Goal: Information Seeking & Learning: Learn about a topic

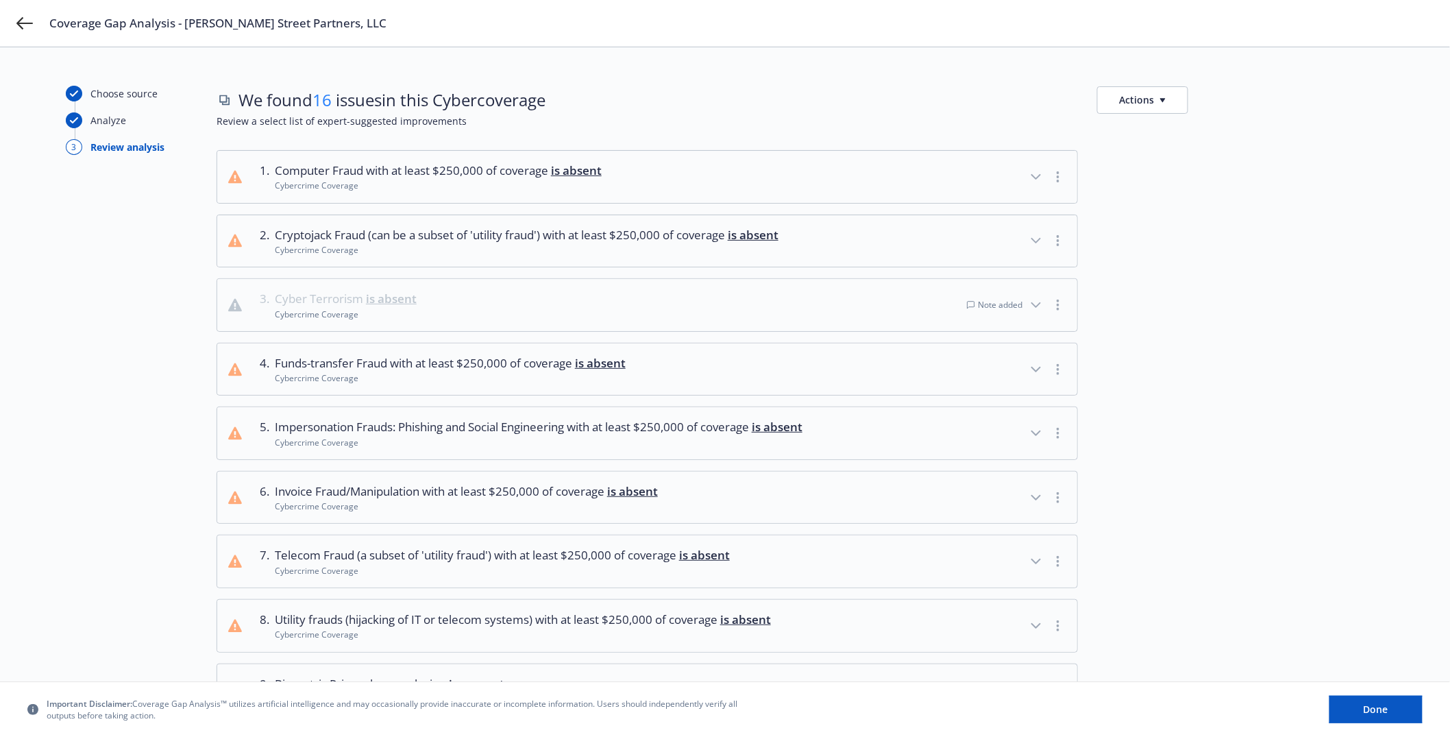
click at [127, 103] on div "Choose source" at bounding box center [141, 99] width 151 height 27
click at [119, 94] on div "Choose source" at bounding box center [123, 93] width 67 height 14
click at [110, 111] on div "Choose source" at bounding box center [141, 99] width 151 height 27
click at [110, 113] on div "Analyze" at bounding box center [108, 120] width 36 height 14
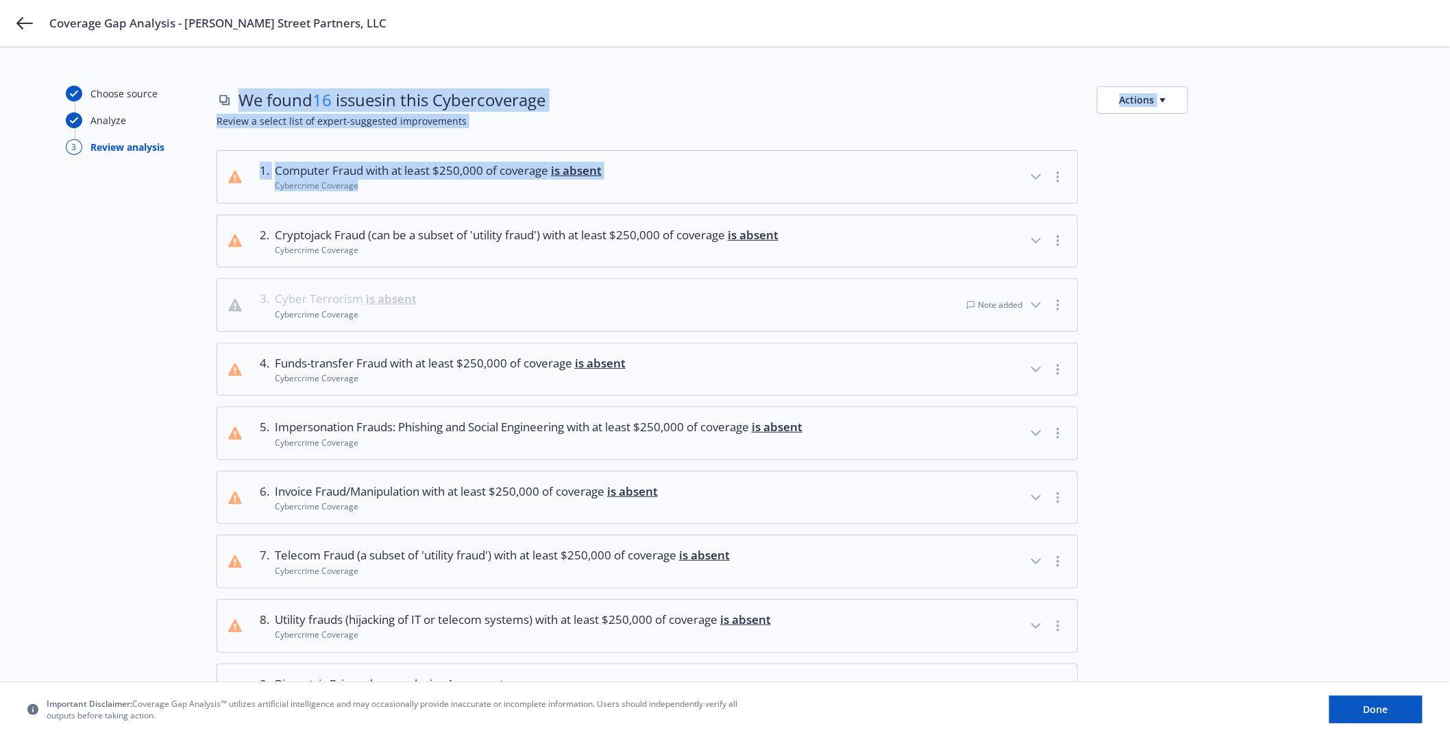
scroll to position [584, 0]
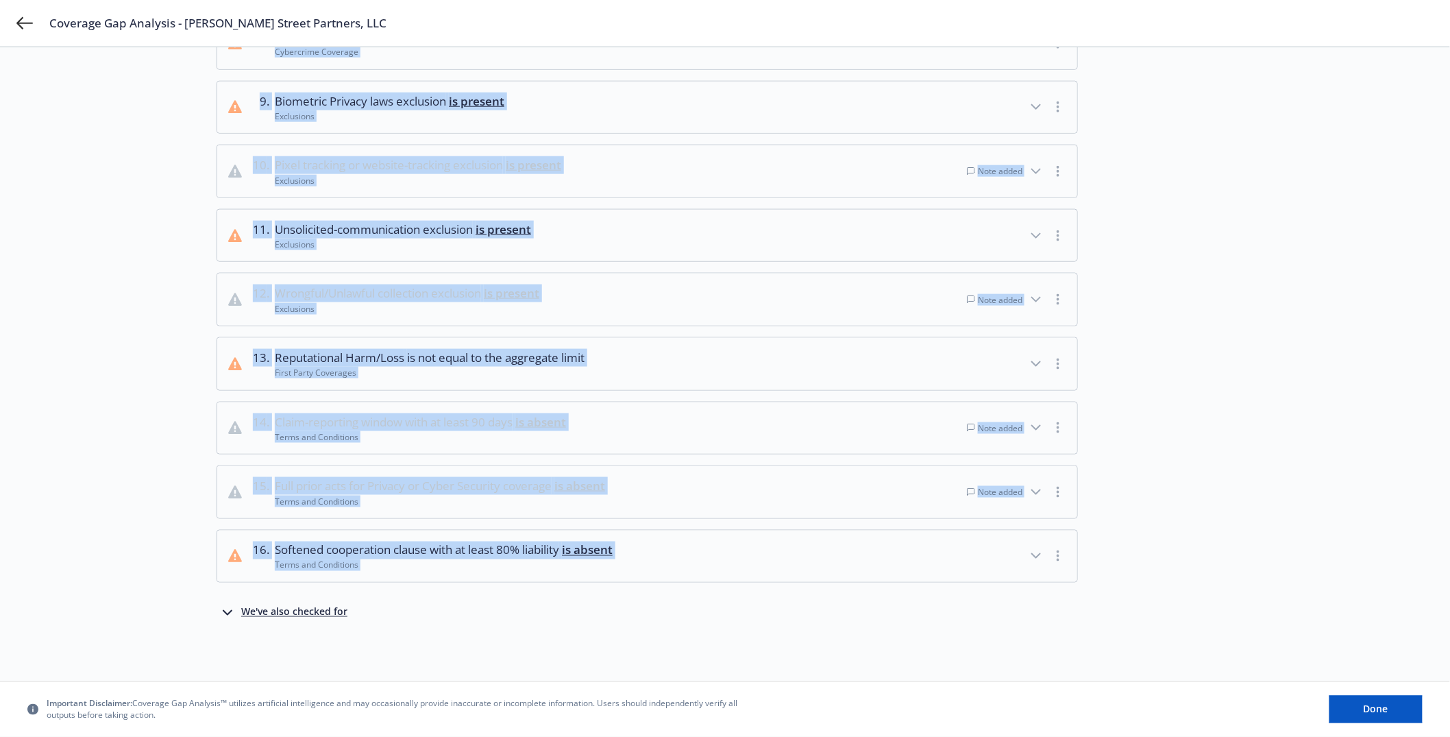
drag, startPoint x: 236, startPoint y: 97, endPoint x: 1150, endPoint y: 561, distance: 1025.8
click at [1150, 561] on div "We found 16 issues in this Cyber coverage Actions Review a select list of exper…" at bounding box center [799, 72] width 1167 height 1139
copy div "We found 16 issues in this Cyber coverage Actions Review a select list of exper…"
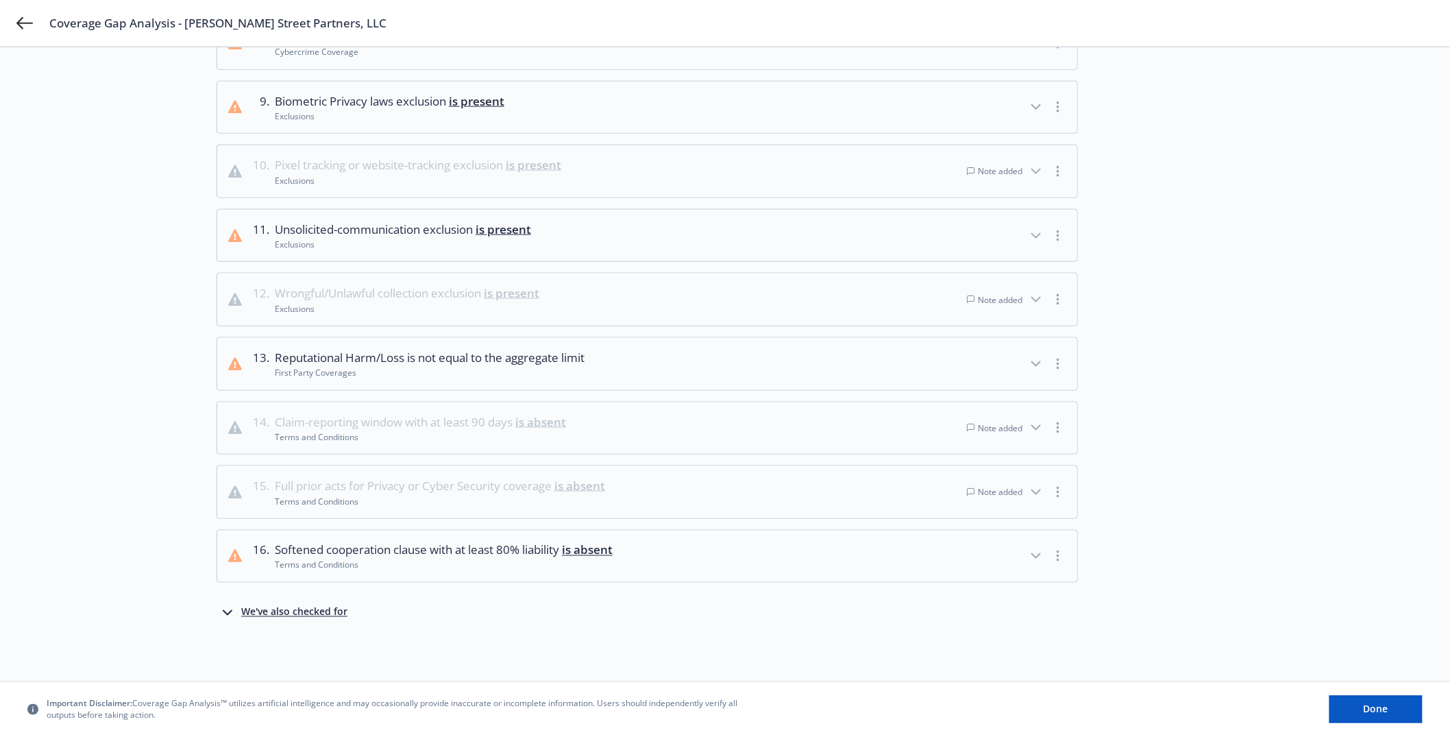
click at [203, 21] on span "Coverage Gap Analysis - Adams Street Partners, LLC" at bounding box center [217, 23] width 337 height 16
drag, startPoint x: 203, startPoint y: 21, endPoint x: 323, endPoint y: 24, distance: 120.6
click at [323, 24] on span "Coverage Gap Analysis - Adams Street Partners, LLC" at bounding box center [217, 23] width 337 height 16
copy span "[PERSON_NAME] Street Partners, LLC"
click at [14, 28] on div "Coverage Gap Analysis - Adams Street Partners, LLC" at bounding box center [725, 23] width 1450 height 47
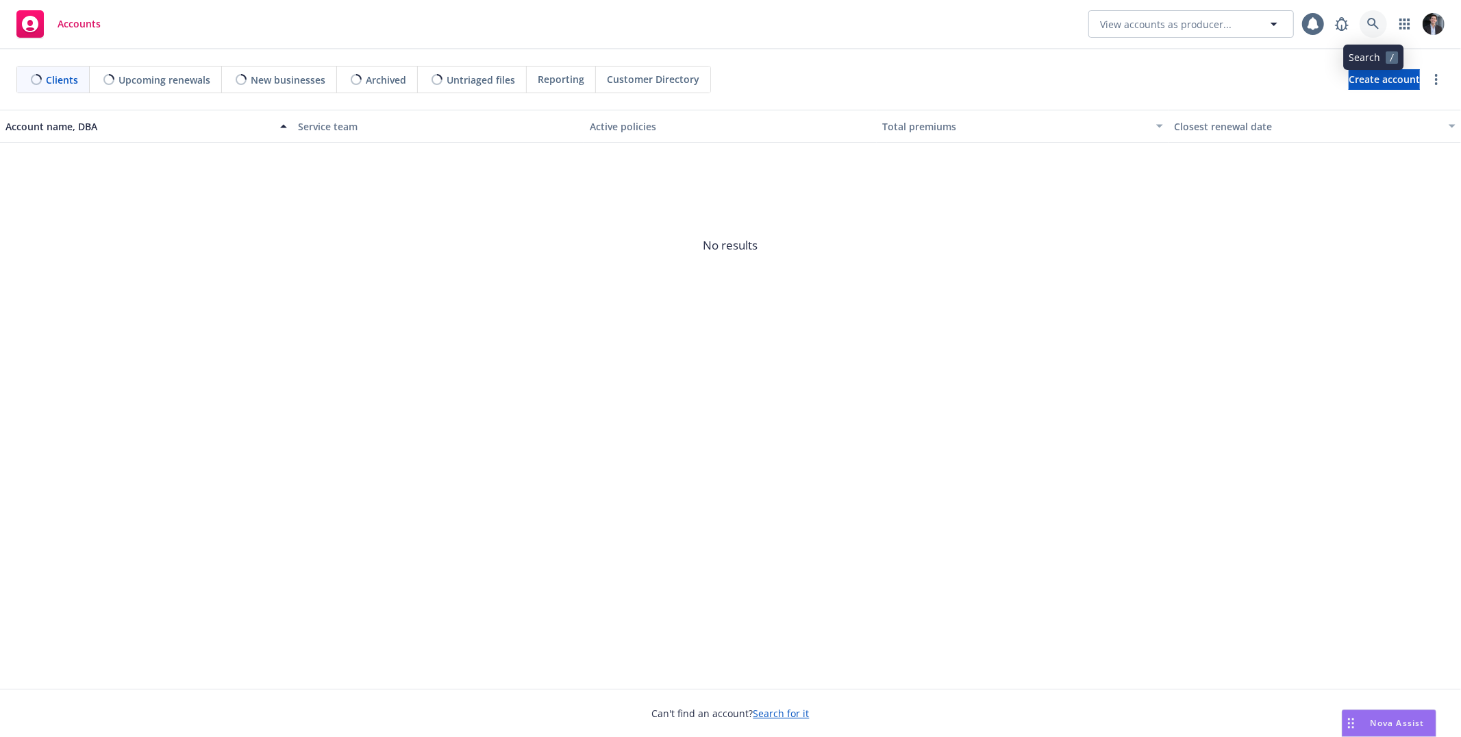
click at [1379, 18] on icon at bounding box center [1374, 24] width 12 height 12
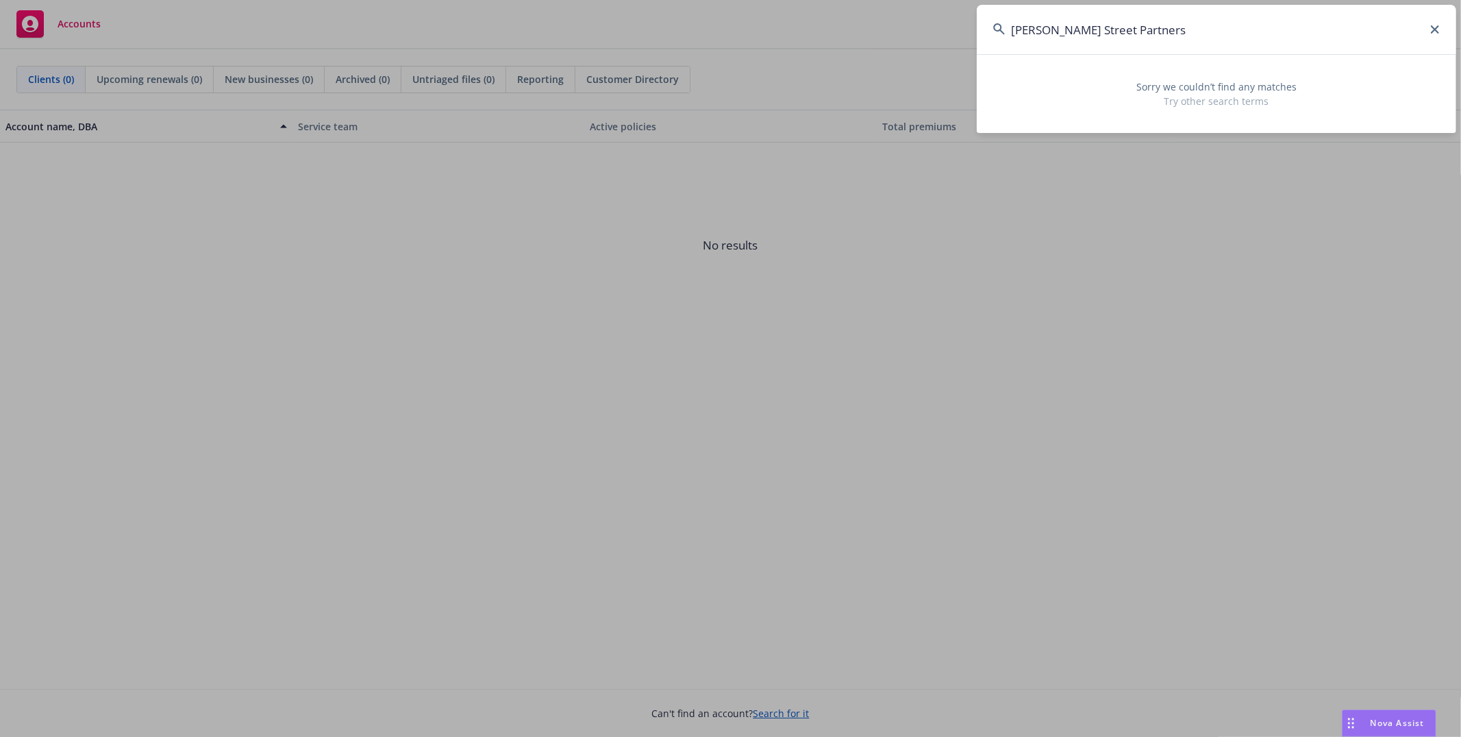
type input "Adams Street Partners"
click at [1434, 30] on icon at bounding box center [1435, 29] width 8 height 8
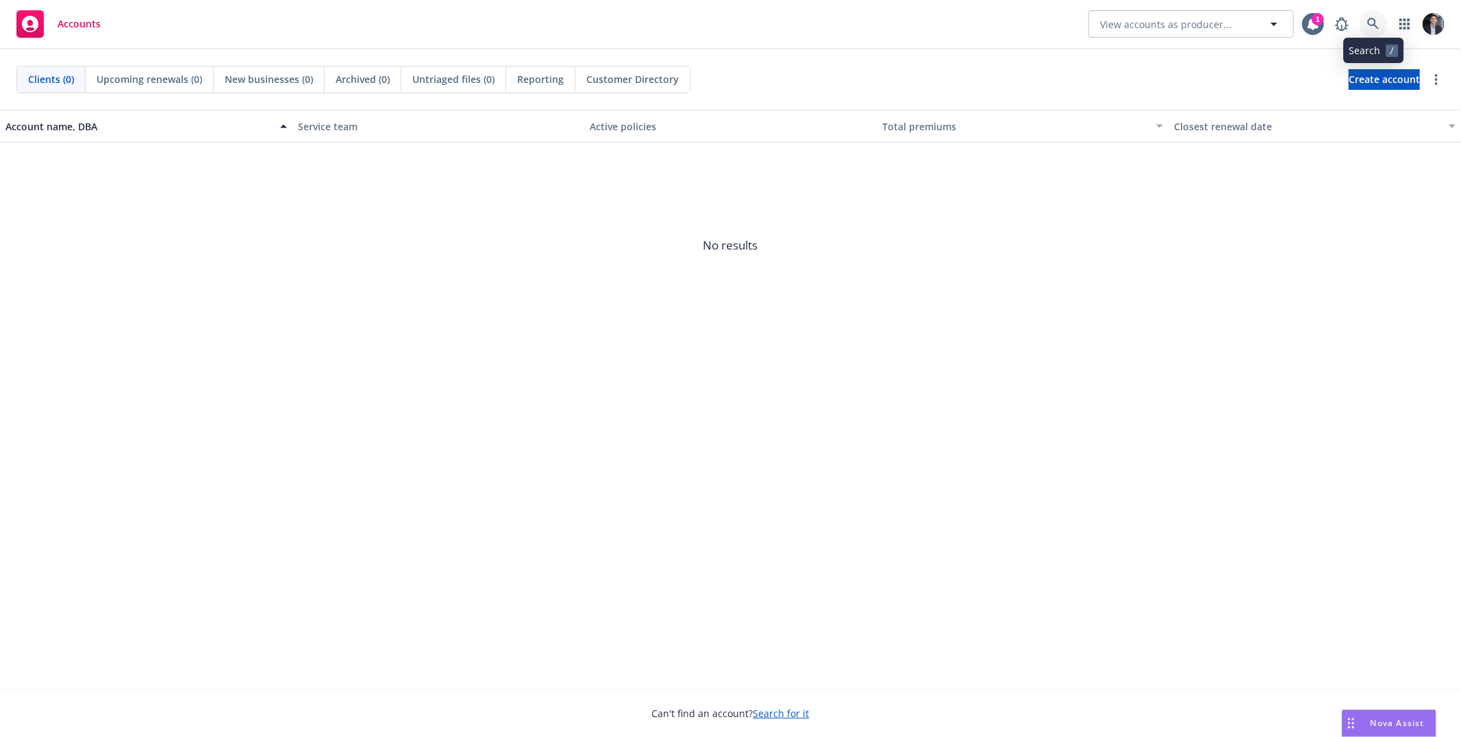
click at [1363, 20] on link at bounding box center [1373, 23] width 27 height 27
click at [1275, 26] on icon "button" at bounding box center [1274, 24] width 16 height 16
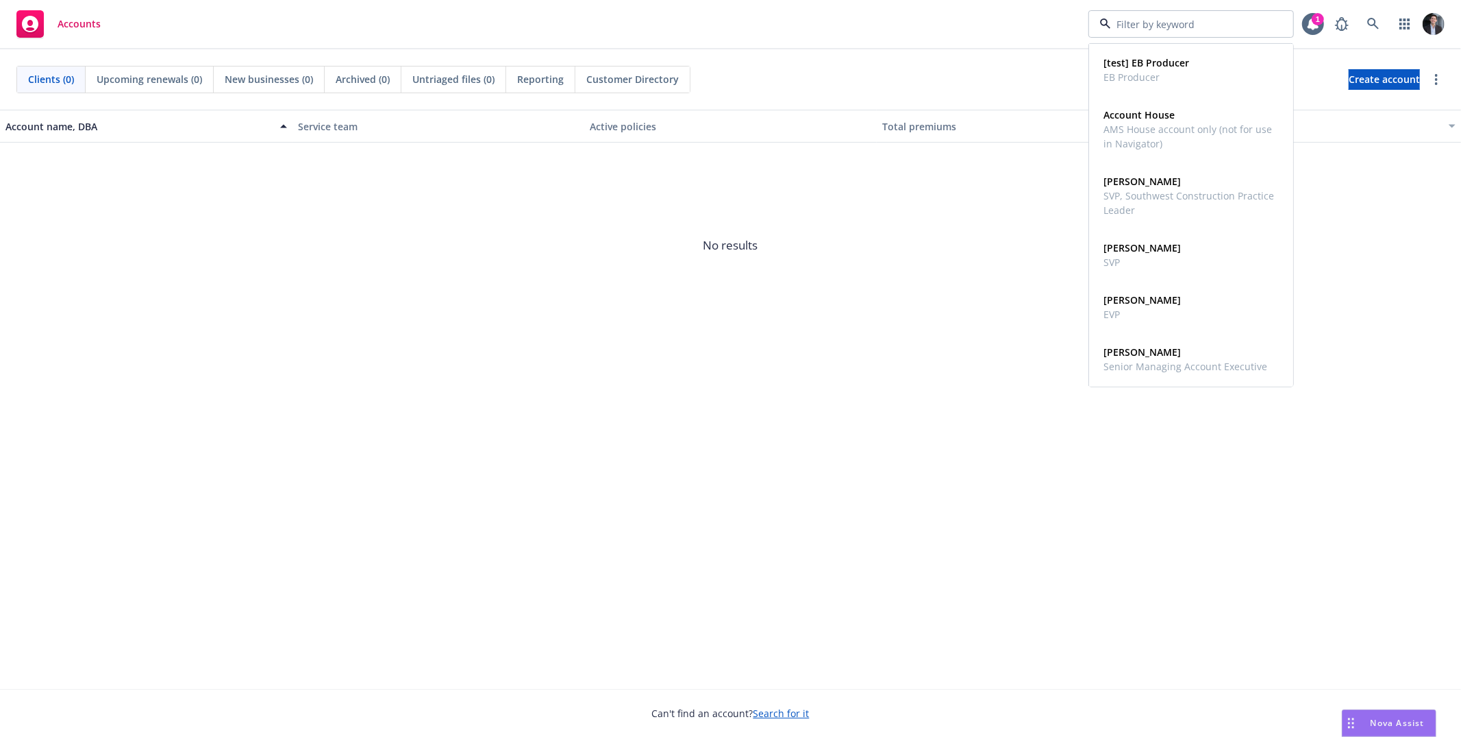
scroll to position [33, 0]
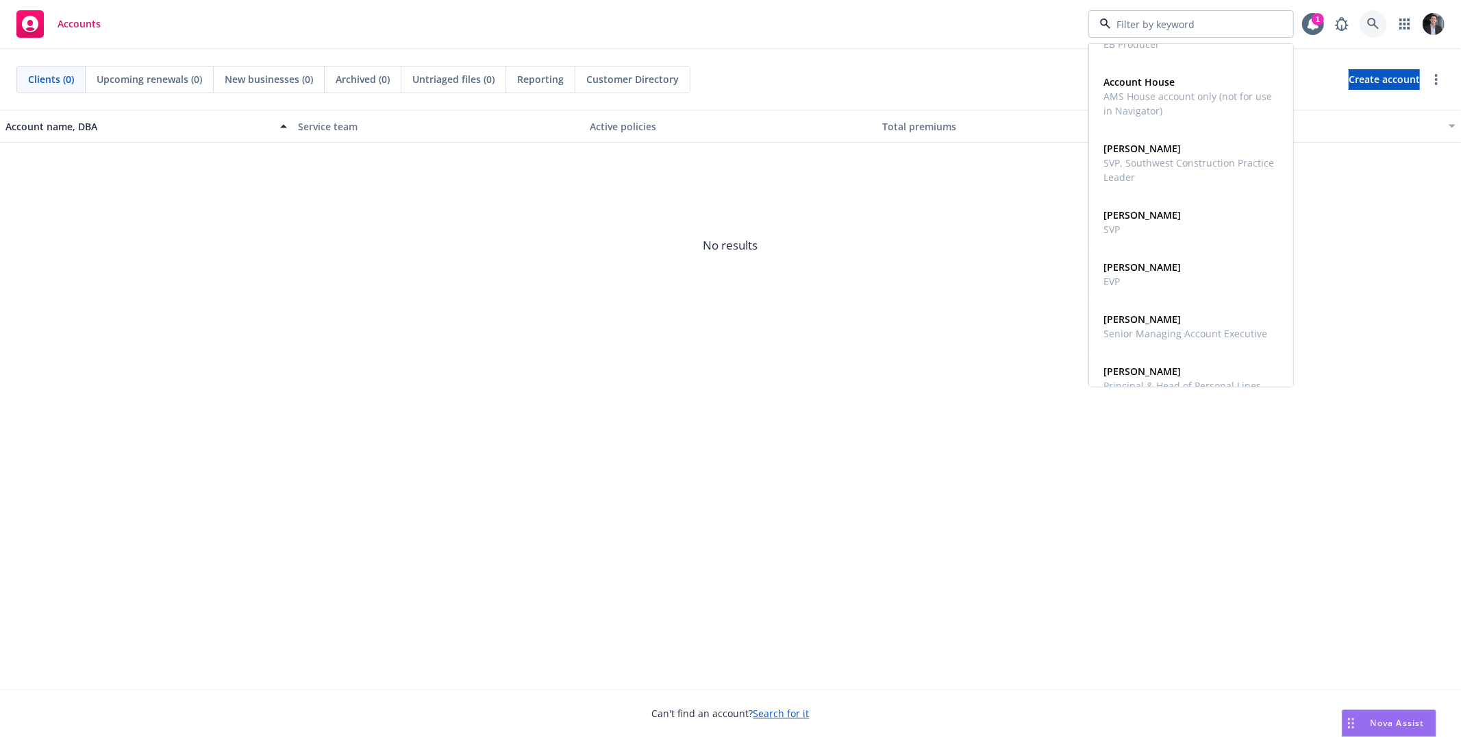
click at [1372, 23] on icon at bounding box center [1374, 24] width 12 height 12
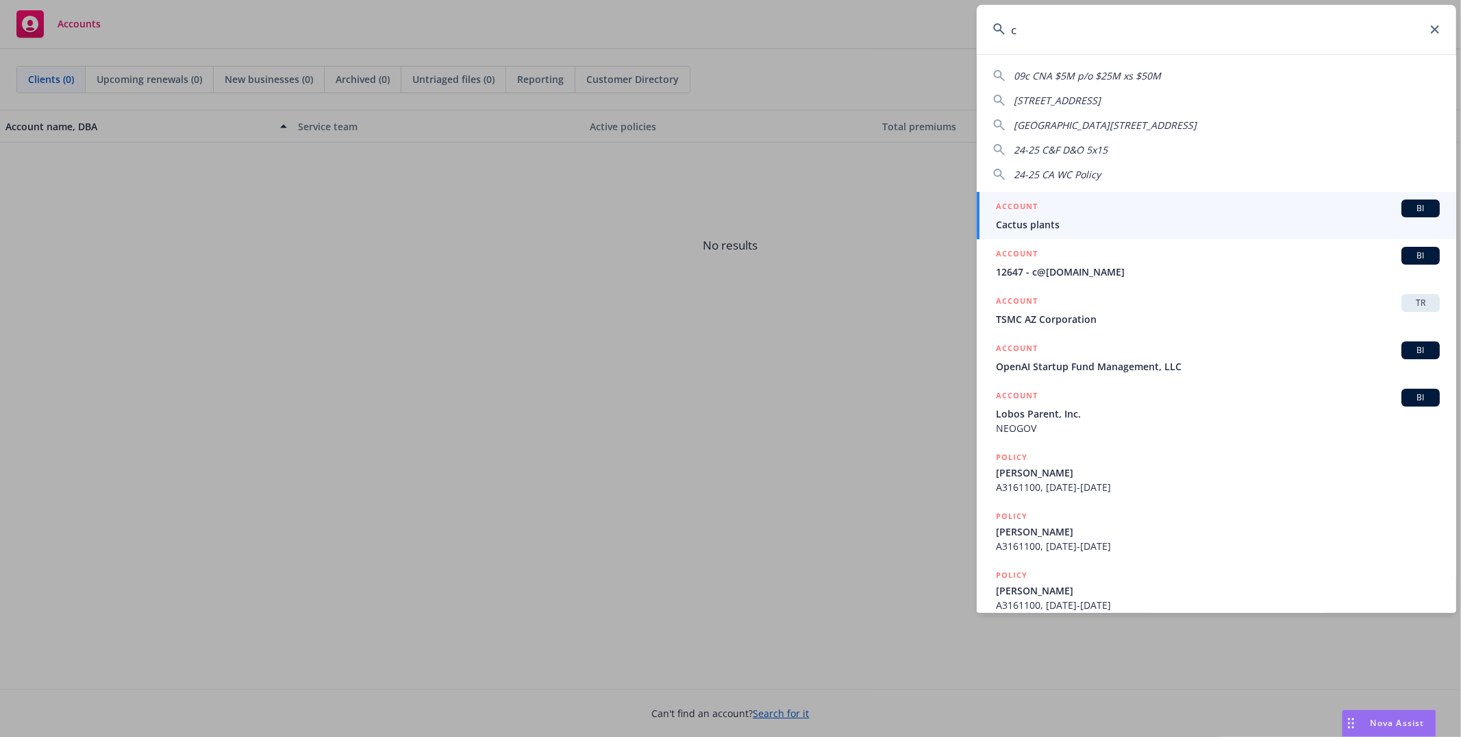
type input "c"
click at [1072, 231] on span "Cactus plants" at bounding box center [1218, 224] width 444 height 14
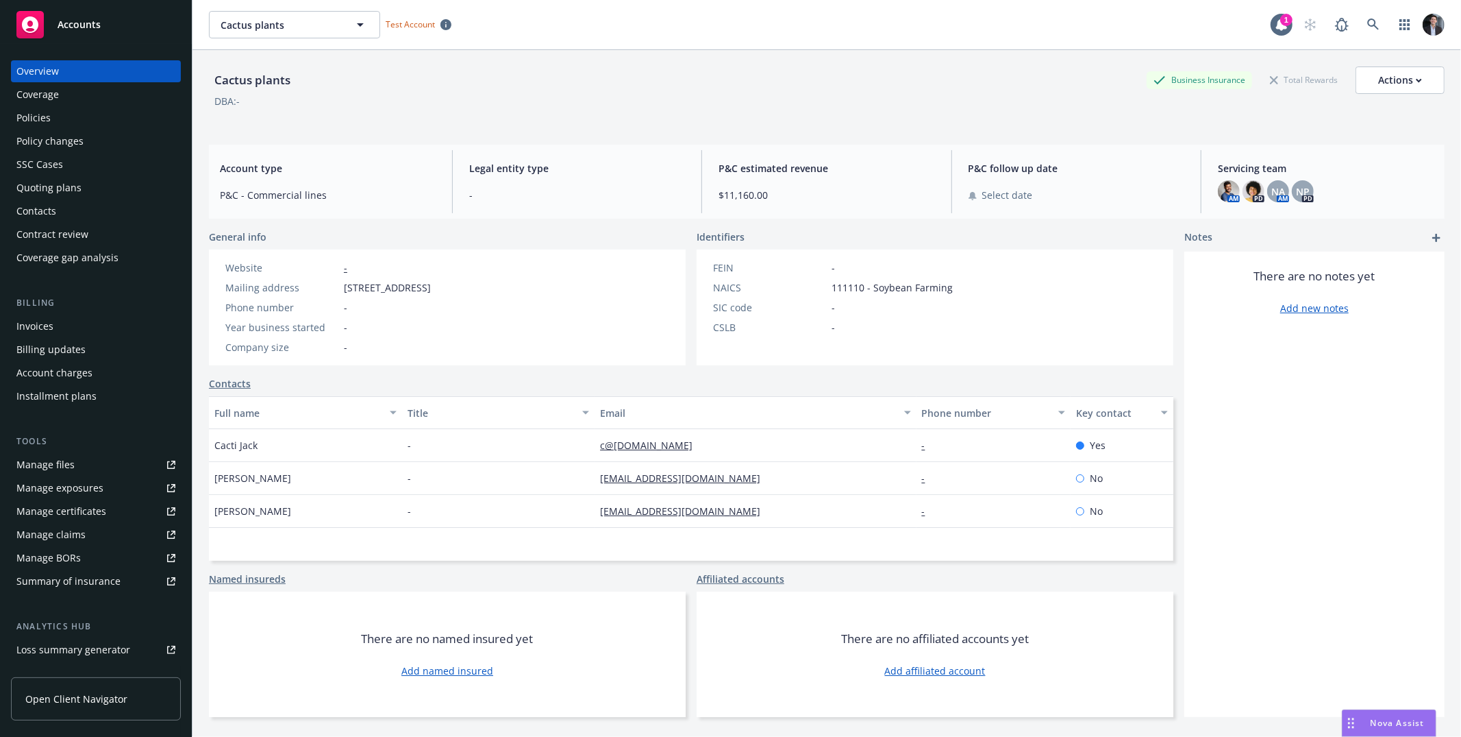
click at [58, 460] on div "Manage files" at bounding box center [45, 465] width 58 height 22
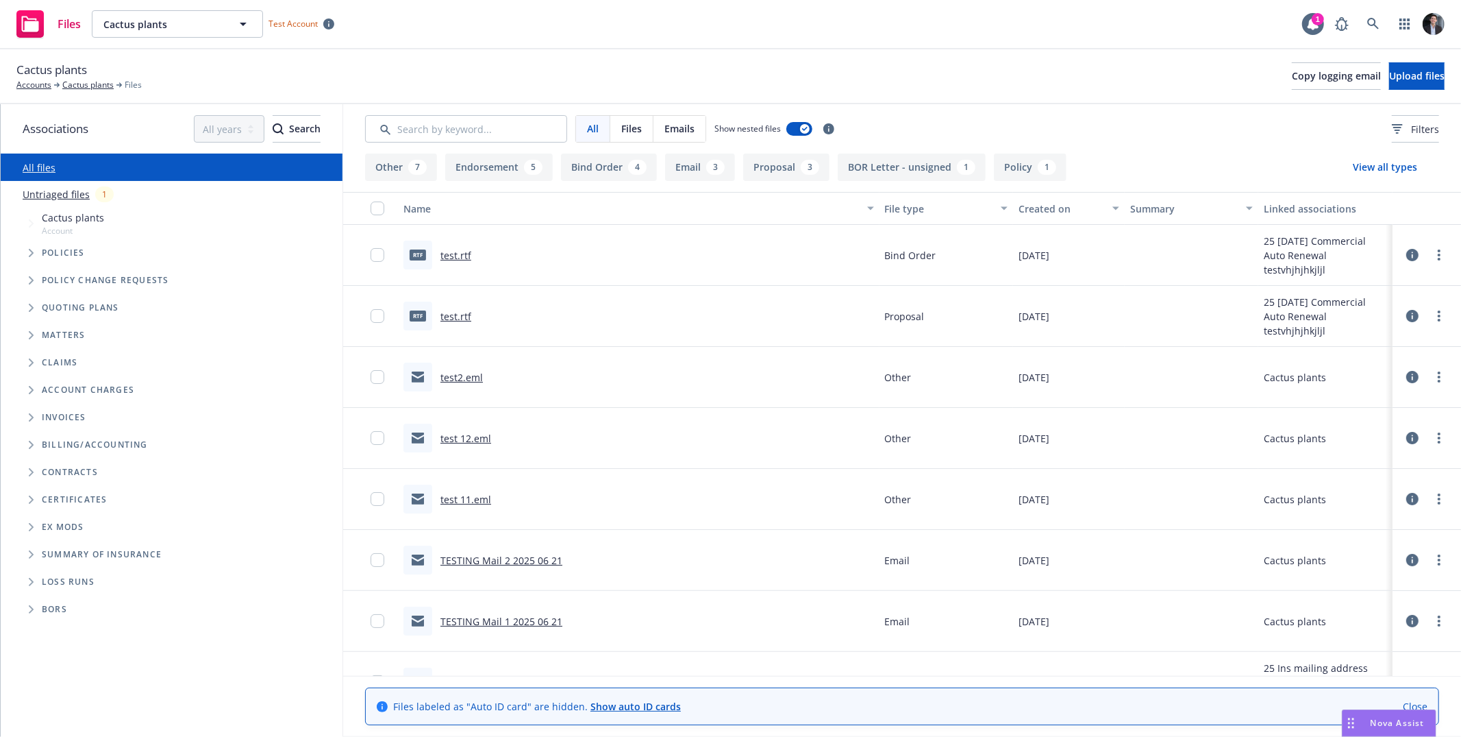
click at [38, 166] on link "All files" at bounding box center [39, 167] width 33 height 13
click at [47, 86] on link "Accounts" at bounding box center [33, 85] width 35 height 12
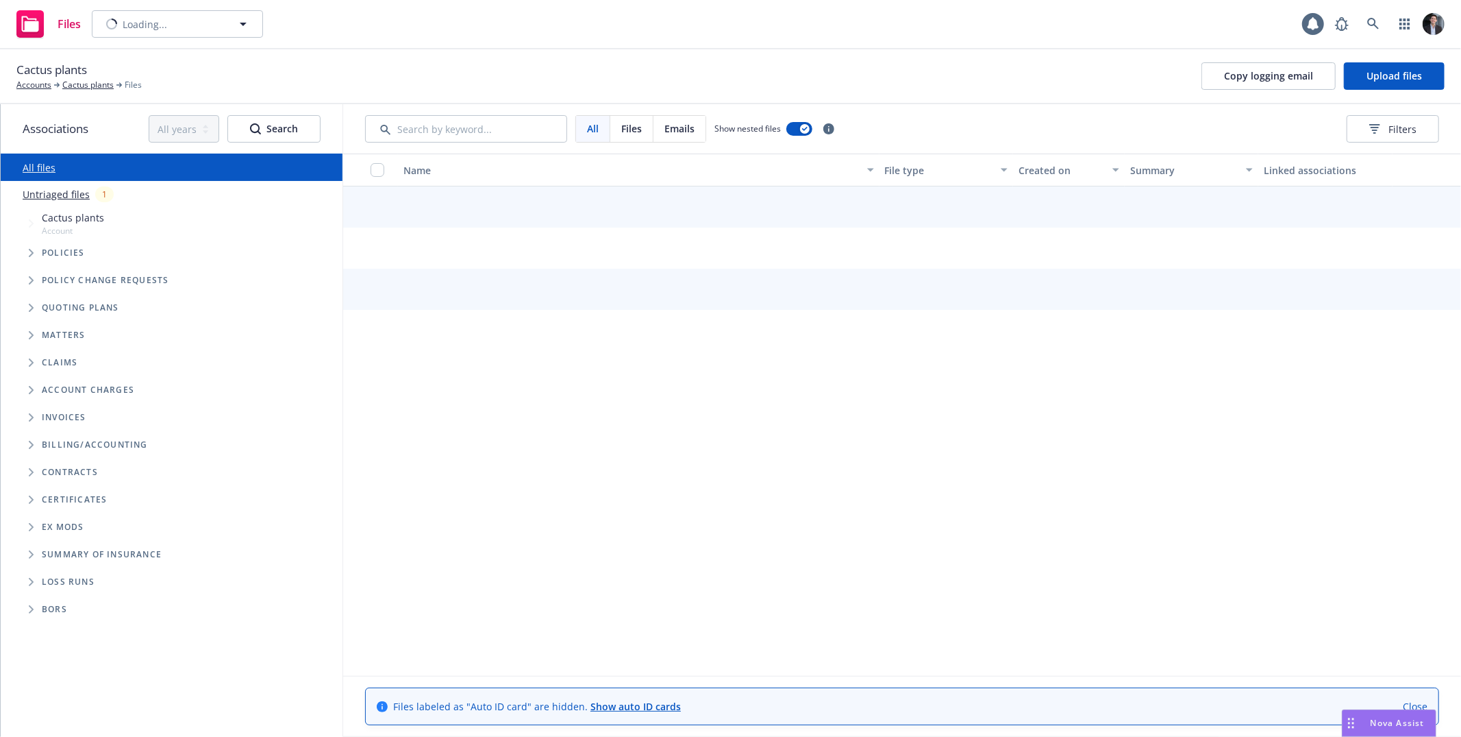
type input "Cactus plants"
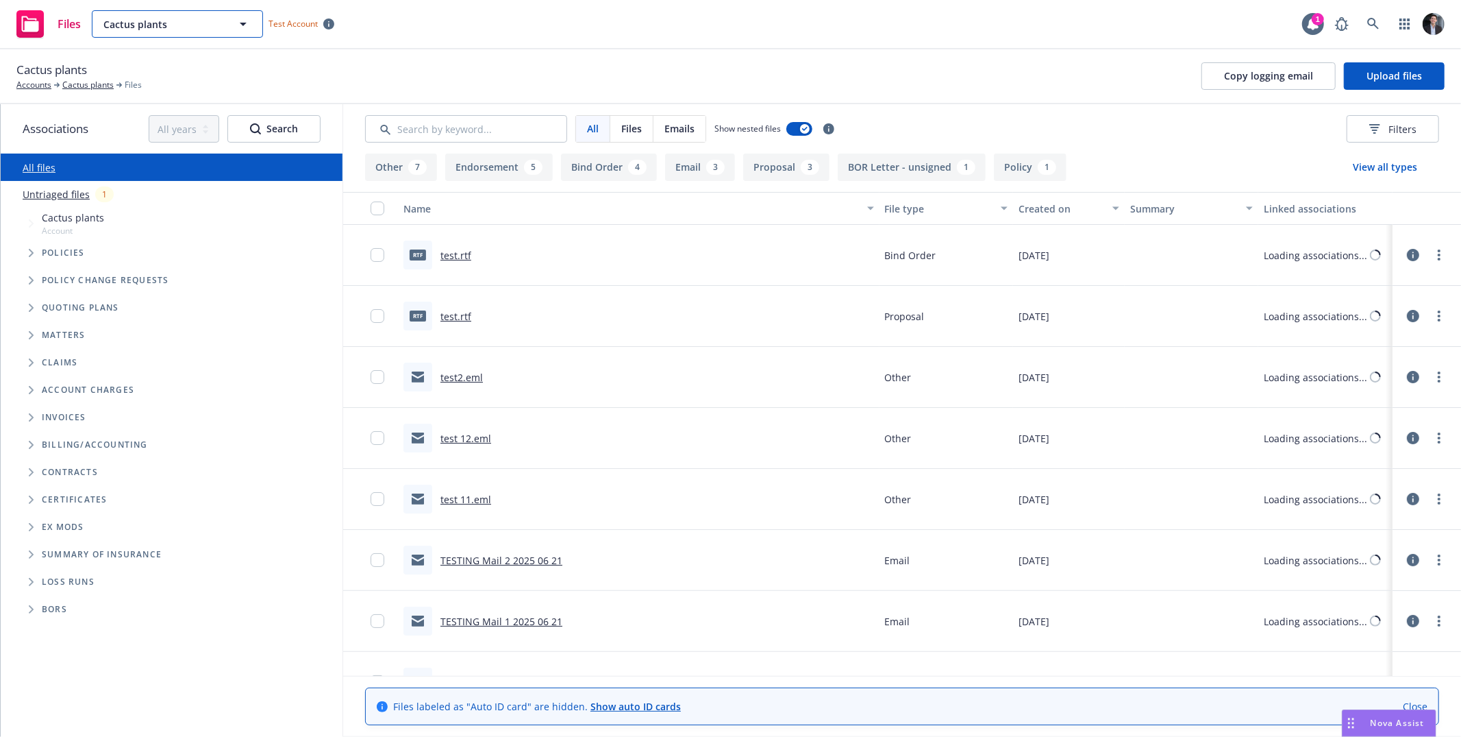
click at [183, 24] on span "Cactus plants" at bounding box center [162, 24] width 119 height 14
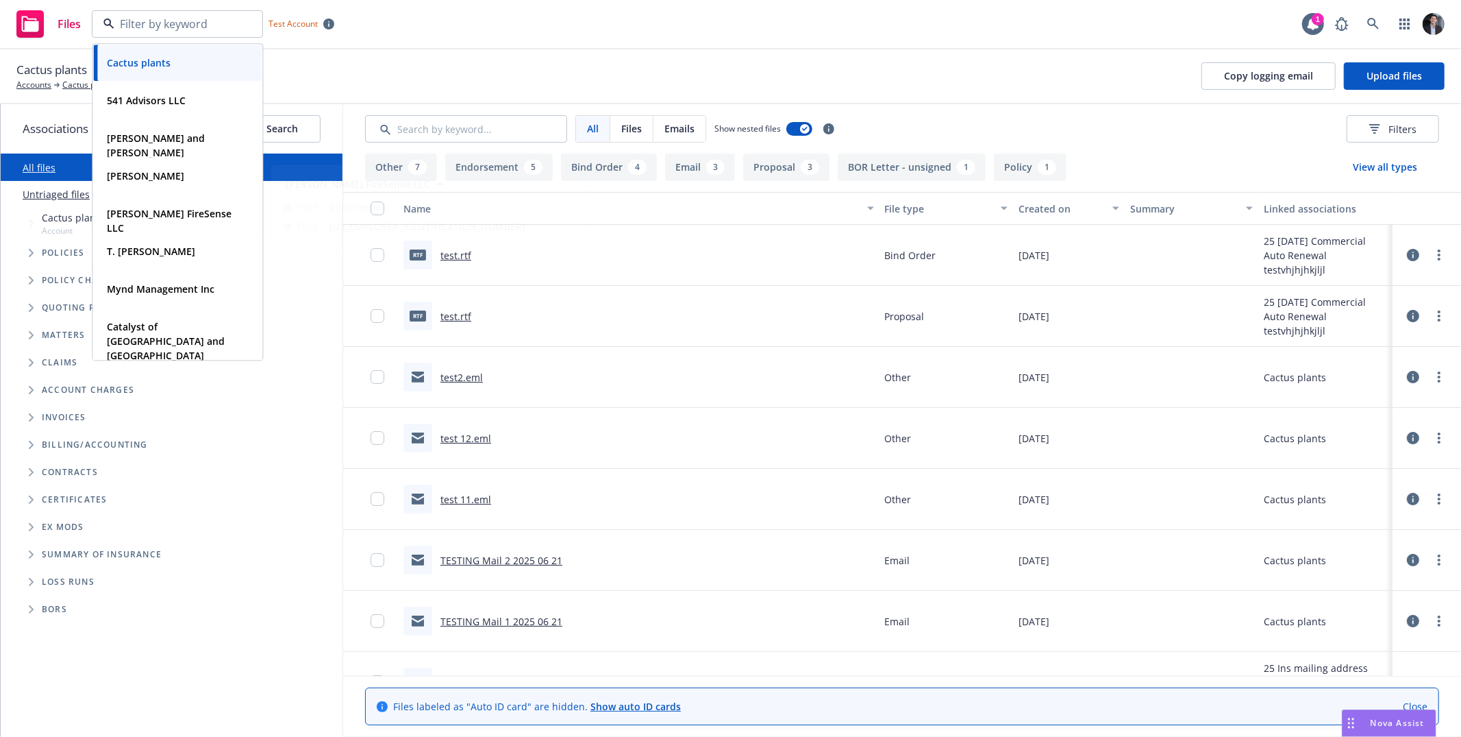
click at [410, 70] on div "Cactus plants Accounts Cactus plants Files Copy logging email Upload files" at bounding box center [730, 76] width 1428 height 30
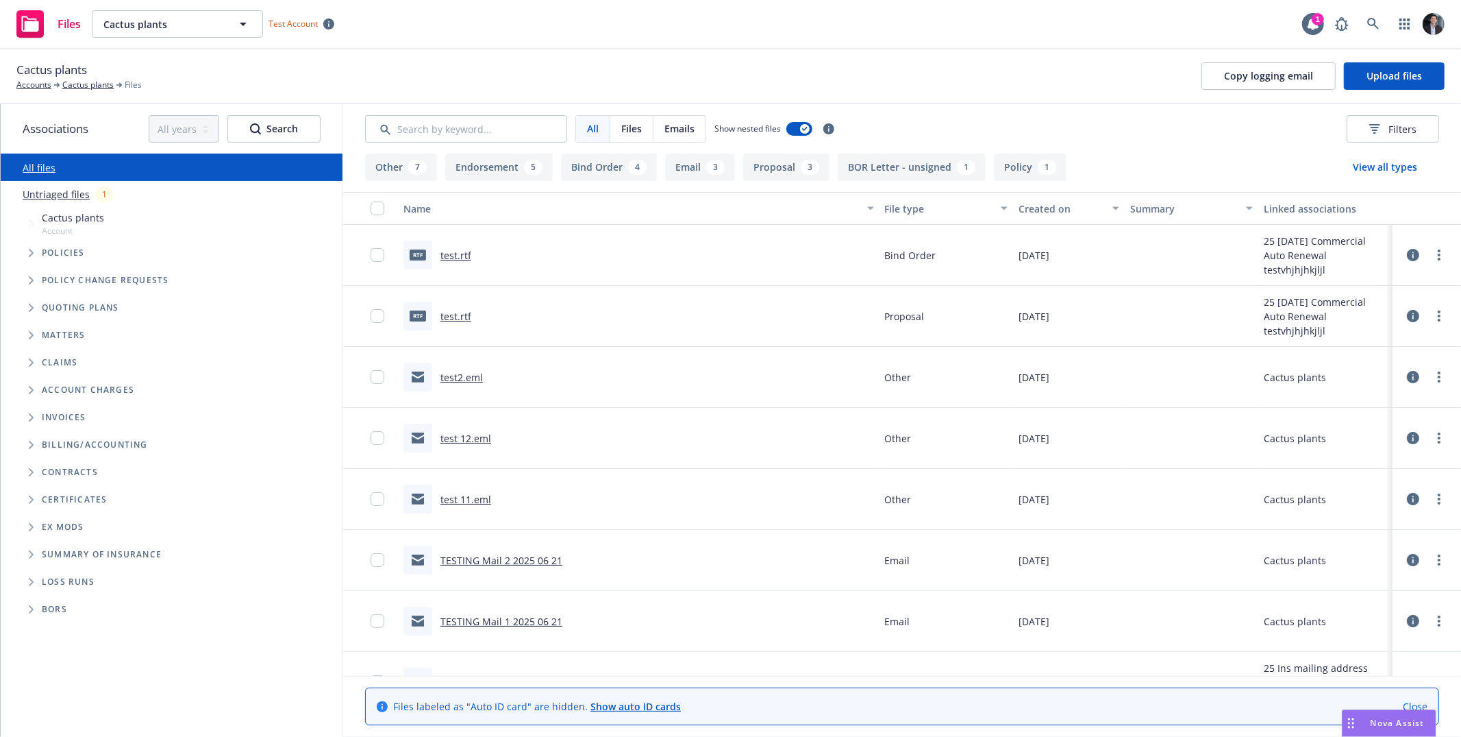
click at [60, 130] on span "Associations" at bounding box center [56, 129] width 66 height 18
click at [1378, 14] on link at bounding box center [1373, 23] width 27 height 27
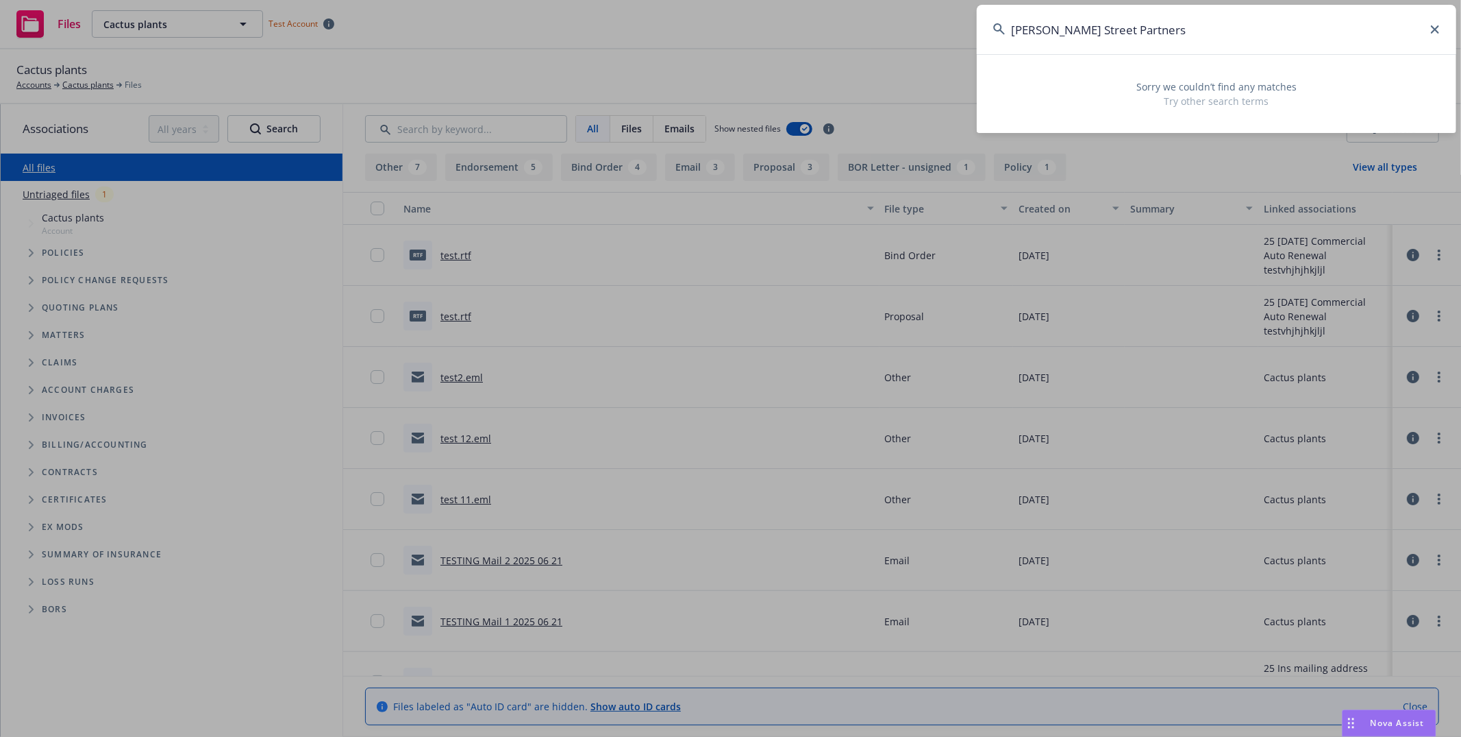
type input "Adams Street Partners"
drag, startPoint x: 510, startPoint y: 175, endPoint x: 500, endPoint y: 173, distance: 10.5
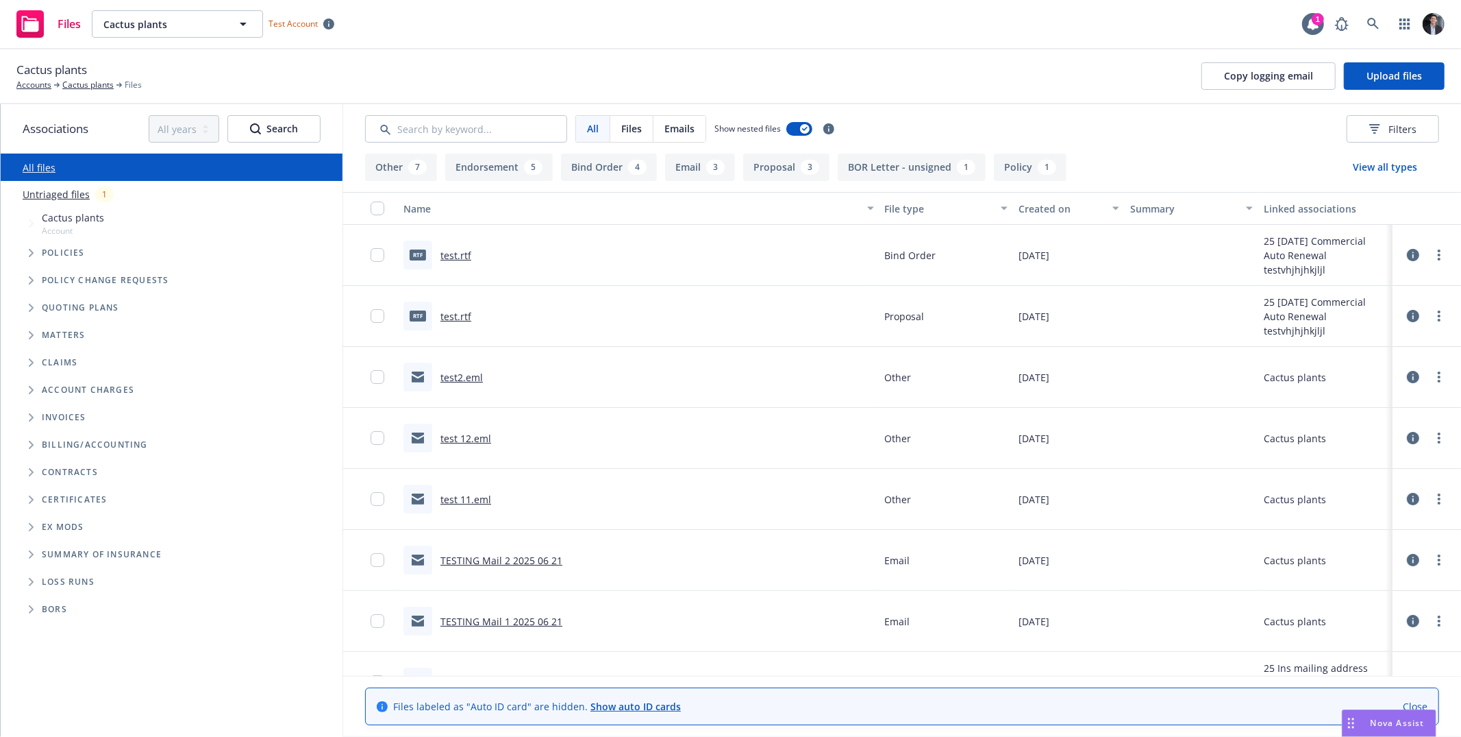
drag, startPoint x: 920, startPoint y: 82, endPoint x: 999, endPoint y: 88, distance: 79.0
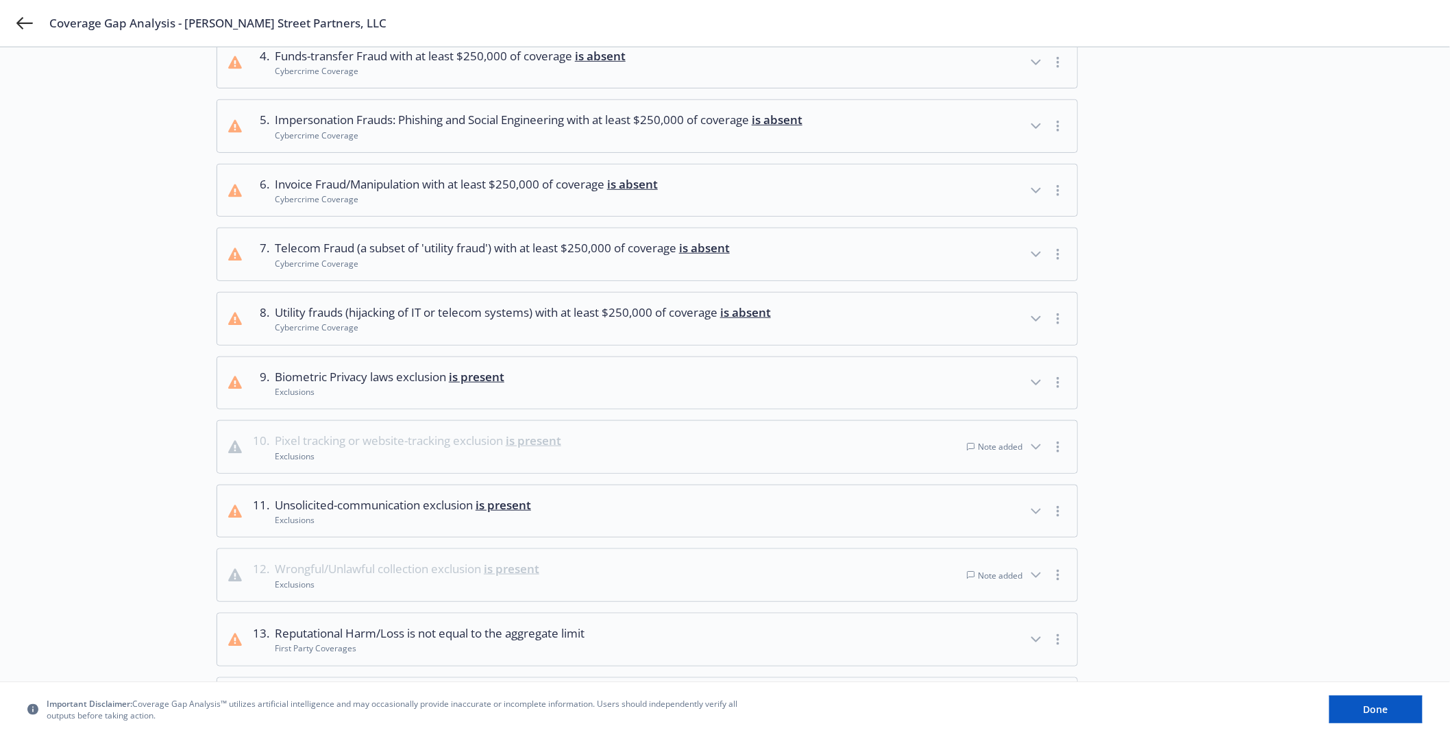
scroll to position [380, 0]
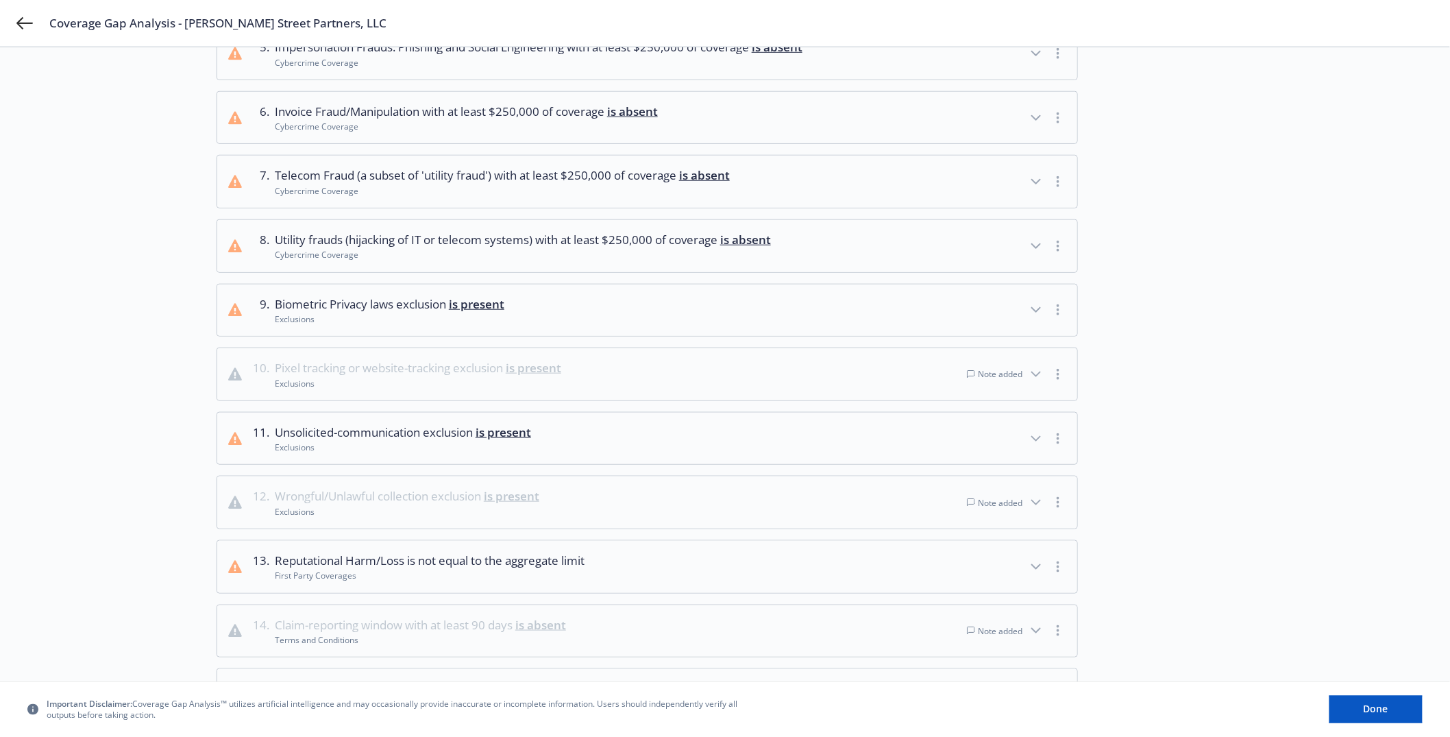
click at [564, 452] on button "11 . Unsolicited-communication exclusion is present Exclusions" at bounding box center [647, 438] width 860 height 52
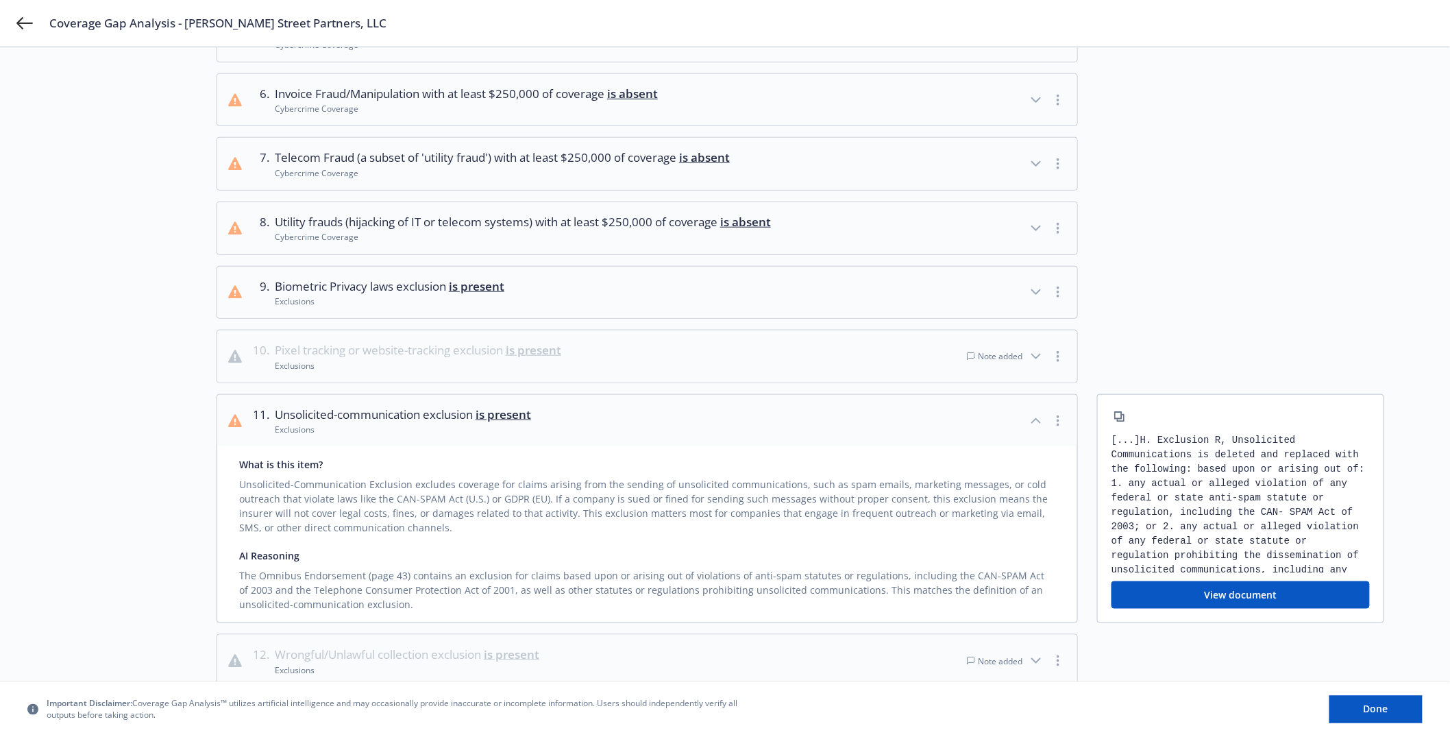
scroll to position [405, 0]
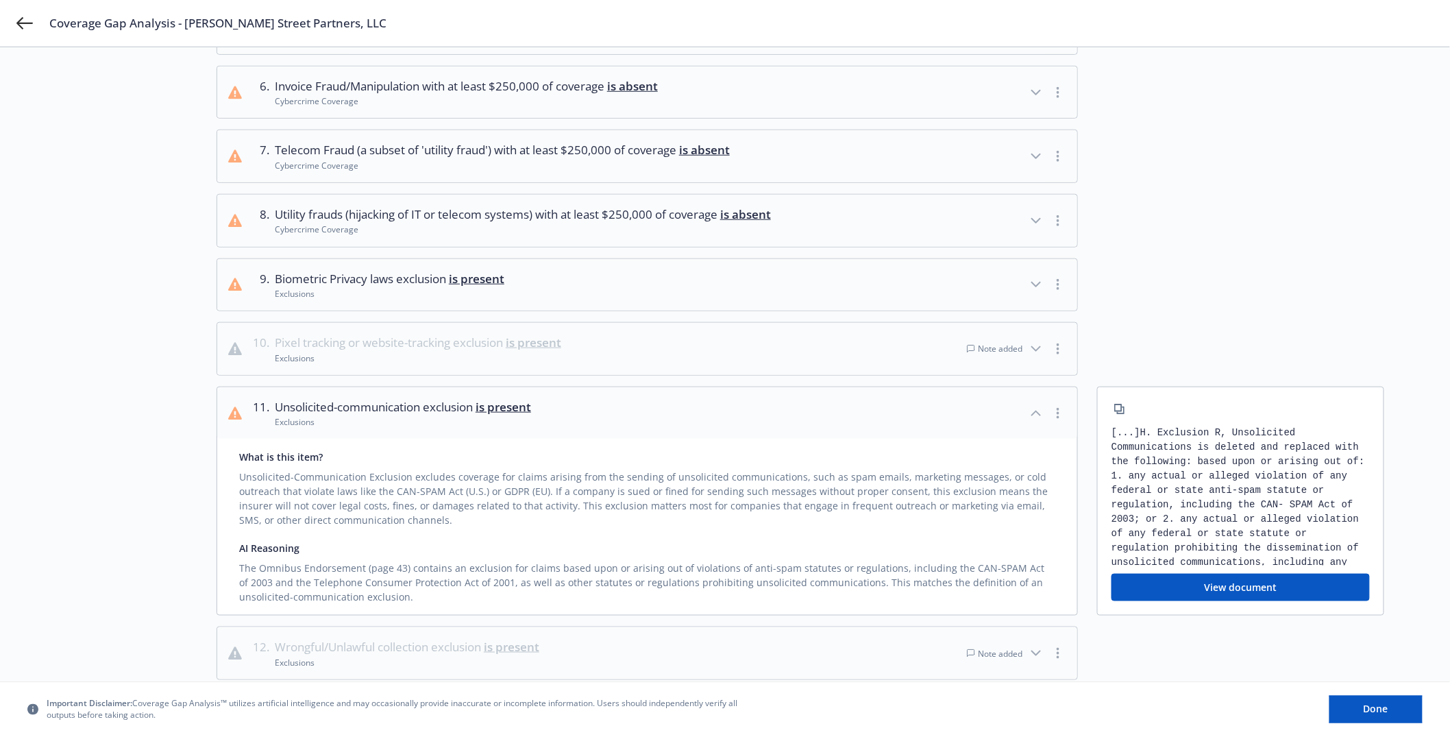
click at [612, 517] on div "Unsolicited-Communication Exclusion excludes coverage for claims arising from t…" at bounding box center [647, 495] width 816 height 63
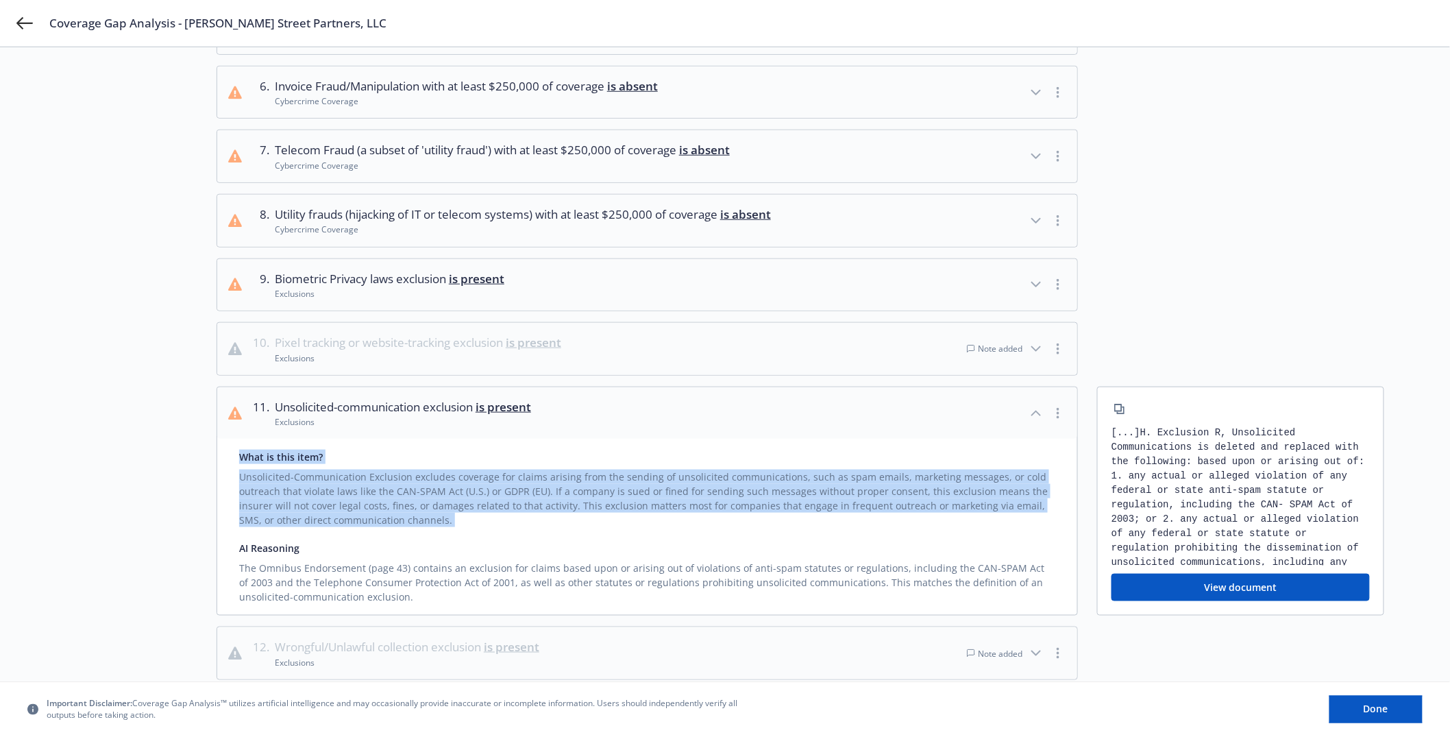
drag, startPoint x: 612, startPoint y: 517, endPoint x: 634, endPoint y: 445, distance: 76.1
click at [634, 445] on div "What is this item? Unsolicited-Communication Exclusion excludes coverage for cl…" at bounding box center [647, 526] width 860 height 176
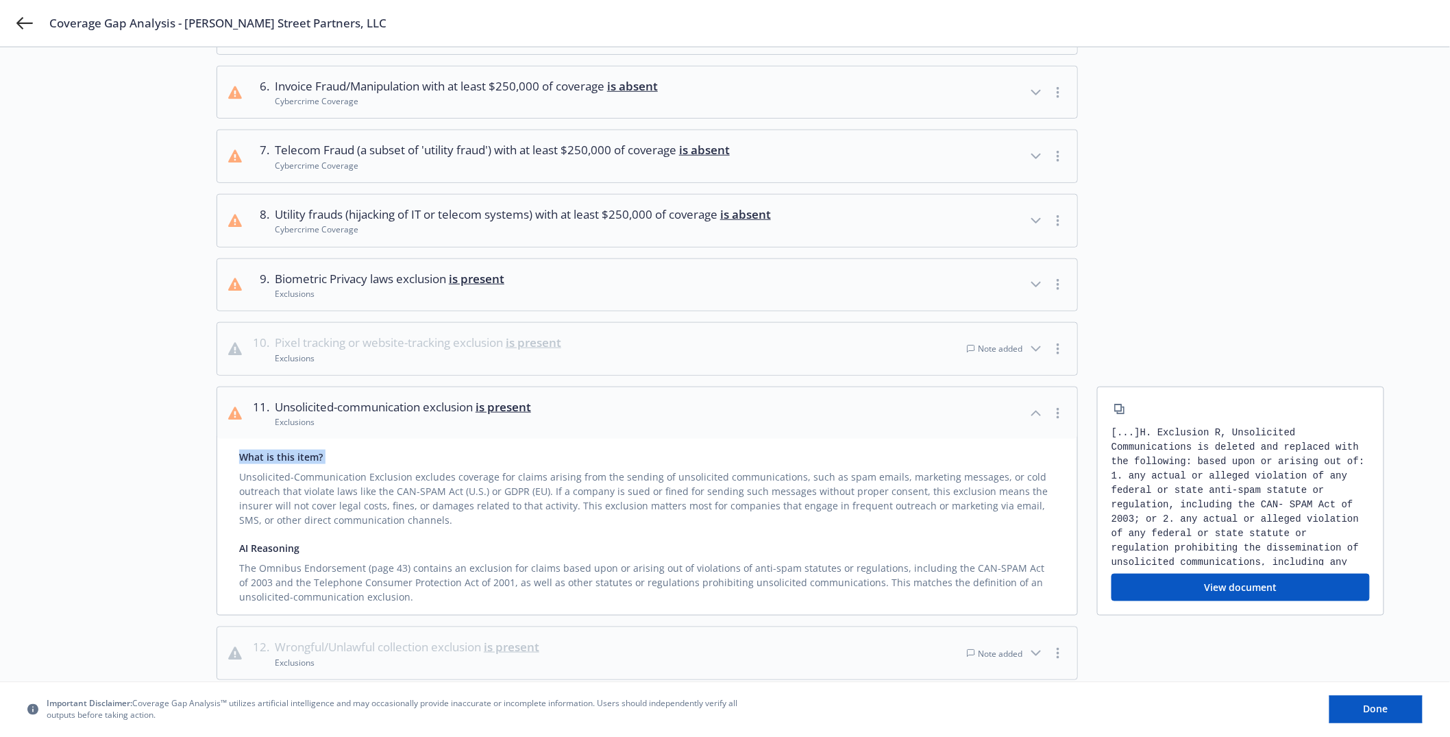
click at [634, 446] on div "What is this item? Unsolicited-Communication Exclusion excludes coverage for cl…" at bounding box center [647, 526] width 860 height 176
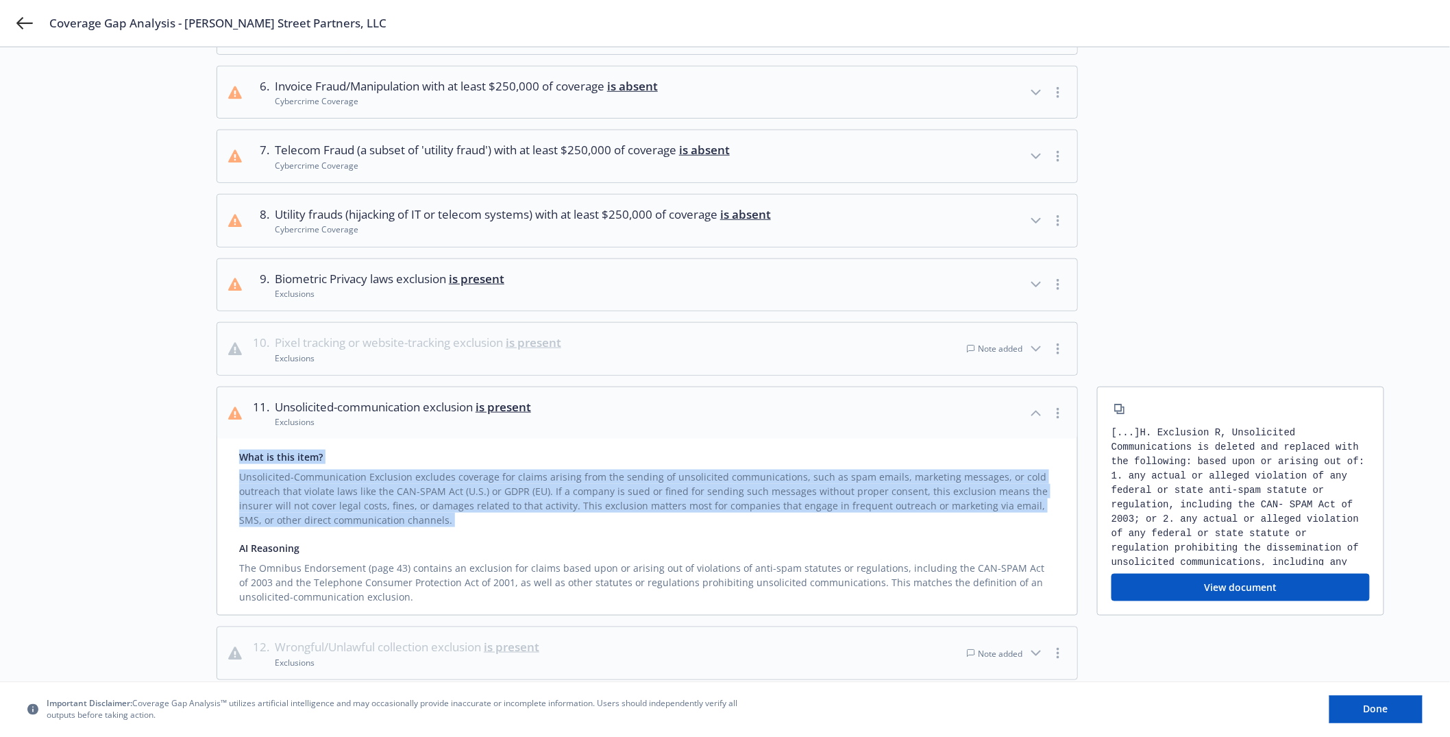
drag, startPoint x: 634, startPoint y: 446, endPoint x: 646, endPoint y: 518, distance: 72.9
click at [646, 517] on div "What is this item? Unsolicited-Communication Exclusion excludes coverage for cl…" at bounding box center [647, 526] width 860 height 176
click at [646, 518] on div "Unsolicited-Communication Exclusion excludes coverage for claims arising from t…" at bounding box center [647, 495] width 816 height 63
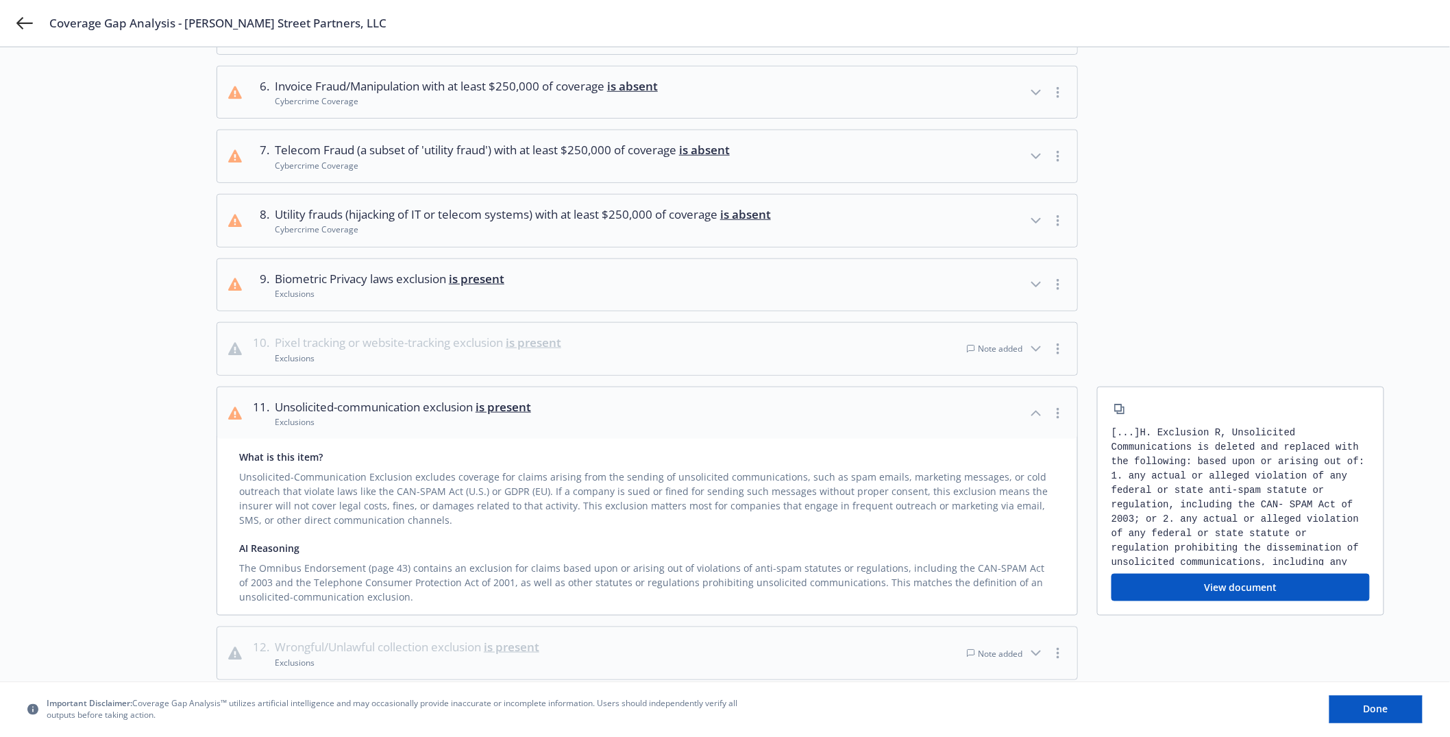
click at [646, 518] on div "Unsolicited-Communication Exclusion excludes coverage for claims arising from t…" at bounding box center [647, 495] width 816 height 63
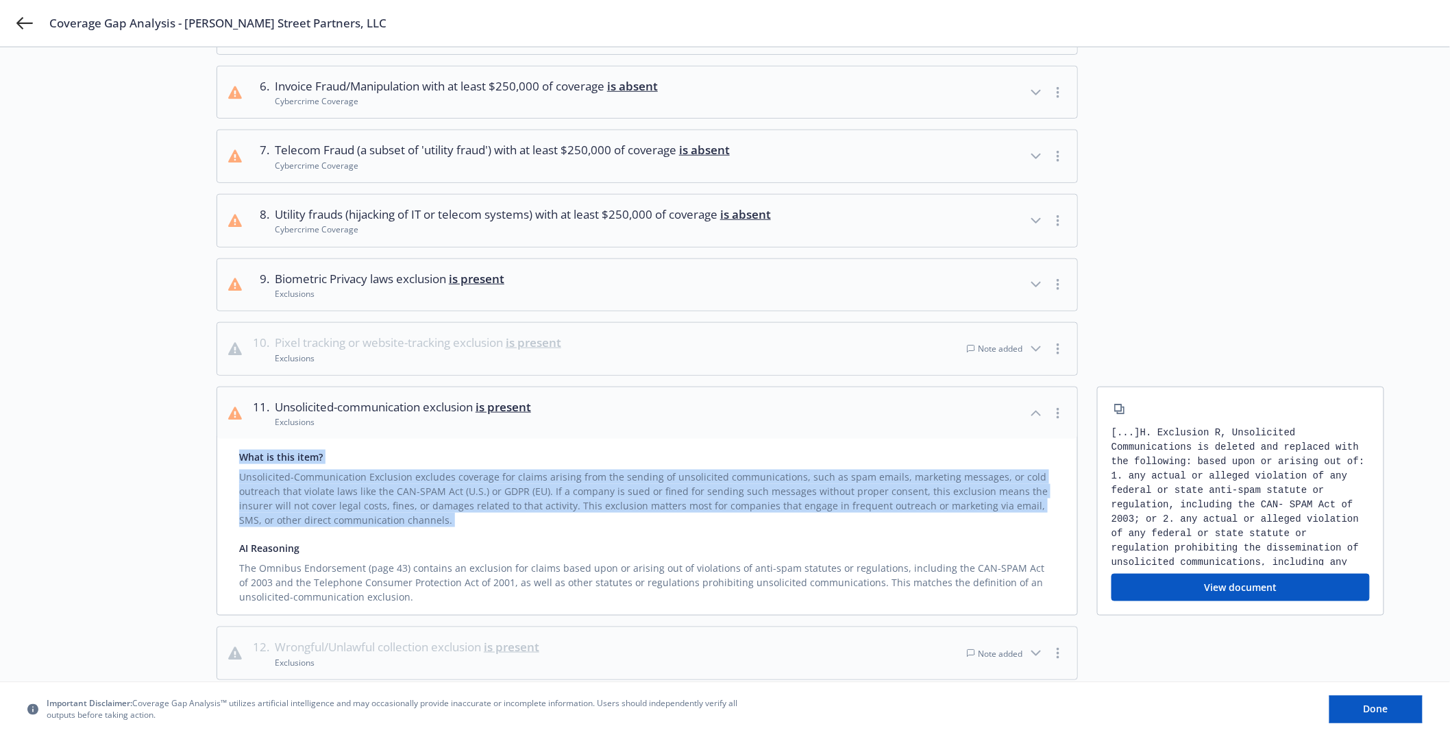
drag, startPoint x: 646, startPoint y: 518, endPoint x: 625, endPoint y: 452, distance: 69.1
click at [625, 454] on div "What is this item? Unsolicited-Communication Exclusion excludes coverage for cl…" at bounding box center [647, 487] width 816 height 77
click at [625, 451] on div "What is this item?" at bounding box center [647, 456] width 816 height 14
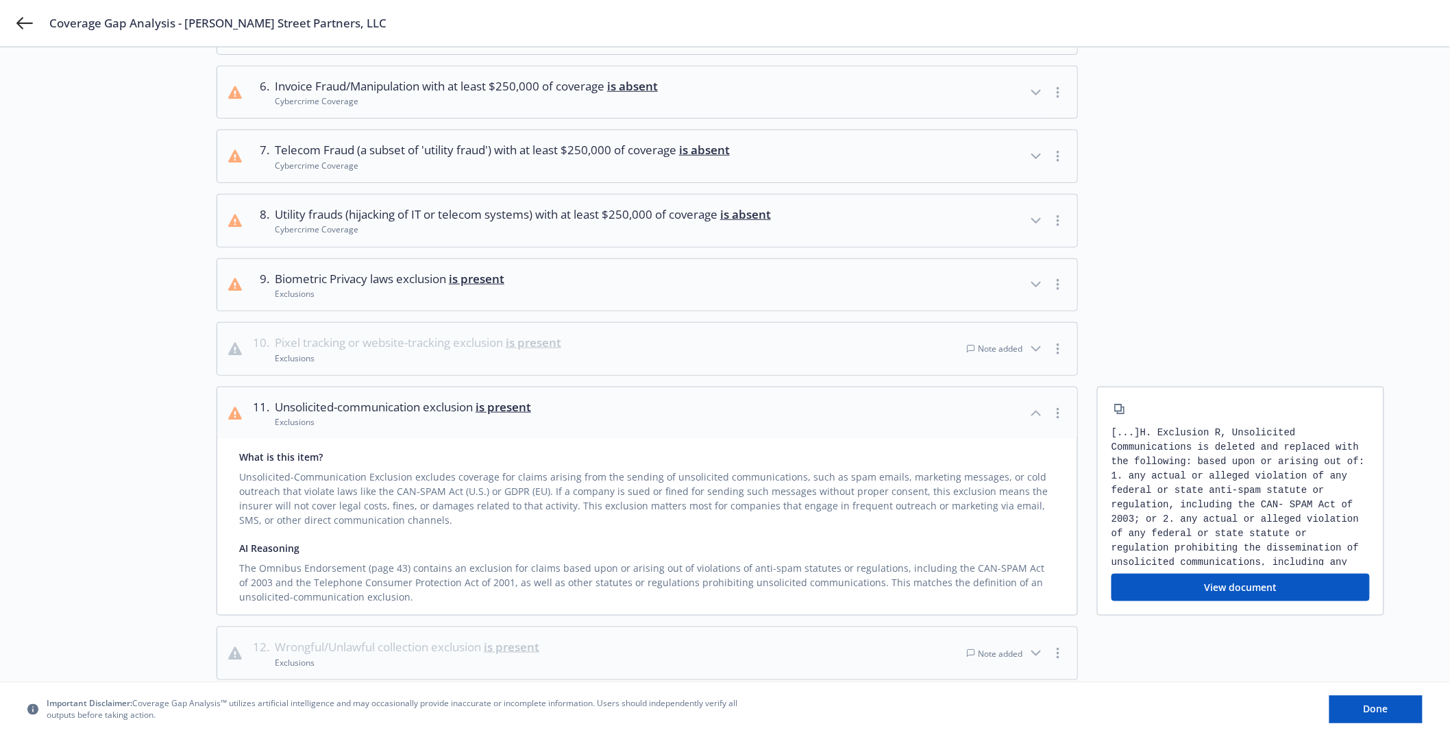
click at [625, 451] on div "What is this item?" at bounding box center [647, 456] width 816 height 14
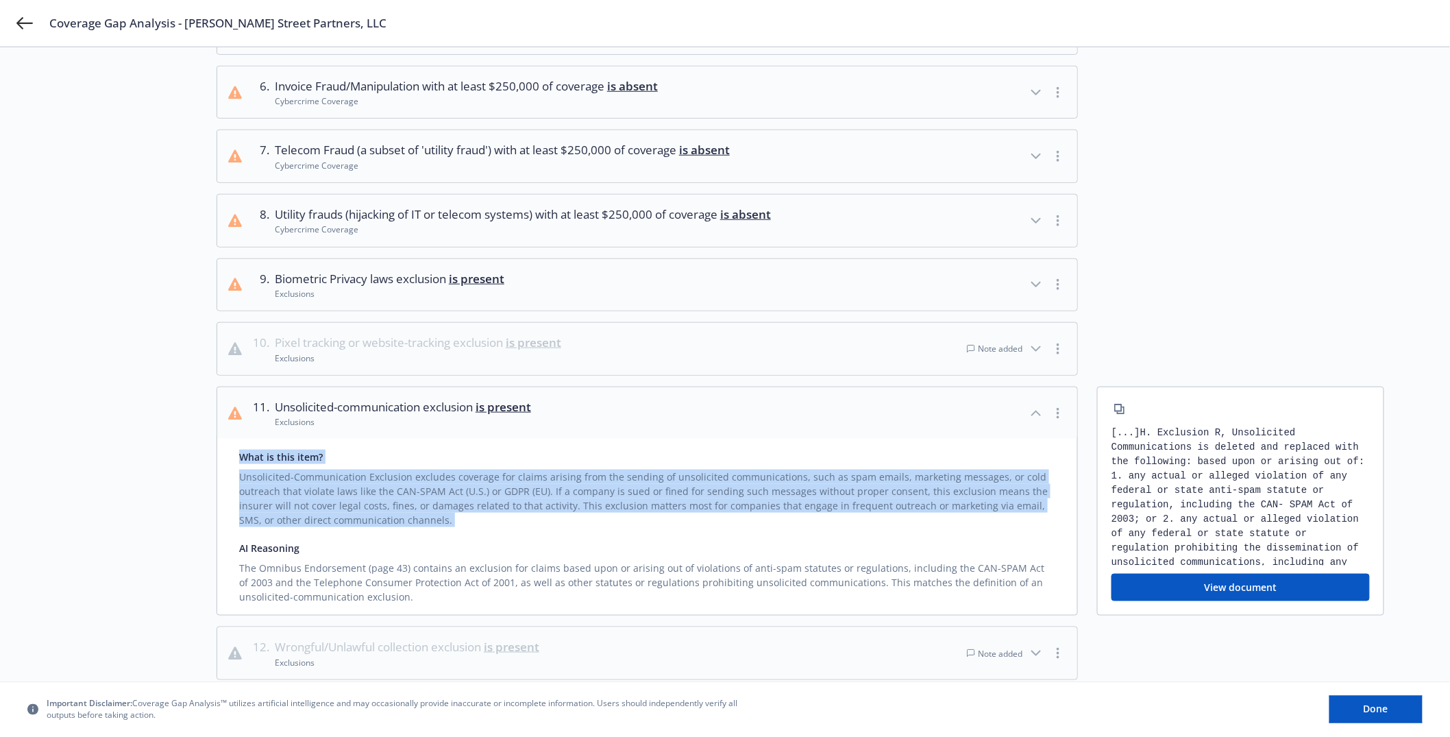
drag, startPoint x: 625, startPoint y: 451, endPoint x: 628, endPoint y: 520, distance: 68.6
click at [628, 520] on div "What is this item? Unsolicited-Communication Exclusion excludes coverage for cl…" at bounding box center [647, 487] width 816 height 77
click at [628, 520] on div "Unsolicited-Communication Exclusion excludes coverage for claims arising from t…" at bounding box center [647, 495] width 816 height 63
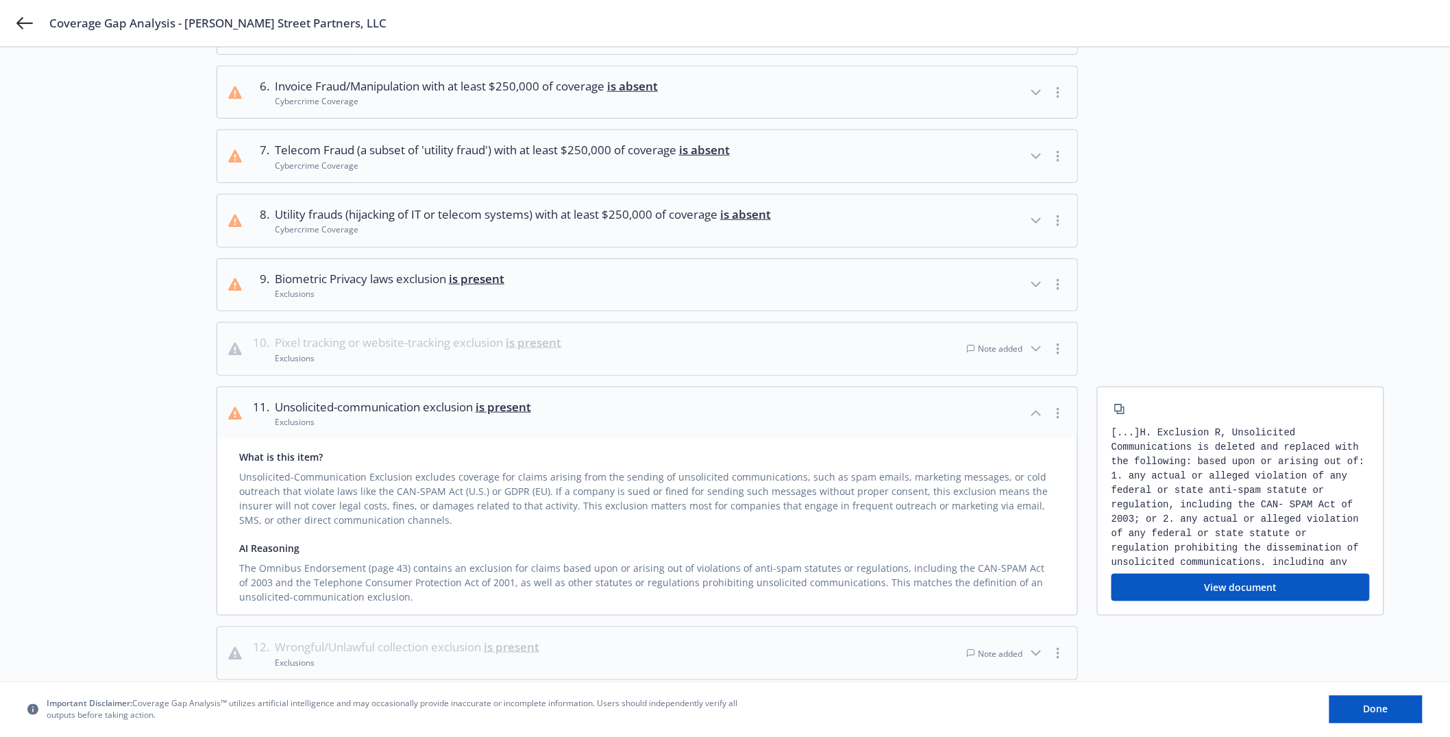
click at [628, 520] on div "Unsolicited-Communication Exclusion excludes coverage for claims arising from t…" at bounding box center [647, 495] width 816 height 63
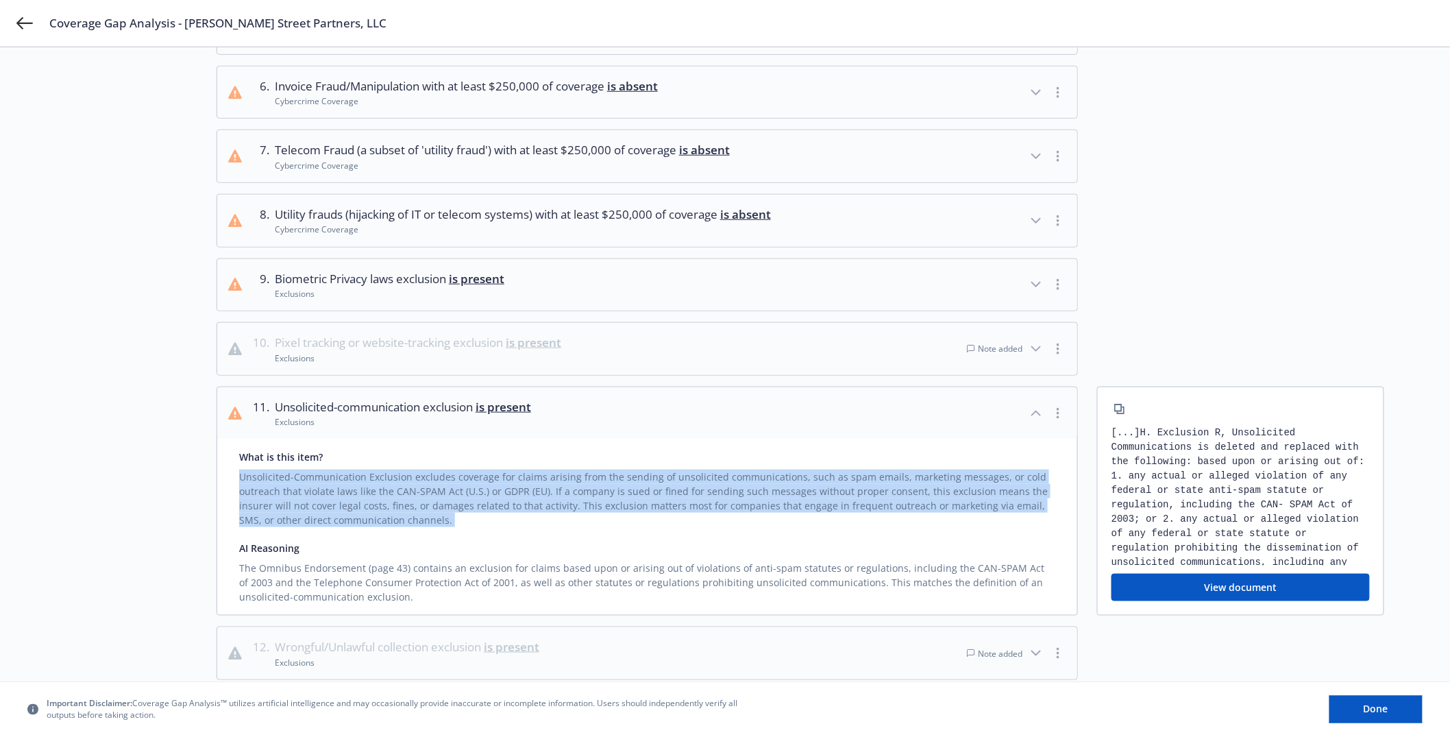
drag, startPoint x: 628, startPoint y: 520, endPoint x: 621, endPoint y: 458, distance: 62.7
click at [621, 464] on div "What is this item? Unsolicited-Communication Exclusion excludes coverage for cl…" at bounding box center [647, 487] width 816 height 77
click at [621, 454] on div "What is this item?" at bounding box center [647, 456] width 816 height 14
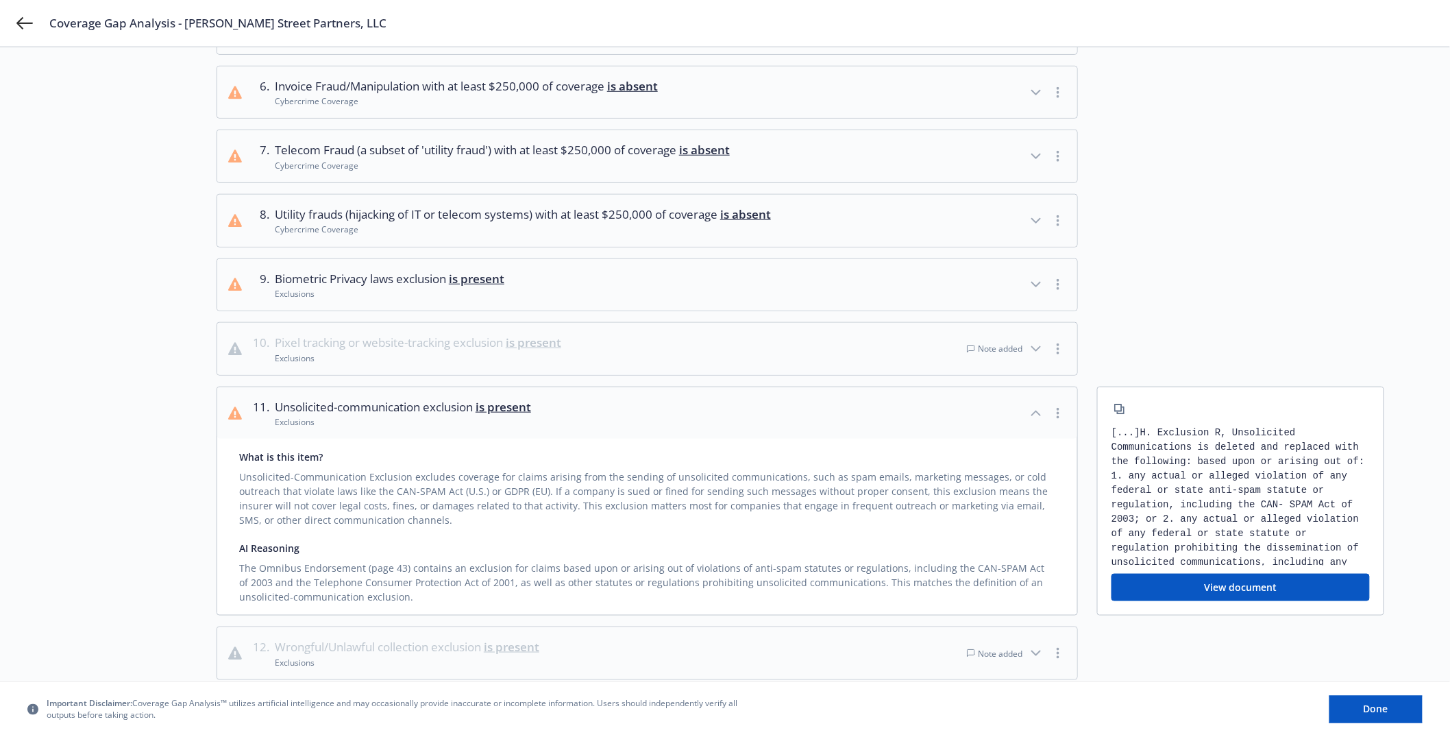
click at [621, 454] on div "What is this item?" at bounding box center [647, 456] width 816 height 14
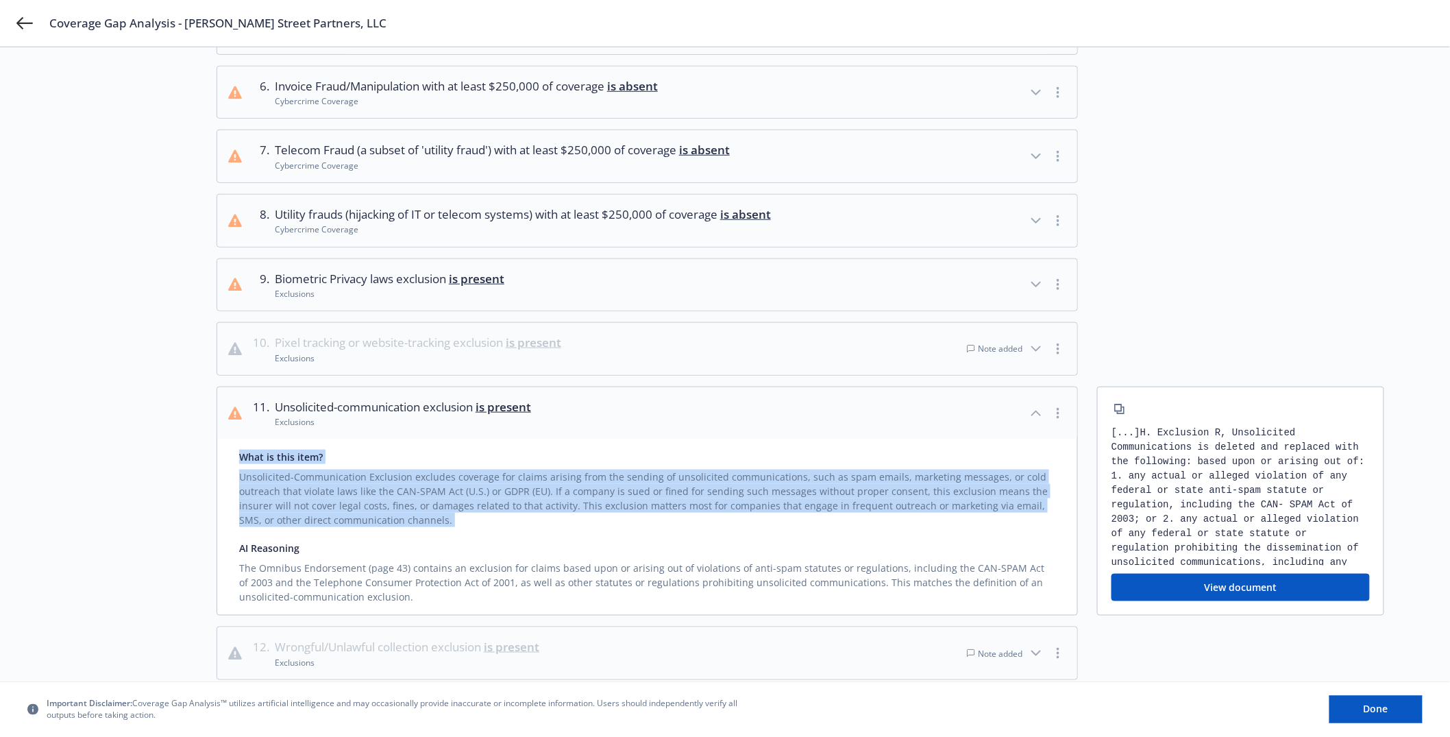
drag, startPoint x: 621, startPoint y: 454, endPoint x: 640, endPoint y: 507, distance: 56.6
click at [640, 507] on div "What is this item? Unsolicited-Communication Exclusion excludes coverage for cl…" at bounding box center [647, 487] width 816 height 77
click at [640, 507] on div "Unsolicited-Communication Exclusion excludes coverage for claims arising from t…" at bounding box center [647, 495] width 816 height 63
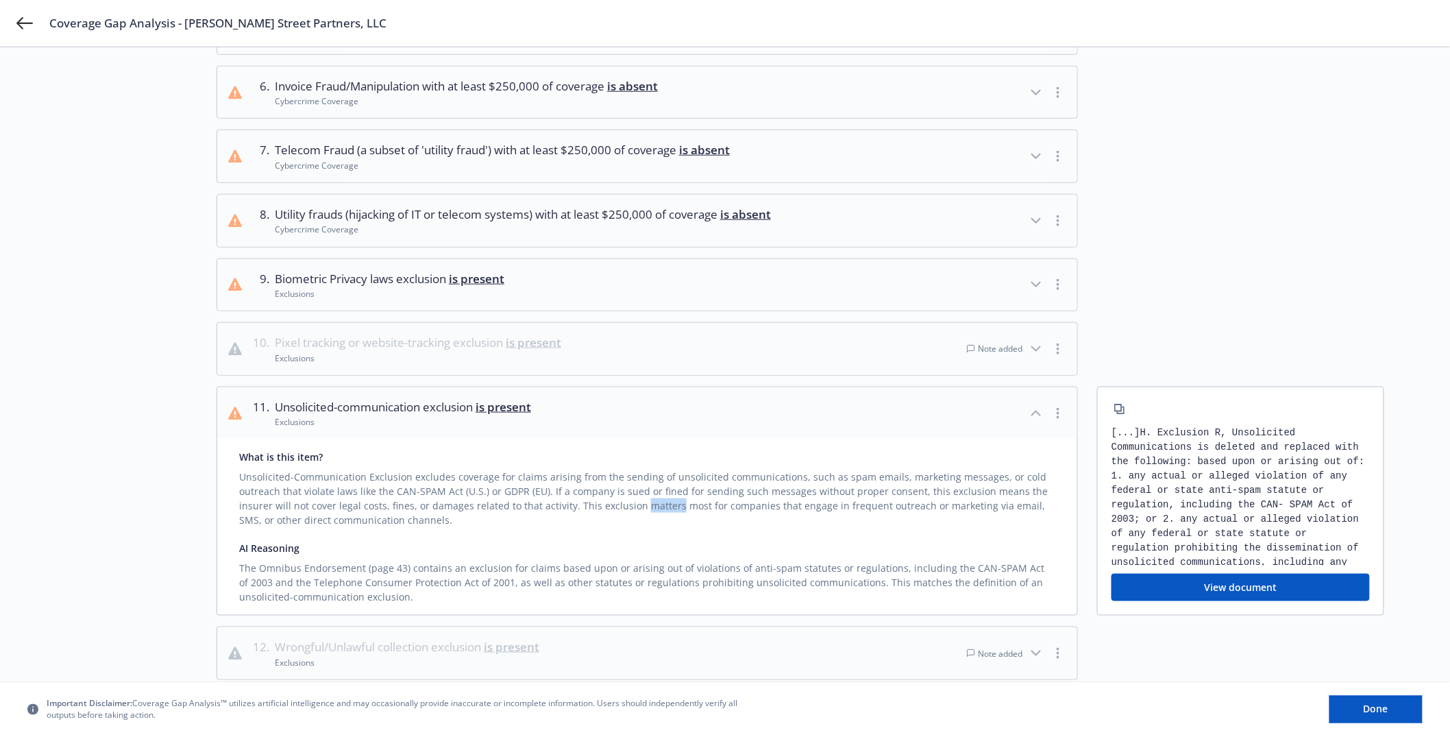
click at [640, 507] on div "Unsolicited-Communication Exclusion excludes coverage for claims arising from t…" at bounding box center [647, 495] width 816 height 63
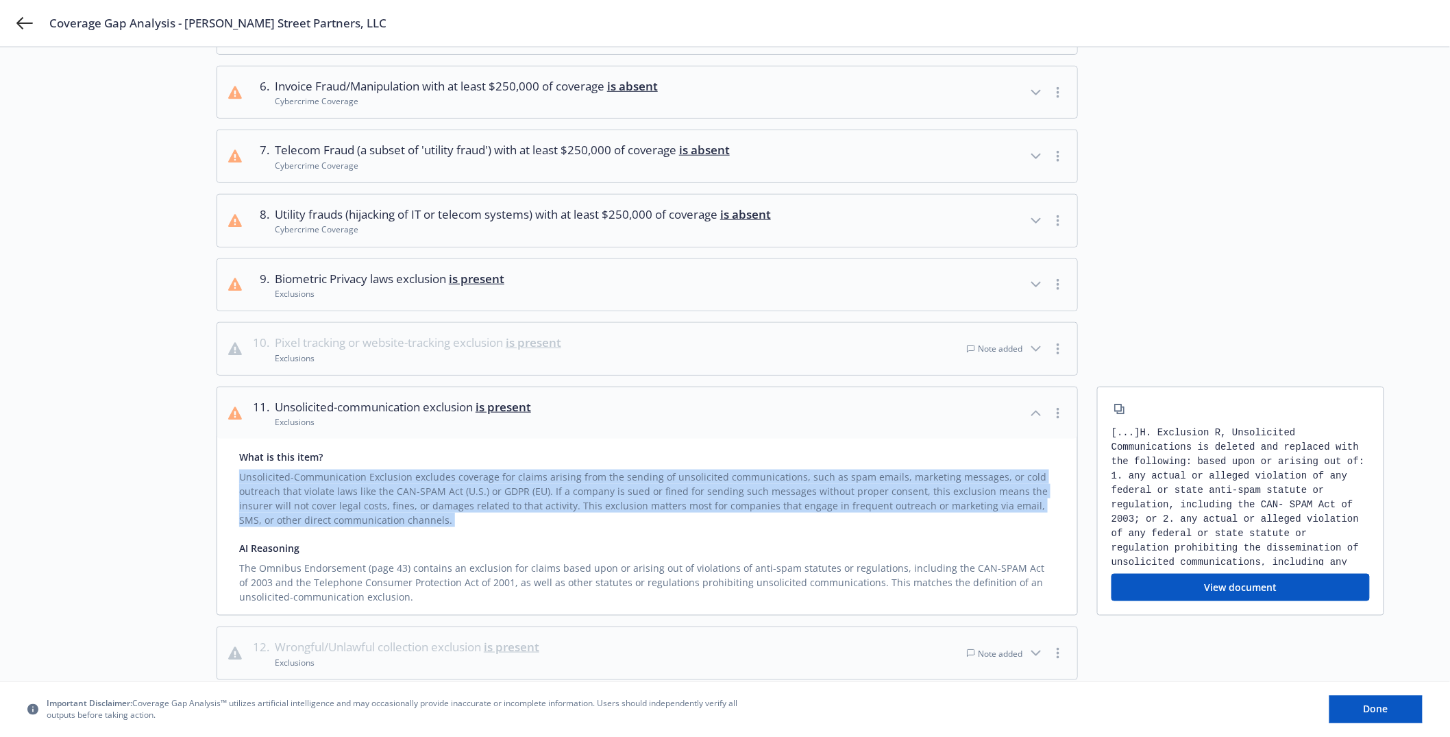
drag, startPoint x: 640, startPoint y: 507, endPoint x: 623, endPoint y: 465, distance: 45.8
click at [623, 465] on div "Unsolicited-Communication Exclusion excludes coverage for claims arising from t…" at bounding box center [647, 495] width 816 height 63
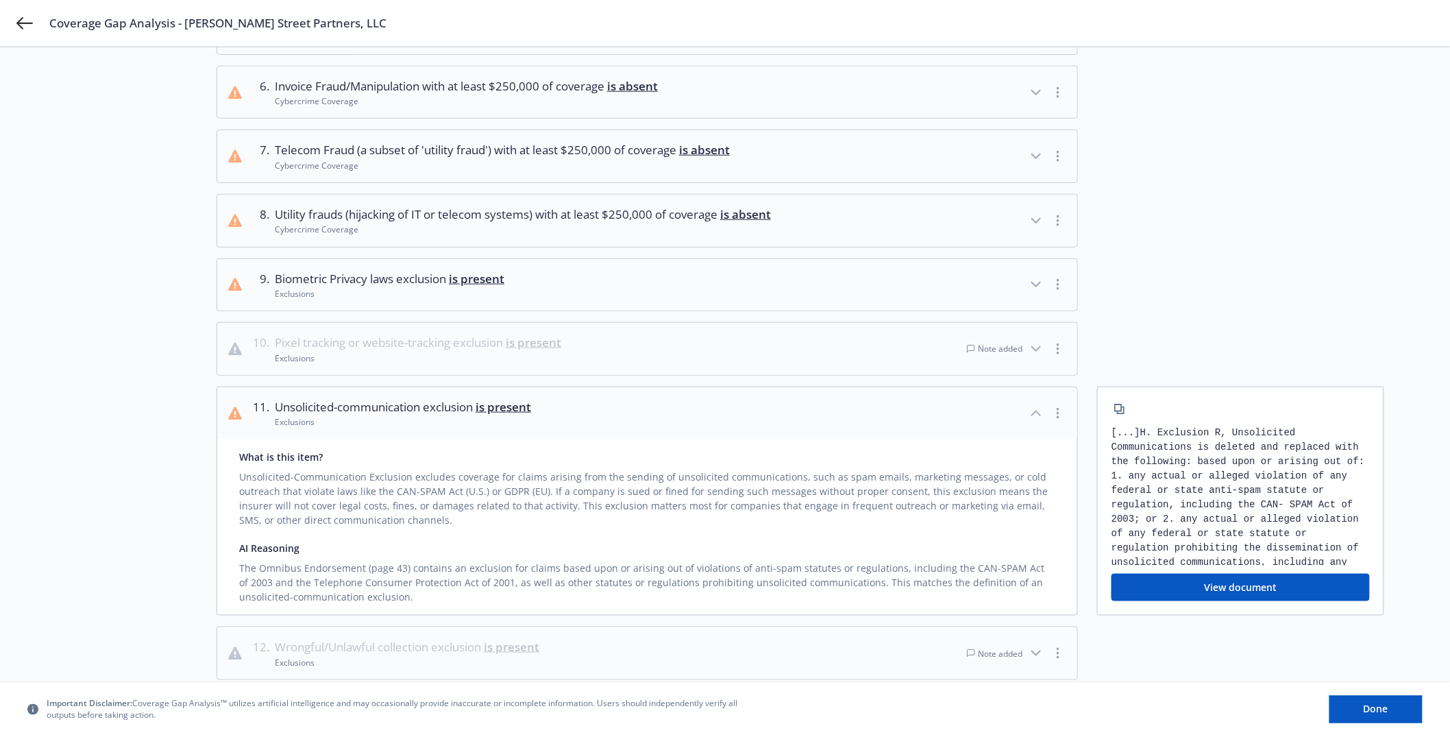
click at [634, 465] on div "Unsolicited-Communication Exclusion excludes coverage for claims arising from t…" at bounding box center [647, 495] width 816 height 63
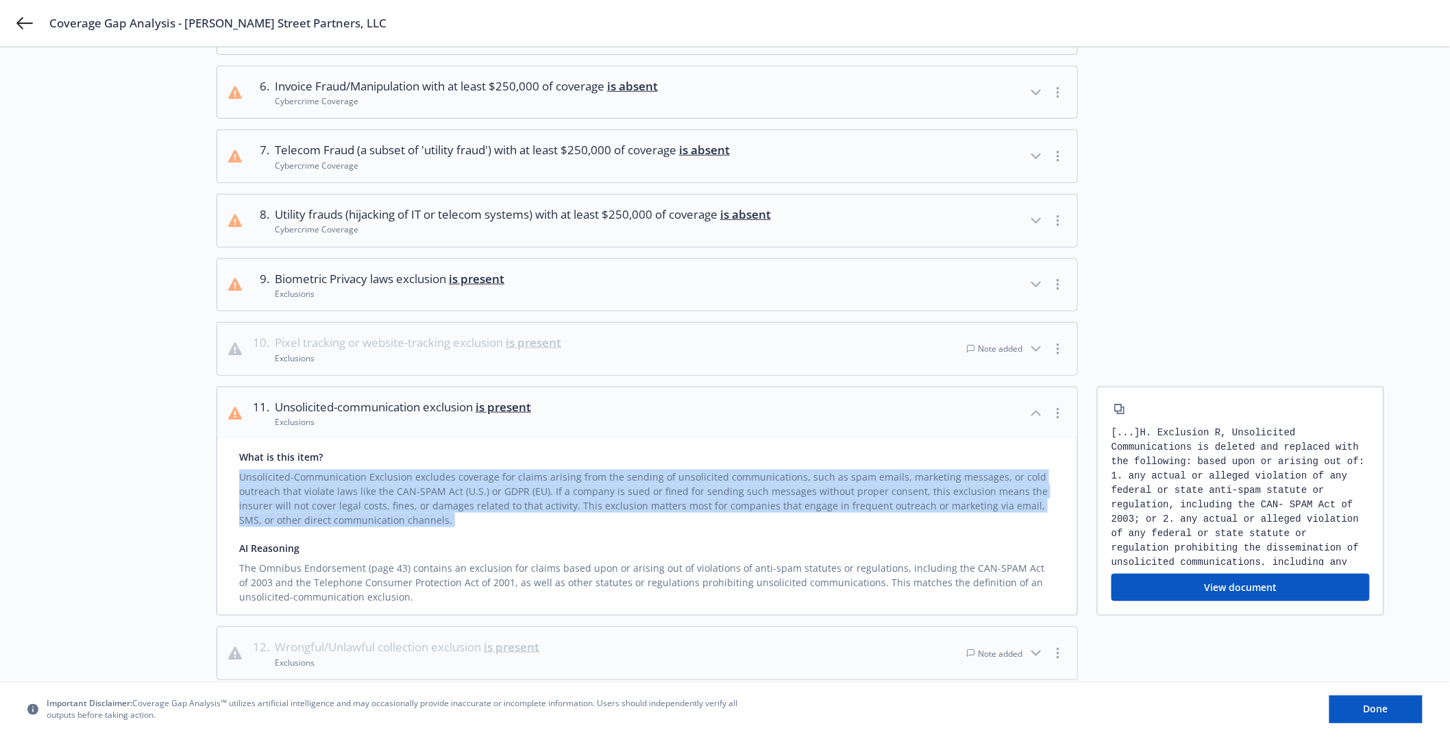
drag, startPoint x: 634, startPoint y: 465, endPoint x: 666, endPoint y: 503, distance: 49.6
click at [666, 503] on div "Unsolicited-Communication Exclusion excludes coverage for claims arising from t…" at bounding box center [647, 495] width 816 height 63
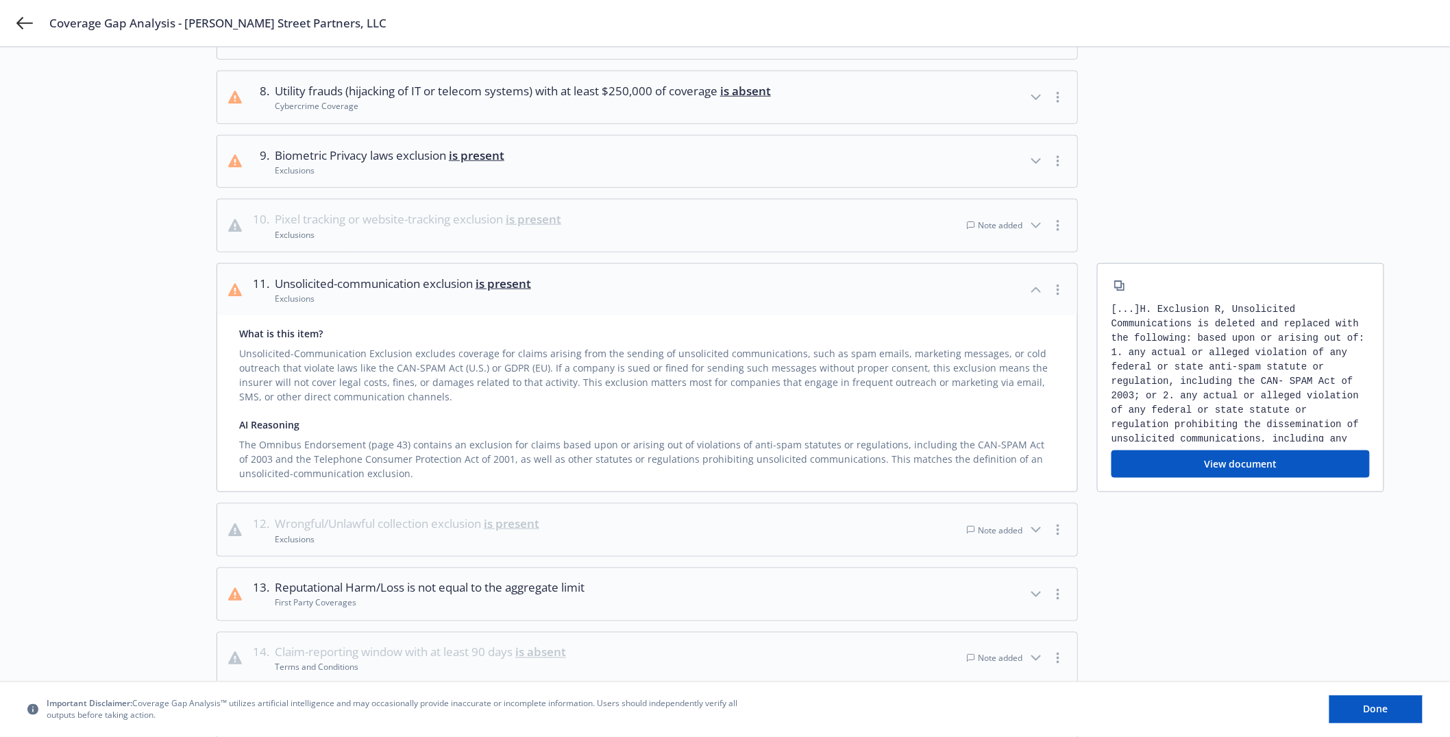
scroll to position [532, 0]
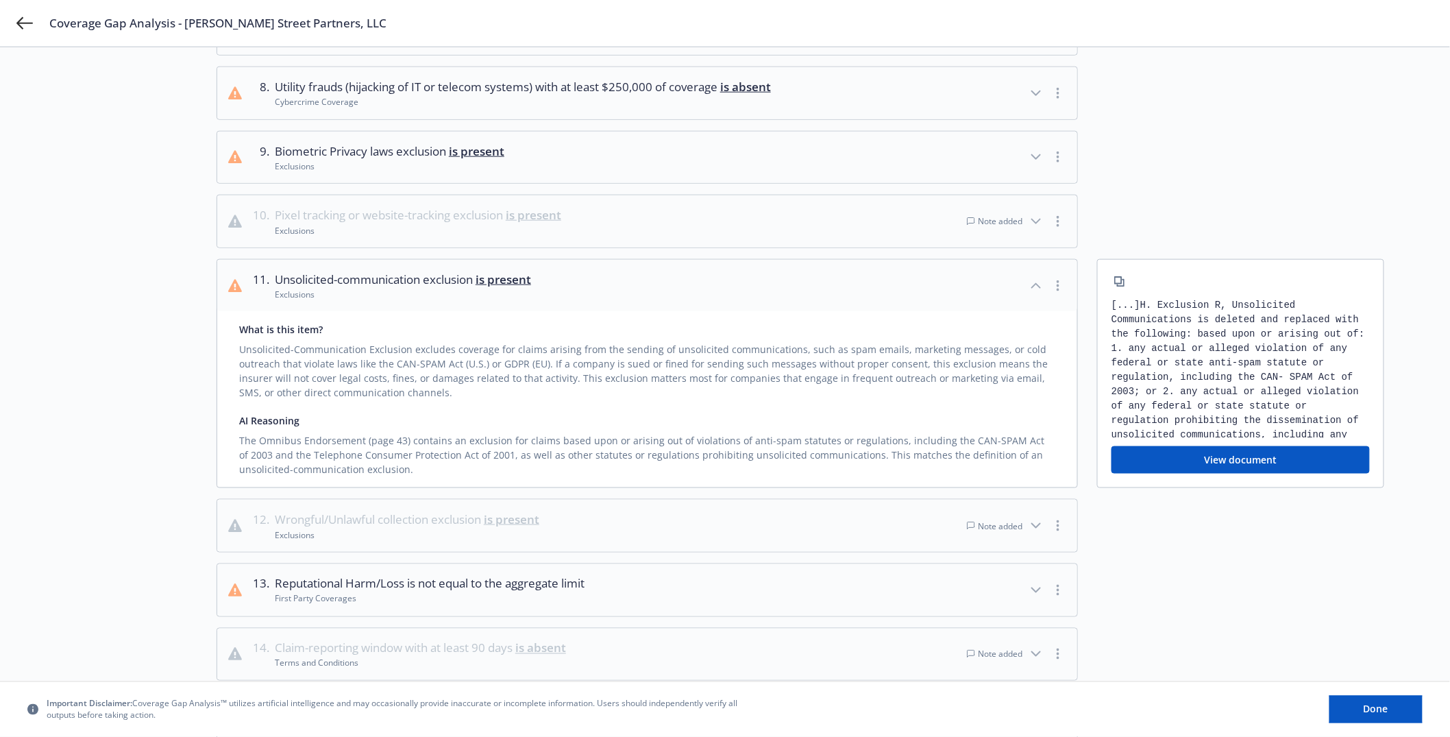
click at [989, 521] on div "Note added" at bounding box center [994, 526] width 55 height 12
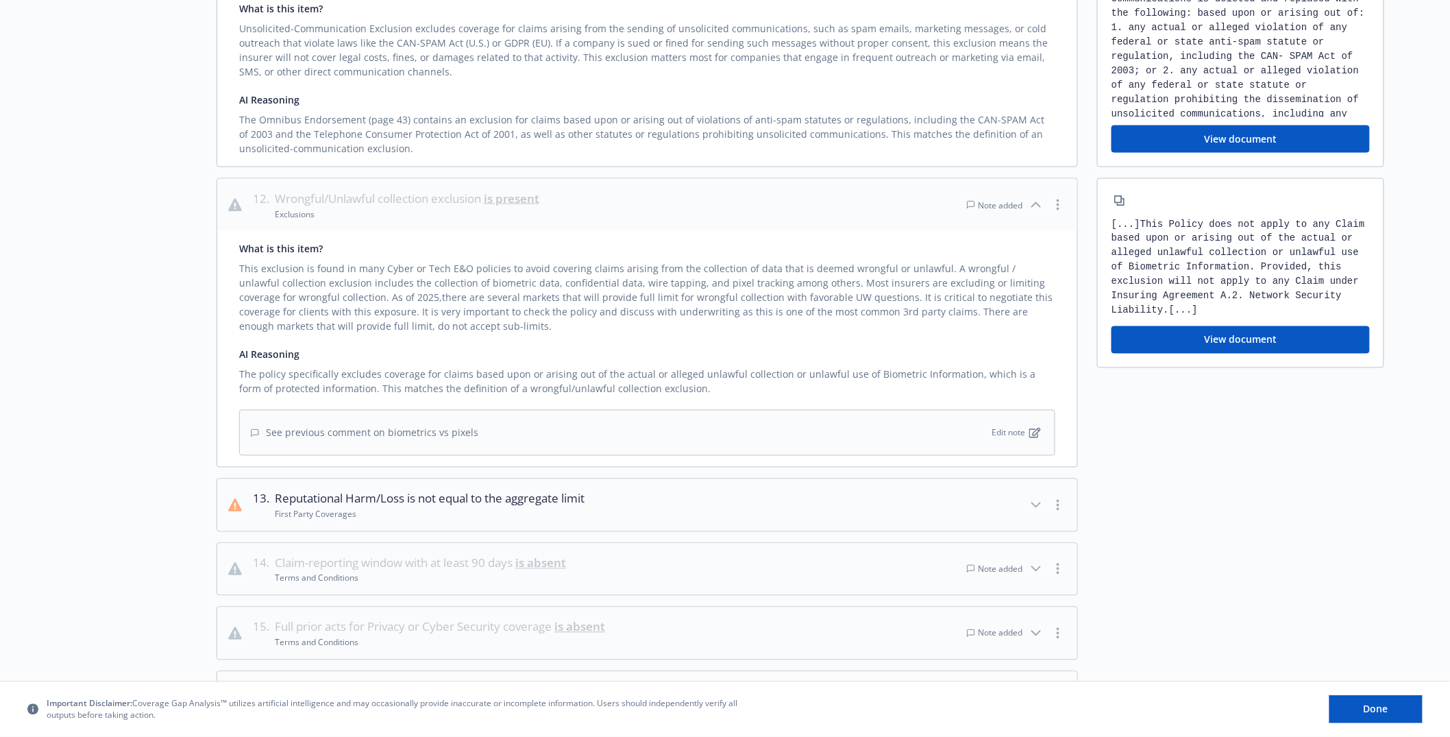
scroll to position [839, 0]
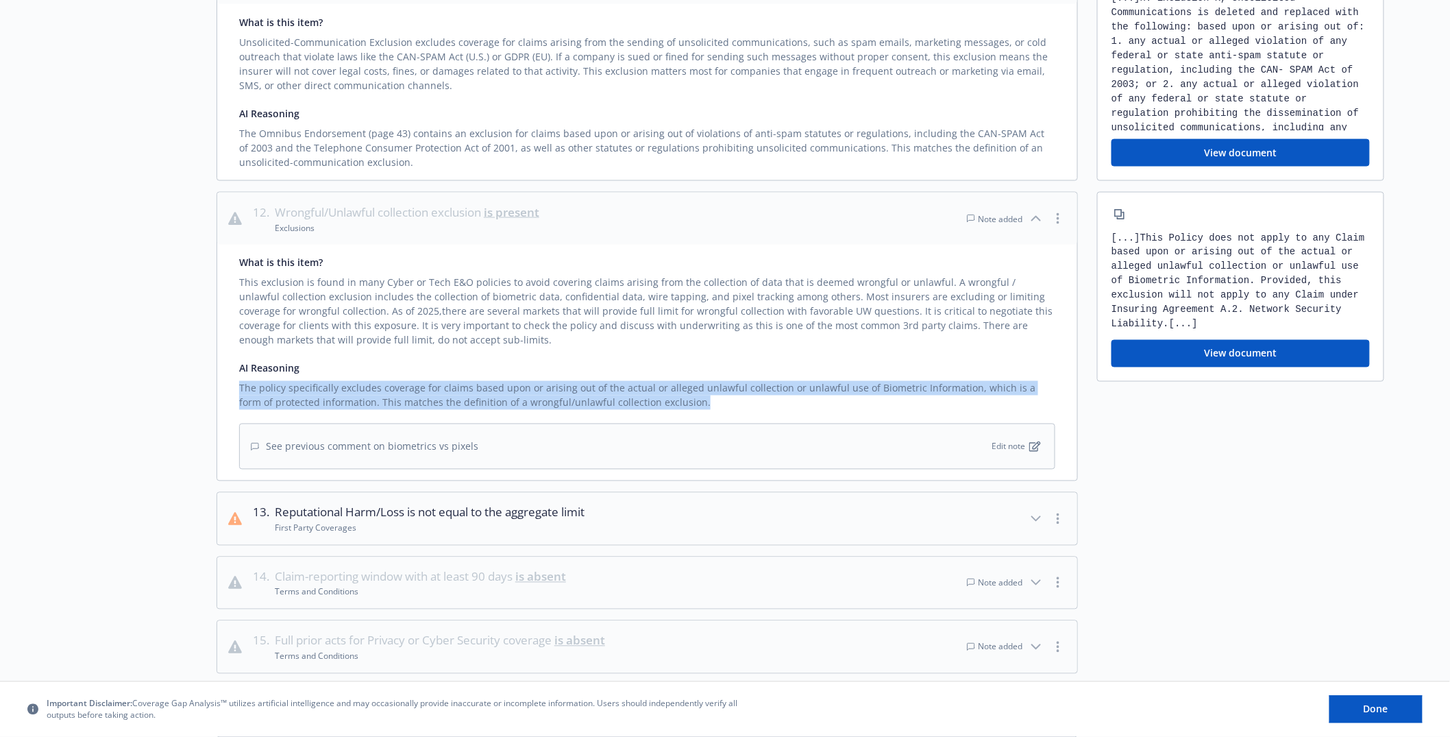
drag, startPoint x: 615, startPoint y: 372, endPoint x: 751, endPoint y: 400, distance: 139.2
click at [750, 399] on div "AI Reasoning The policy specifically excludes coverage for claims based upon or…" at bounding box center [647, 385] width 816 height 49
click at [752, 401] on div "The policy specifically excludes coverage for claims based upon or arising out …" at bounding box center [647, 392] width 816 height 34
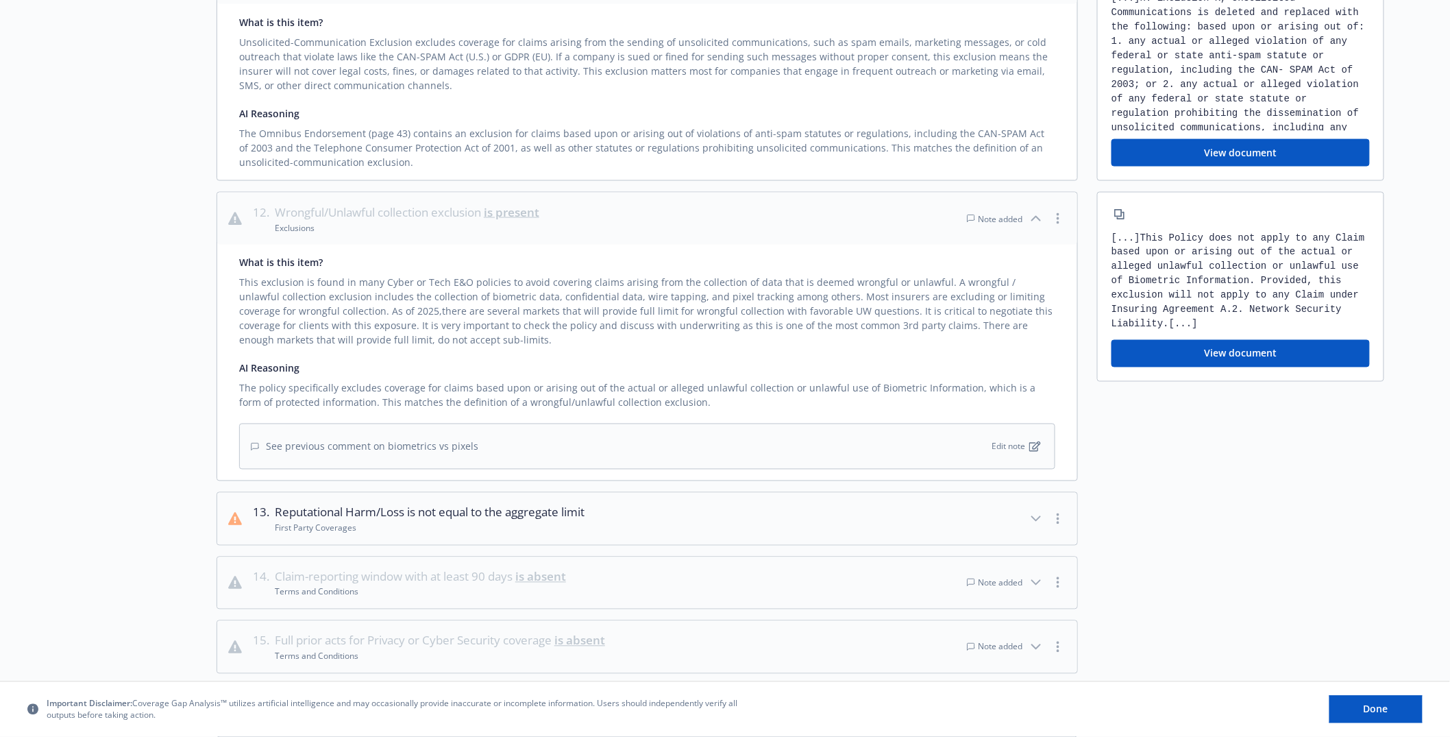
click at [752, 401] on div "The policy specifically excludes coverage for claims based upon or arising out …" at bounding box center [647, 392] width 816 height 34
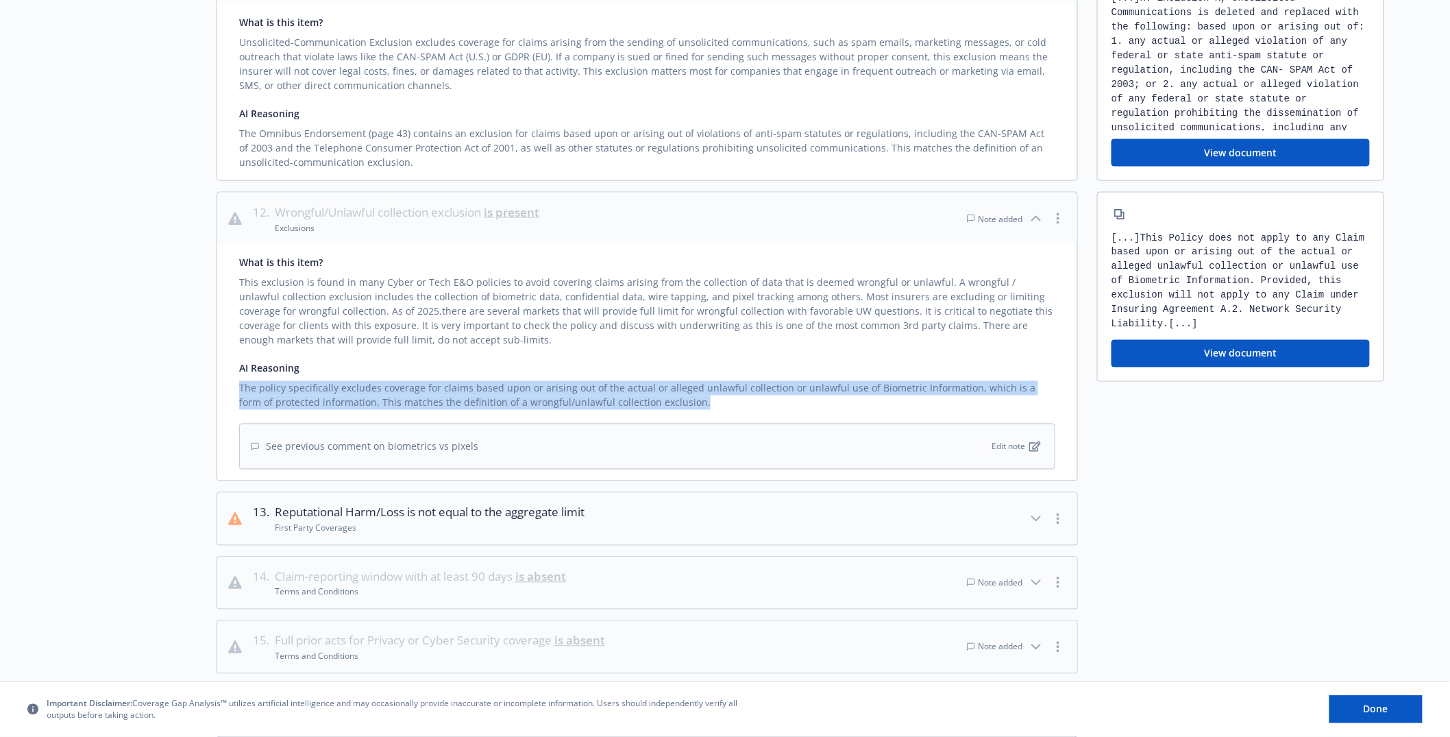
drag, startPoint x: 752, startPoint y: 401, endPoint x: 747, endPoint y: 380, distance: 21.0
click at [747, 380] on div "The policy specifically excludes coverage for claims based upon or arising out …" at bounding box center [647, 392] width 816 height 34
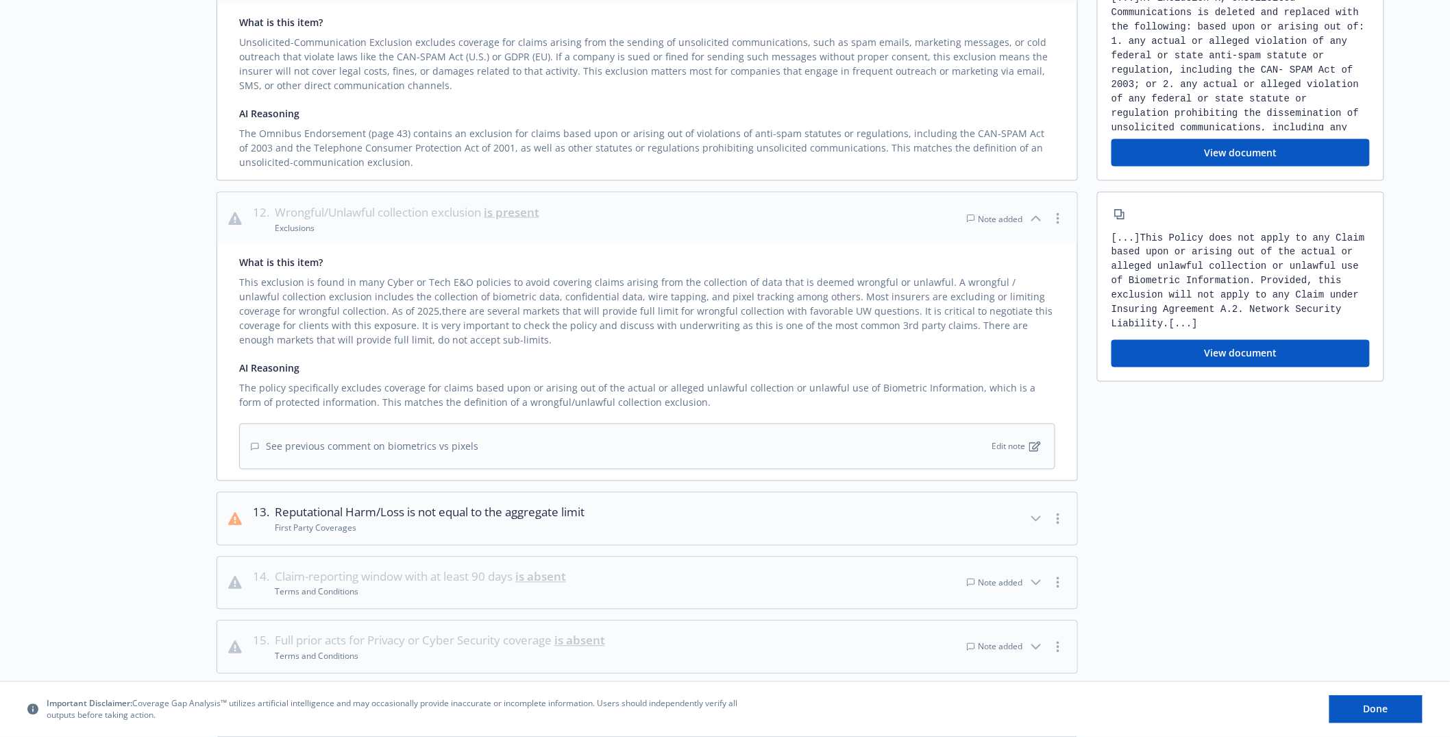
click at [747, 366] on div "AI Reasoning" at bounding box center [647, 368] width 816 height 14
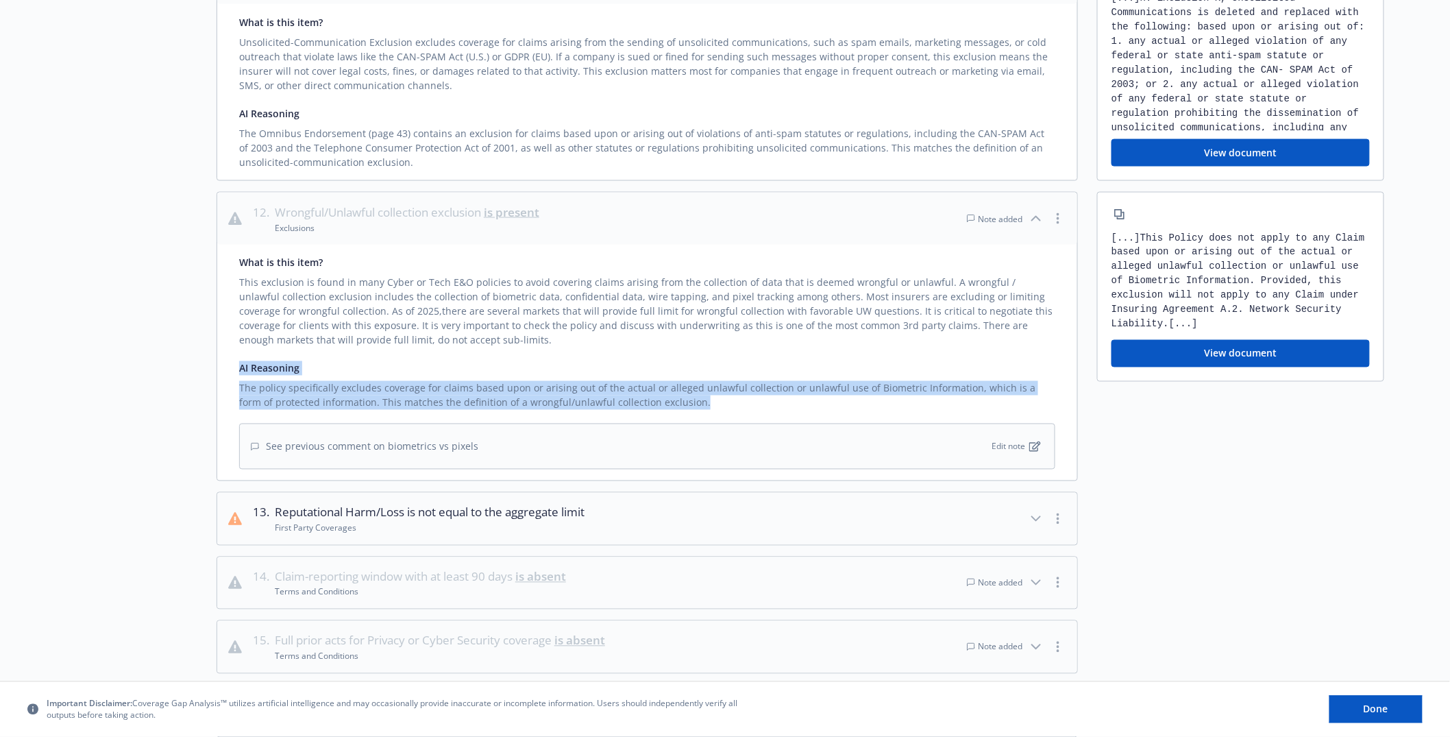
drag, startPoint x: 747, startPoint y: 366, endPoint x: 767, endPoint y: 399, distance: 38.1
click at [766, 398] on div "AI Reasoning The policy specifically excludes coverage for claims based upon or…" at bounding box center [647, 385] width 816 height 49
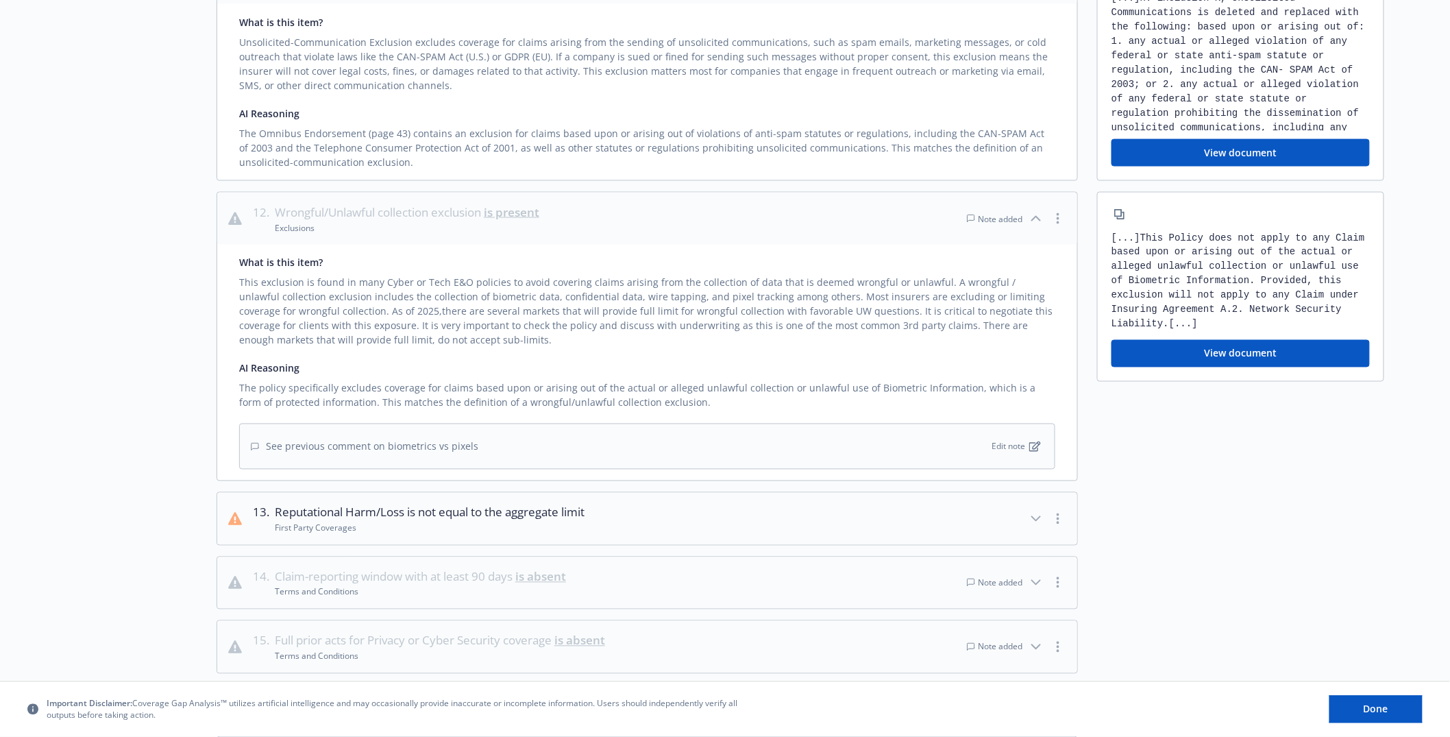
click at [770, 402] on div "The policy specifically excludes coverage for claims based upon or arising out …" at bounding box center [647, 392] width 816 height 34
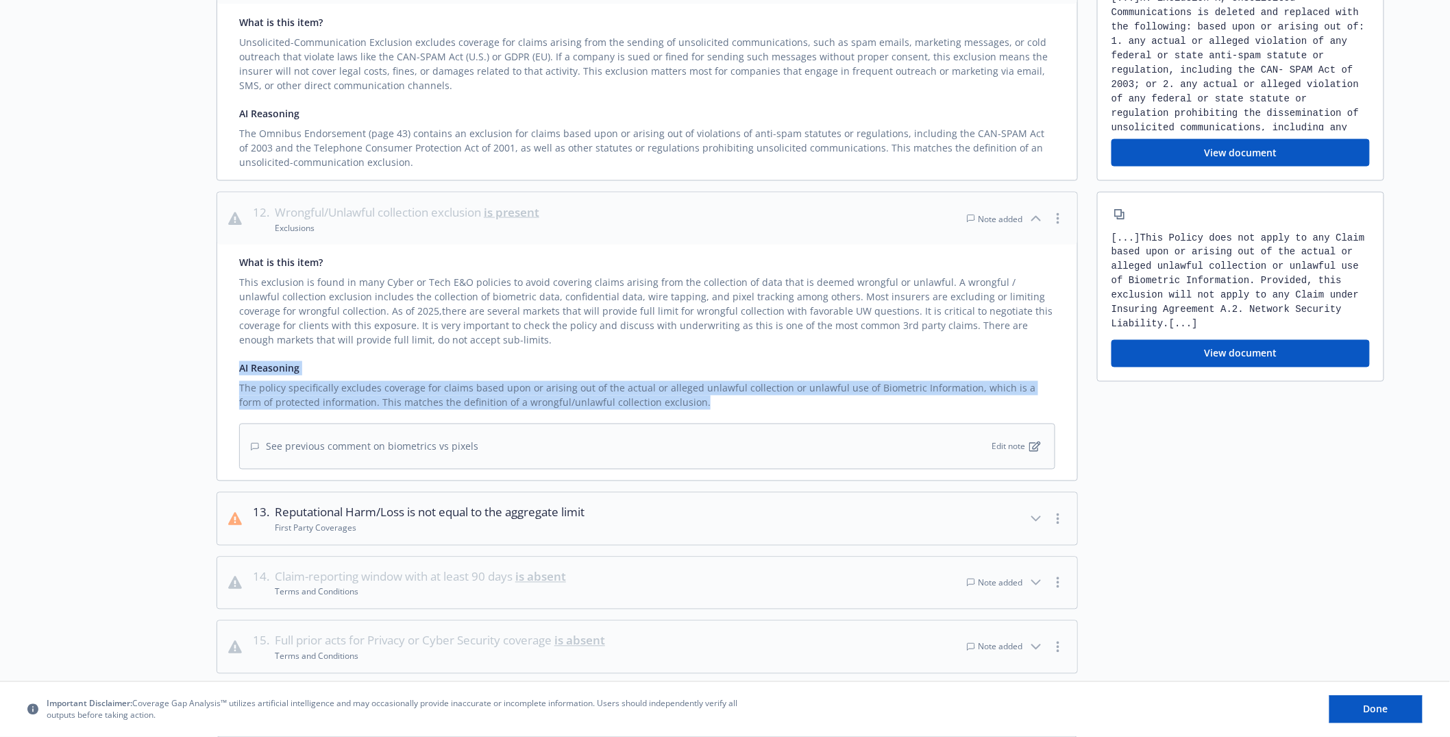
drag, startPoint x: 770, startPoint y: 402, endPoint x: 763, endPoint y: 360, distance: 42.5
click at [763, 361] on div "AI Reasoning The policy specifically excludes coverage for claims based upon or…" at bounding box center [647, 385] width 816 height 49
click at [763, 360] on div "What is this item? This exclusion is found in many Cyber or Tech E&O policies t…" at bounding box center [647, 363] width 860 height 236
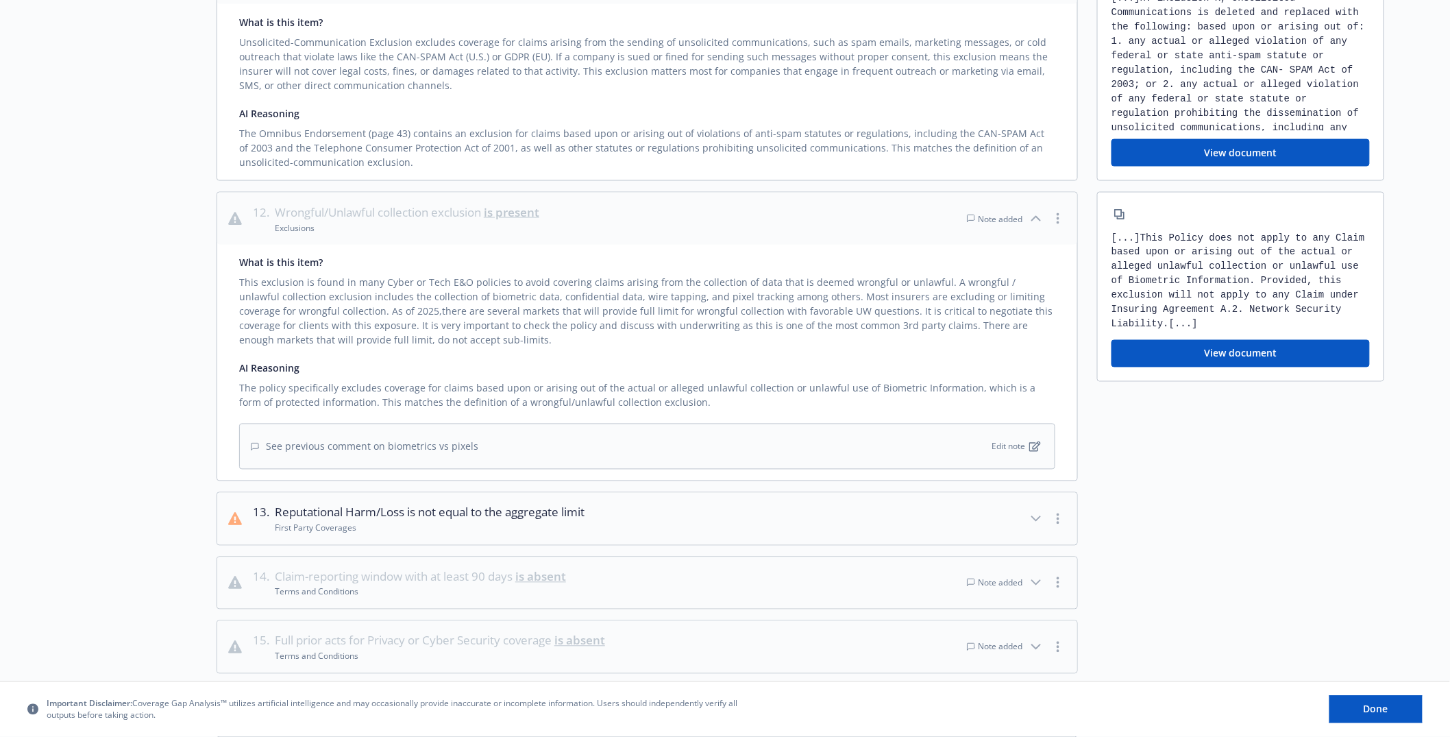
click at [1282, 367] on button "View document" at bounding box center [1240, 353] width 258 height 27
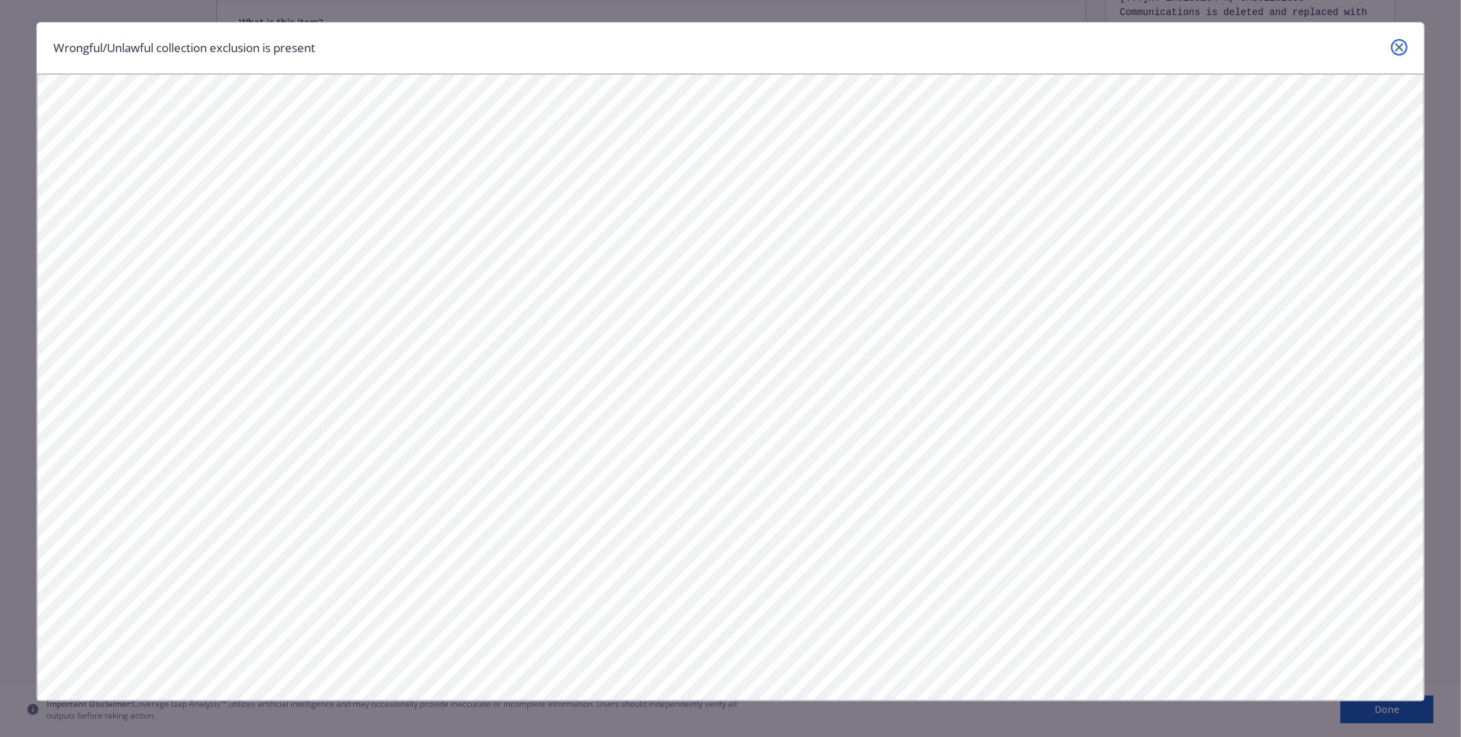
click at [1396, 49] on icon "close" at bounding box center [1400, 47] width 8 height 8
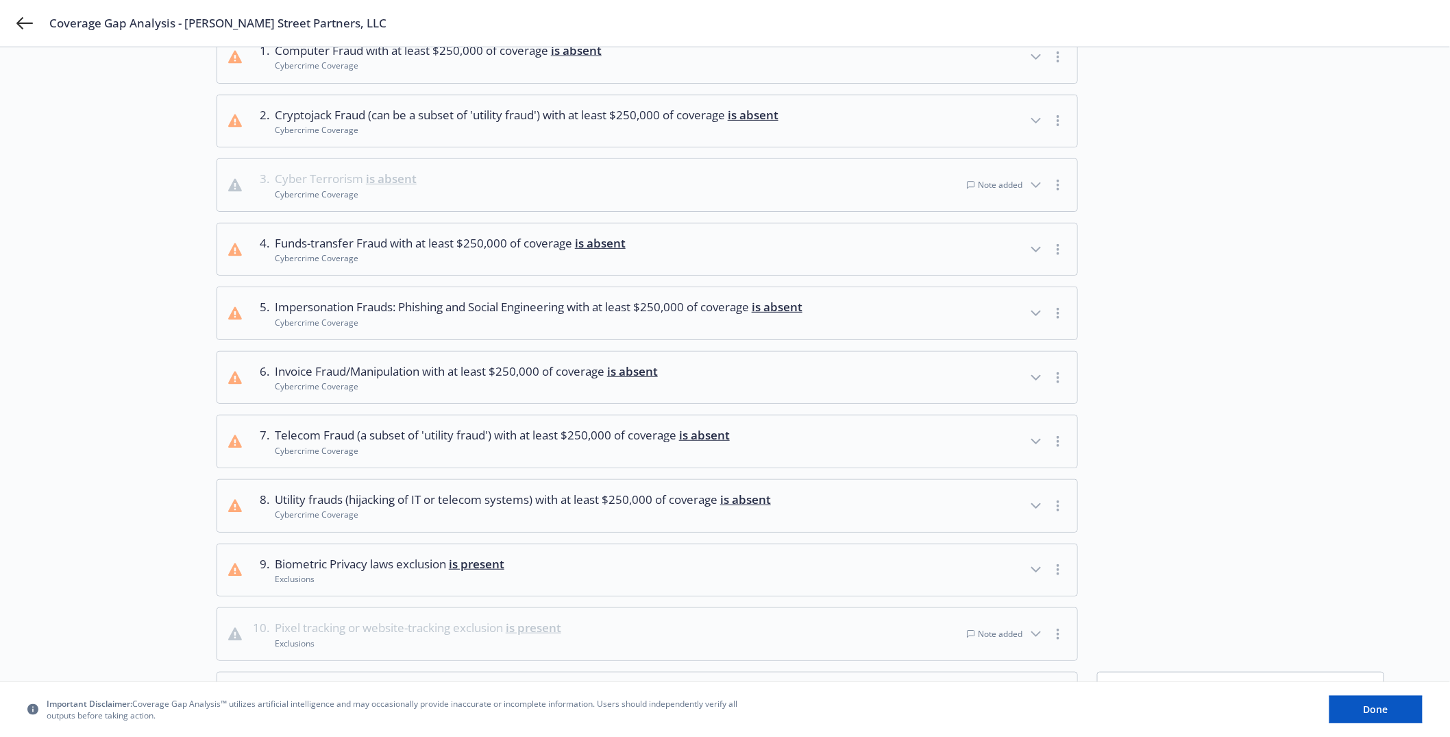
scroll to position [543, 0]
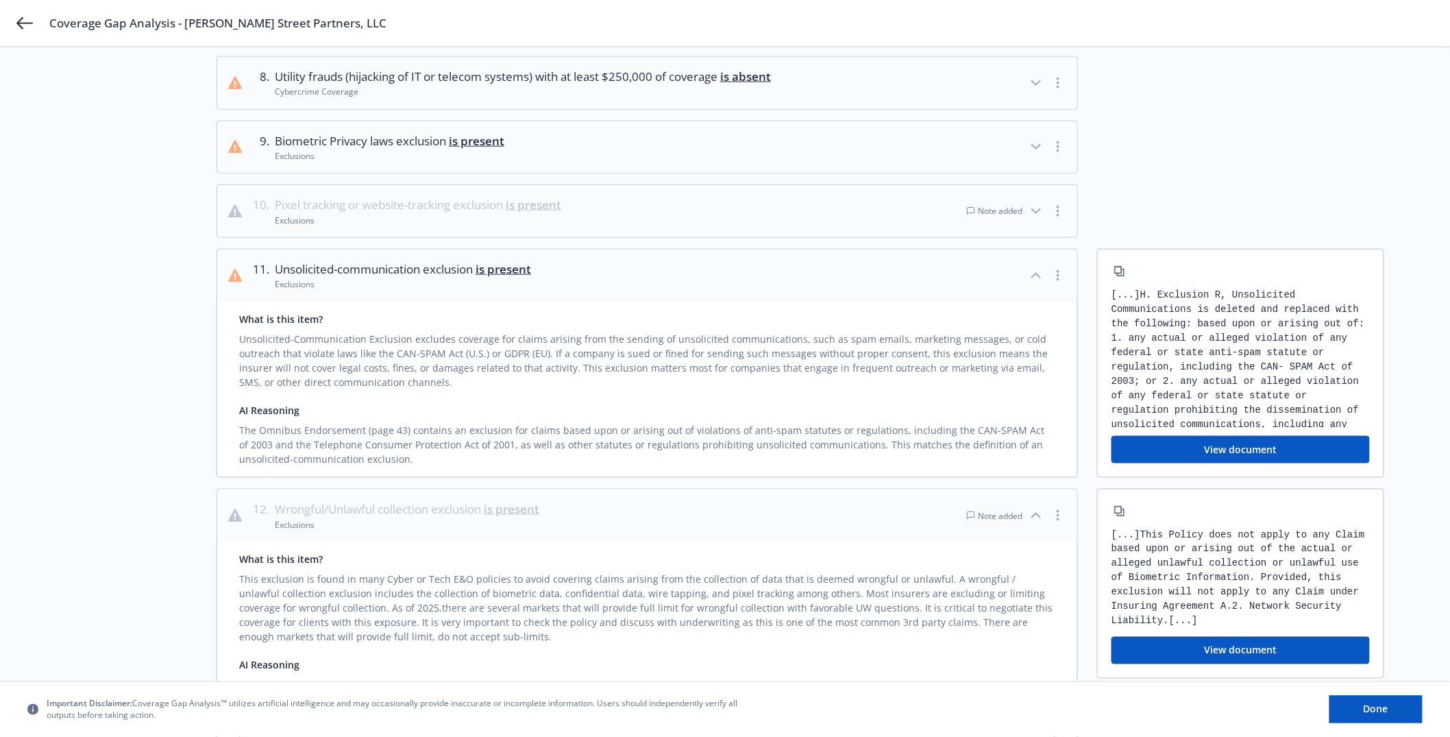
click at [1021, 275] on button "11 . Unsolicited-communication exclusion is present Exclusions" at bounding box center [647, 275] width 860 height 52
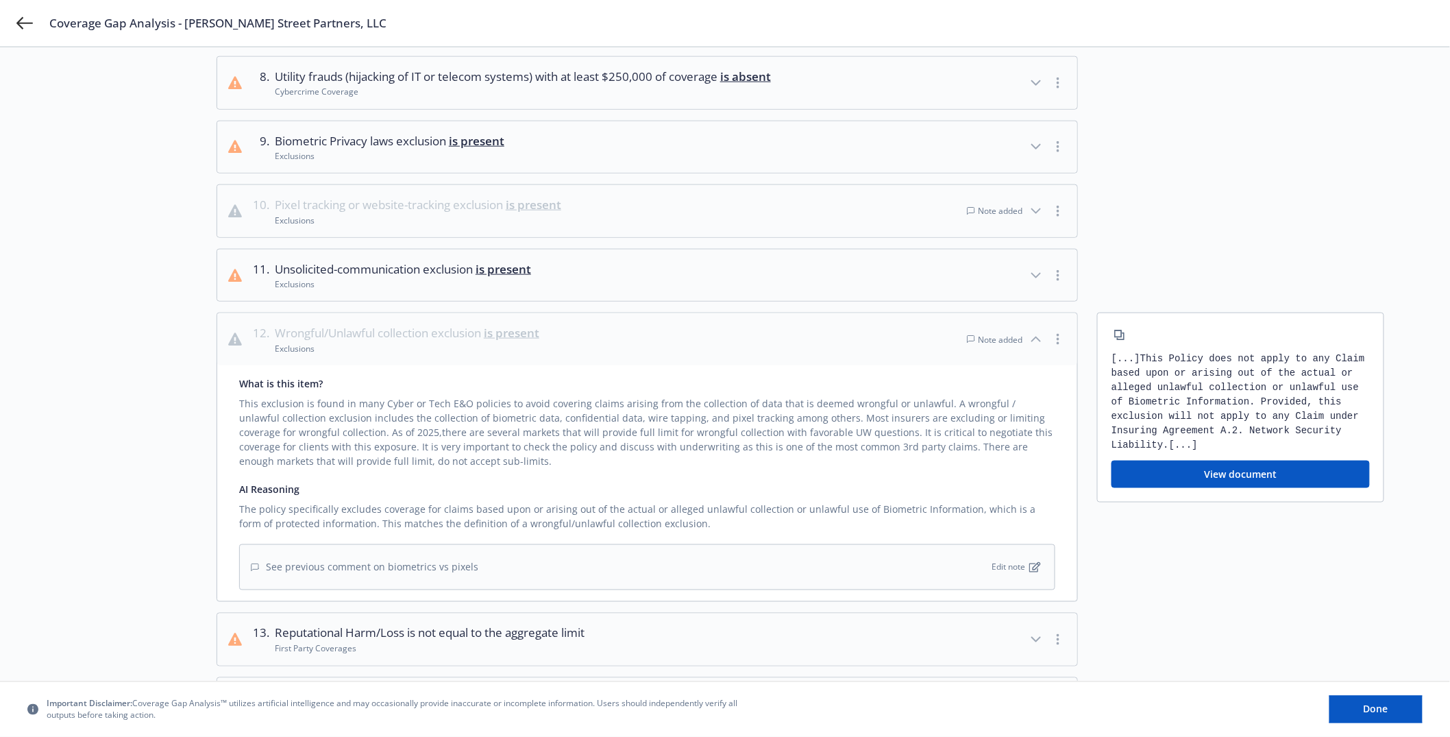
click at [1036, 343] on icon "button" at bounding box center [1036, 339] width 16 height 16
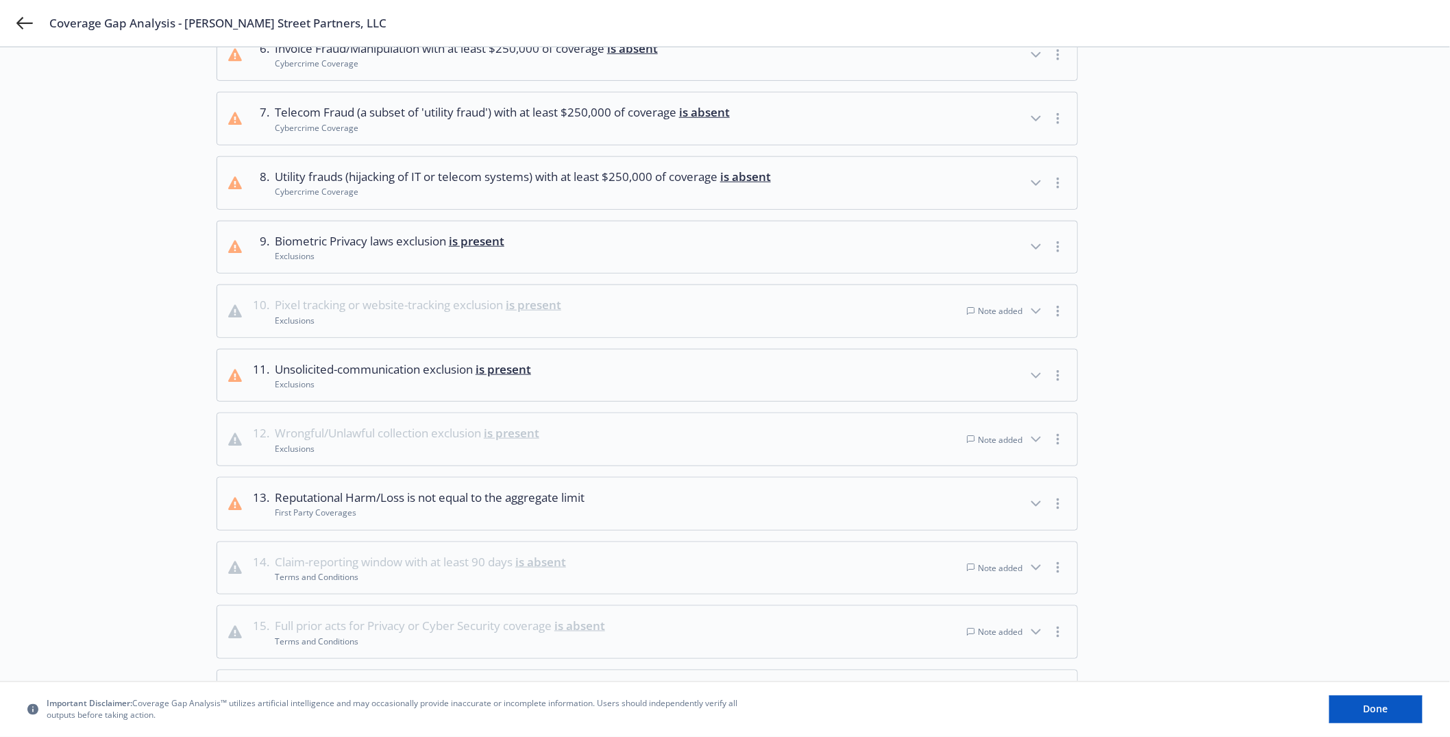
scroll to position [584, 0]
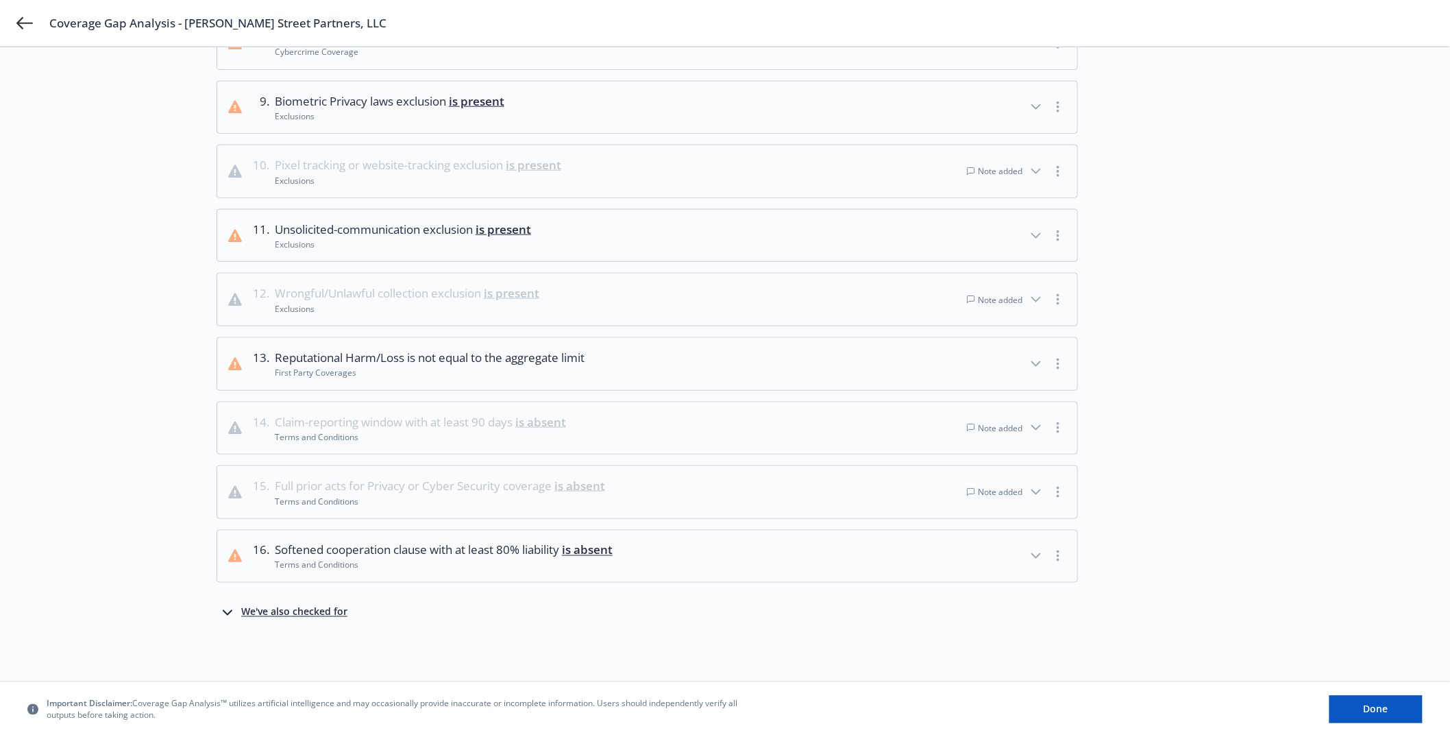
click at [665, 419] on button "14 . Claim-reporting window with at least 90 days is absent Terms and Condition…" at bounding box center [647, 428] width 860 height 52
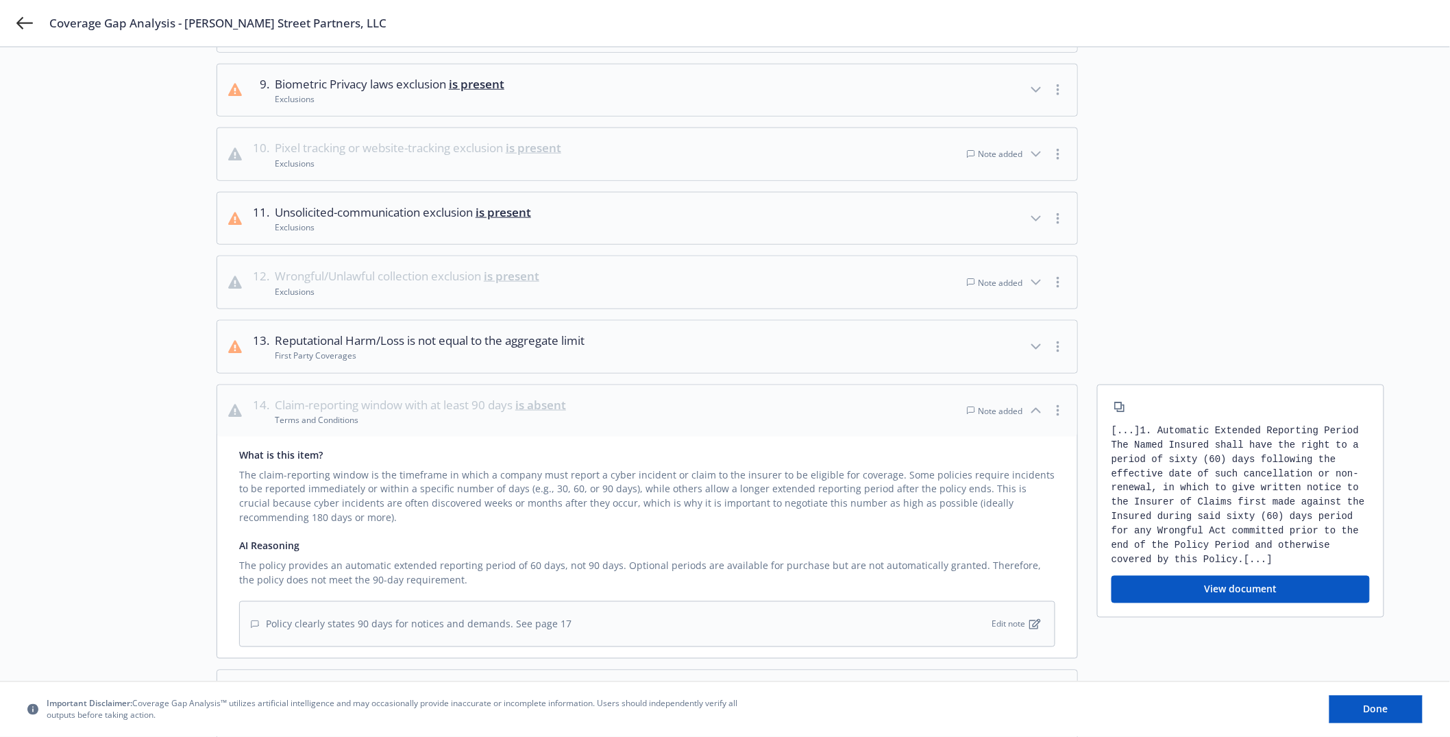
scroll to position [611, 0]
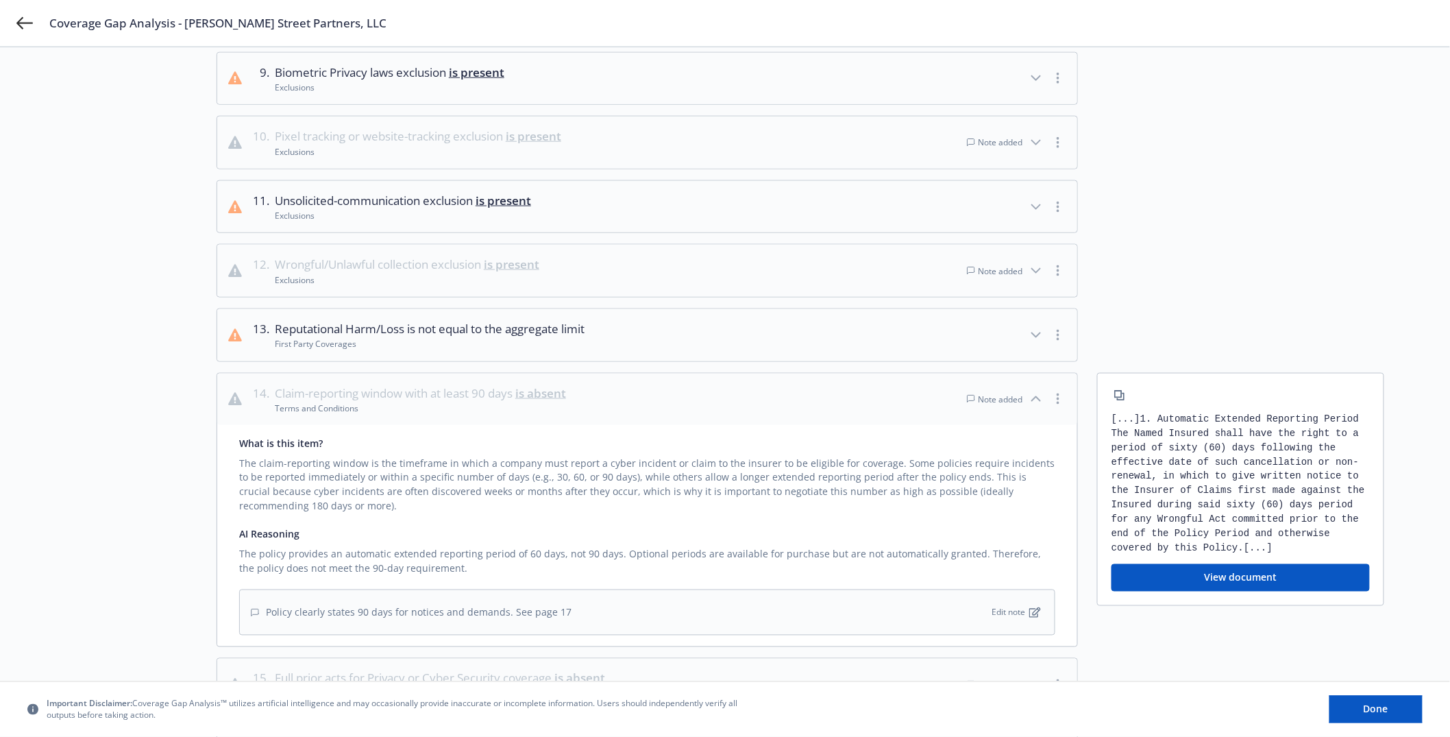
click at [1254, 576] on button "View document" at bounding box center [1240, 577] width 258 height 27
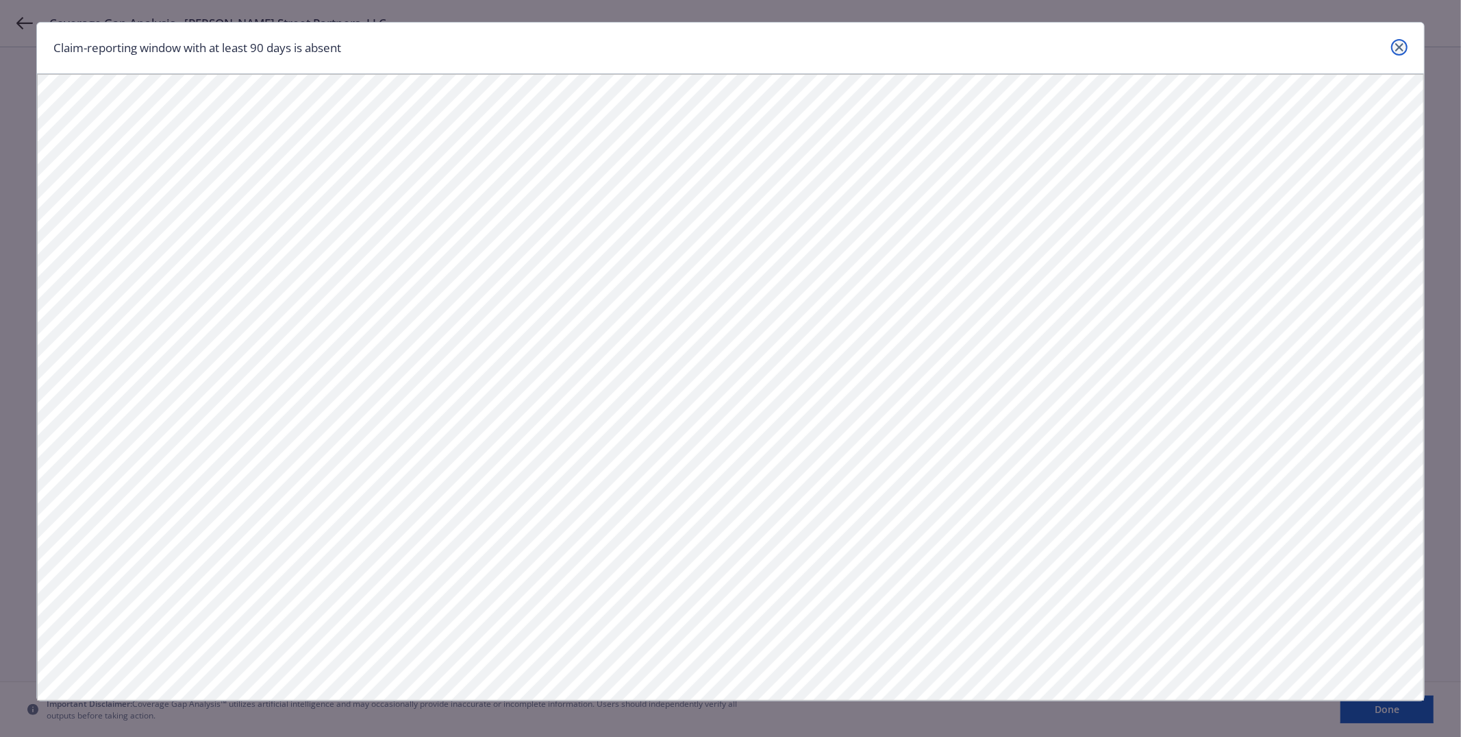
click at [1396, 45] on icon "close" at bounding box center [1400, 47] width 8 height 8
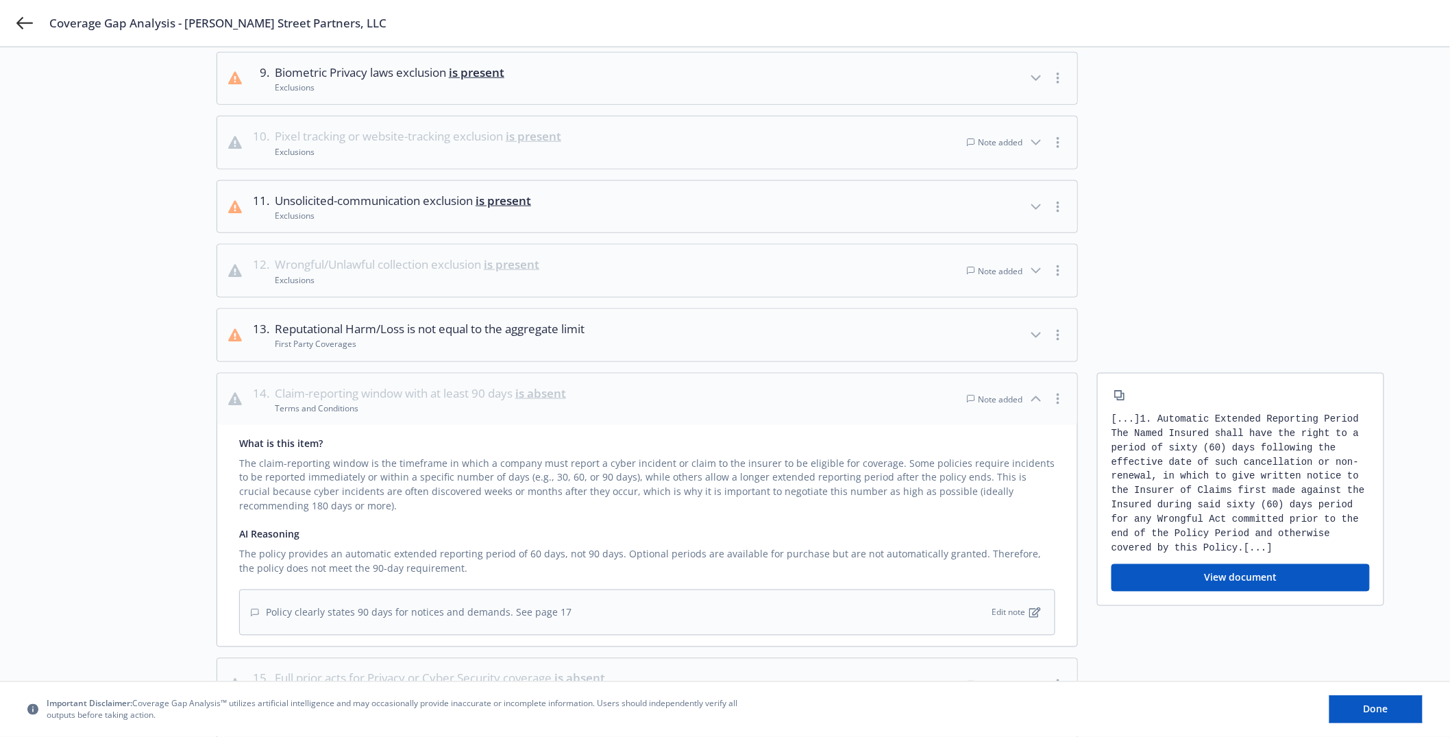
click at [460, 622] on div "Policy clearly states 90 days for notices and demands. See page 17 Edit note" at bounding box center [647, 612] width 816 height 46
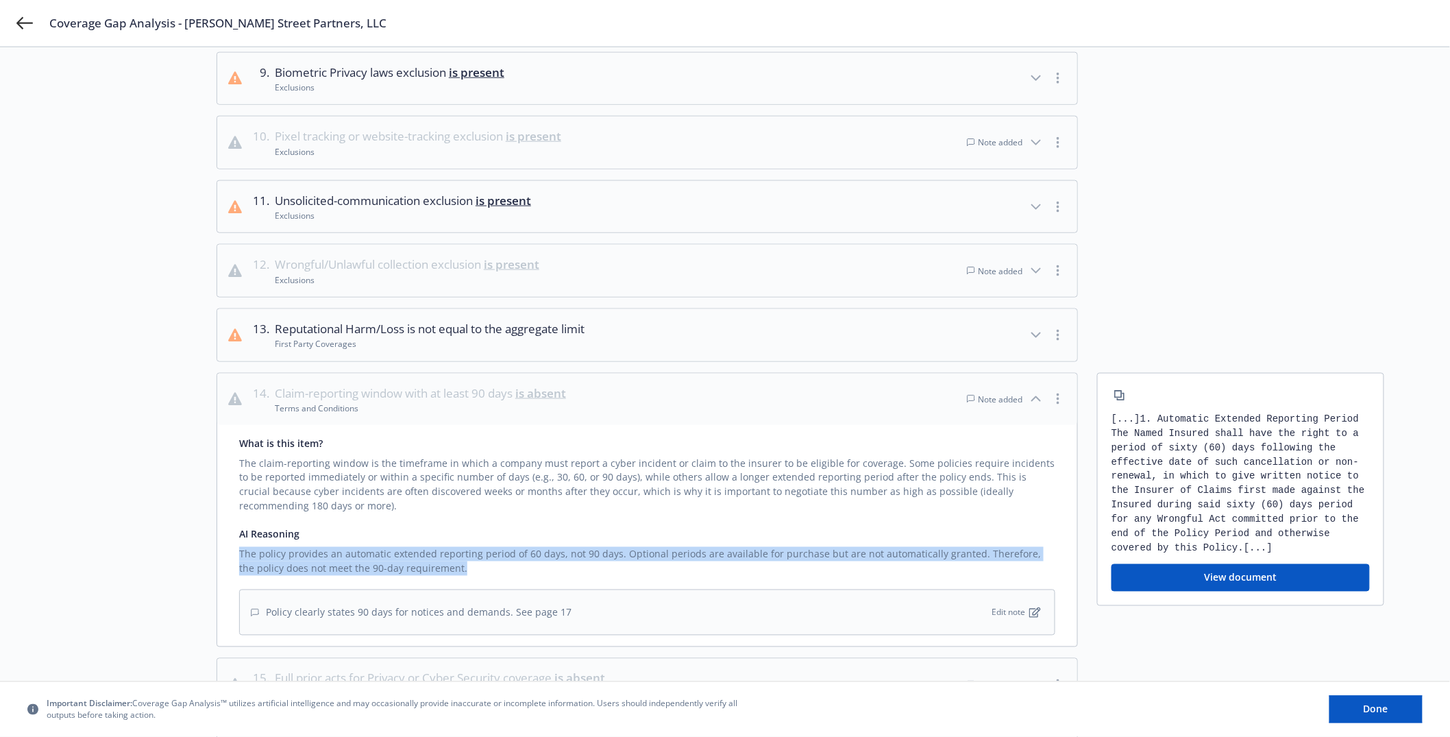
drag, startPoint x: 669, startPoint y: 545, endPoint x: 675, endPoint y: 579, distance: 34.8
click at [675, 579] on div "What is this item? The claim-reporting window is the timeframe in which a compa…" at bounding box center [647, 535] width 860 height 221
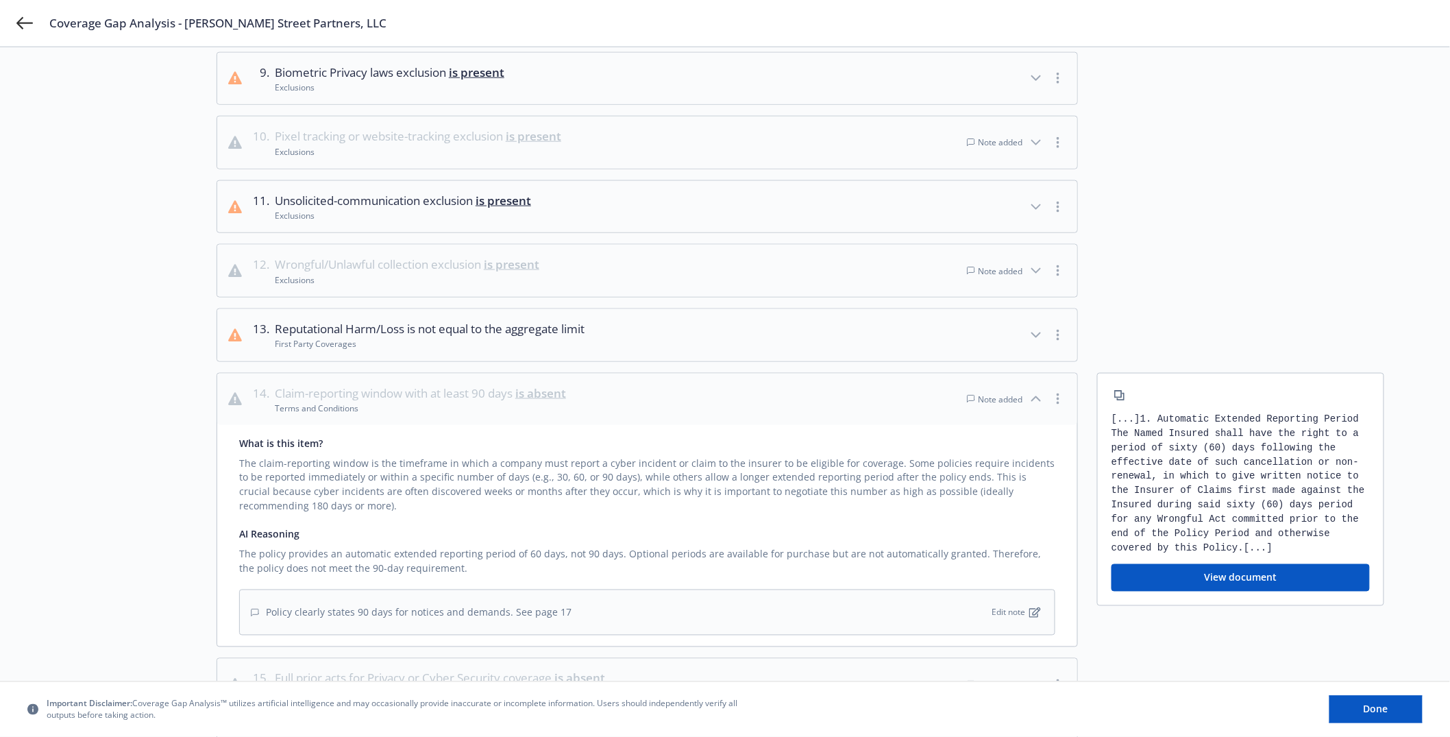
click at [676, 579] on div "What is this item? The claim-reporting window is the timeframe in which a compa…" at bounding box center [647, 535] width 860 height 221
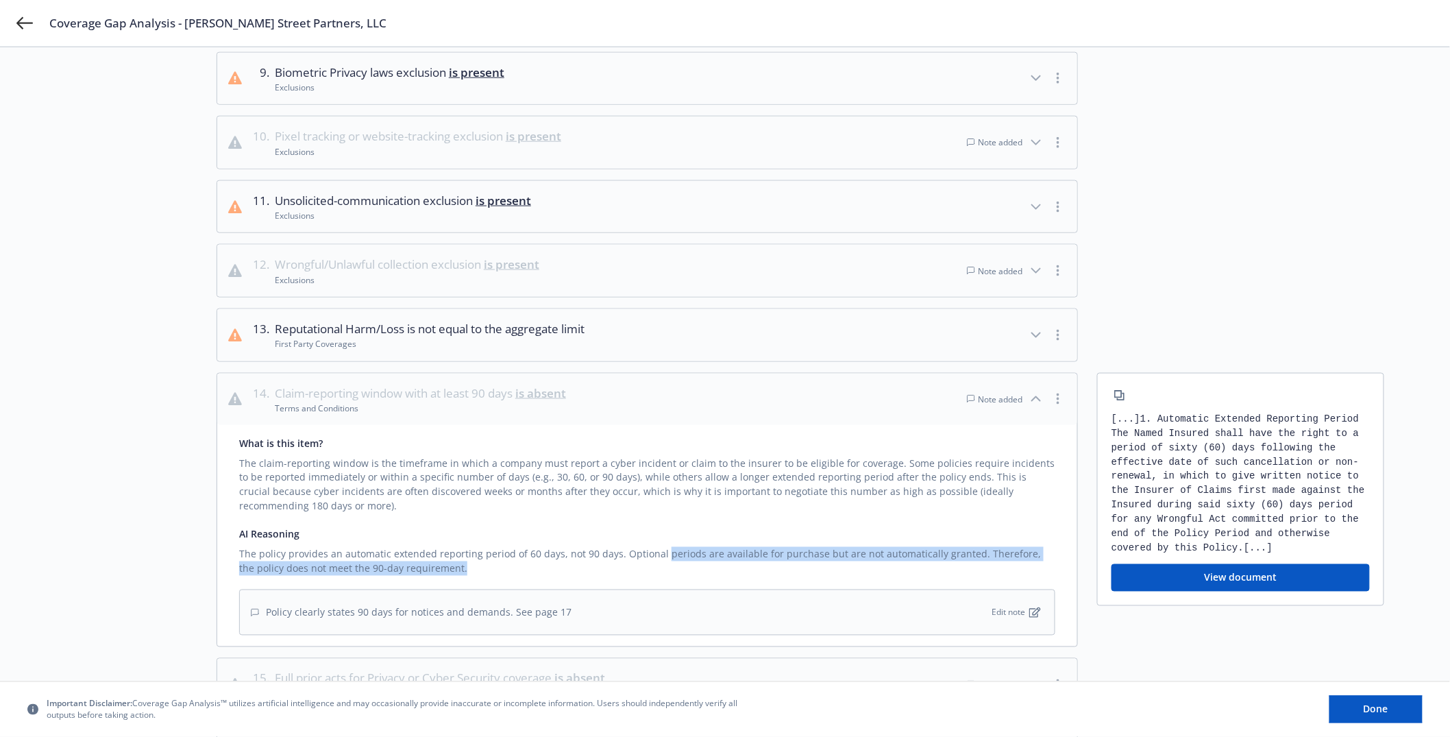
drag, startPoint x: 676, startPoint y: 579, endPoint x: 661, endPoint y: 562, distance: 22.8
click at [661, 562] on div "What is this item? The claim-reporting window is the timeframe in which a compa…" at bounding box center [647, 535] width 860 height 221
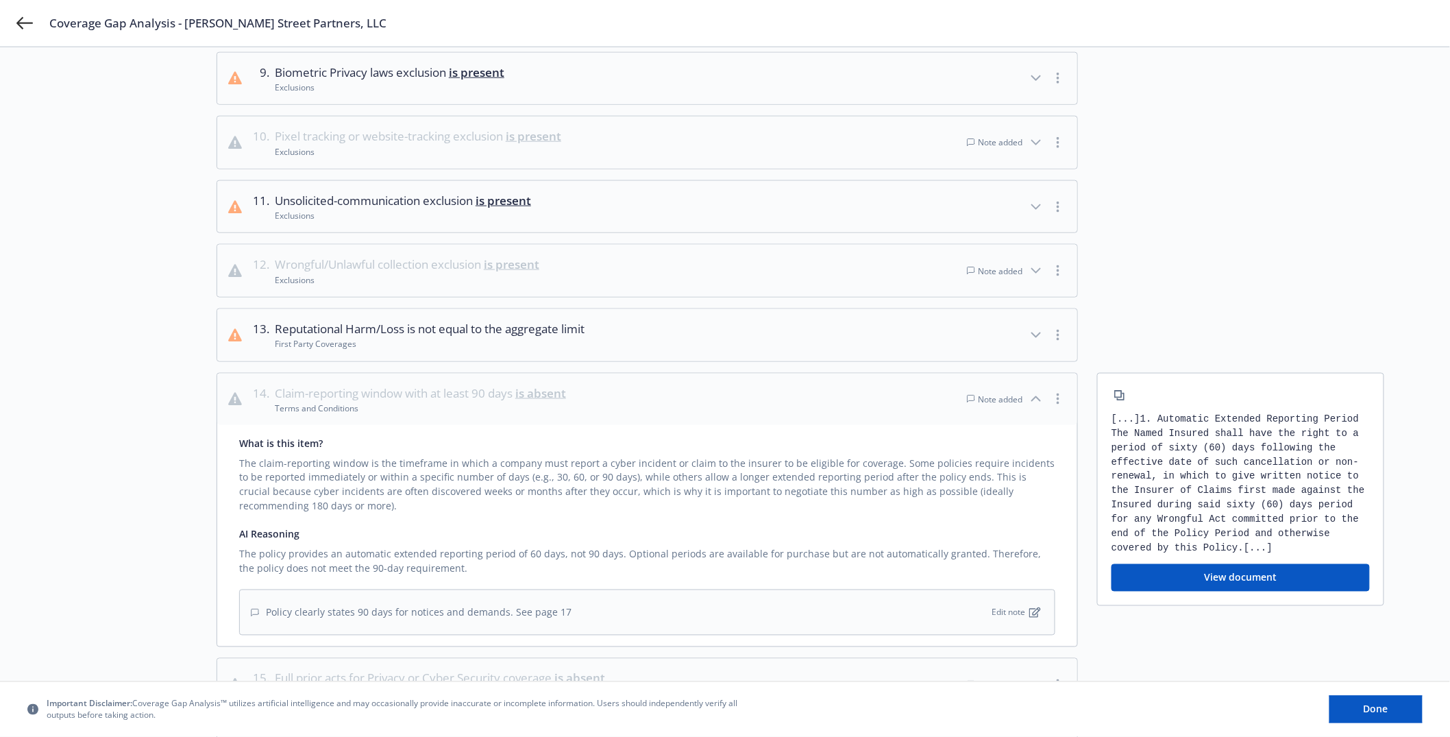
click at [667, 524] on div "What is this item? The claim-reporting window is the timeframe in which a compa…" at bounding box center [647, 535] width 860 height 221
click at [633, 557] on div "The policy provides an automatic extended reporting period of 60 days, not 90 d…" at bounding box center [647, 558] width 816 height 34
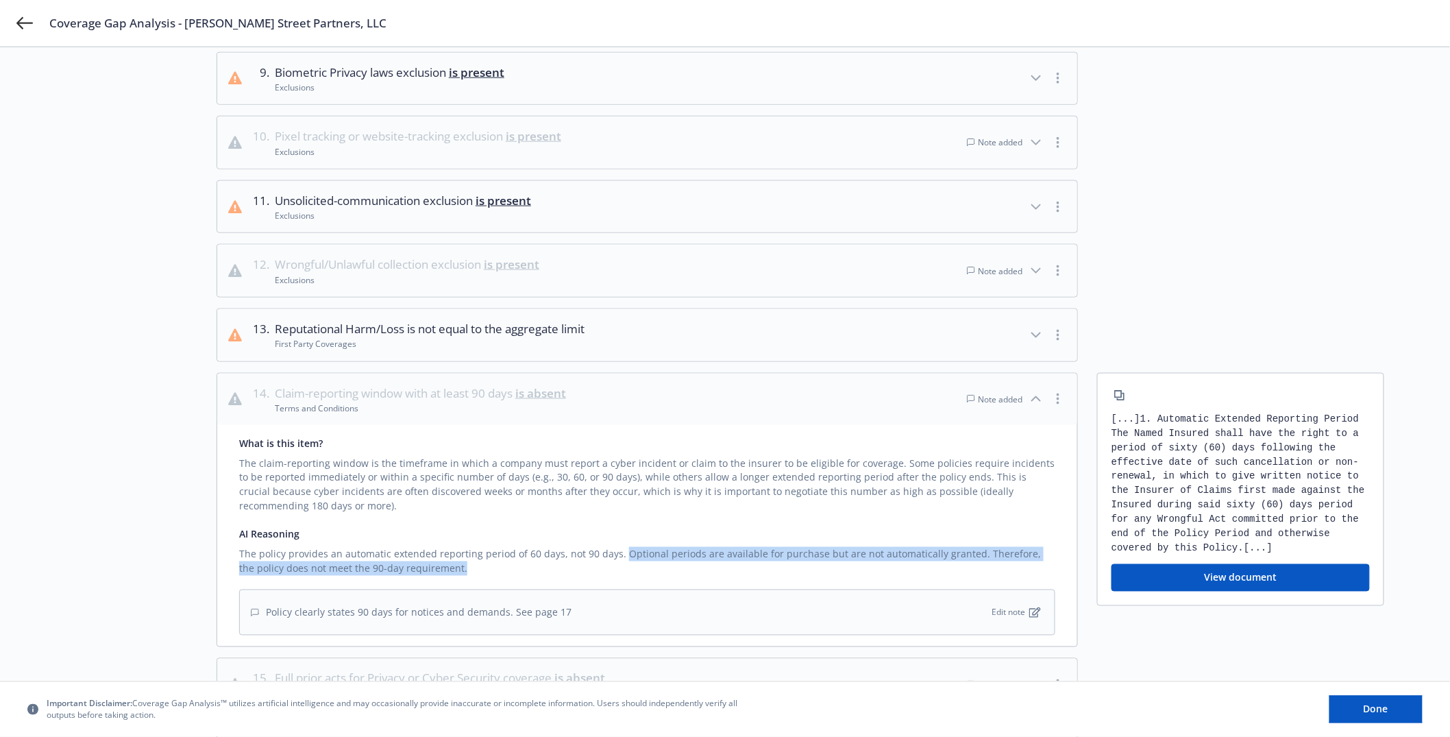
drag, startPoint x: 633, startPoint y: 557, endPoint x: 674, endPoint y: 567, distance: 42.4
click at [674, 567] on div "The policy provides an automatic extended reporting period of 60 days, not 90 d…" at bounding box center [647, 558] width 816 height 34
drag, startPoint x: 674, startPoint y: 567, endPoint x: 581, endPoint y: 552, distance: 94.4
click at [581, 552] on div "The policy provides an automatic extended reporting period of 60 days, not 90 d…" at bounding box center [647, 558] width 816 height 34
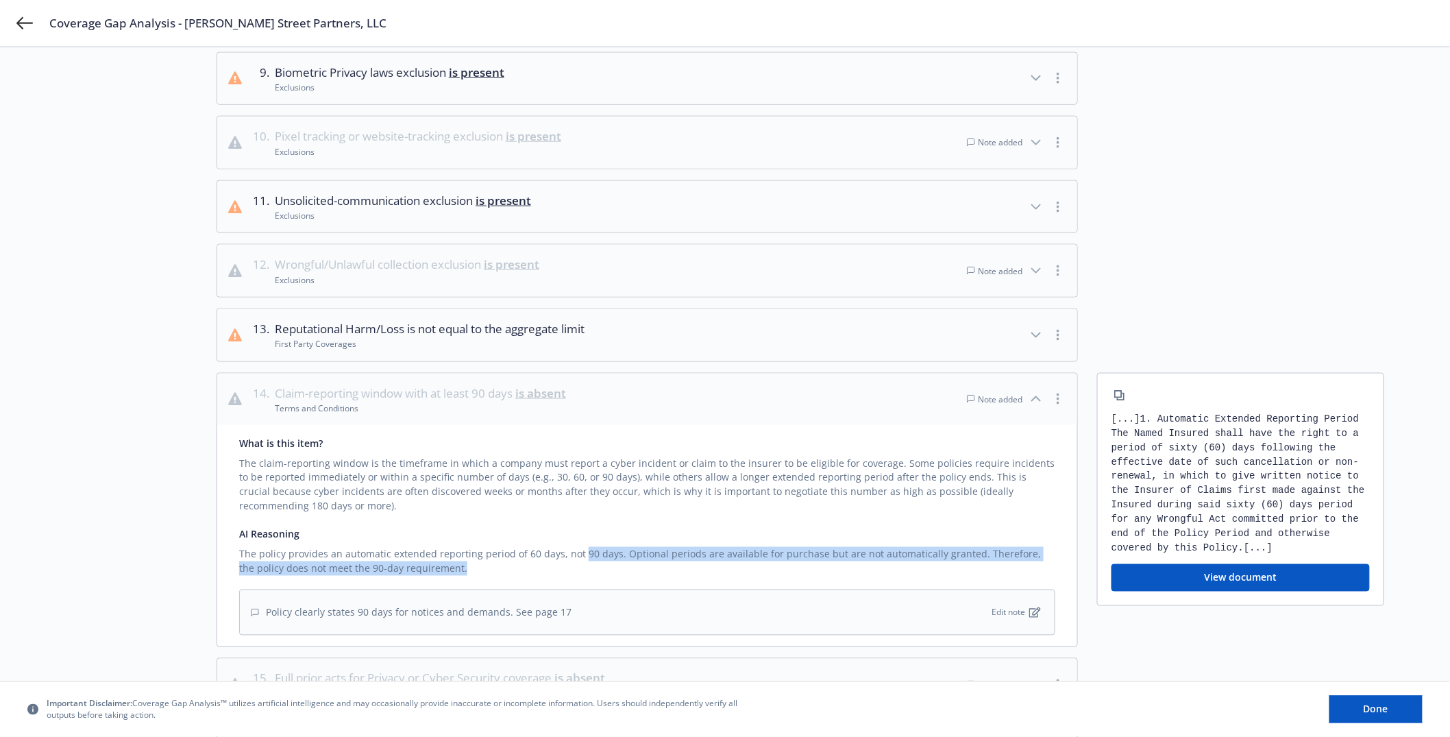
click at [581, 552] on div "The policy provides an automatic extended reporting period of 60 days, not 90 d…" at bounding box center [647, 558] width 816 height 34
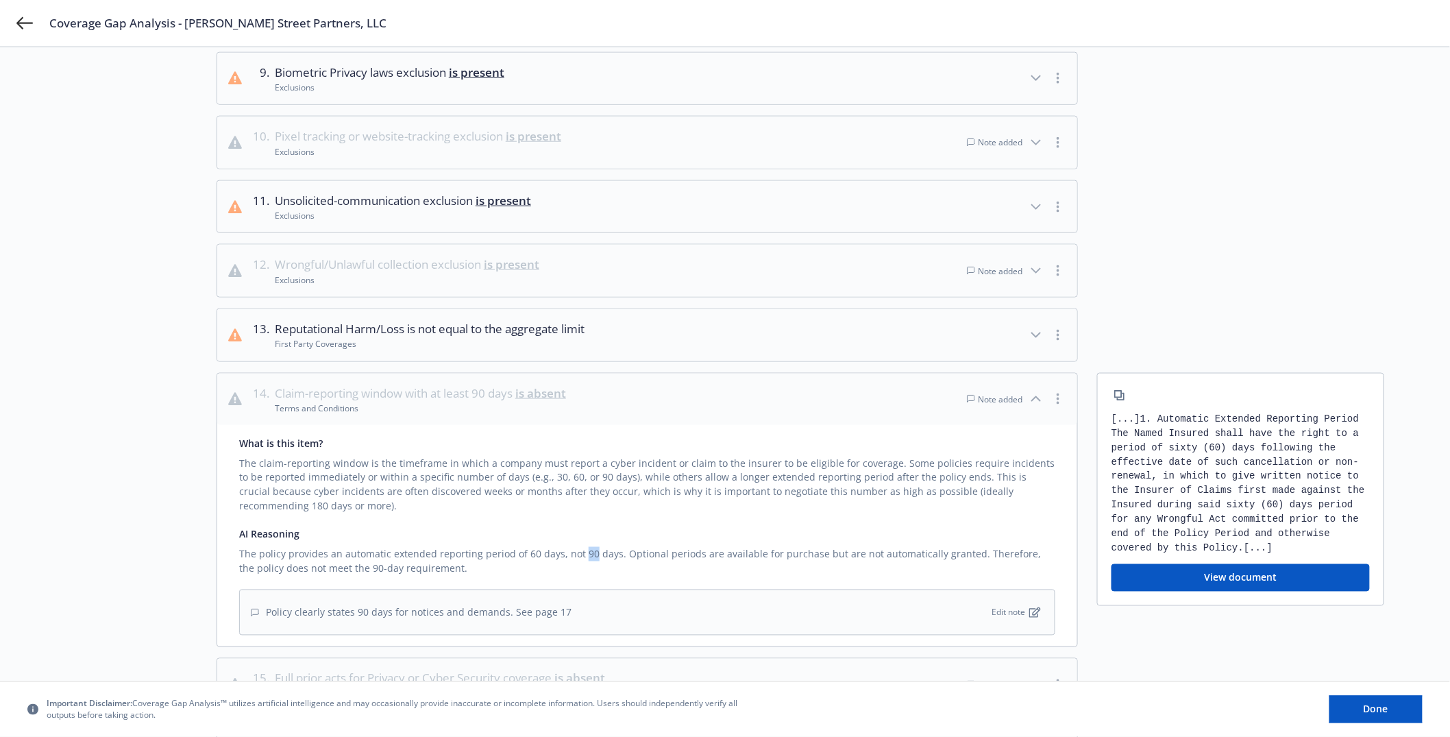
click at [582, 553] on div "The policy provides an automatic extended reporting period of 60 days, not 90 d…" at bounding box center [647, 558] width 816 height 34
drag, startPoint x: 582, startPoint y: 552, endPoint x: 674, endPoint y: 552, distance: 91.8
click at [674, 552] on div "The policy provides an automatic extended reporting period of 60 days, not 90 d…" at bounding box center [647, 558] width 816 height 34
click at [1189, 581] on button "View document" at bounding box center [1240, 577] width 258 height 27
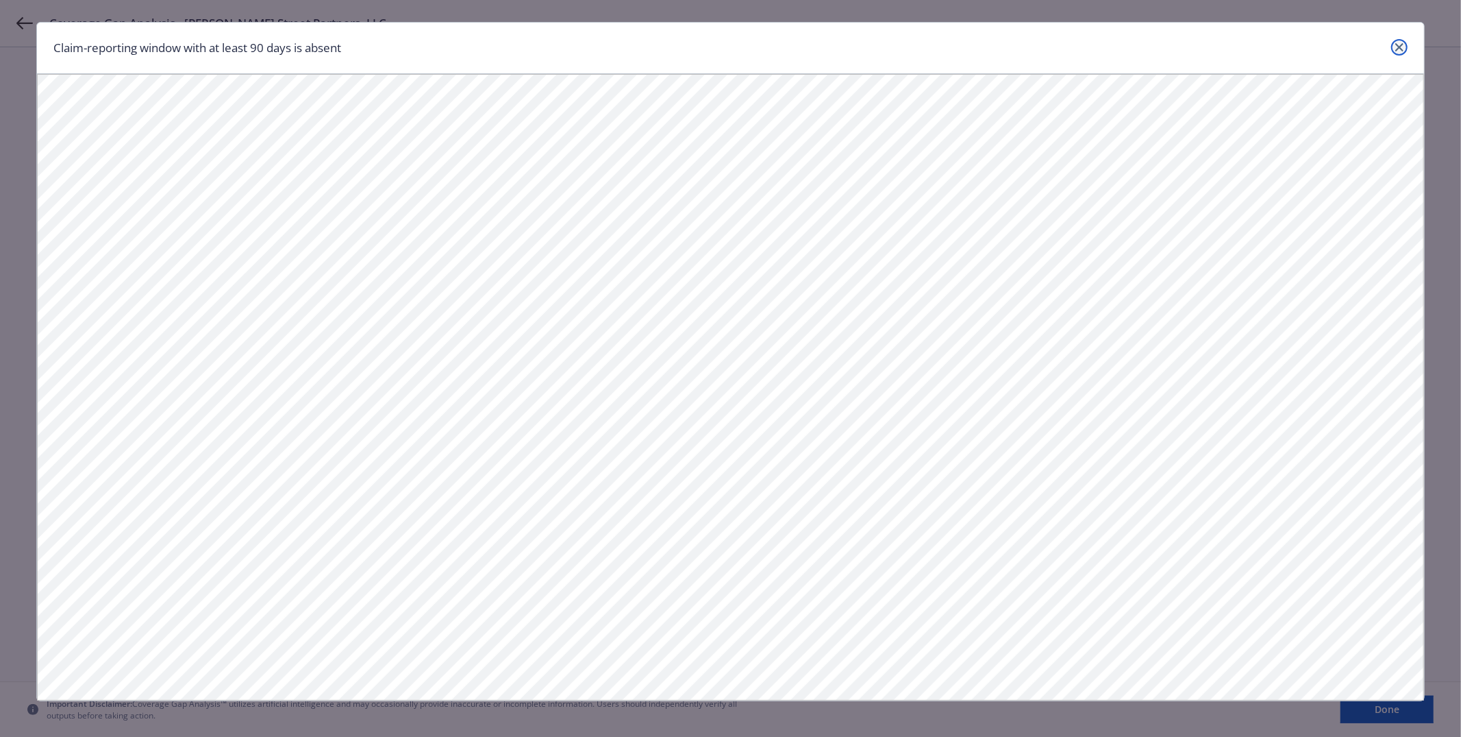
click at [1396, 51] on icon "close" at bounding box center [1400, 47] width 8 height 8
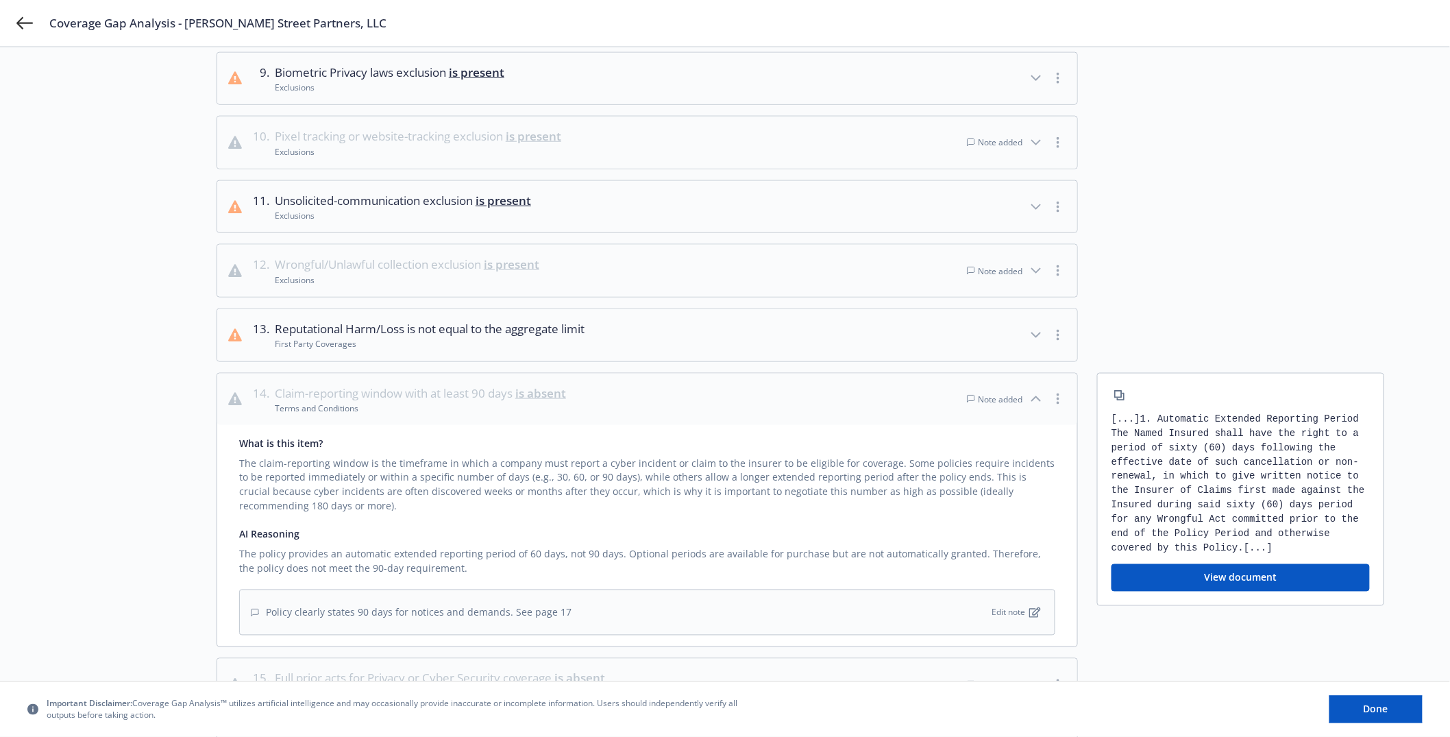
click at [767, 336] on button "13 . Reputational Harm/Loss is not equal to the aggregate limit First Party Cov…" at bounding box center [647, 335] width 860 height 52
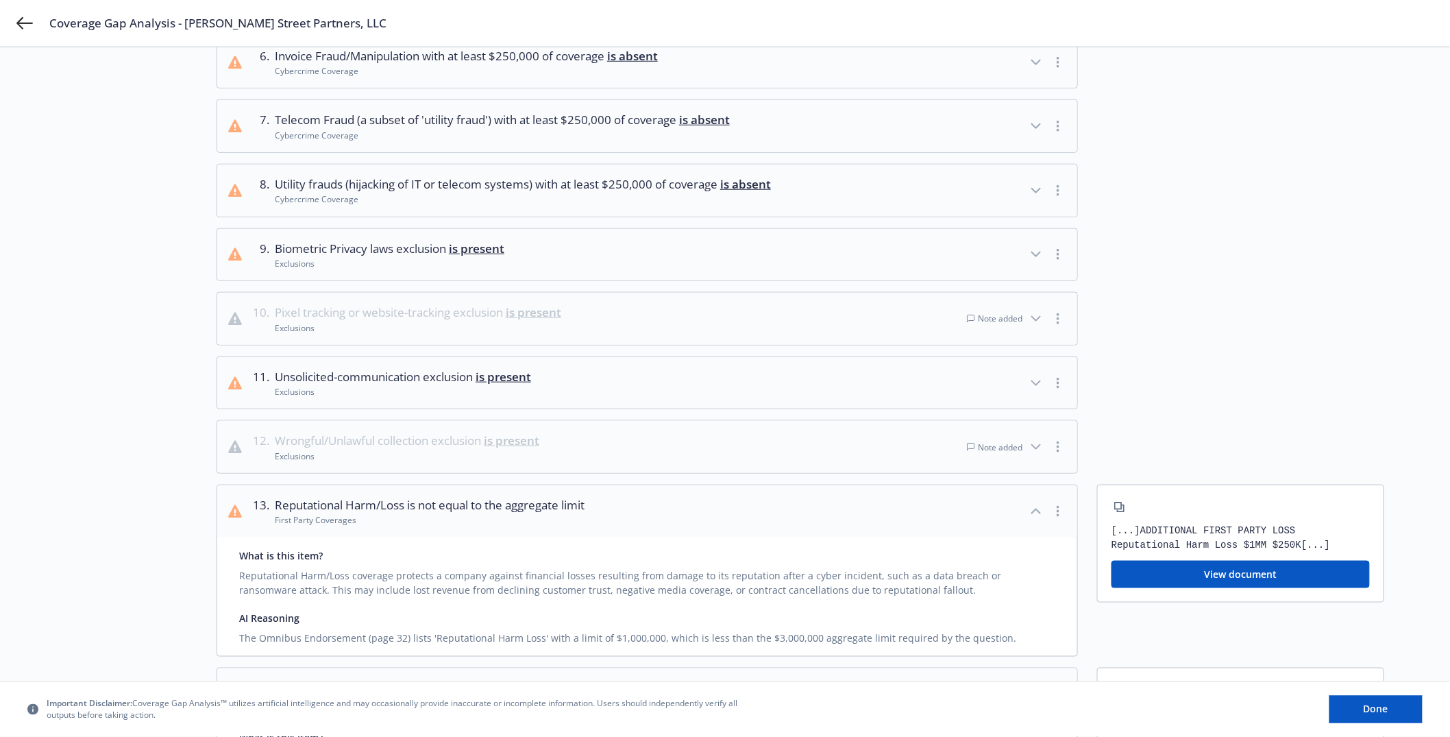
scroll to position [421, 0]
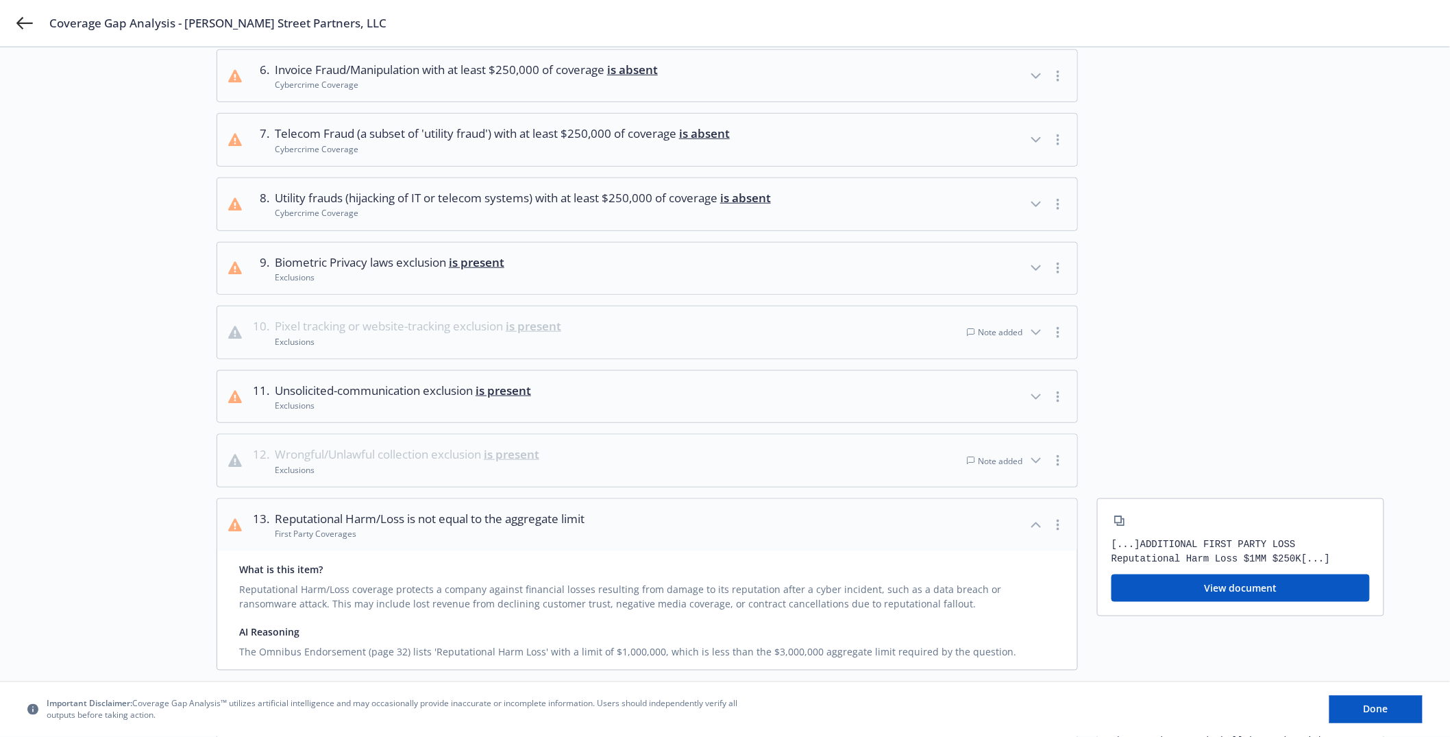
click at [652, 389] on button "11 . Unsolicited-communication exclusion is present Exclusions" at bounding box center [647, 397] width 860 height 52
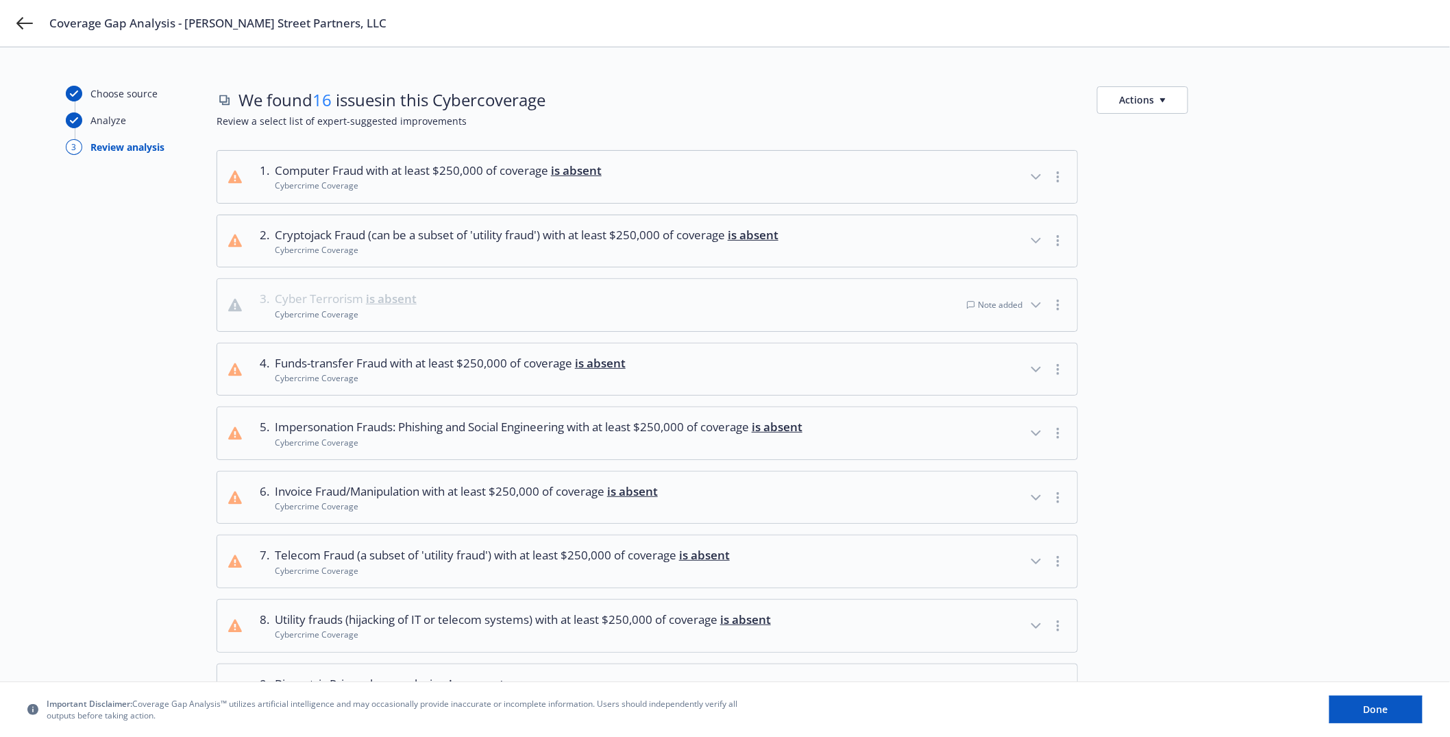
scroll to position [3, 0]
click at [1161, 107] on button "Actions" at bounding box center [1142, 97] width 91 height 27
click at [1161, 101] on button "Actions" at bounding box center [1142, 97] width 91 height 27
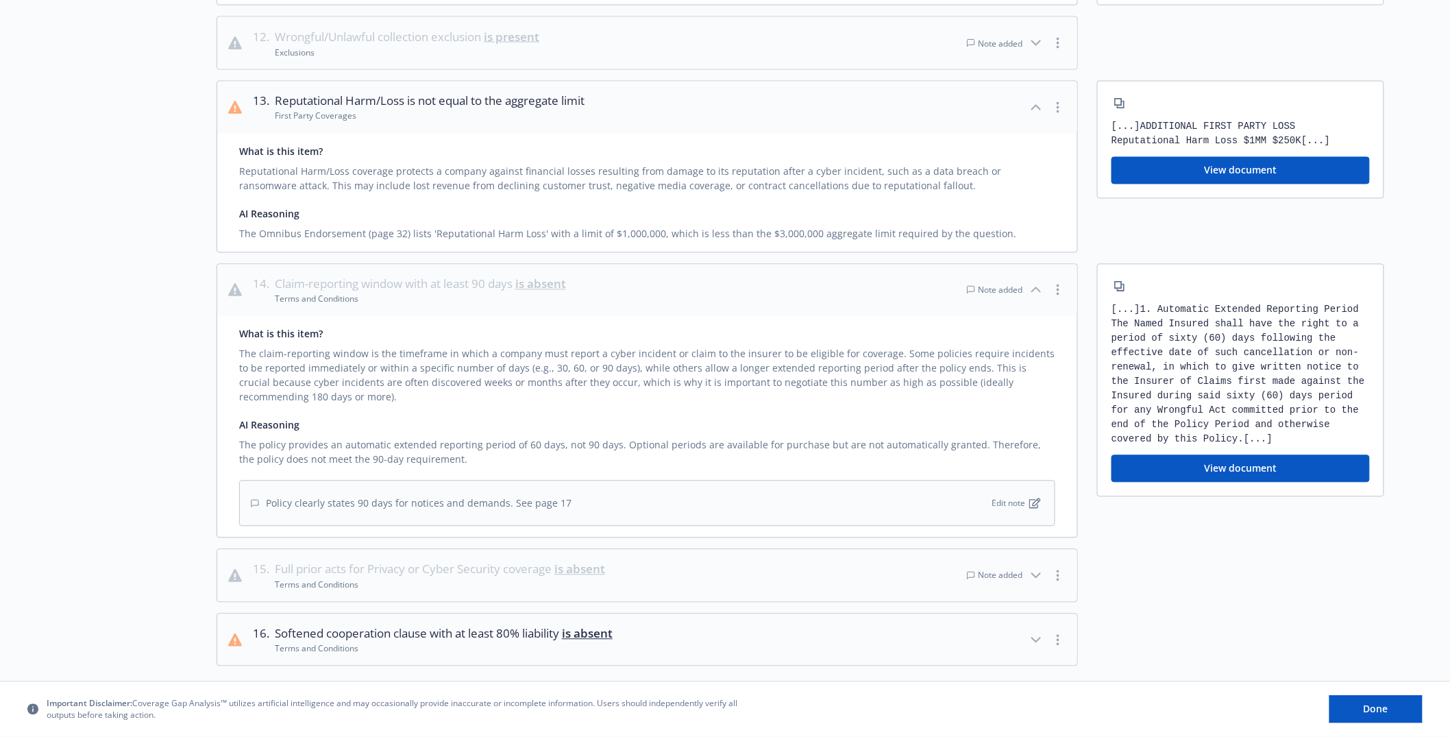
scroll to position [1100, 0]
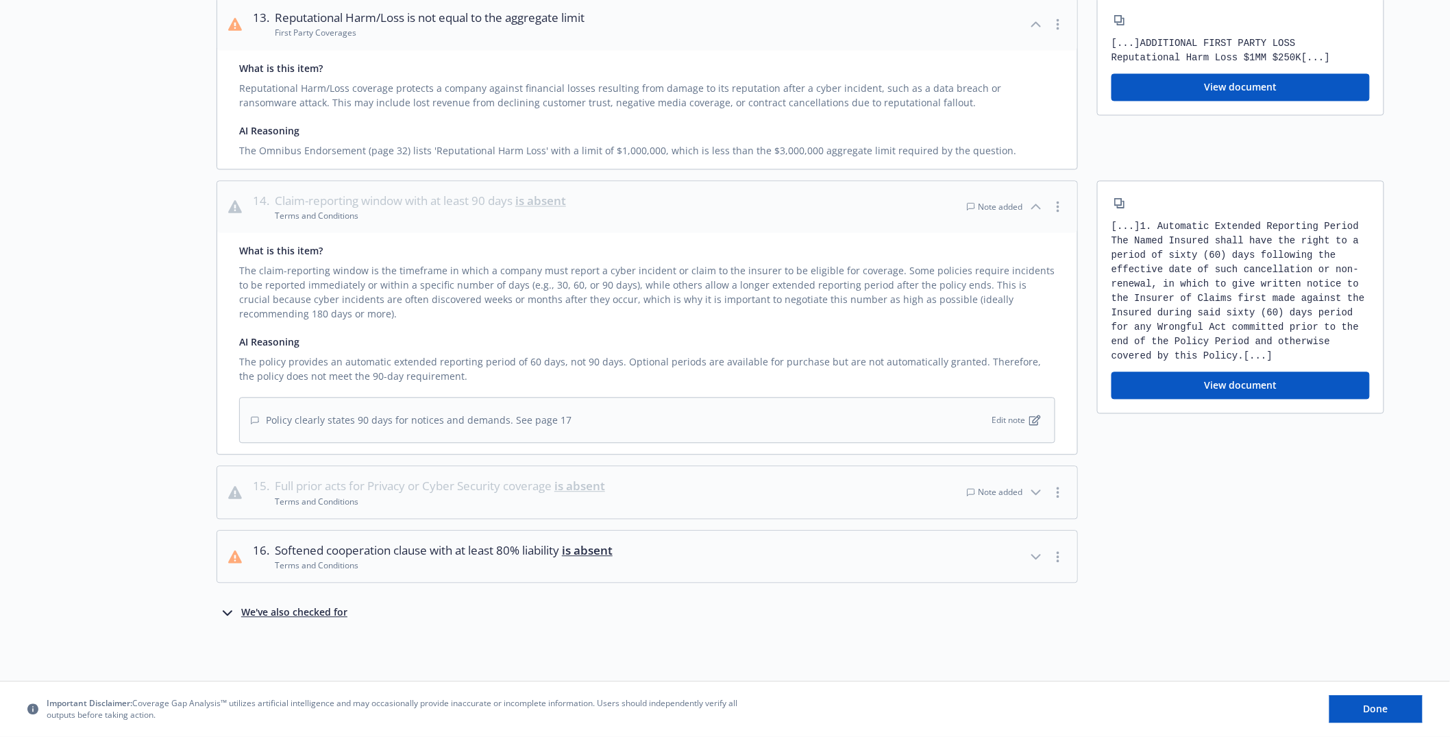
click at [299, 613] on div "We've also checked for" at bounding box center [294, 612] width 106 height 16
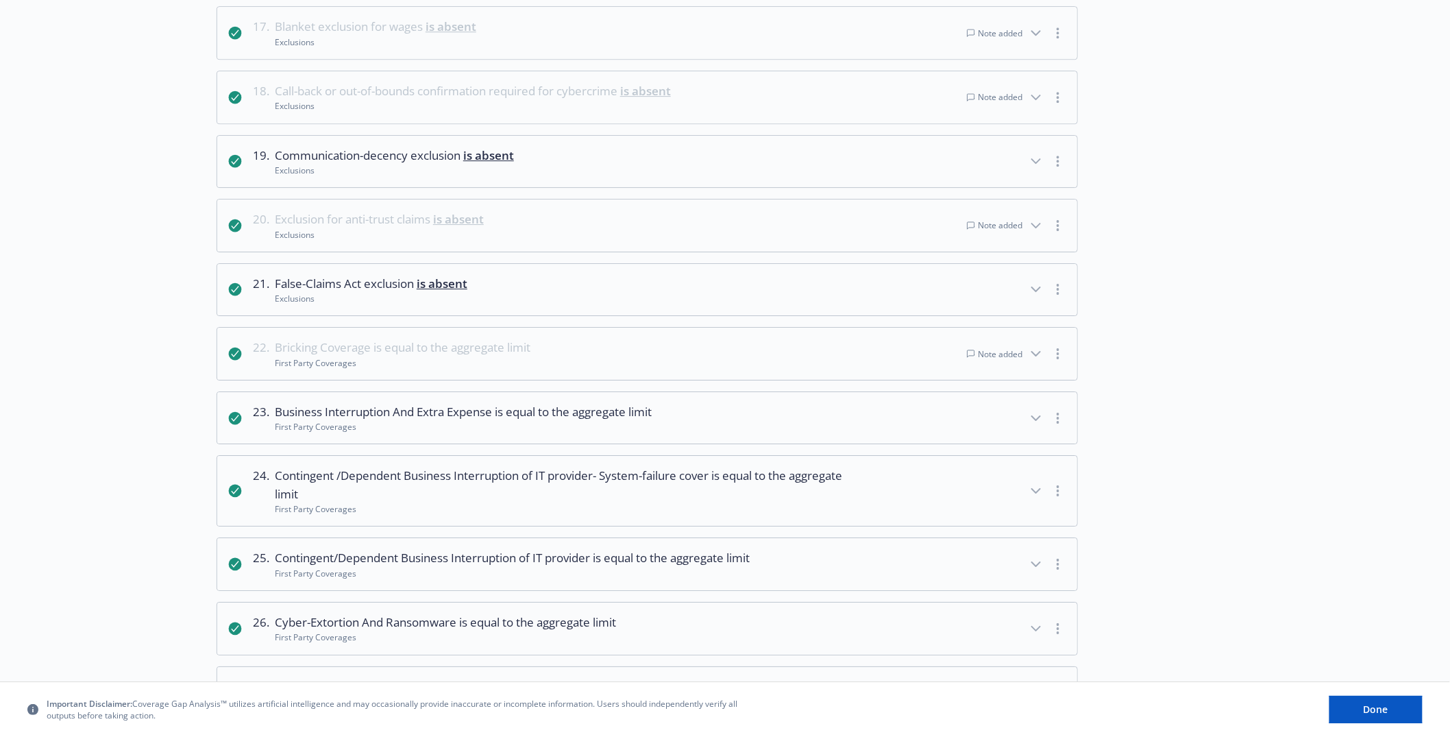
scroll to position [1737, 0]
click at [1029, 224] on icon "button" at bounding box center [1036, 222] width 16 height 16
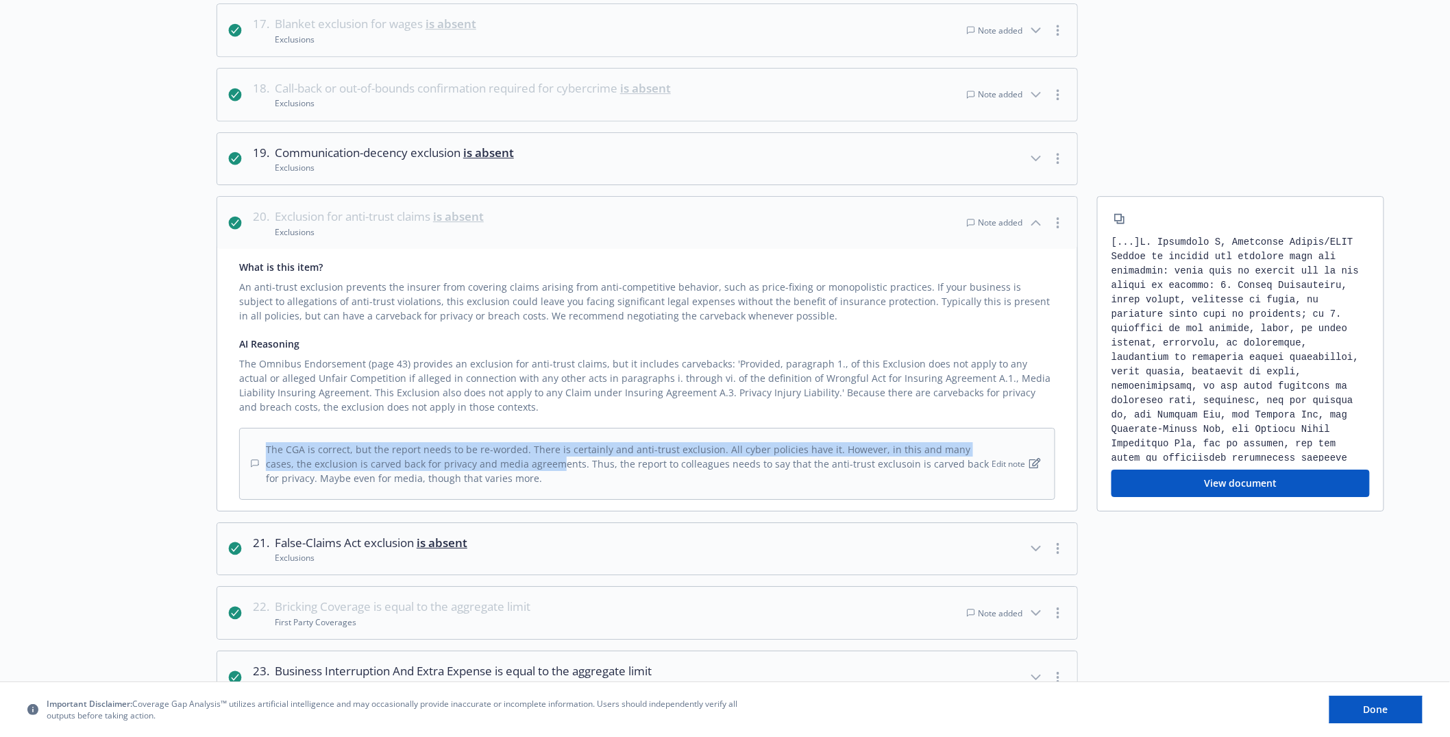
drag, startPoint x: 508, startPoint y: 436, endPoint x: 528, endPoint y: 477, distance: 45.0
click at [528, 475] on div "The CGA is correct, but the report needs to be re-worded. There is certainly an…" at bounding box center [647, 464] width 816 height 72
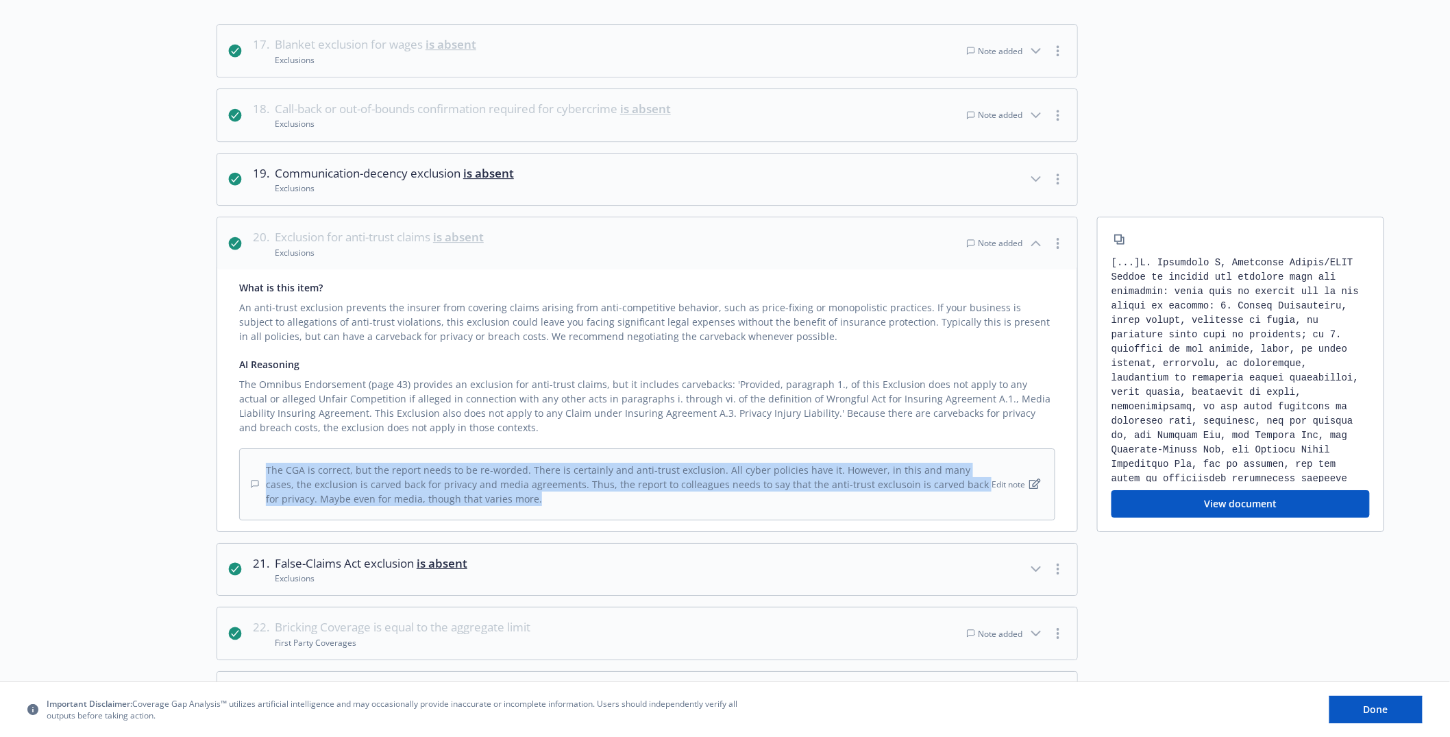
scroll to position [1714, 0]
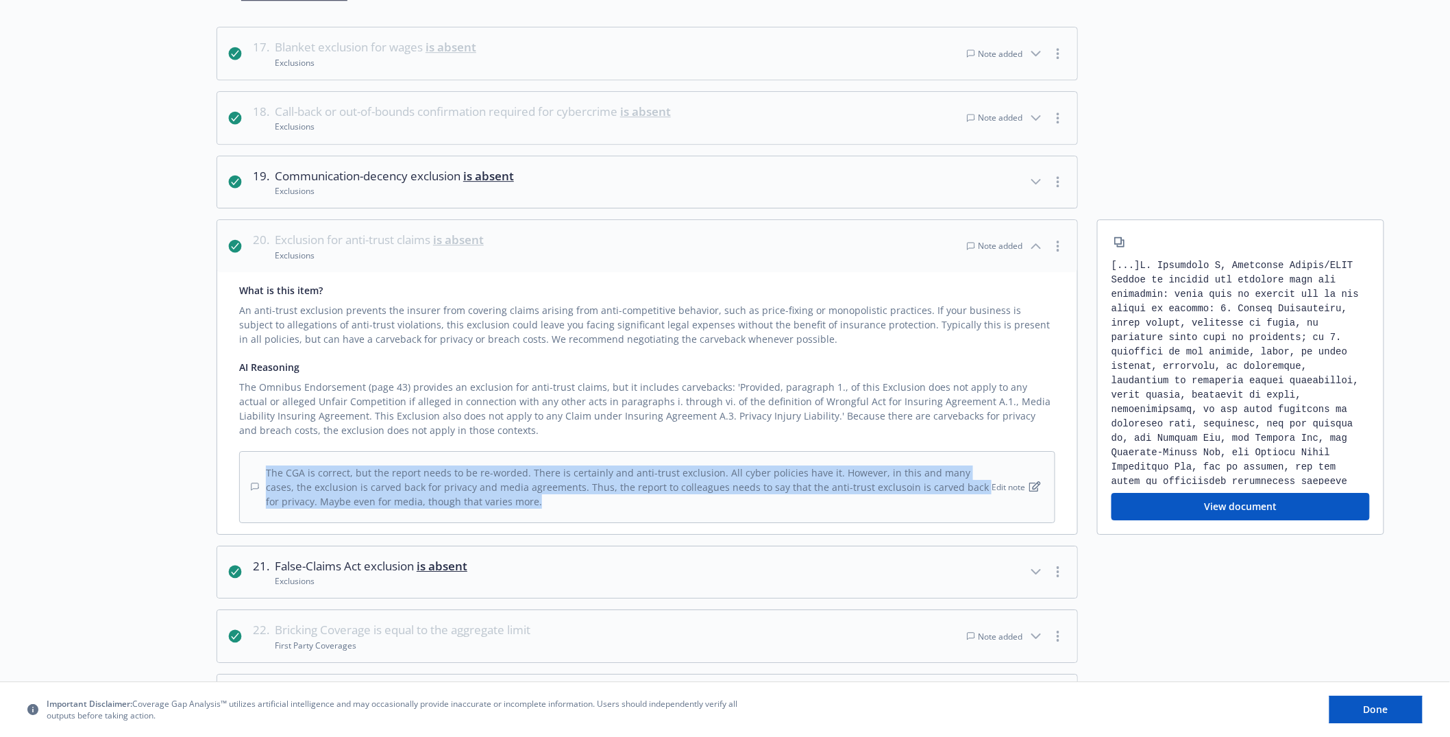
click at [704, 474] on div "The CGA is correct, but the report needs to be re-worded. There is certainly an…" at bounding box center [620, 486] width 738 height 43
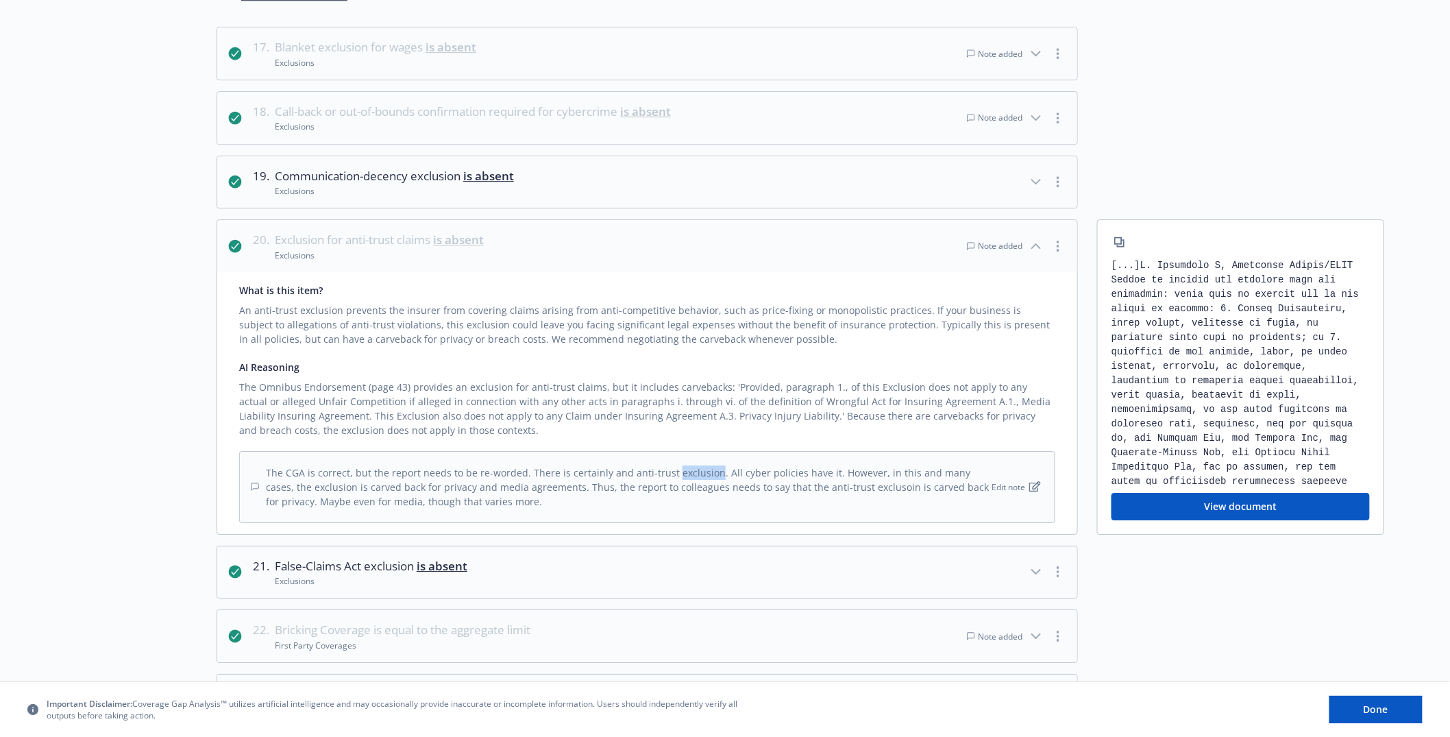
click at [704, 474] on div "The CGA is correct, but the report needs to be re-worded. There is certainly an…" at bounding box center [620, 486] width 738 height 43
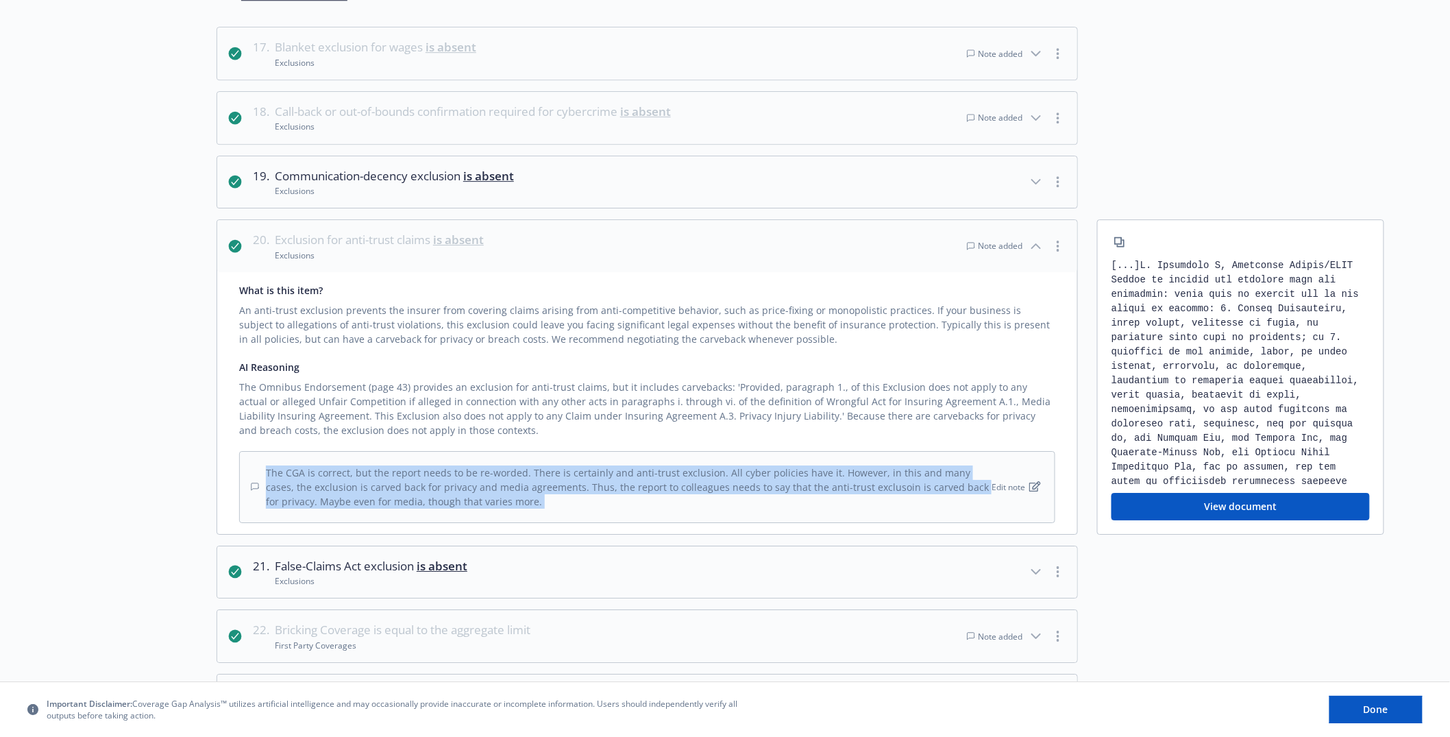
drag, startPoint x: 704, startPoint y: 474, endPoint x: 706, endPoint y: 484, distance: 9.8
click at [704, 476] on div "The CGA is correct, but the report needs to be re-worded. There is certainly an…" at bounding box center [620, 486] width 738 height 43
click at [711, 493] on div "The CGA is correct, but the report needs to be re-worded. There is certainly an…" at bounding box center [620, 486] width 738 height 43
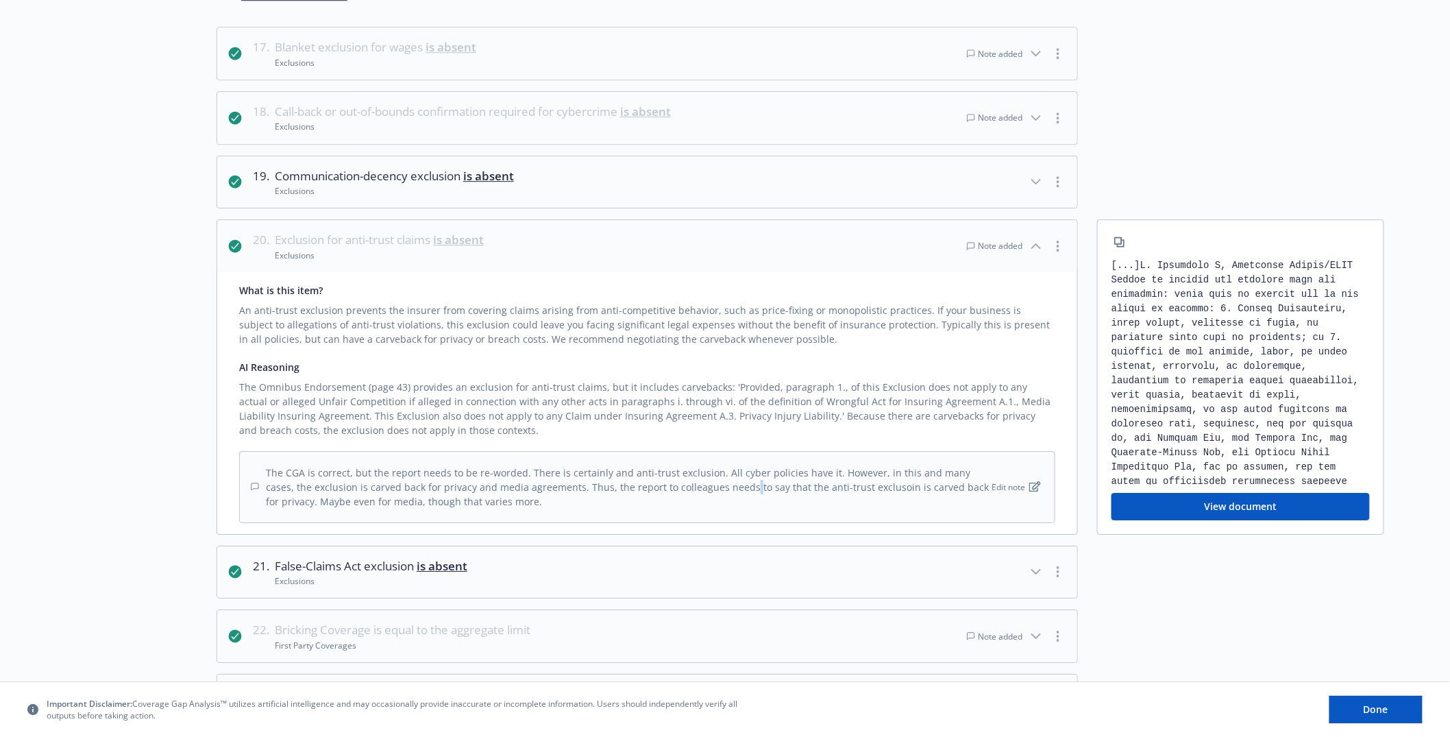
click at [711, 493] on div "The CGA is correct, but the report needs to be re-worded. There is certainly an…" at bounding box center [620, 486] width 738 height 43
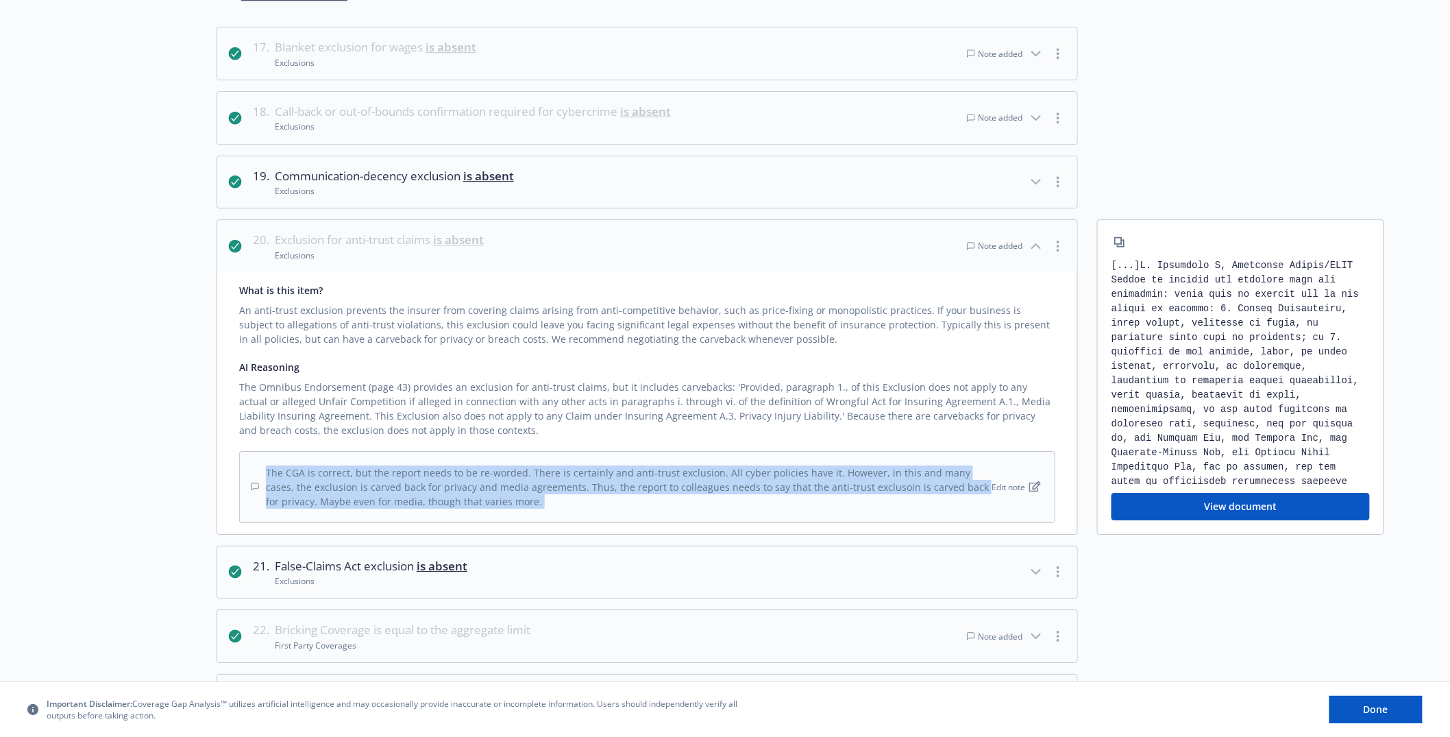
drag, startPoint x: 711, startPoint y: 493, endPoint x: 695, endPoint y: 502, distance: 18.4
click at [695, 502] on div "The CGA is correct, but the report needs to be re-worded. There is certainly an…" at bounding box center [620, 486] width 738 height 43
drag, startPoint x: 695, startPoint y: 502, endPoint x: 824, endPoint y: 480, distance: 130.7
click at [824, 480] on div "The CGA is correct, but the report needs to be re-worded. There is certainly an…" at bounding box center [620, 486] width 738 height 43
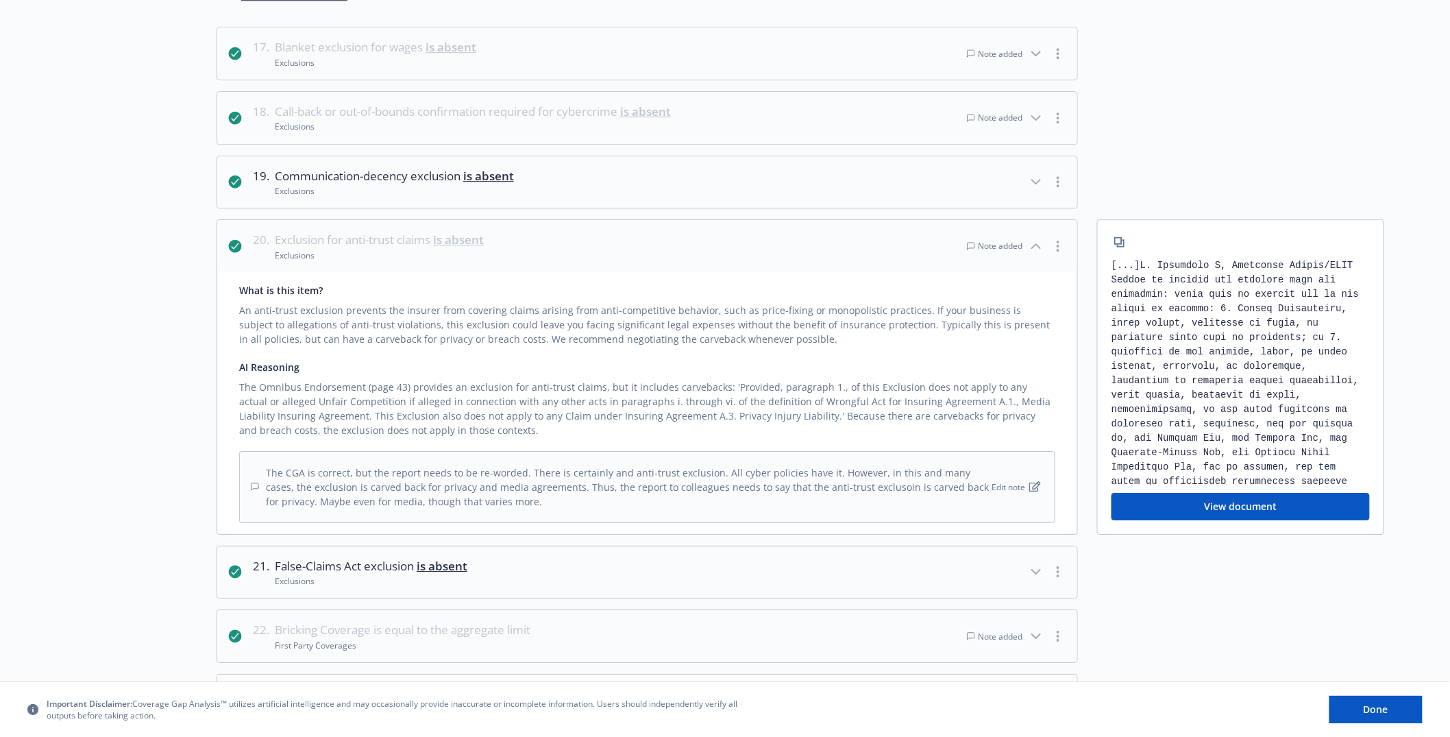
click at [823, 480] on div "The CGA is correct, but the report needs to be re-worded. There is certainly an…" at bounding box center [620, 486] width 738 height 43
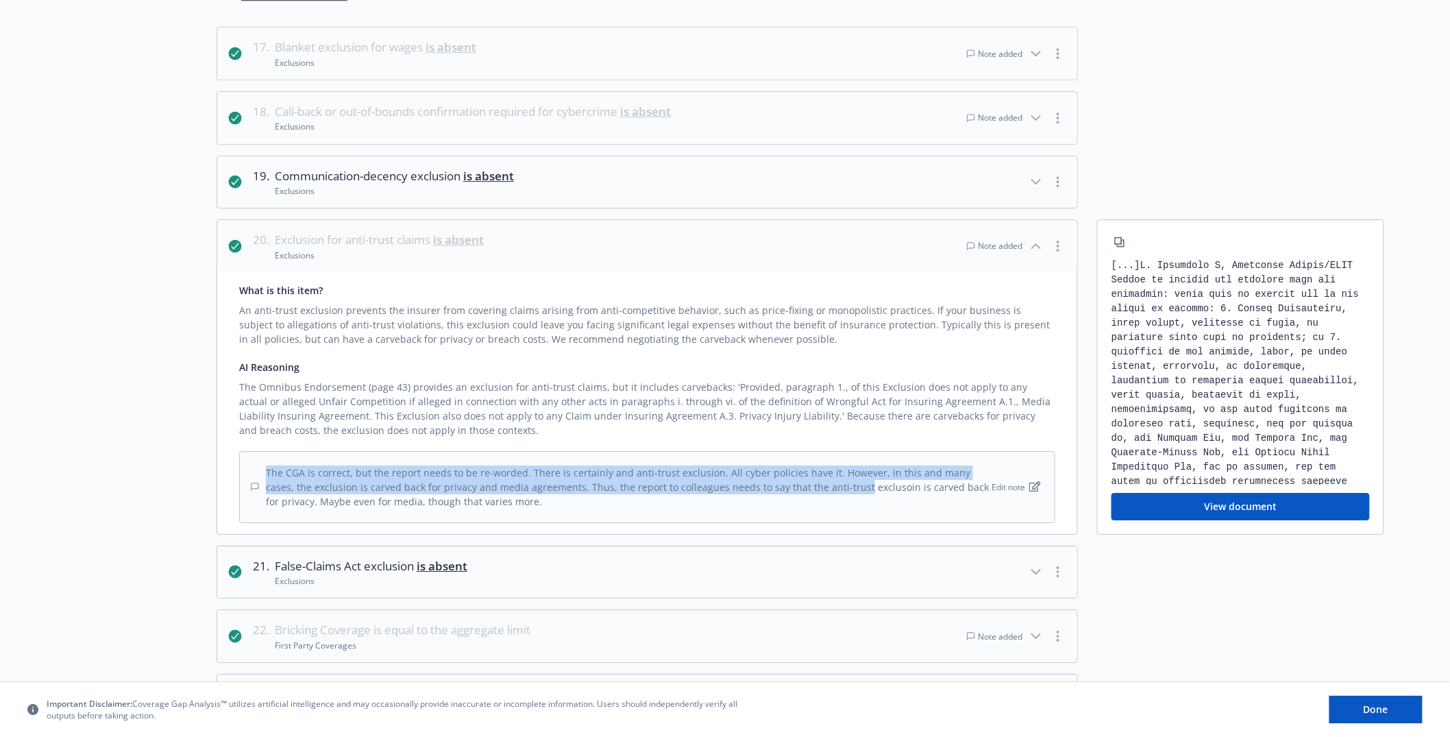
drag, startPoint x: 823, startPoint y: 480, endPoint x: 813, endPoint y: 494, distance: 17.1
click at [813, 494] on div "The CGA is correct, but the report needs to be re-worded. There is certainly an…" at bounding box center [620, 486] width 738 height 43
click at [812, 494] on div "The CGA is correct, but the report needs to be re-worded. There is certainly an…" at bounding box center [620, 486] width 738 height 43
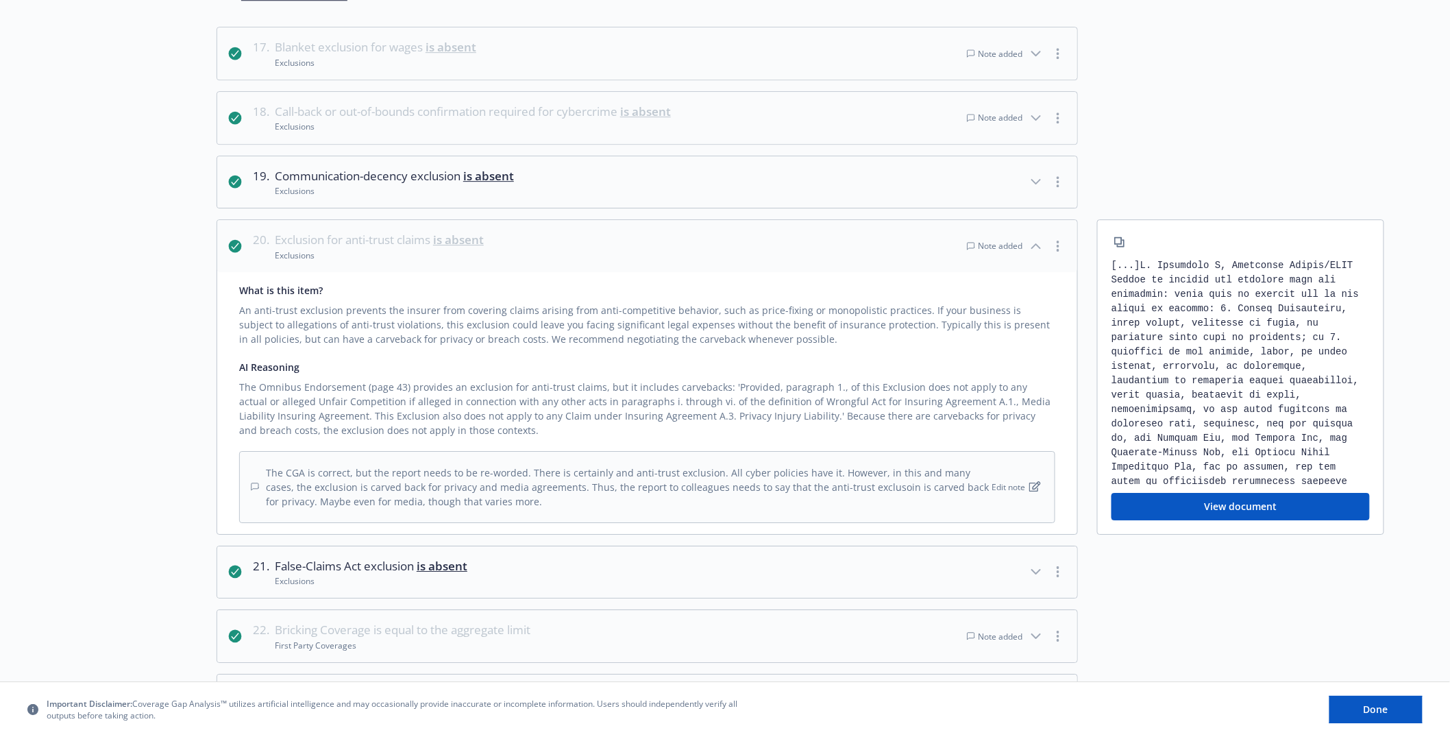
click at [809, 499] on div "The CGA is correct, but the report needs to be re-worded. There is certainly an…" at bounding box center [620, 486] width 738 height 43
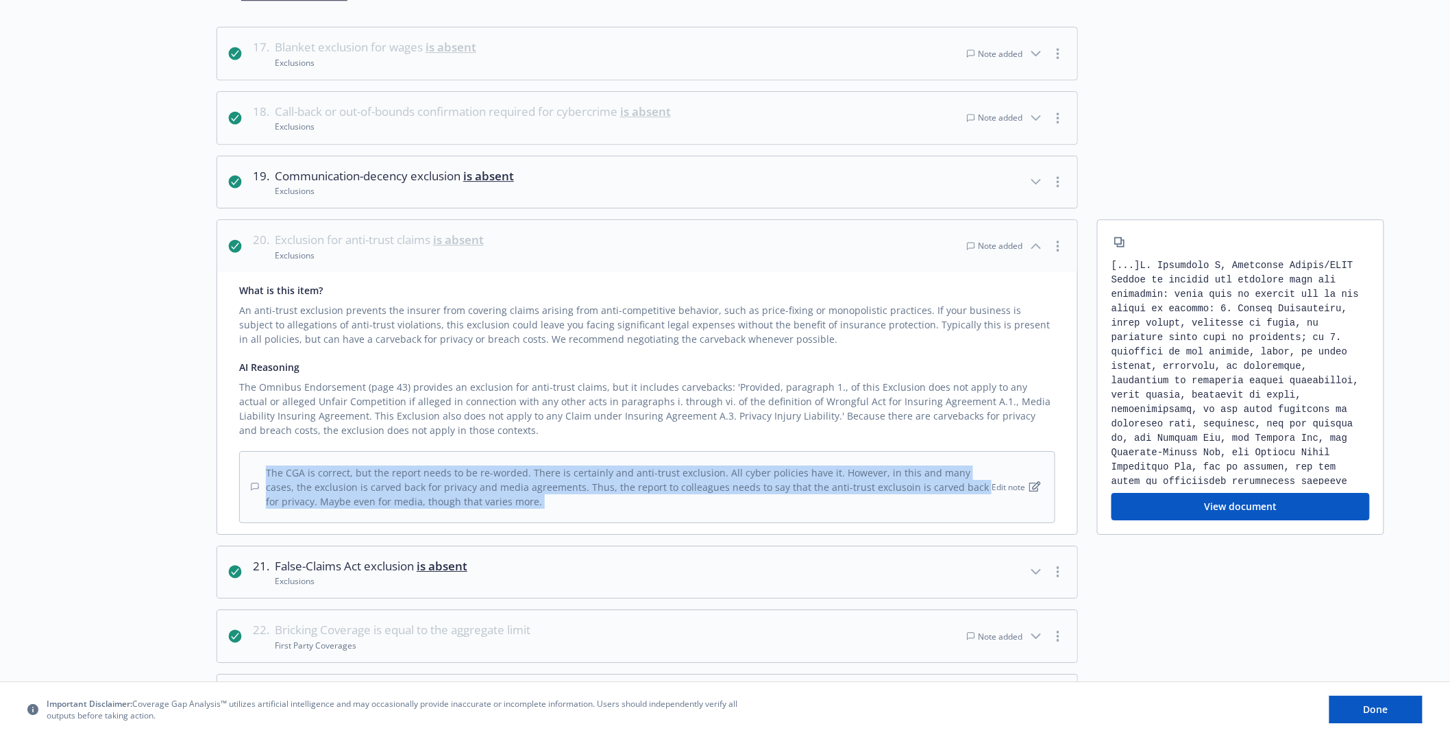
drag, startPoint x: 809, startPoint y: 499, endPoint x: 796, endPoint y: 459, distance: 42.5
click at [797, 461] on div "The CGA is correct, but the report needs to be re-worded. There is certainly an…" at bounding box center [647, 487] width 816 height 72
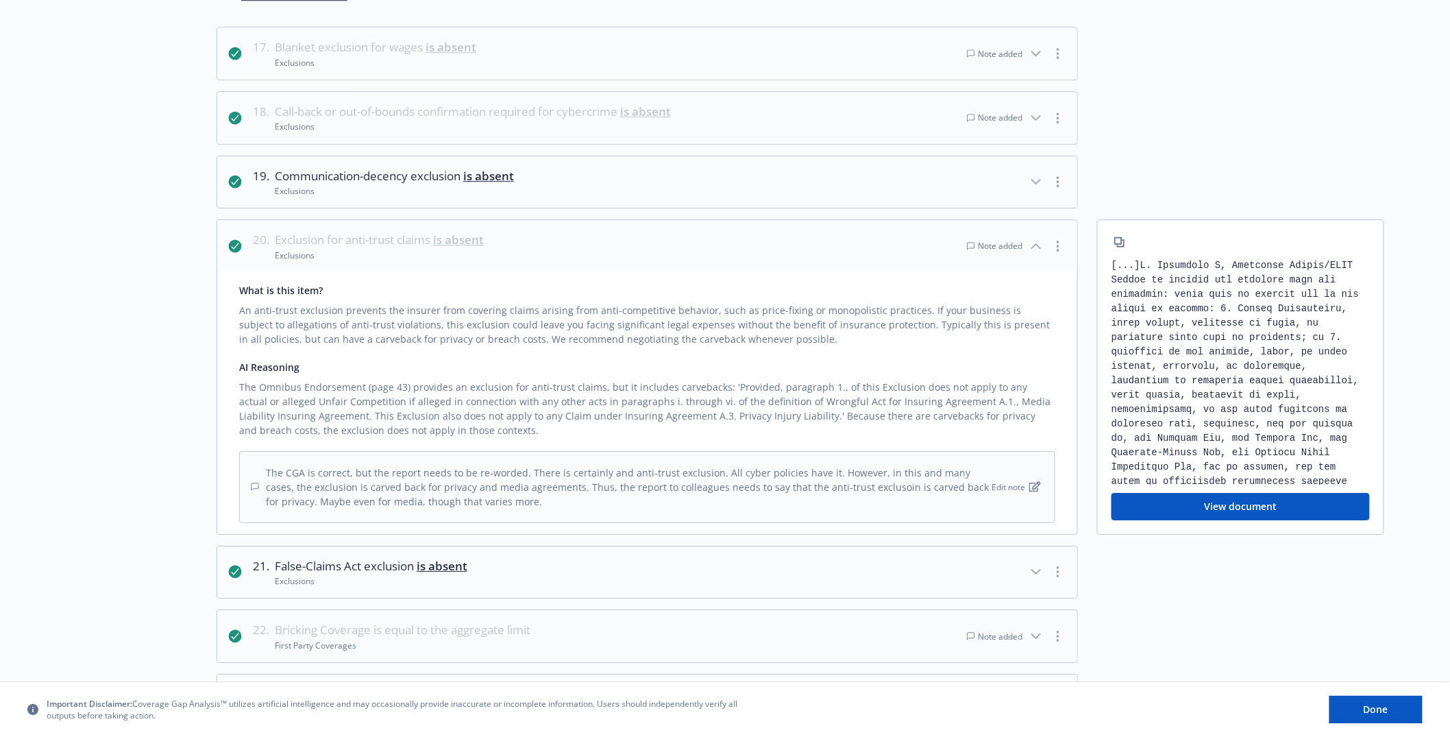
click at [796, 459] on div "The CGA is correct, but the report needs to be re-worded. There is certainly an…" at bounding box center [647, 487] width 816 height 72
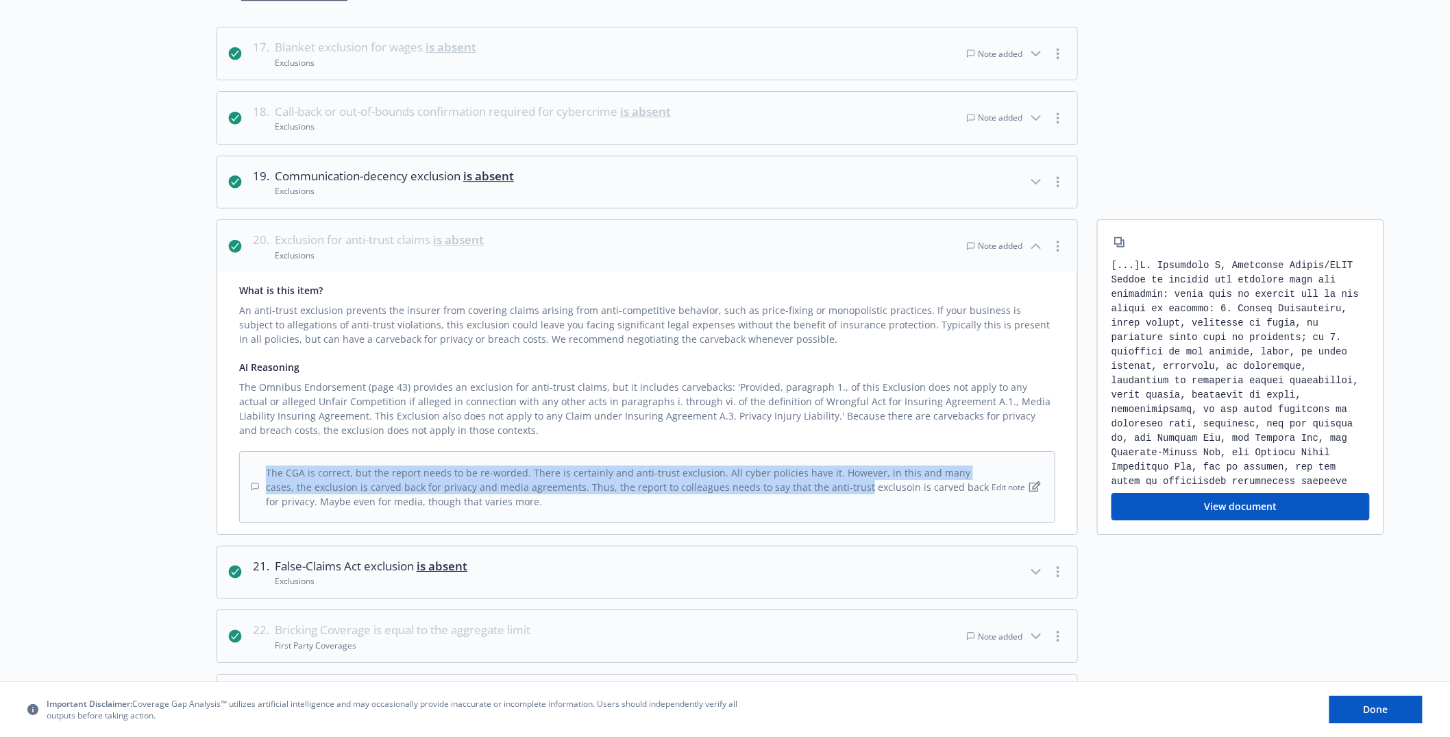
drag, startPoint x: 796, startPoint y: 459, endPoint x: 808, endPoint y: 497, distance: 39.6
click at [808, 495] on div "The CGA is correct, but the report needs to be re-worded. There is certainly an…" at bounding box center [647, 487] width 816 height 72
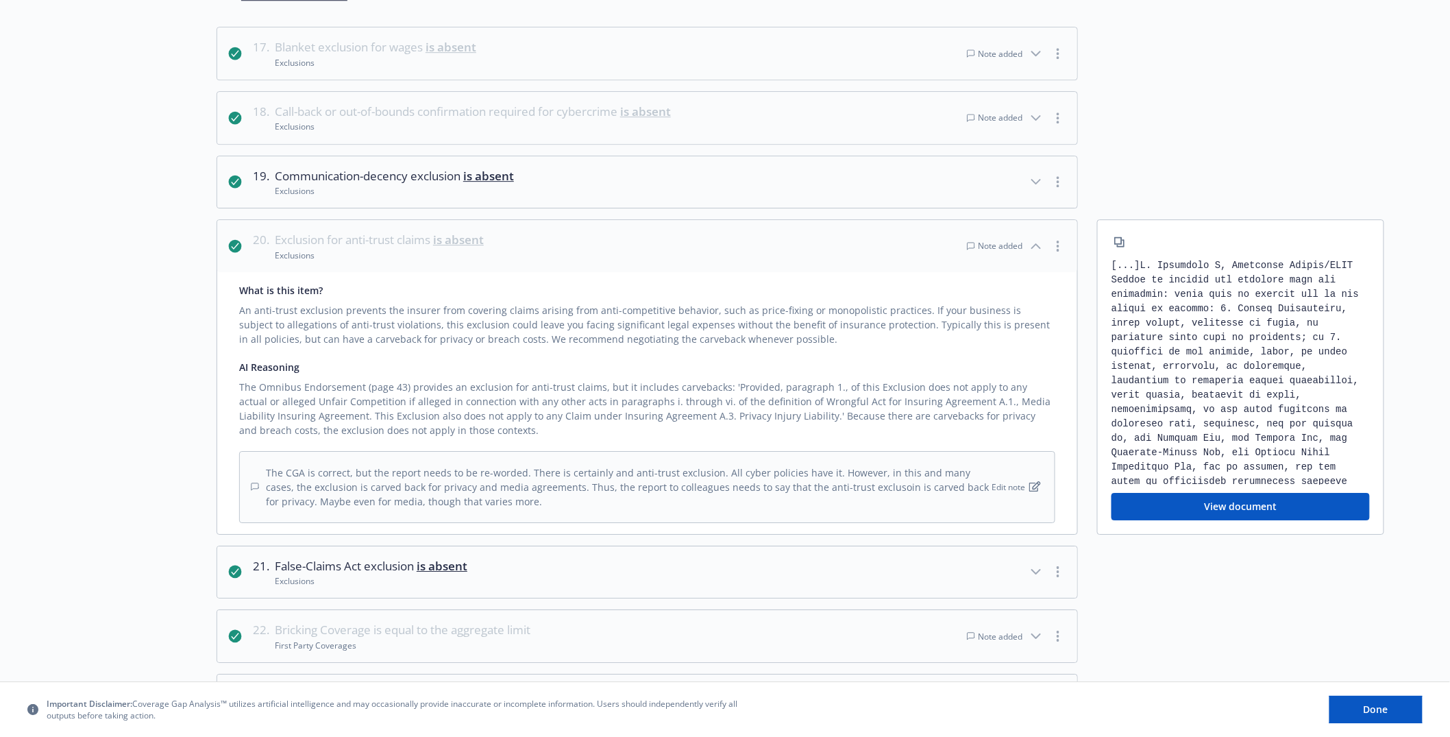
click at [809, 499] on div "The CGA is correct, but the report needs to be re-worded. There is certainly an…" at bounding box center [620, 486] width 738 height 43
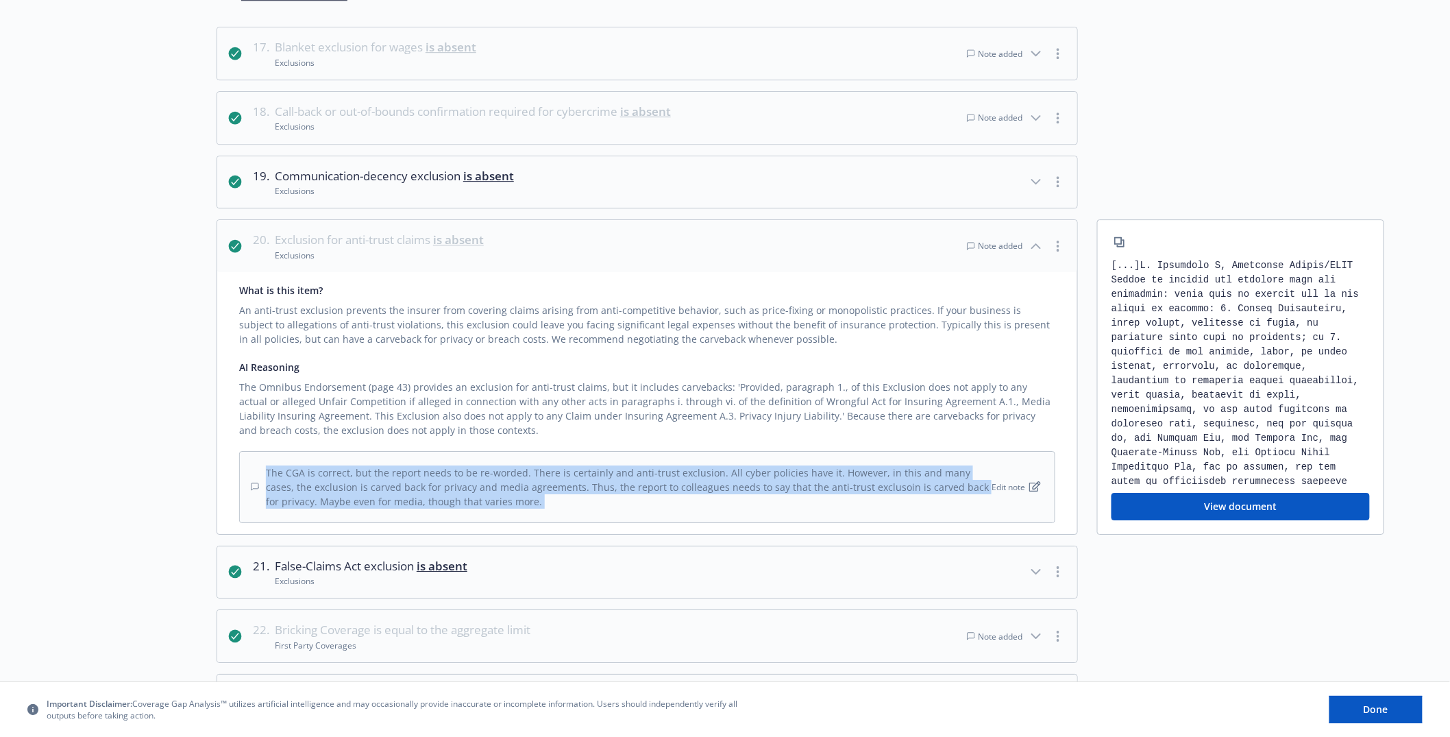
drag, startPoint x: 809, startPoint y: 499, endPoint x: 797, endPoint y: 464, distance: 37.1
click at [797, 466] on div "The CGA is correct, but the report needs to be re-worded. There is certainly an…" at bounding box center [647, 487] width 816 height 72
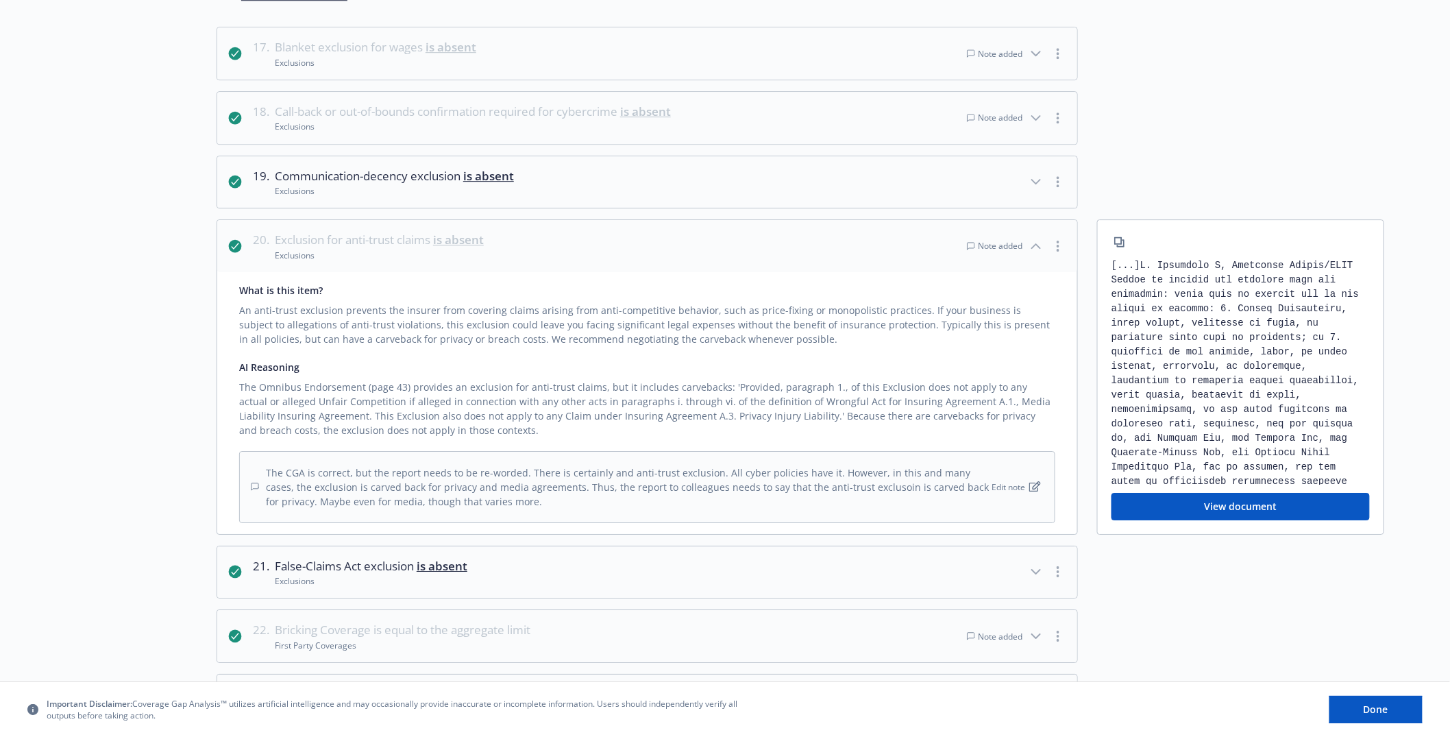
click at [797, 461] on div "The CGA is correct, but the report needs to be re-worded. There is certainly an…" at bounding box center [647, 487] width 816 height 72
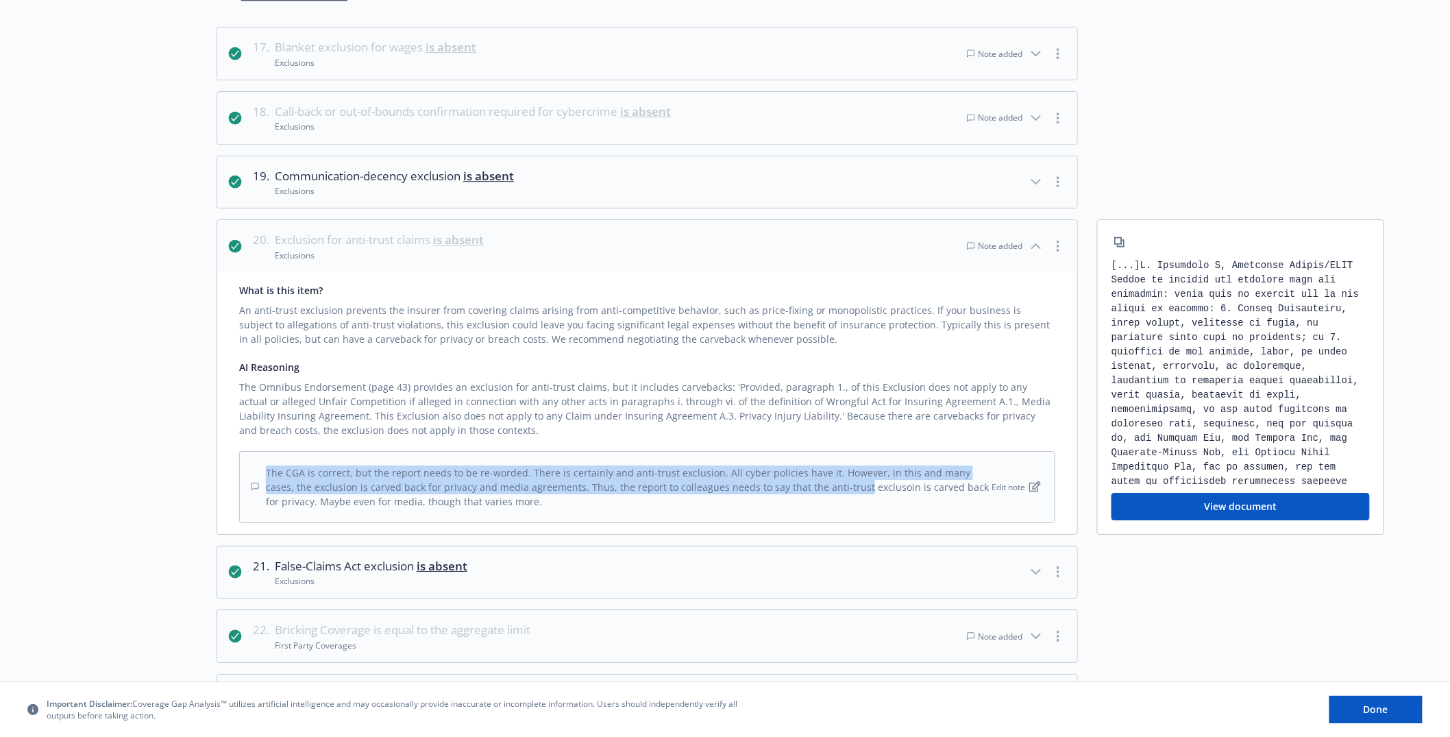
drag, startPoint x: 797, startPoint y: 461, endPoint x: 806, endPoint y: 490, distance: 30.1
click at [806, 489] on div "The CGA is correct, but the report needs to be re-worded. There is certainly an…" at bounding box center [647, 487] width 816 height 72
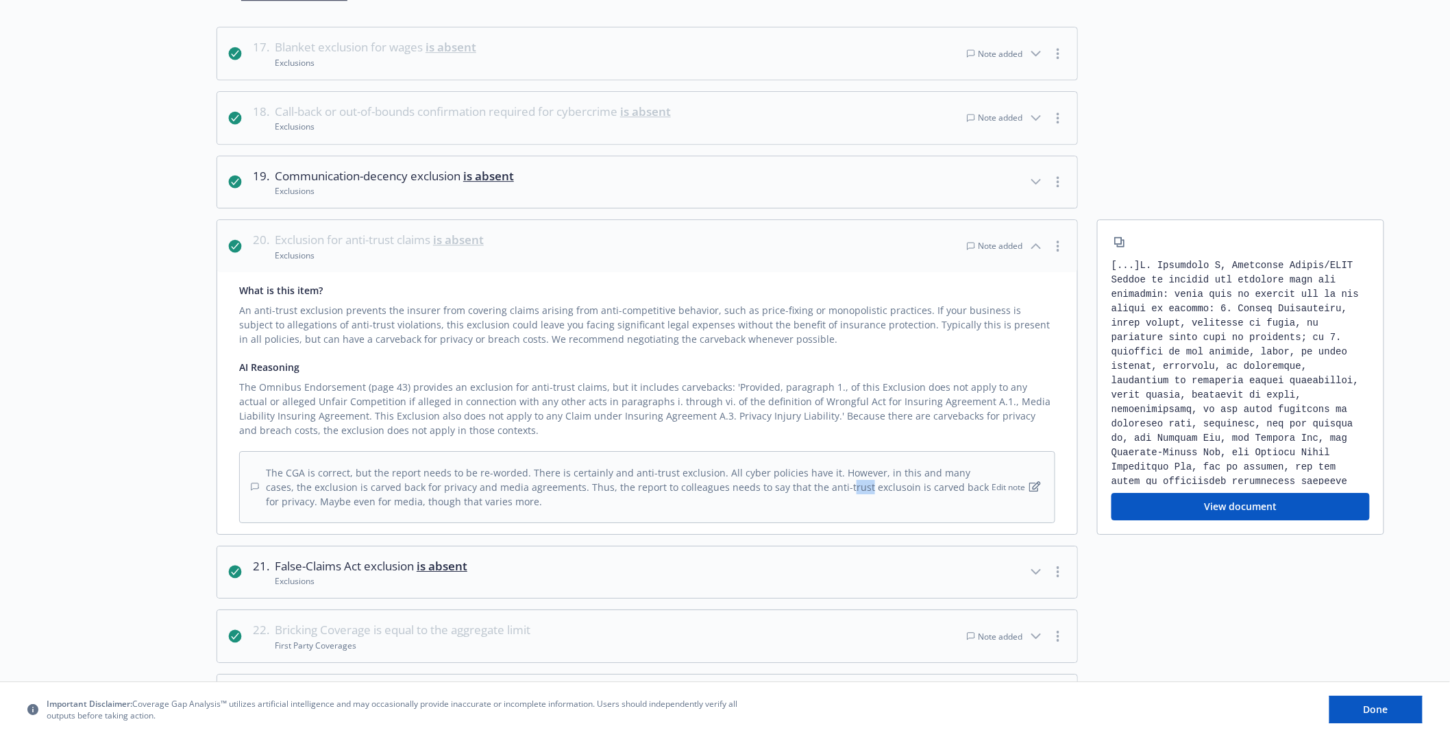
click at [806, 491] on div "The CGA is correct, but the report needs to be re-worded. There is certainly an…" at bounding box center [620, 486] width 738 height 43
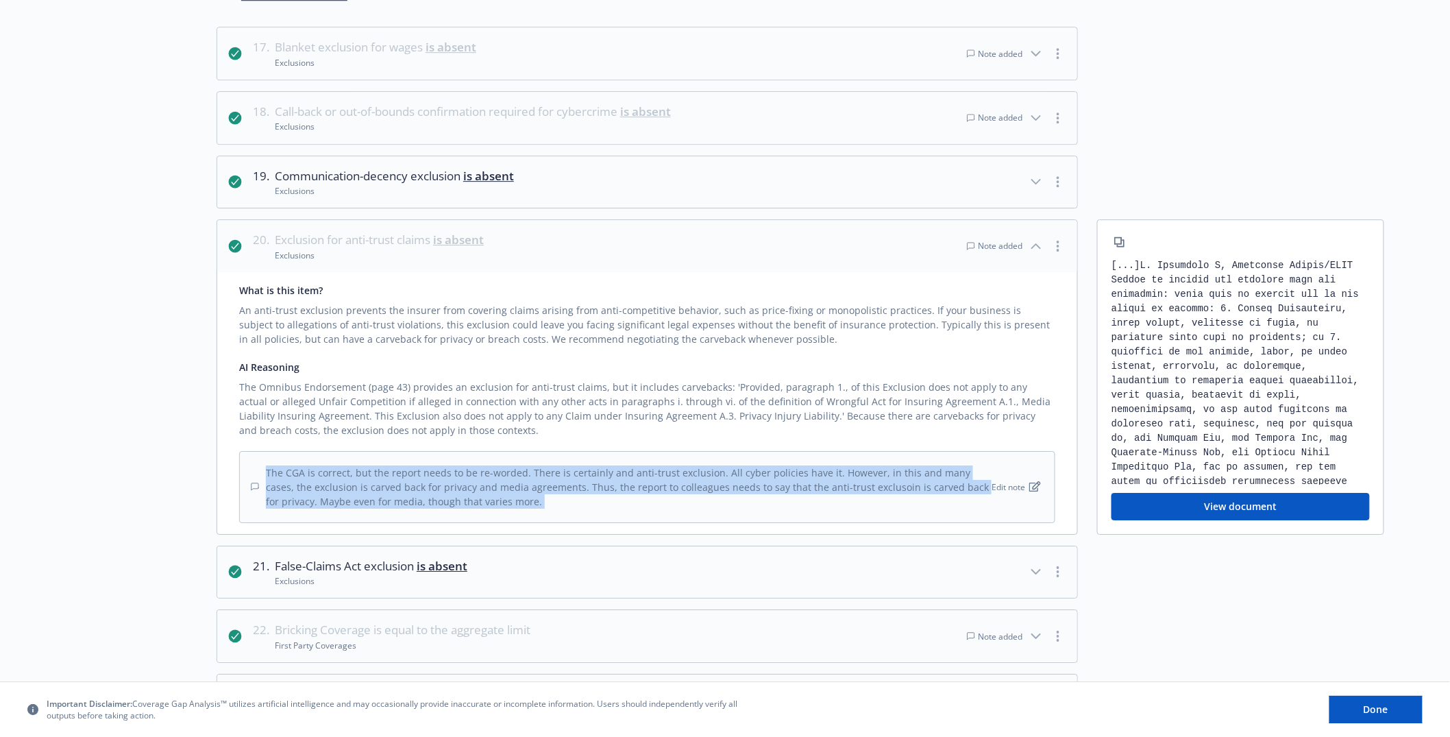
drag, startPoint x: 806, startPoint y: 491, endPoint x: 796, endPoint y: 473, distance: 20.6
click at [797, 475] on div "The CGA is correct, but the report needs to be re-worded. There is certainly an…" at bounding box center [620, 486] width 738 height 43
click at [796, 473] on div "The CGA is correct, but the report needs to be re-worded. There is certainly an…" at bounding box center [620, 486] width 738 height 43
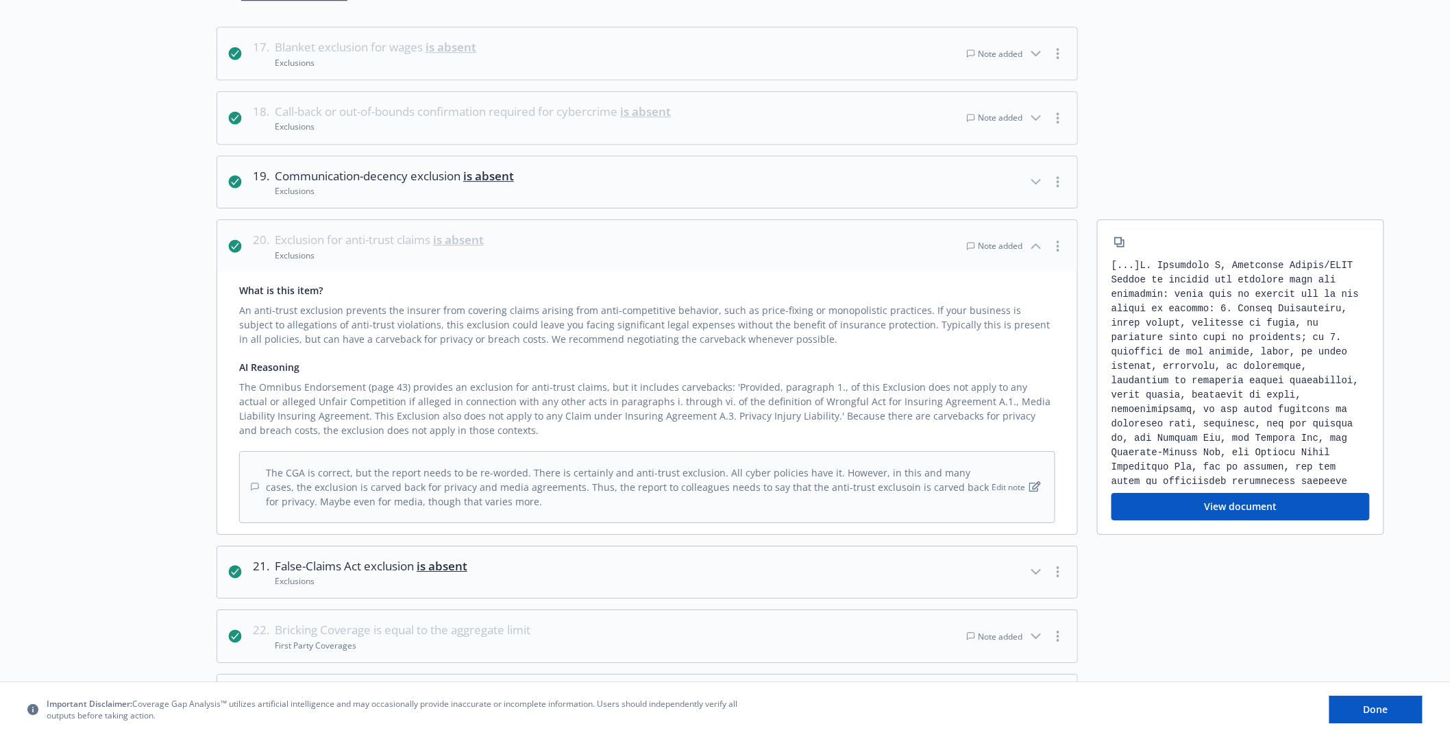
click at [1043, 243] on icon "button" at bounding box center [1036, 246] width 16 height 16
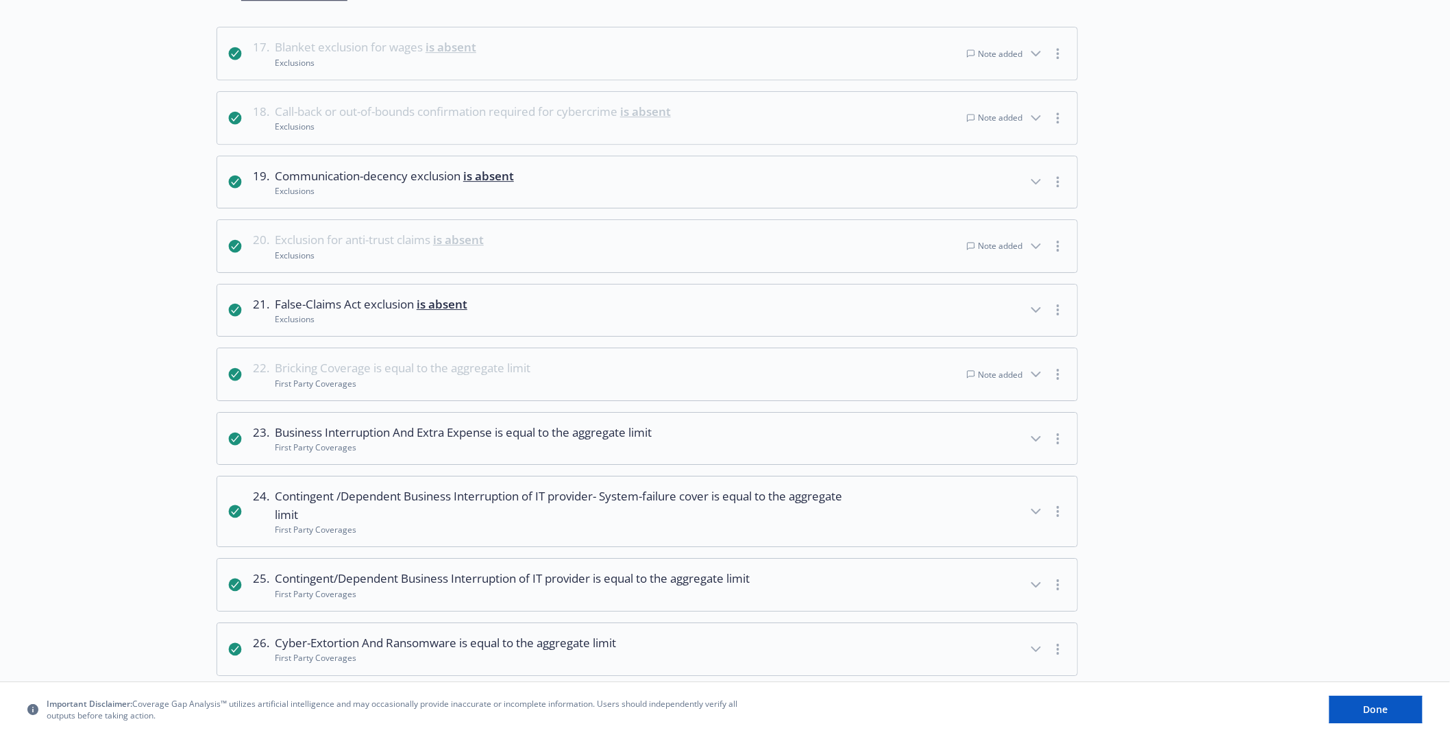
click at [1003, 113] on div "Note added" at bounding box center [994, 118] width 55 height 12
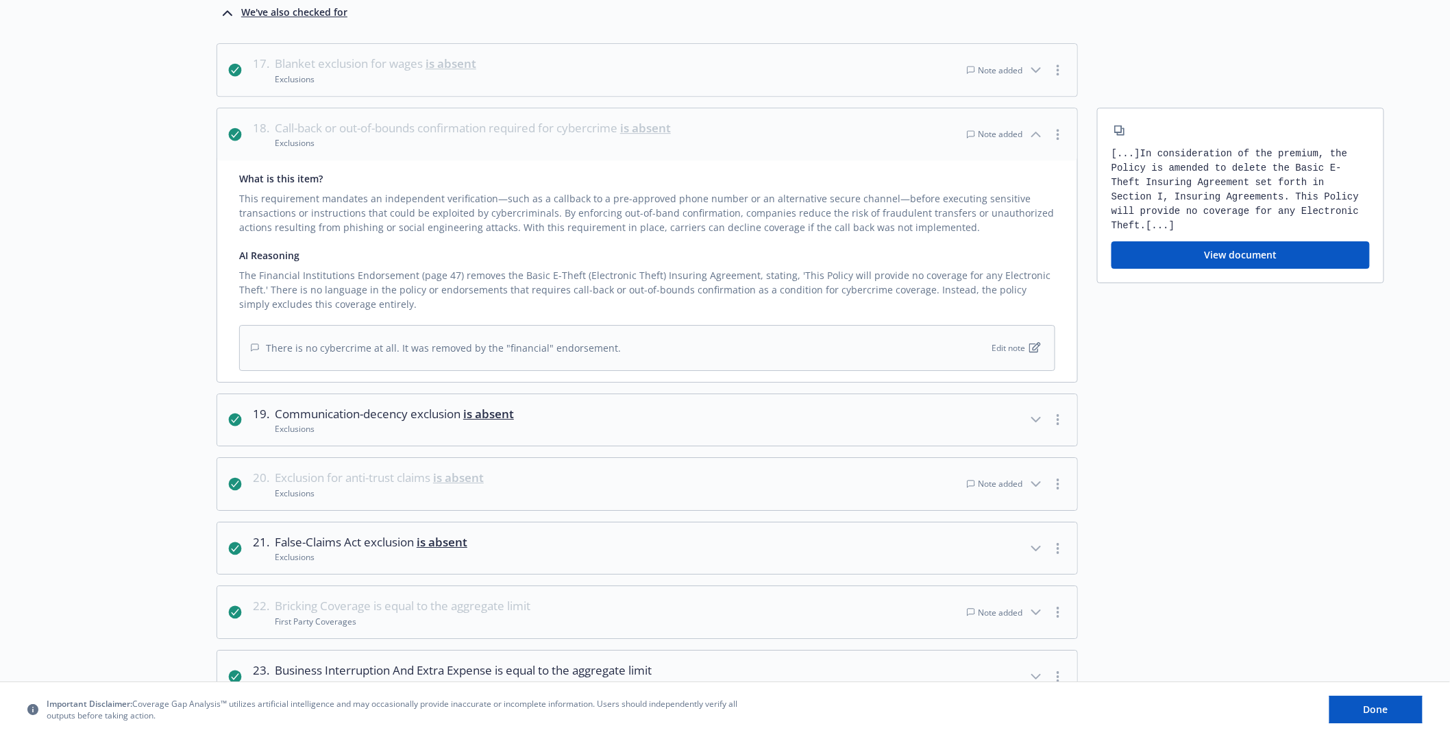
scroll to position [1673, 0]
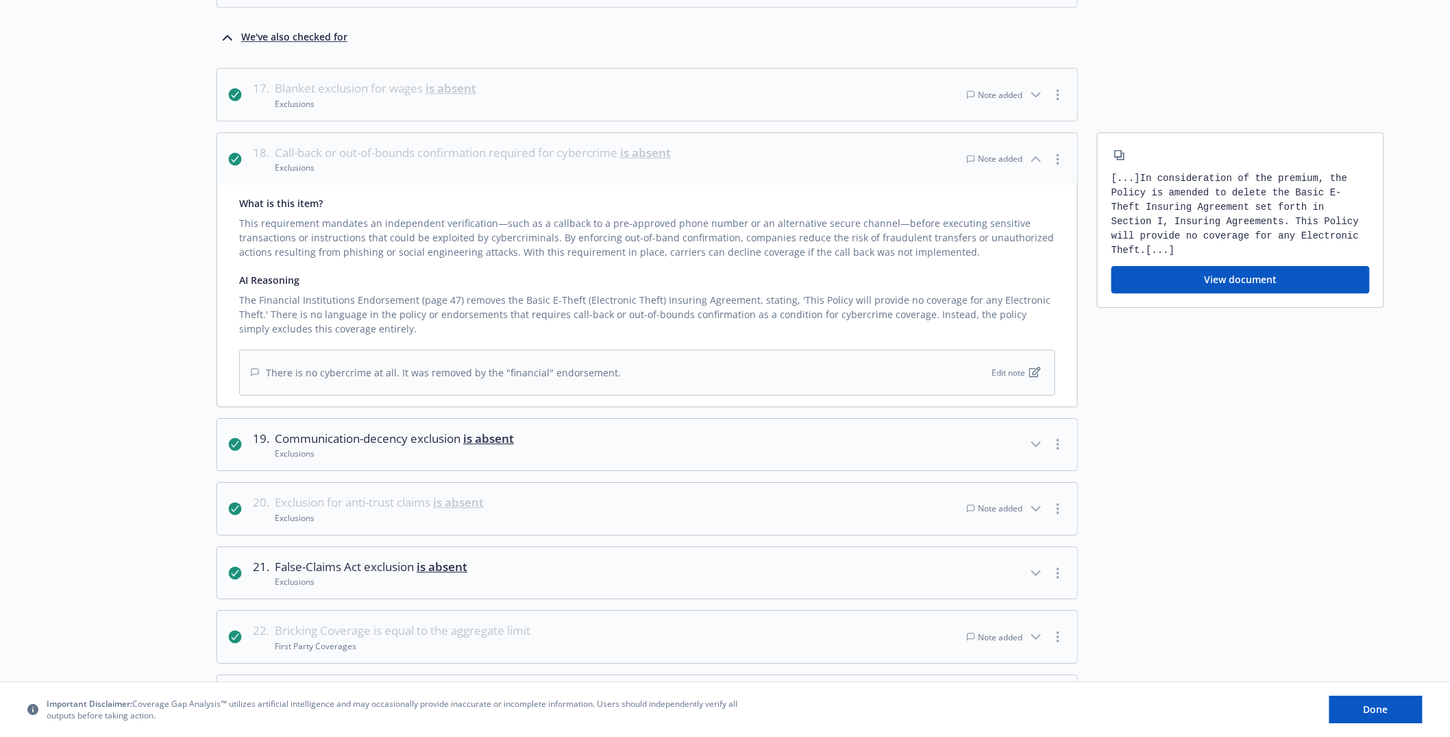
click at [894, 377] on div "There is no cybercrime at all. It was removed by the "financial" endorsement. E…" at bounding box center [647, 372] width 816 height 46
click at [1026, 363] on div "There is no cybercrime at all. It was removed by the "financial" endorsement. E…" at bounding box center [647, 372] width 816 height 46
click at [1007, 375] on button "Edit note" at bounding box center [1016, 372] width 55 height 17
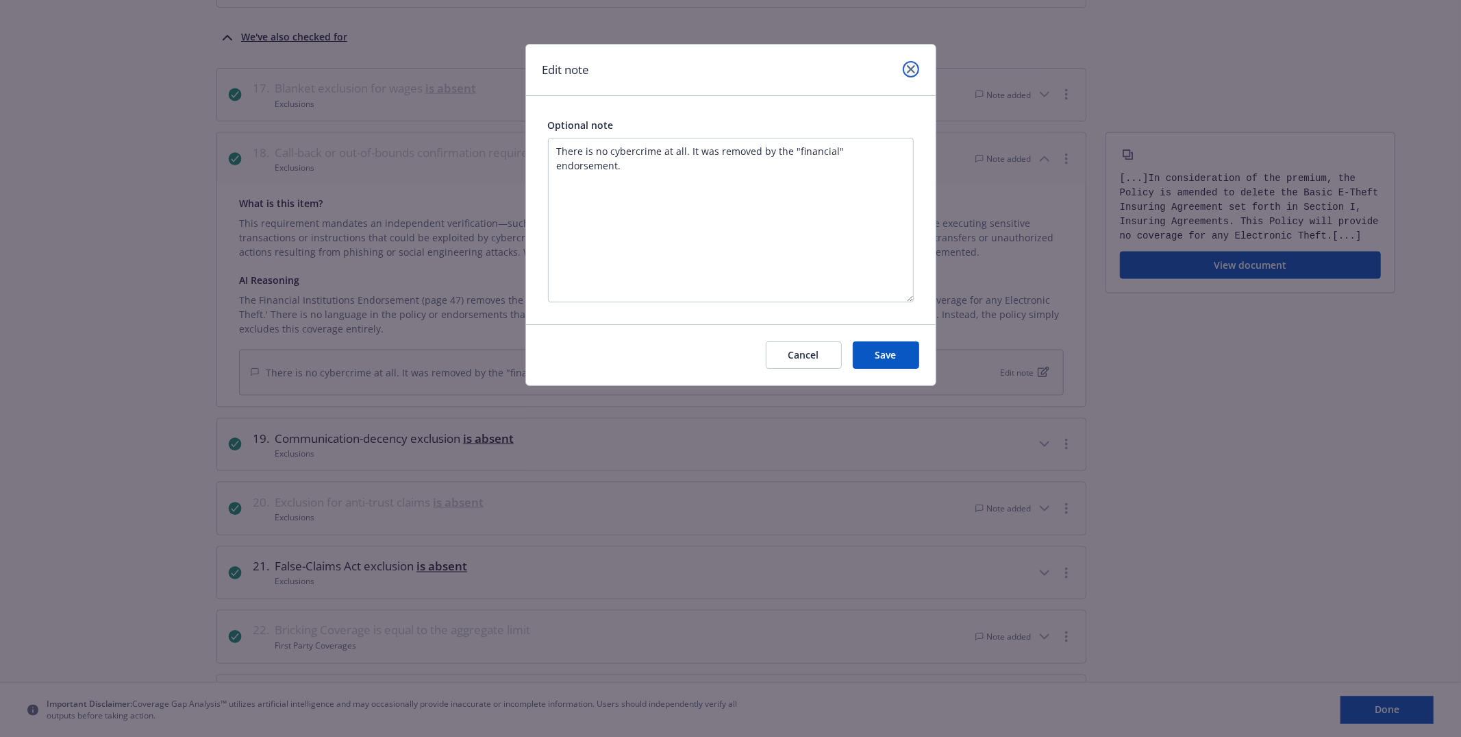
click at [912, 69] on icon "close" at bounding box center [911, 69] width 8 height 8
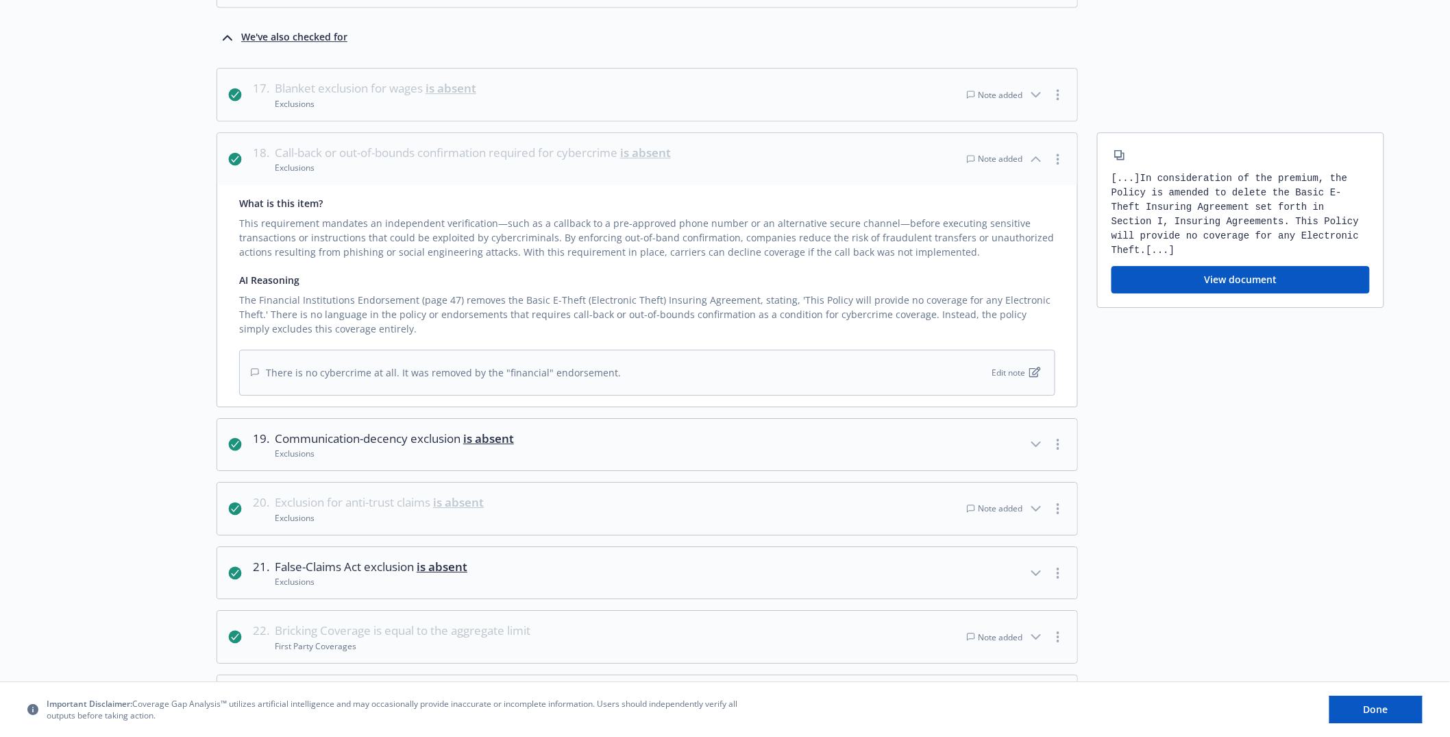
click at [995, 104] on div "Note added" at bounding box center [1016, 94] width 99 height 30
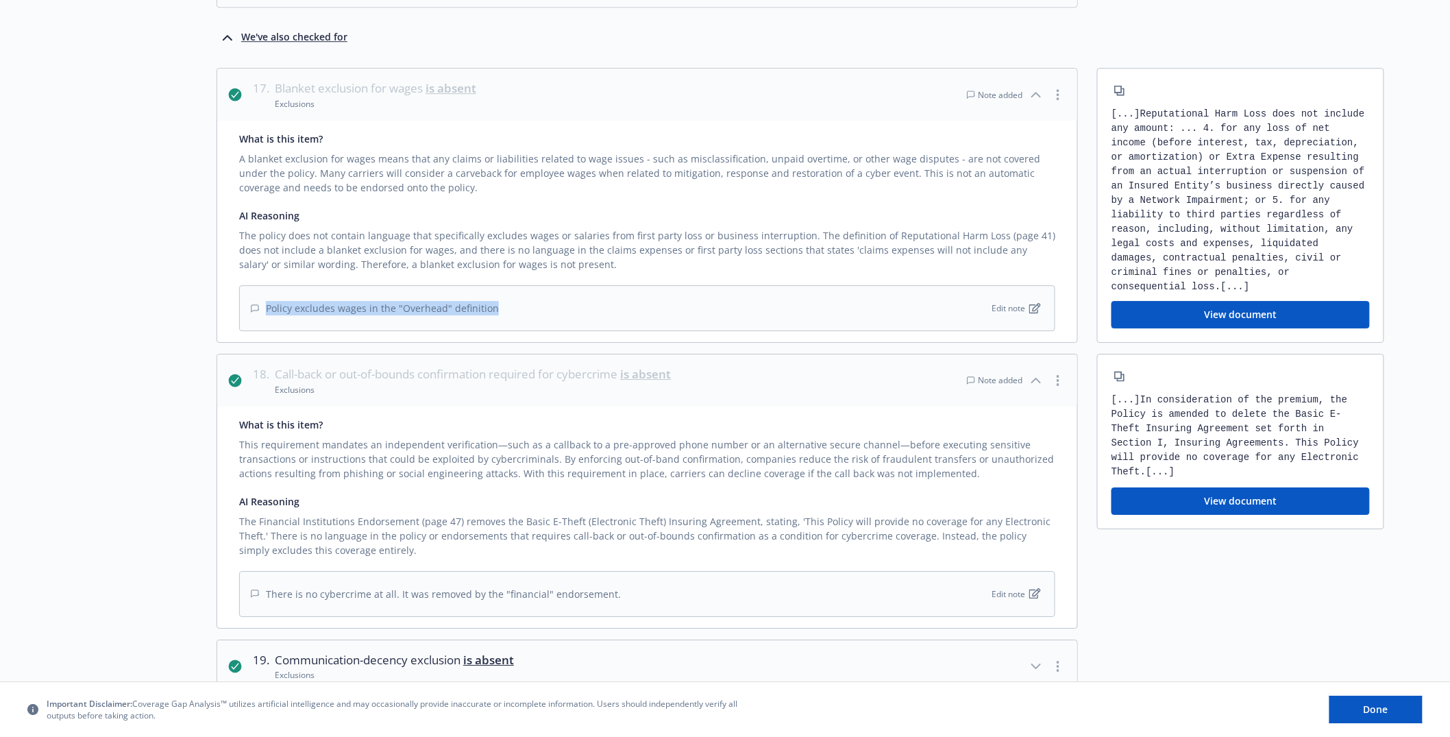
drag, startPoint x: 557, startPoint y: 303, endPoint x: 669, endPoint y: 325, distance: 114.5
click at [667, 325] on div "Policy excludes wages in the "Overhead" definition Edit note" at bounding box center [647, 308] width 816 height 46
click at [671, 325] on div "Policy excludes wages in the "Overhead" definition Edit note" at bounding box center [647, 308] width 816 height 46
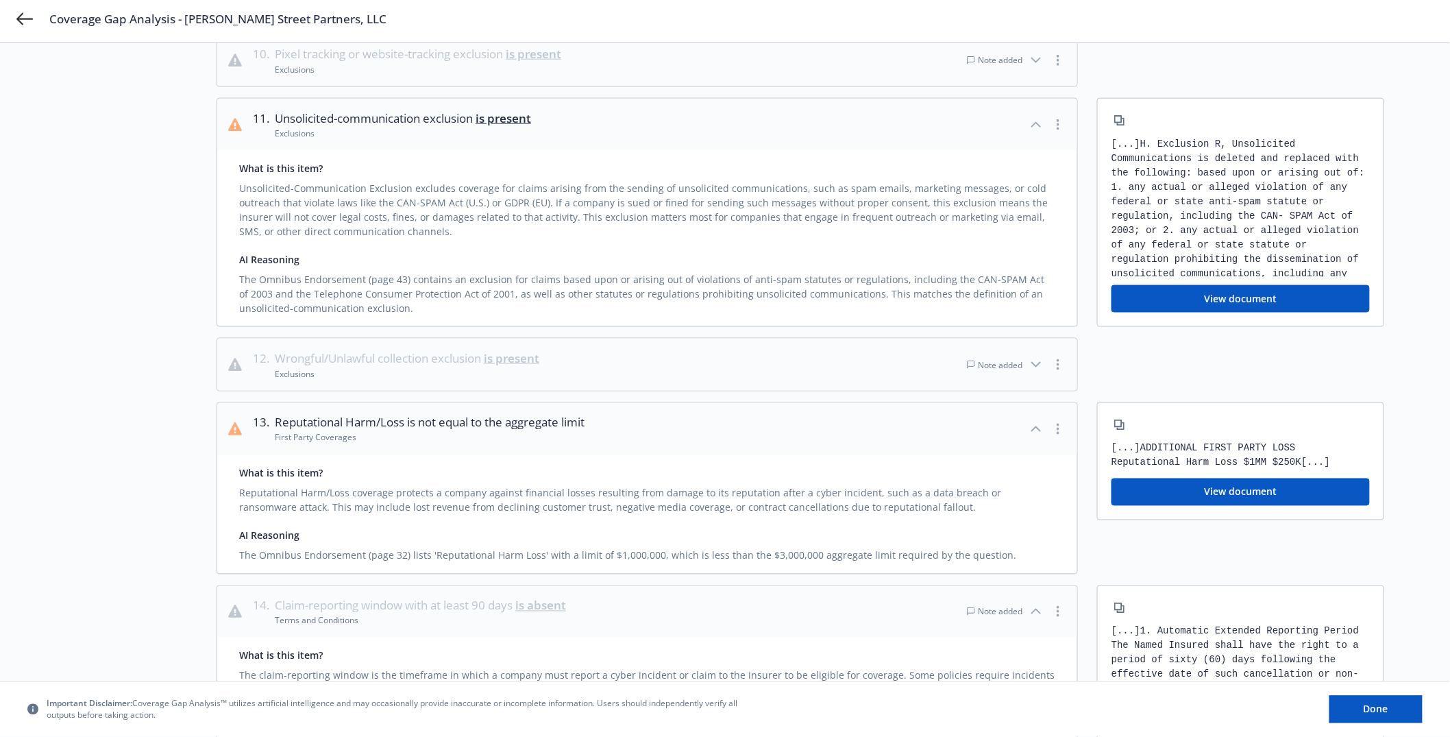
scroll to position [682, 0]
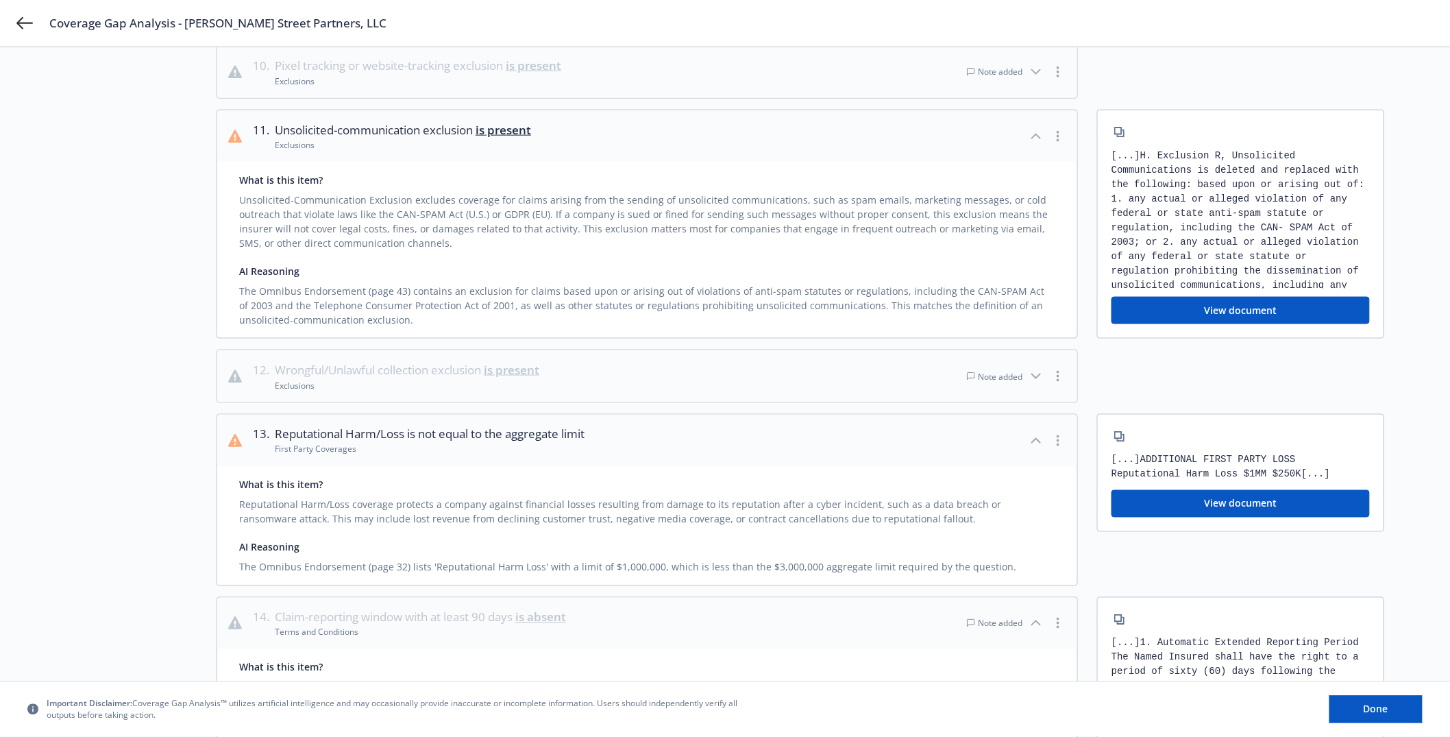
click at [695, 366] on button "12 . Wrongful/Unlawful collection exclusion is present Exclusions Note added" at bounding box center [647, 376] width 860 height 52
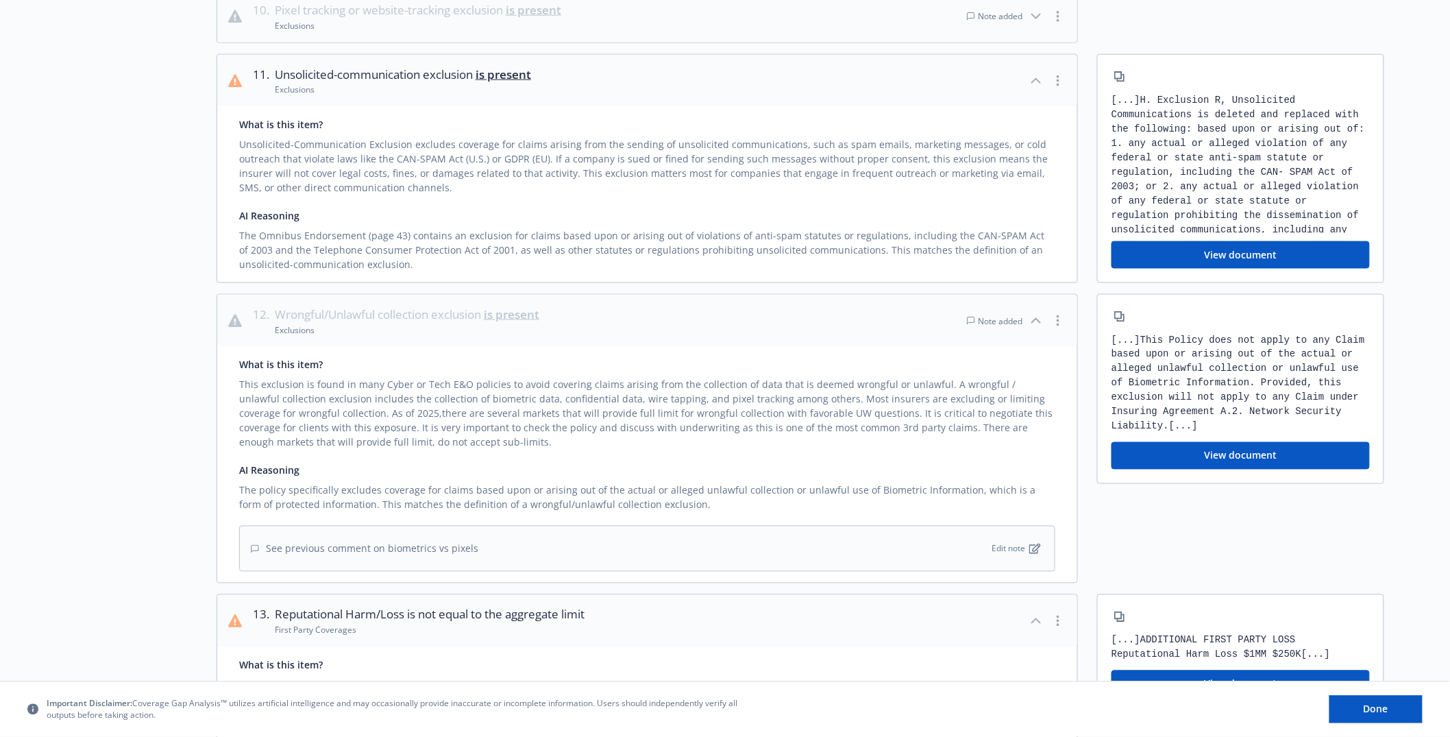
scroll to position [807, 0]
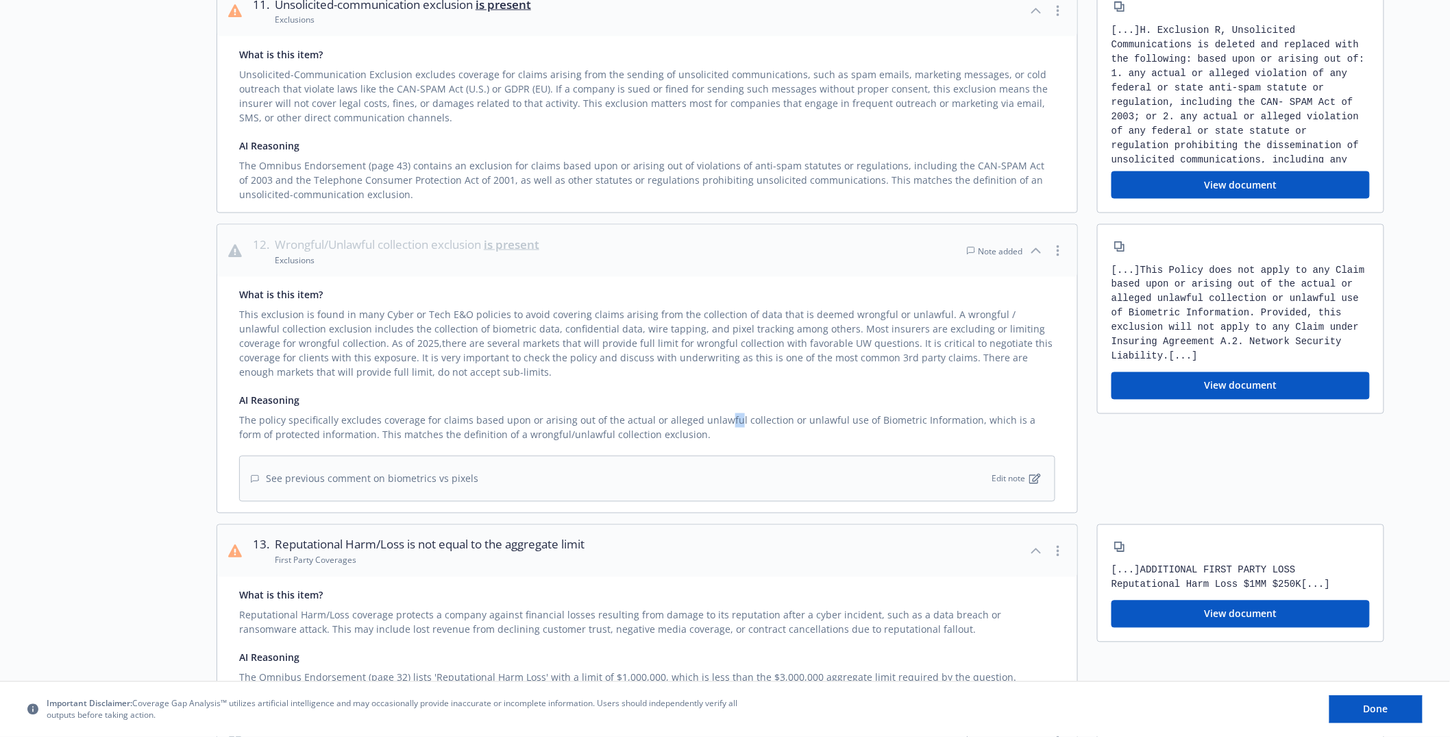
drag, startPoint x: 714, startPoint y: 425, endPoint x: 734, endPoint y: 406, distance: 28.1
click at [732, 408] on div "The policy specifically excludes coverage for claims based upon or arising out …" at bounding box center [647, 425] width 816 height 34
click at [734, 406] on div "AI Reasoning" at bounding box center [647, 400] width 816 height 14
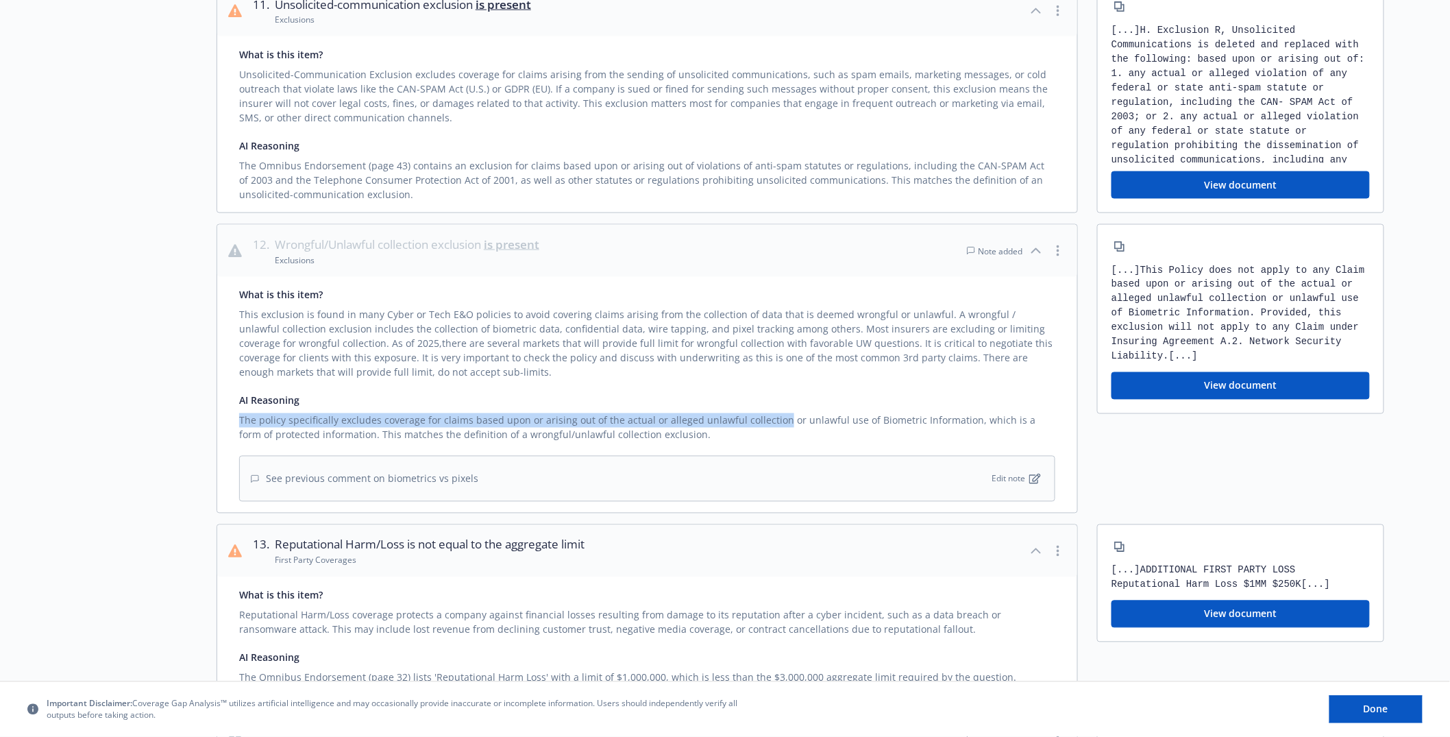
drag, startPoint x: 739, startPoint y: 410, endPoint x: 773, endPoint y: 426, distance: 37.4
click at [769, 425] on div "AI Reasoning The policy specifically excludes coverage for claims based upon or…" at bounding box center [647, 417] width 816 height 49
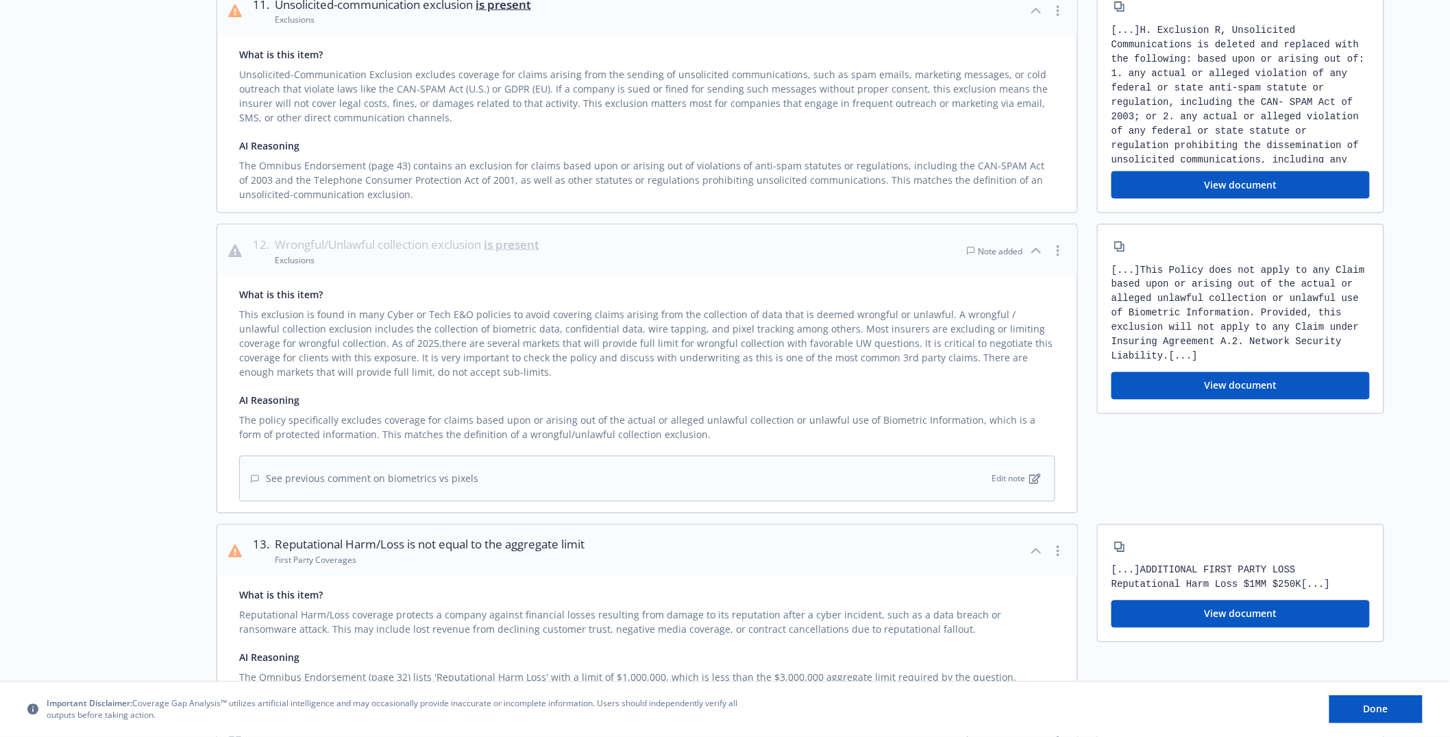
click at [789, 429] on div "The policy specifically excludes coverage for claims based upon or arising out …" at bounding box center [647, 425] width 816 height 34
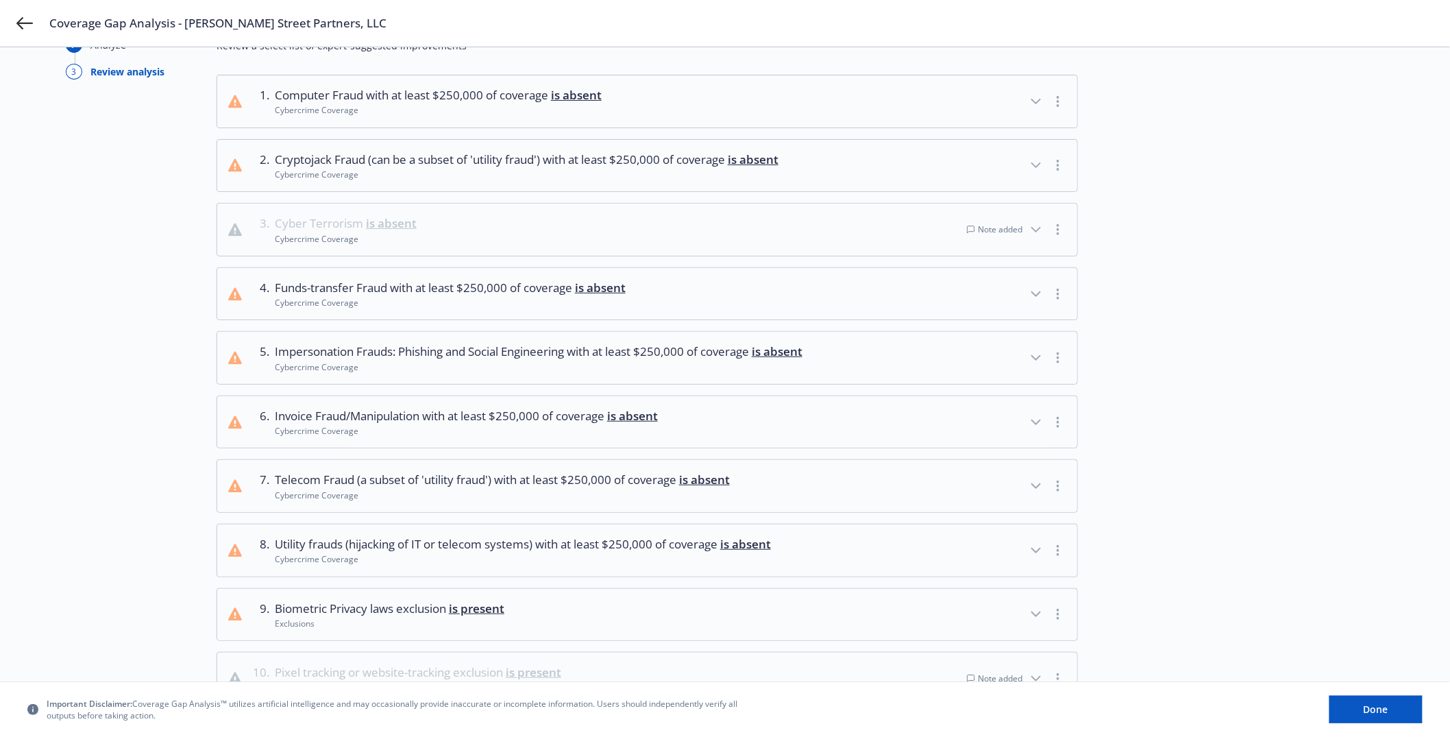
scroll to position [0, 0]
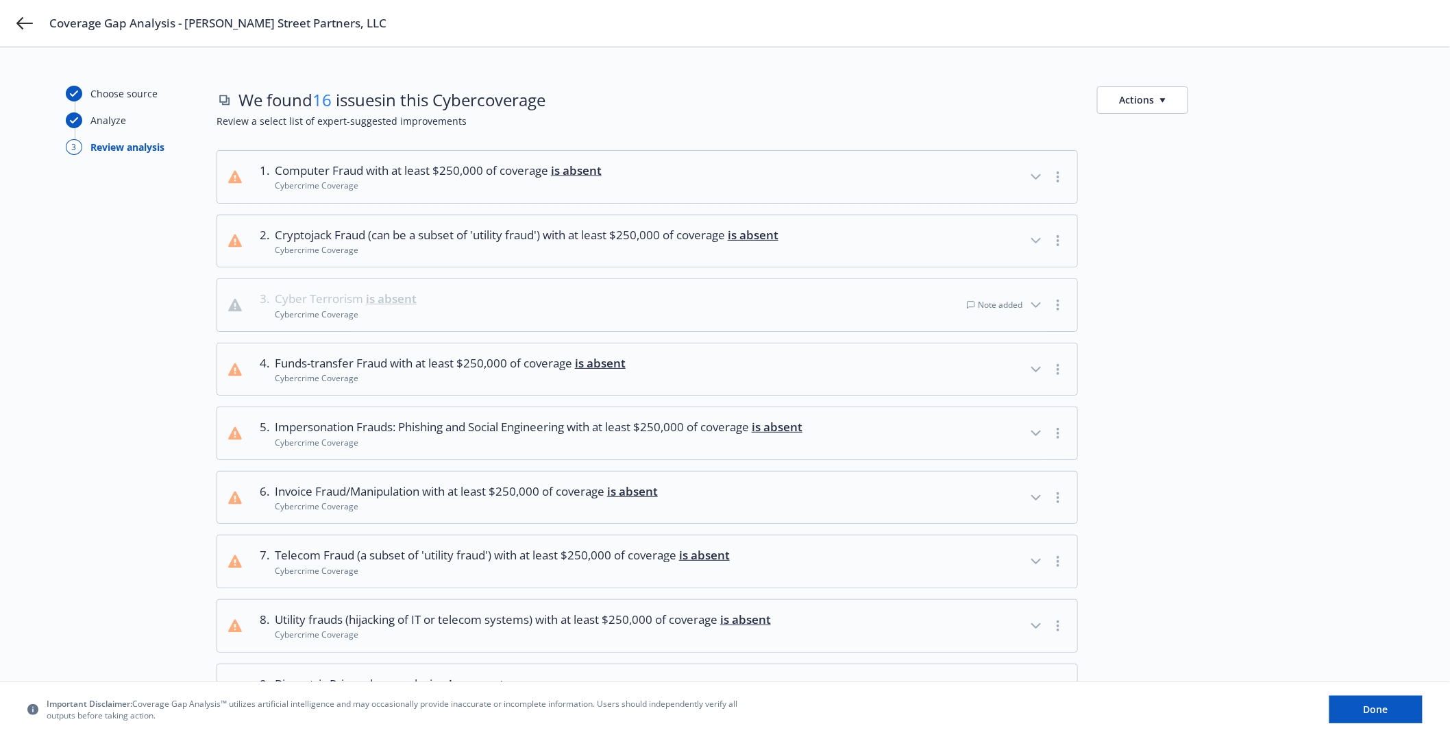
click at [1041, 175] on icon "button" at bounding box center [1036, 177] width 16 height 16
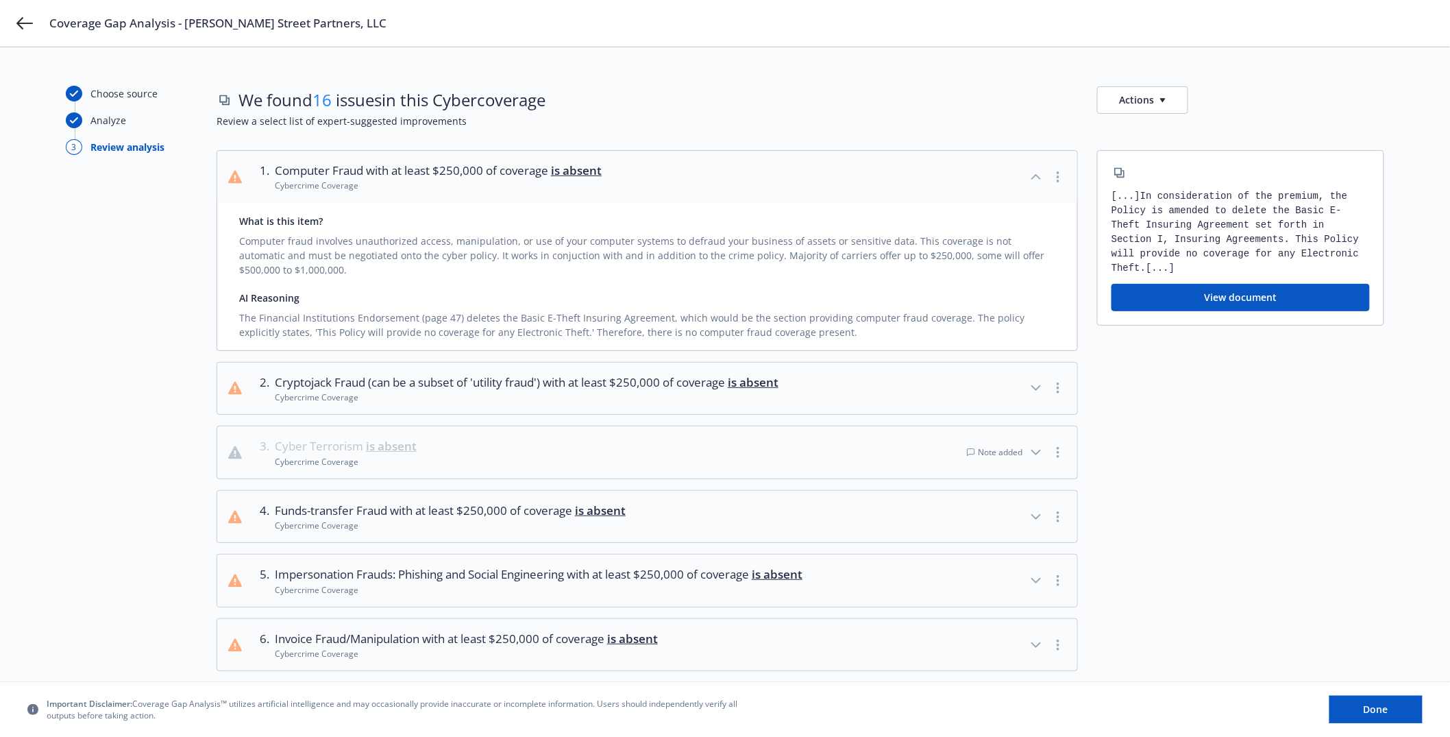
click at [1227, 302] on button "View document" at bounding box center [1240, 297] width 258 height 27
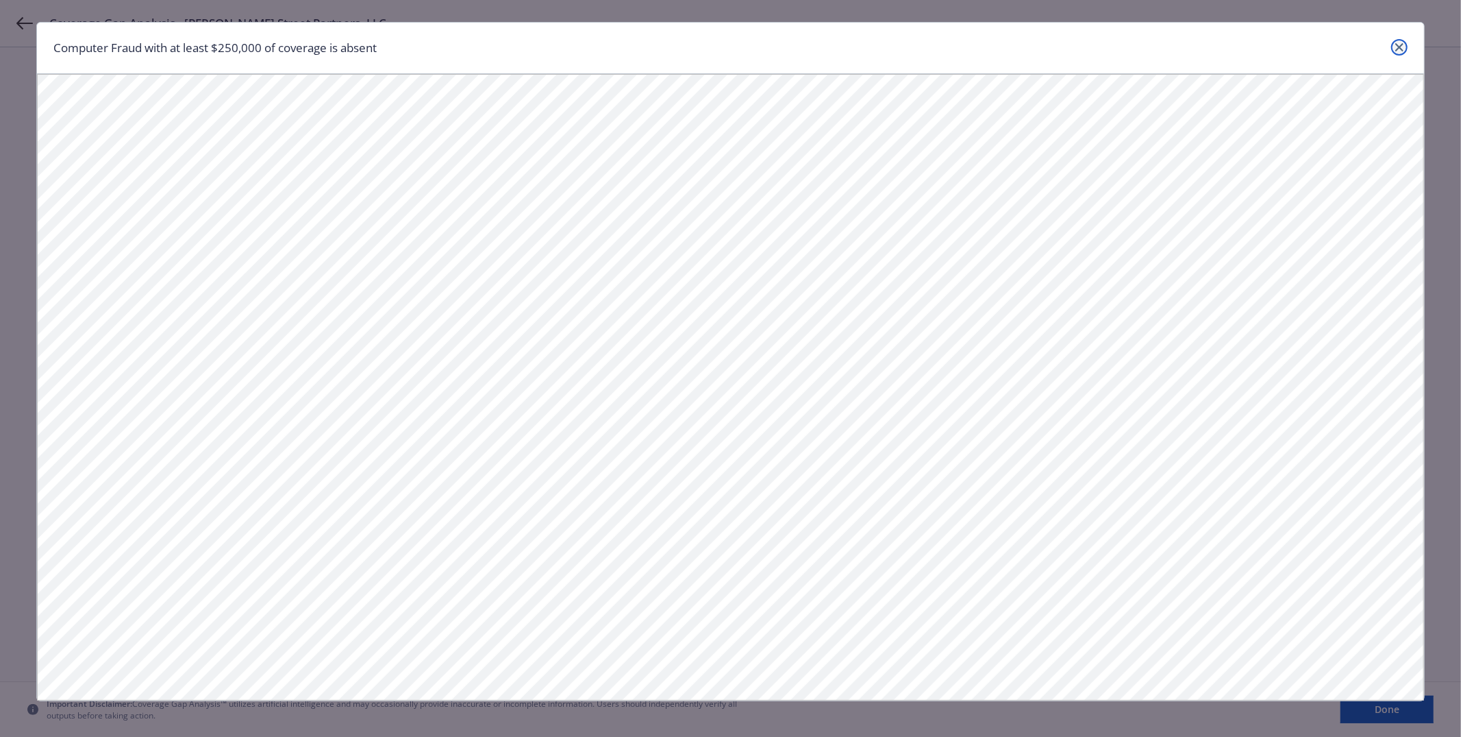
click at [1396, 48] on icon "close" at bounding box center [1400, 47] width 8 height 8
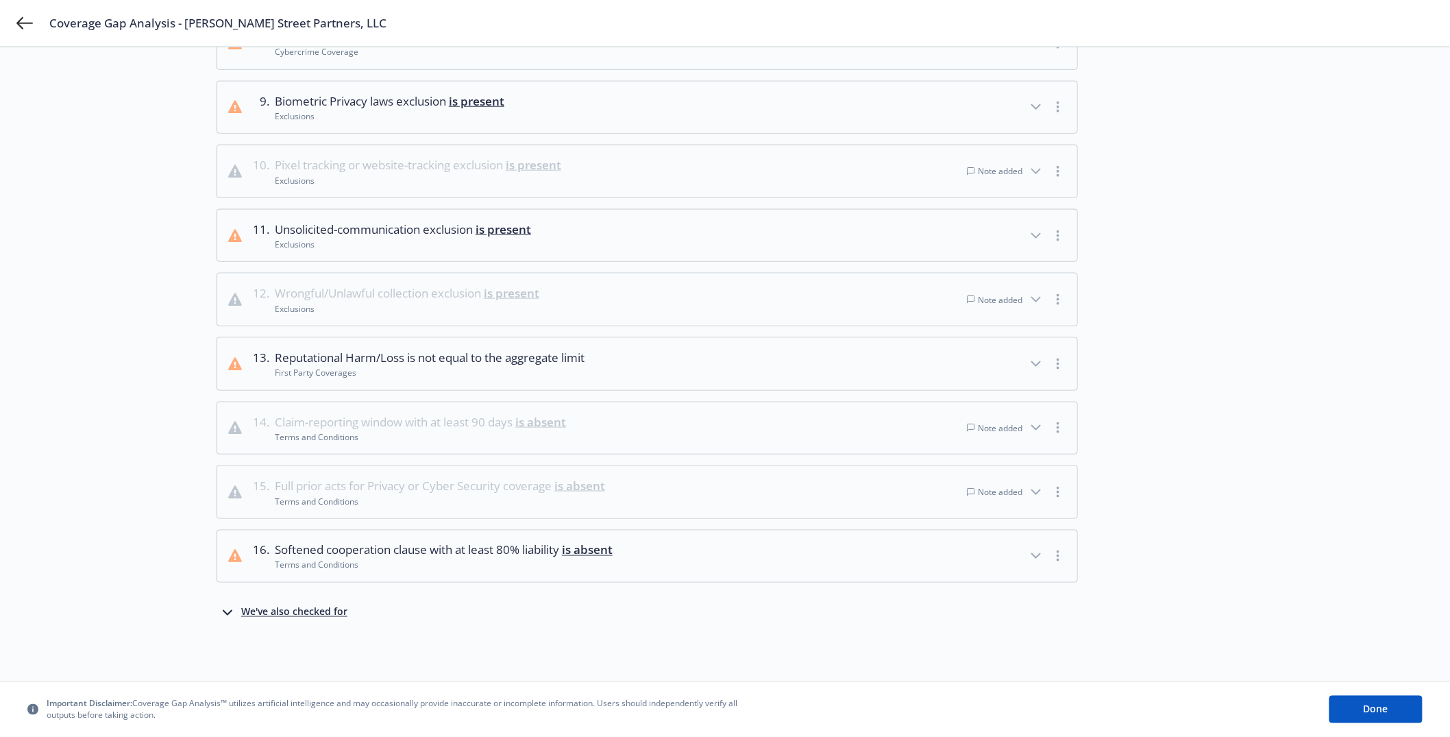
scroll to position [584, 0]
click at [332, 614] on div "We've also checked for" at bounding box center [294, 612] width 106 height 16
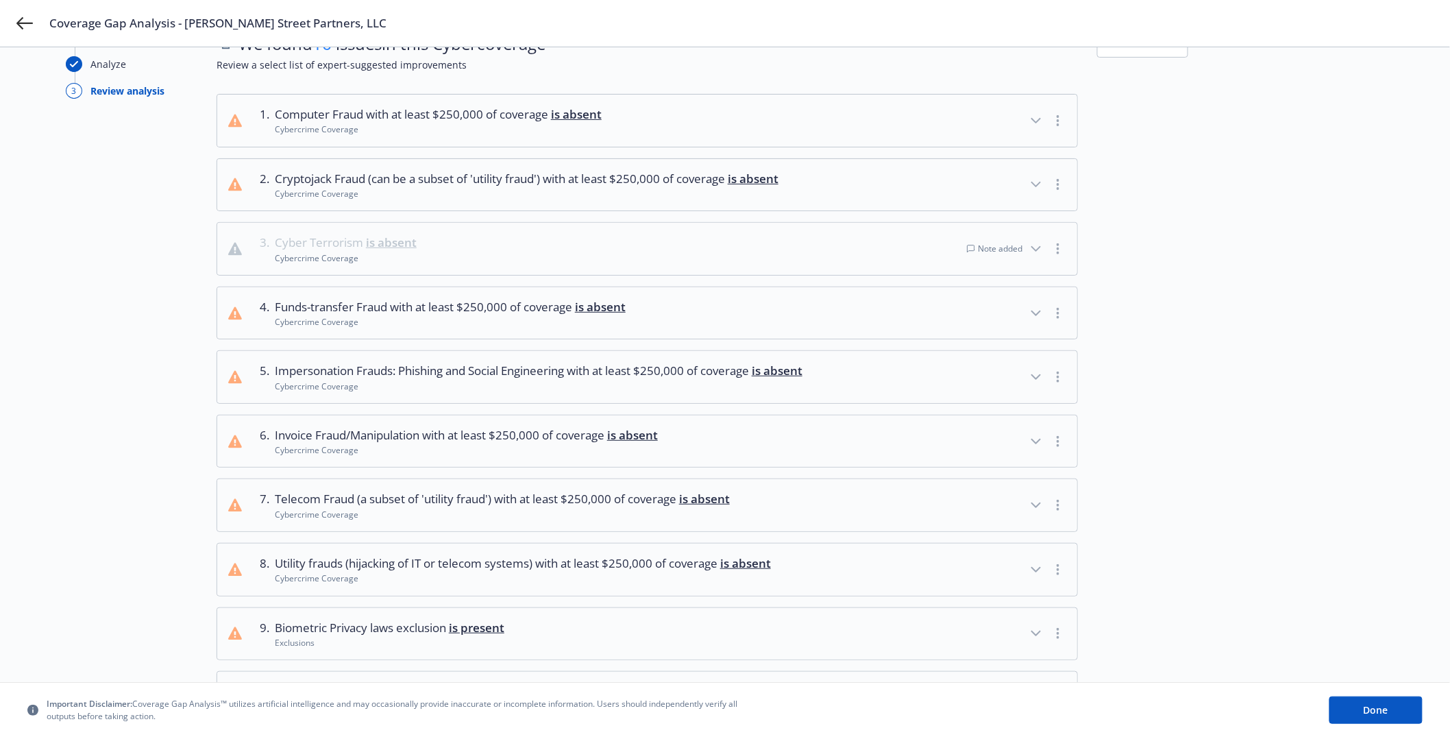
scroll to position [0, 0]
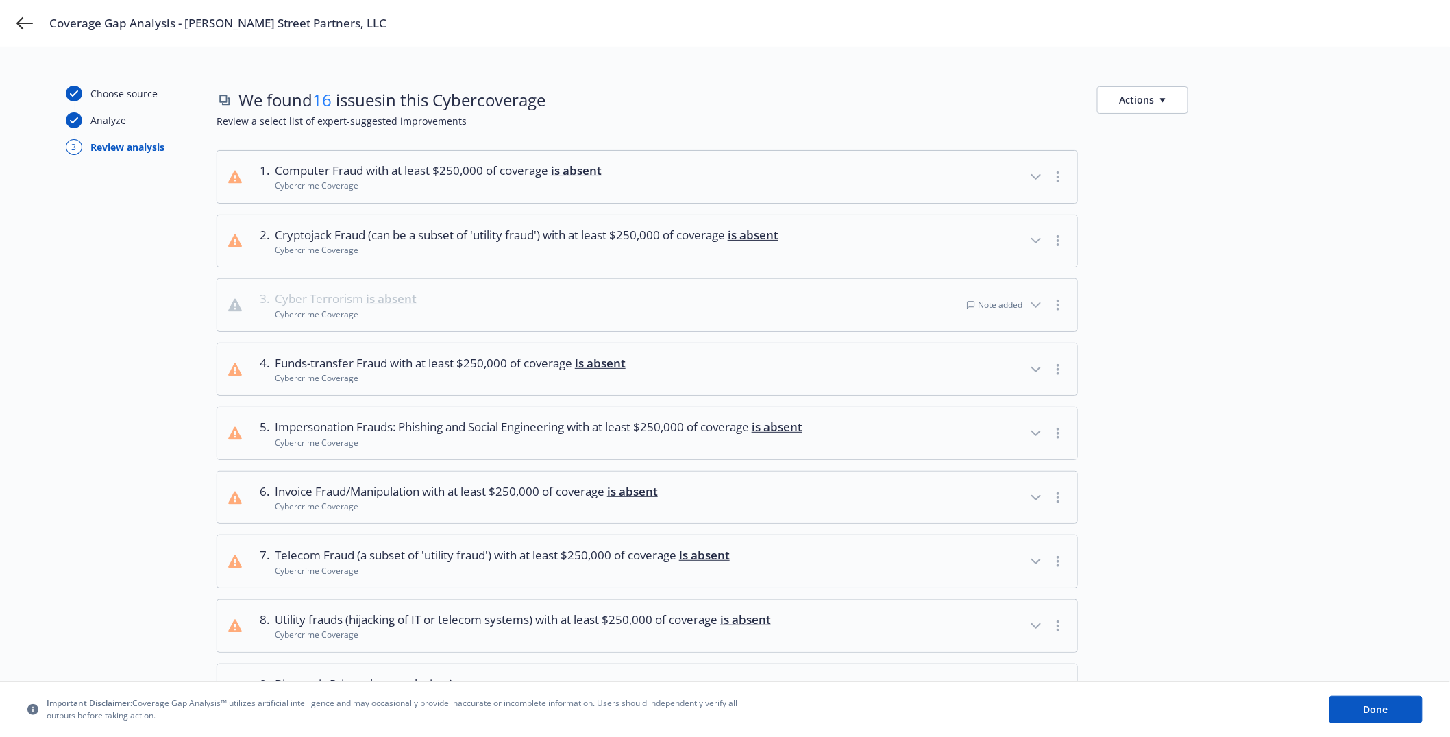
click at [1043, 306] on icon "button" at bounding box center [1036, 305] width 16 height 16
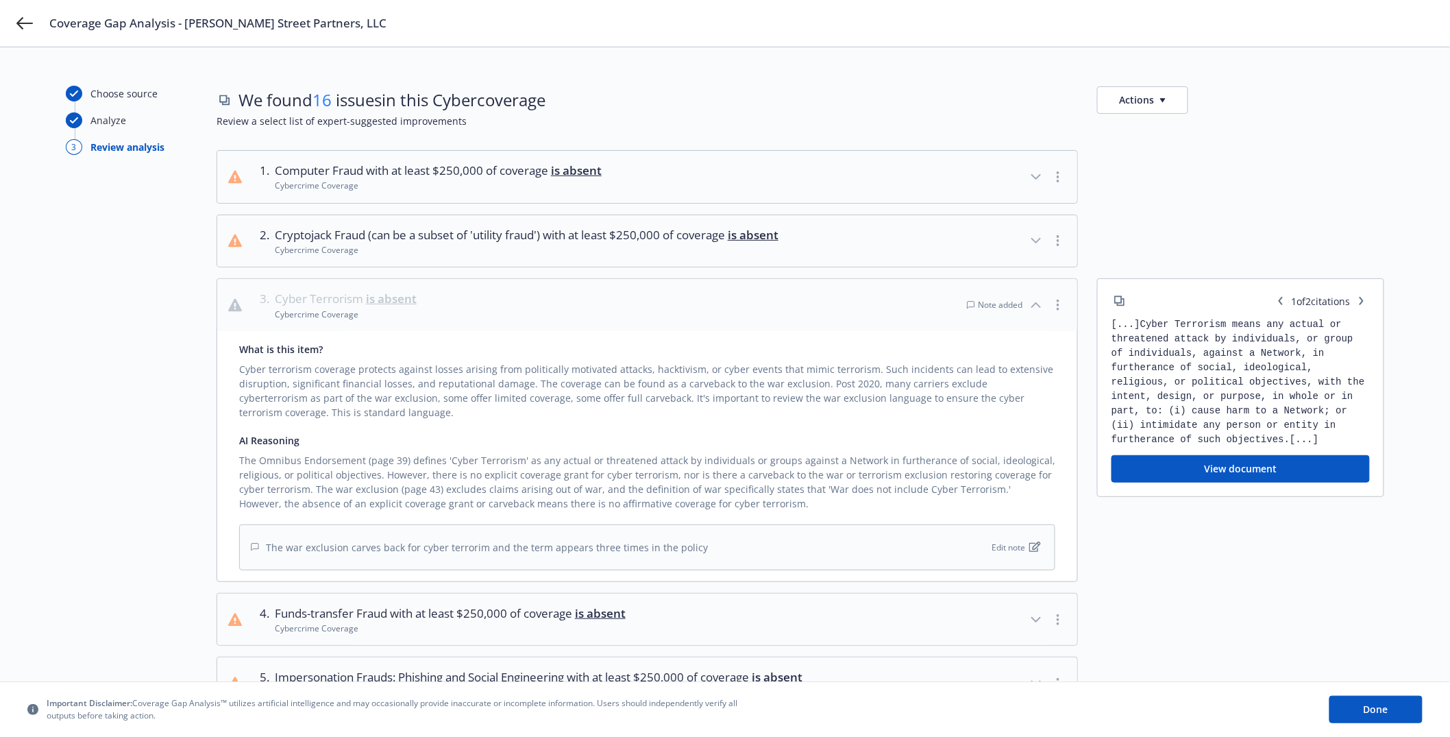
click at [1040, 306] on icon "button" at bounding box center [1036, 305] width 16 height 16
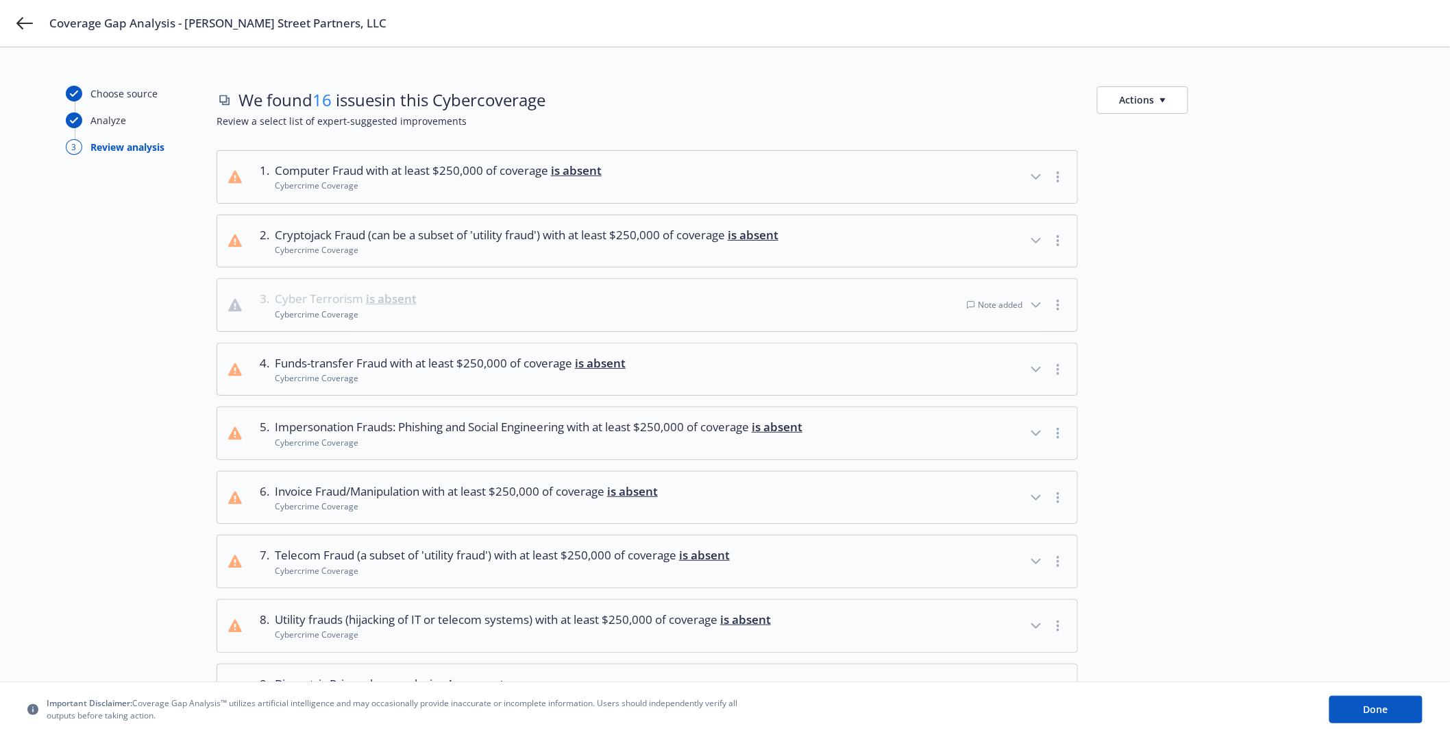
click at [1040, 306] on icon "button" at bounding box center [1036, 305] width 16 height 16
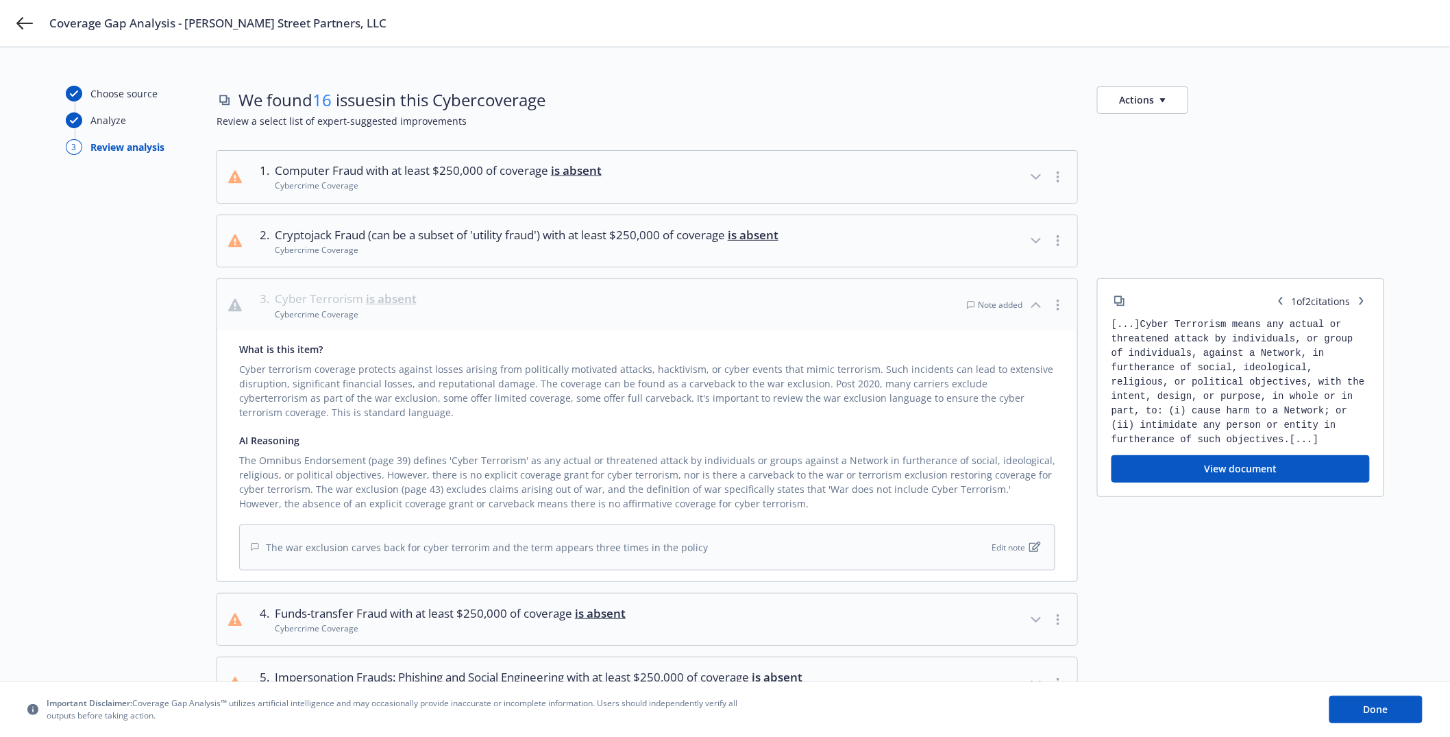
click at [1040, 306] on icon "button" at bounding box center [1036, 305] width 16 height 16
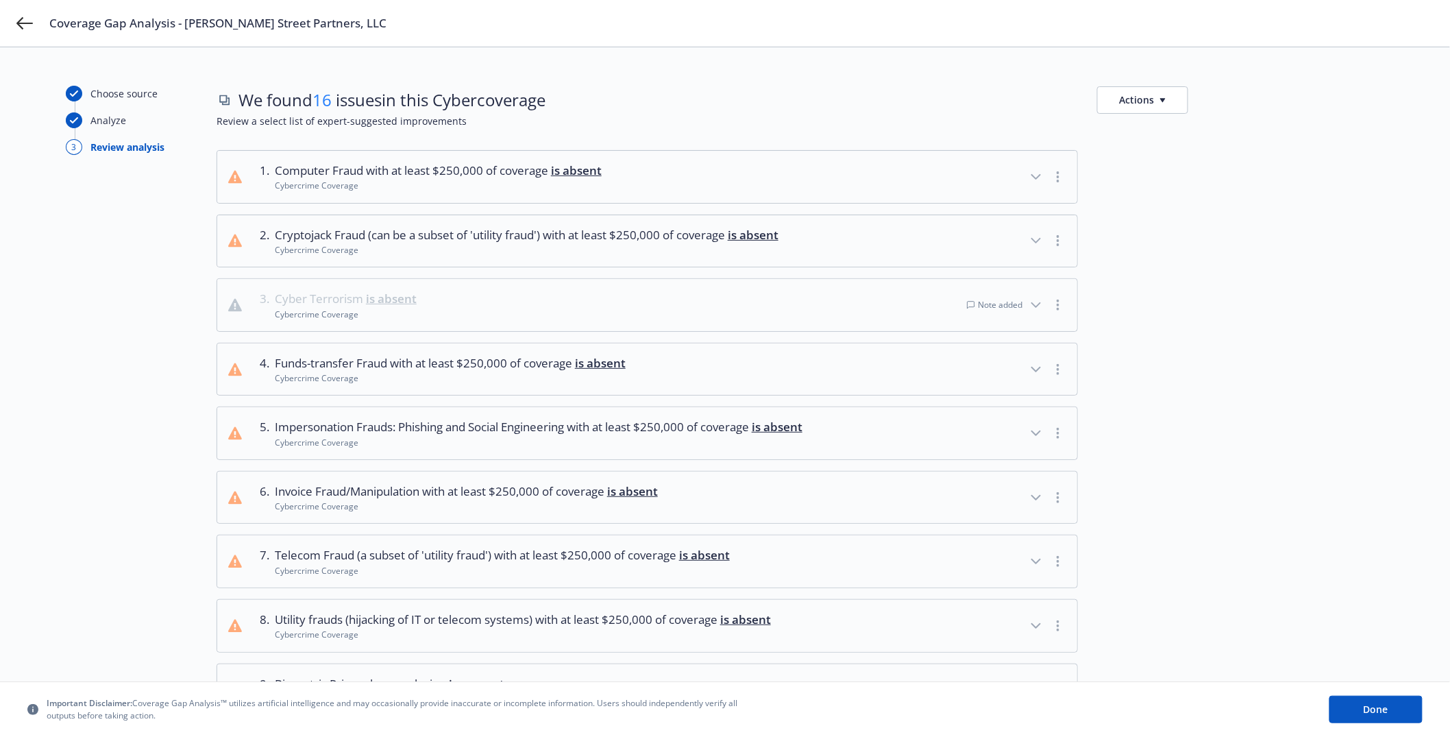
click at [1040, 306] on icon "button" at bounding box center [1036, 305] width 16 height 16
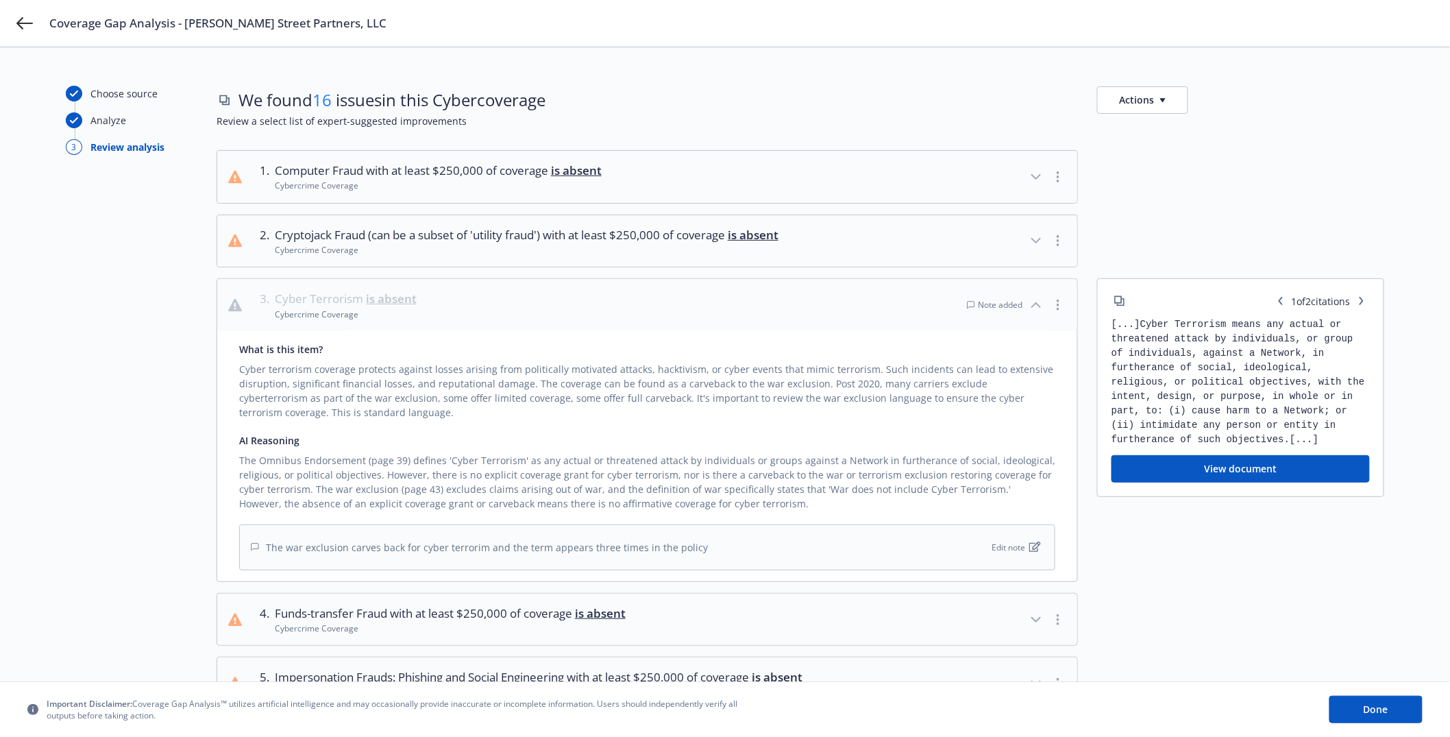
click at [663, 544] on div "The war exclusion carves back for cyber terrorim and the term appears three tim…" at bounding box center [479, 547] width 457 height 14
click at [1030, 305] on icon "button" at bounding box center [1036, 305] width 16 height 16
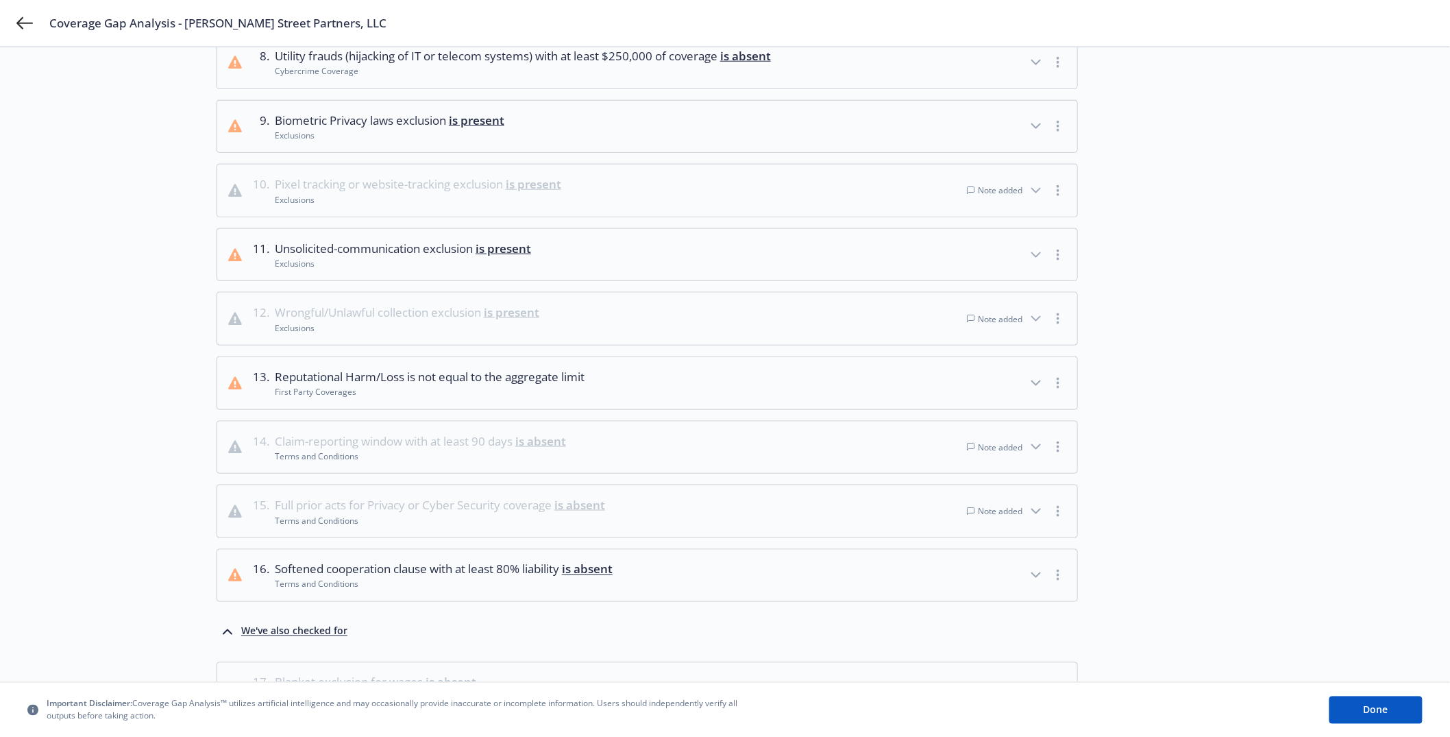
scroll to position [576, 0]
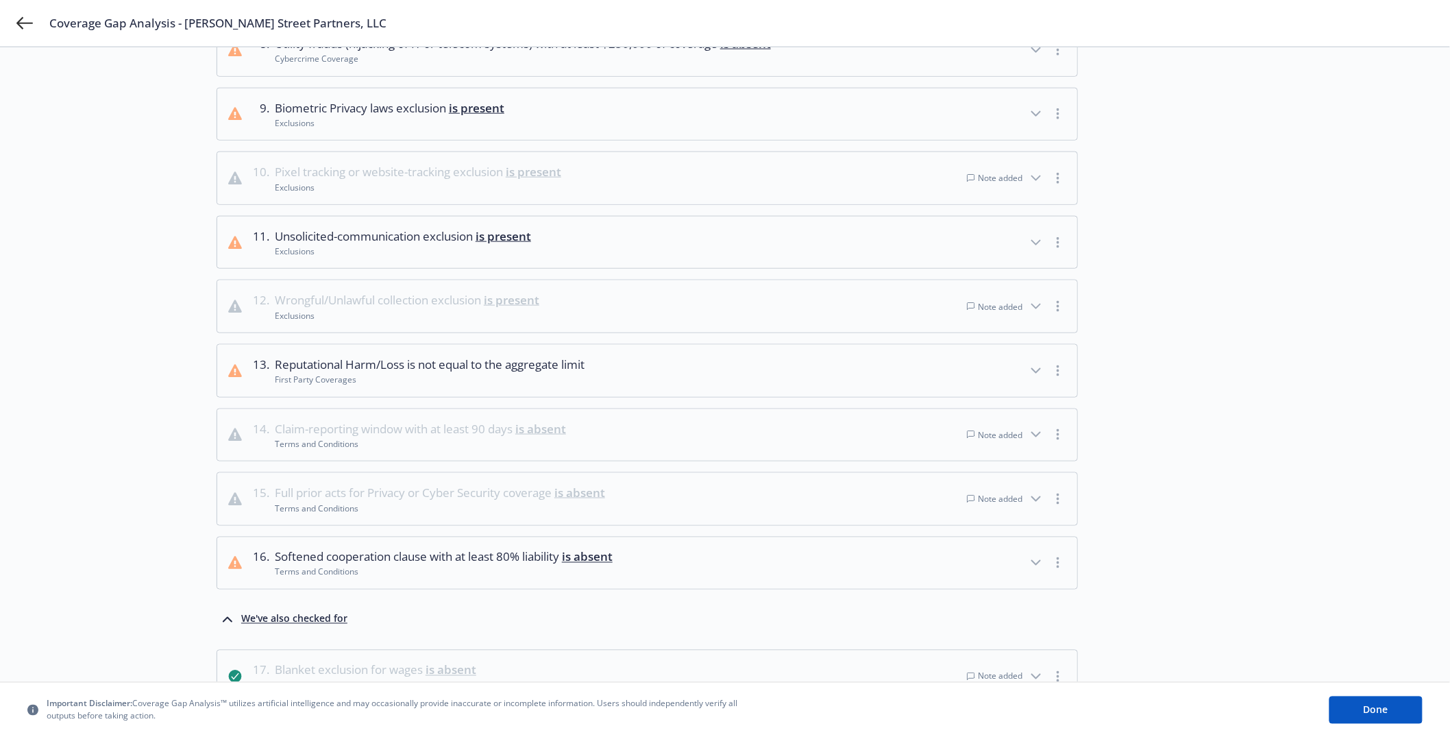
click at [610, 166] on button "10 . Pixel tracking or website-tracking exclusion is present Exclusions Note ad…" at bounding box center [647, 178] width 860 height 52
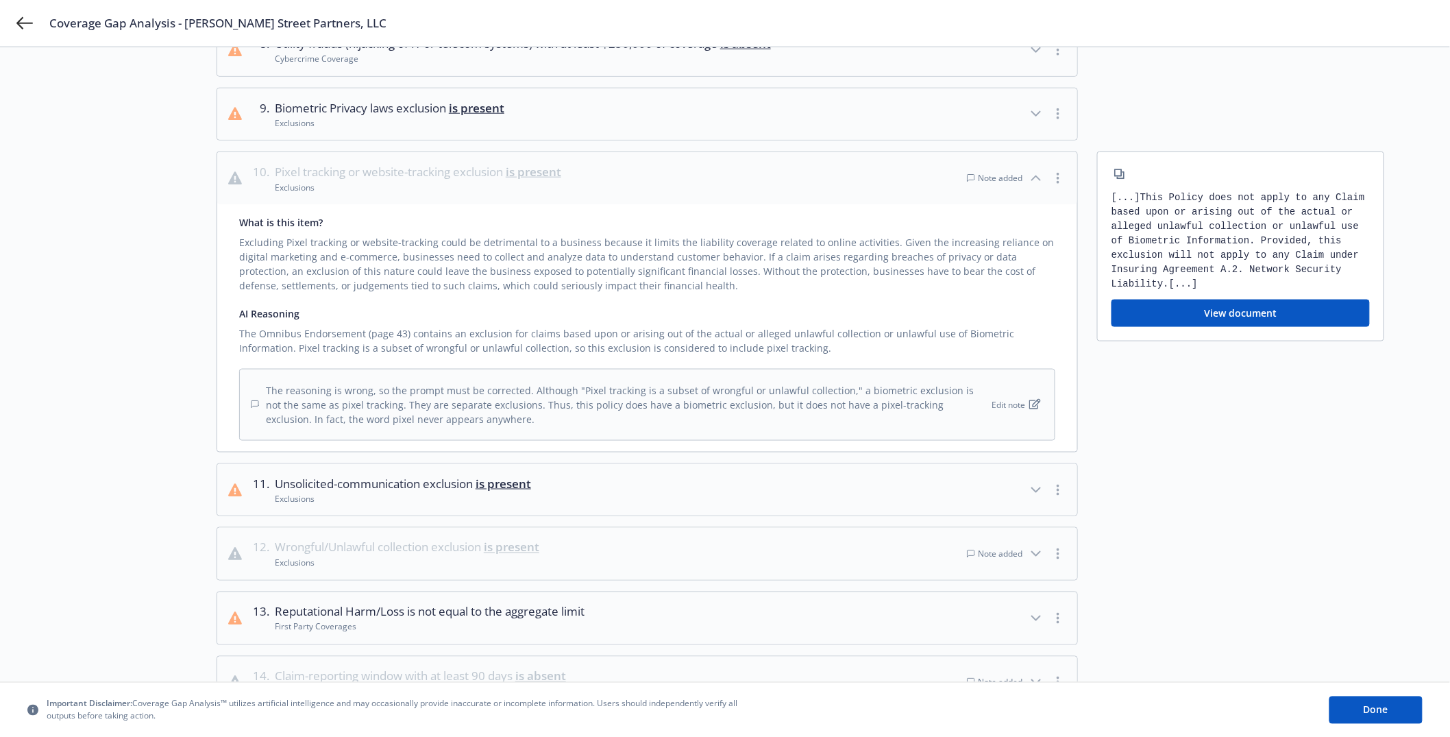
click at [654, 171] on button "10 . Pixel tracking or website-tracking exclusion is present Exclusions Note ad…" at bounding box center [647, 178] width 860 height 52
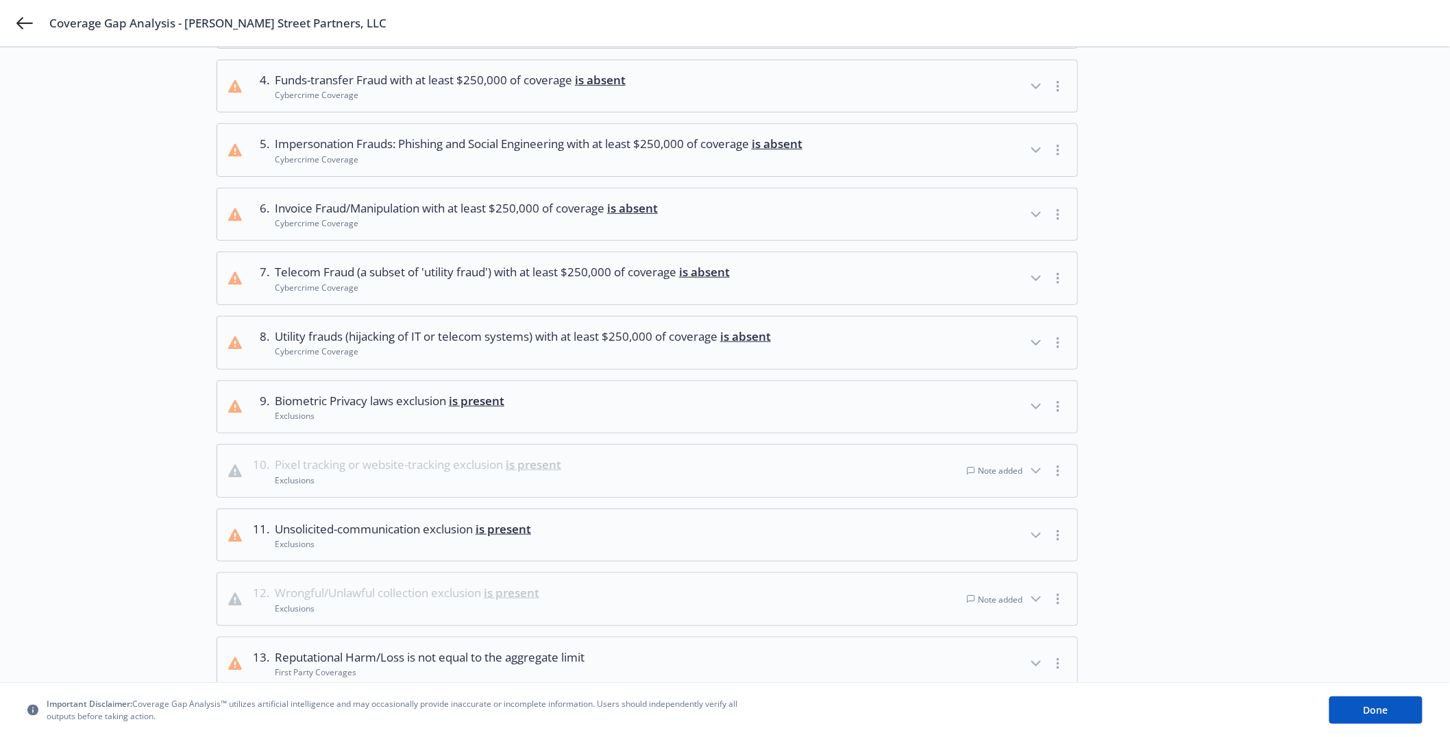
scroll to position [289, 0]
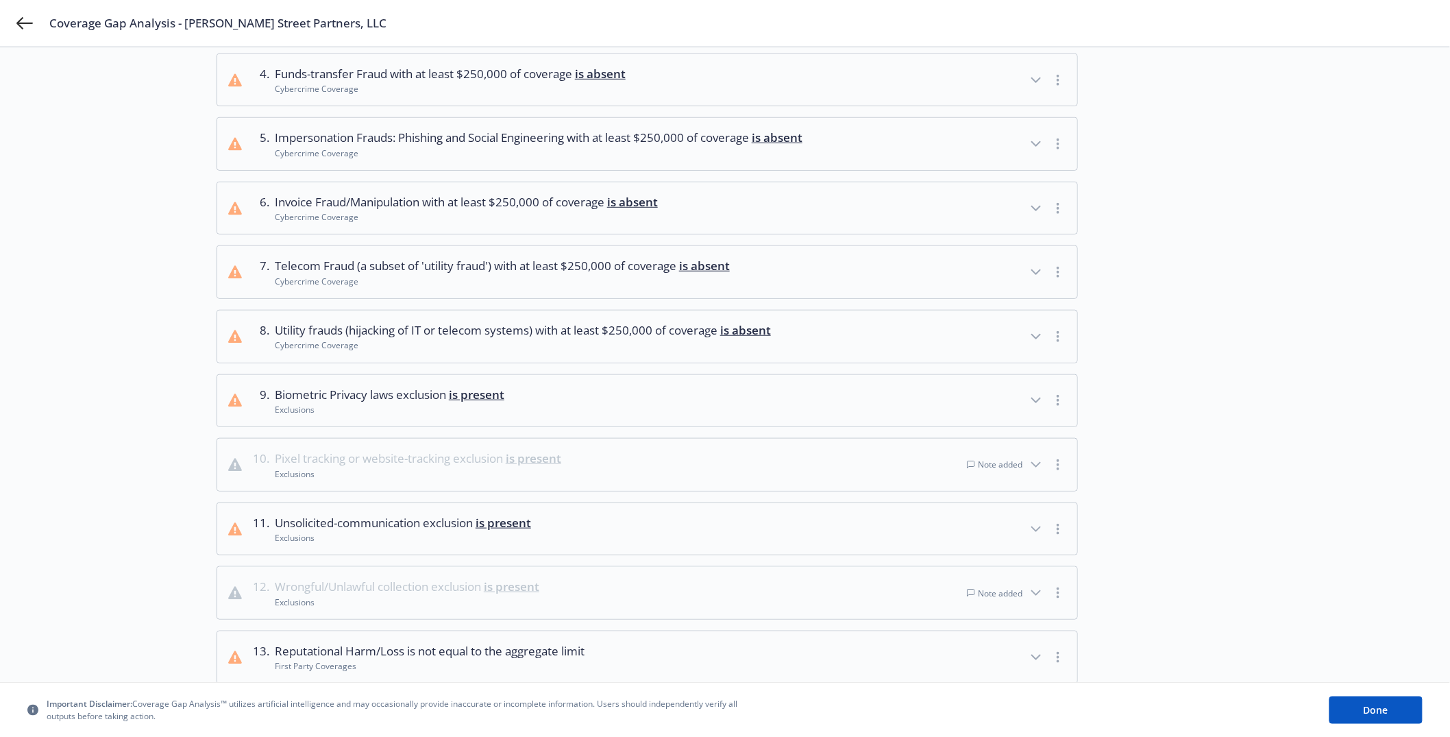
click at [621, 536] on button "11 . Unsolicited-communication exclusion is present Exclusions" at bounding box center [647, 529] width 860 height 52
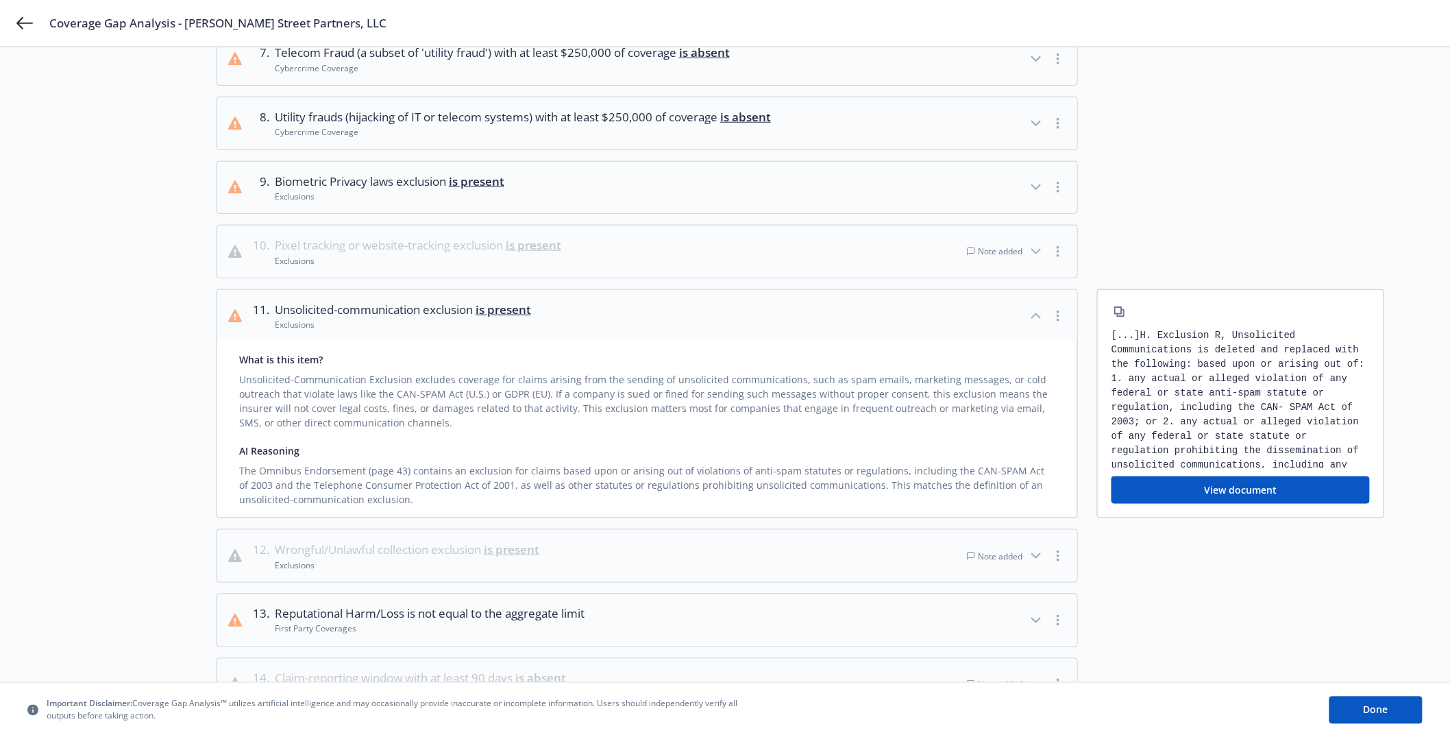
scroll to position [507, 0]
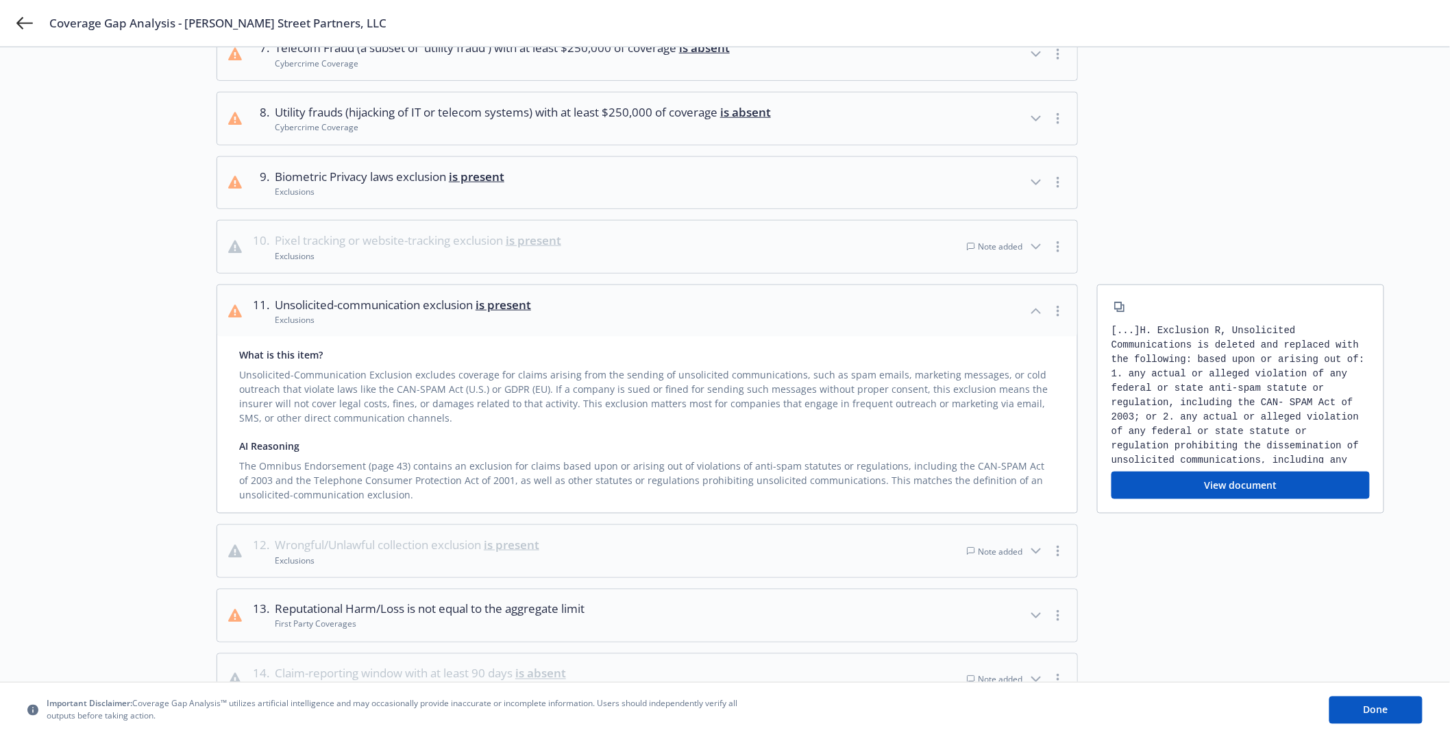
click at [1250, 336] on div "[...] [PERSON_NAME] Exclusion R, Unsolicited Communications is deleted and repl…" at bounding box center [1240, 393] width 258 height 140
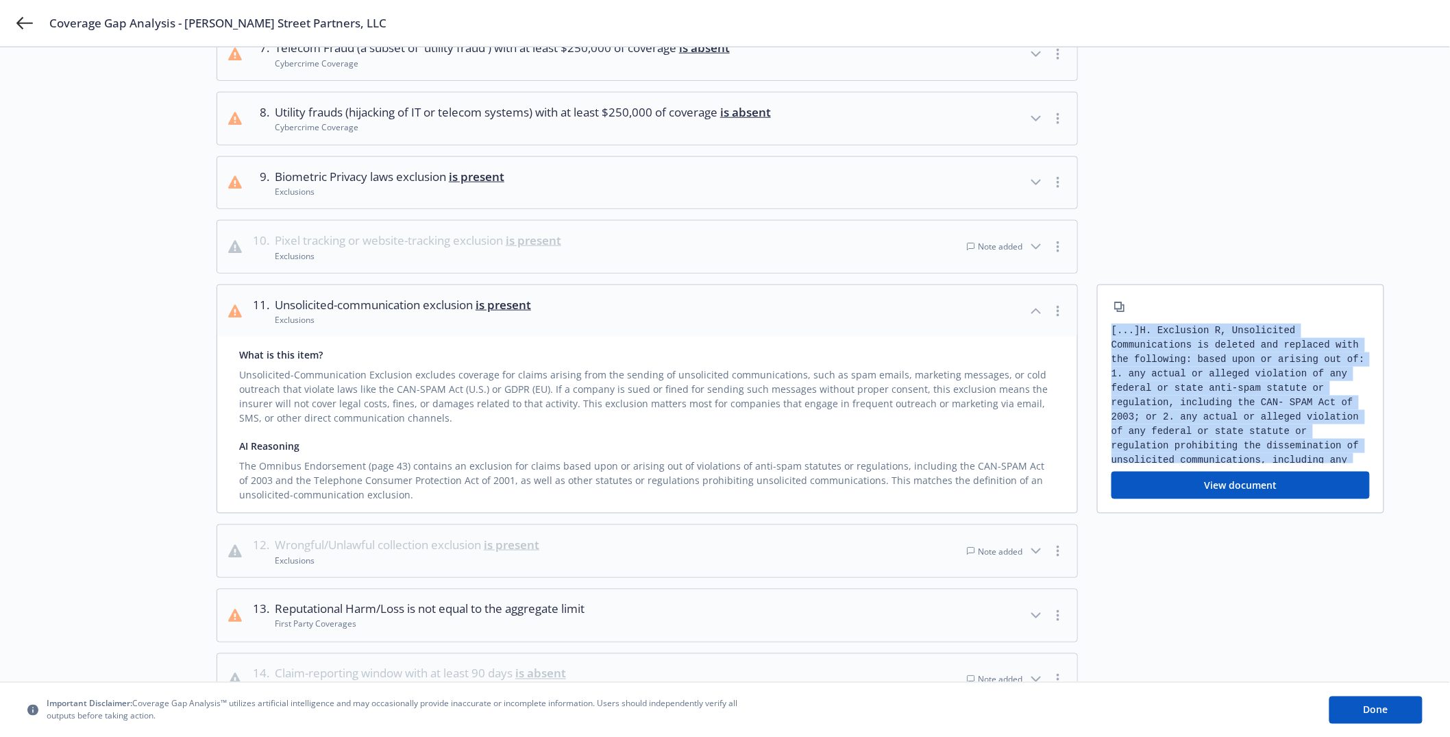
drag, startPoint x: 1250, startPoint y: 336, endPoint x: 1248, endPoint y: 366, distance: 30.2
click at [1248, 366] on div "[...] [PERSON_NAME] Exclusion R, Unsolicited Communications is deleted and repl…" at bounding box center [1240, 393] width 258 height 140
click at [1248, 373] on div "[...] [PERSON_NAME] Exclusion R, Unsolicited Communications is deleted and repl…" at bounding box center [1240, 393] width 258 height 140
drag, startPoint x: 1285, startPoint y: 452, endPoint x: 1170, endPoint y: 317, distance: 177.4
click at [1170, 317] on div "[...] [PERSON_NAME] Exclusion R, Unsolicited Communications is deleted and repl…" at bounding box center [1240, 399] width 287 height 230
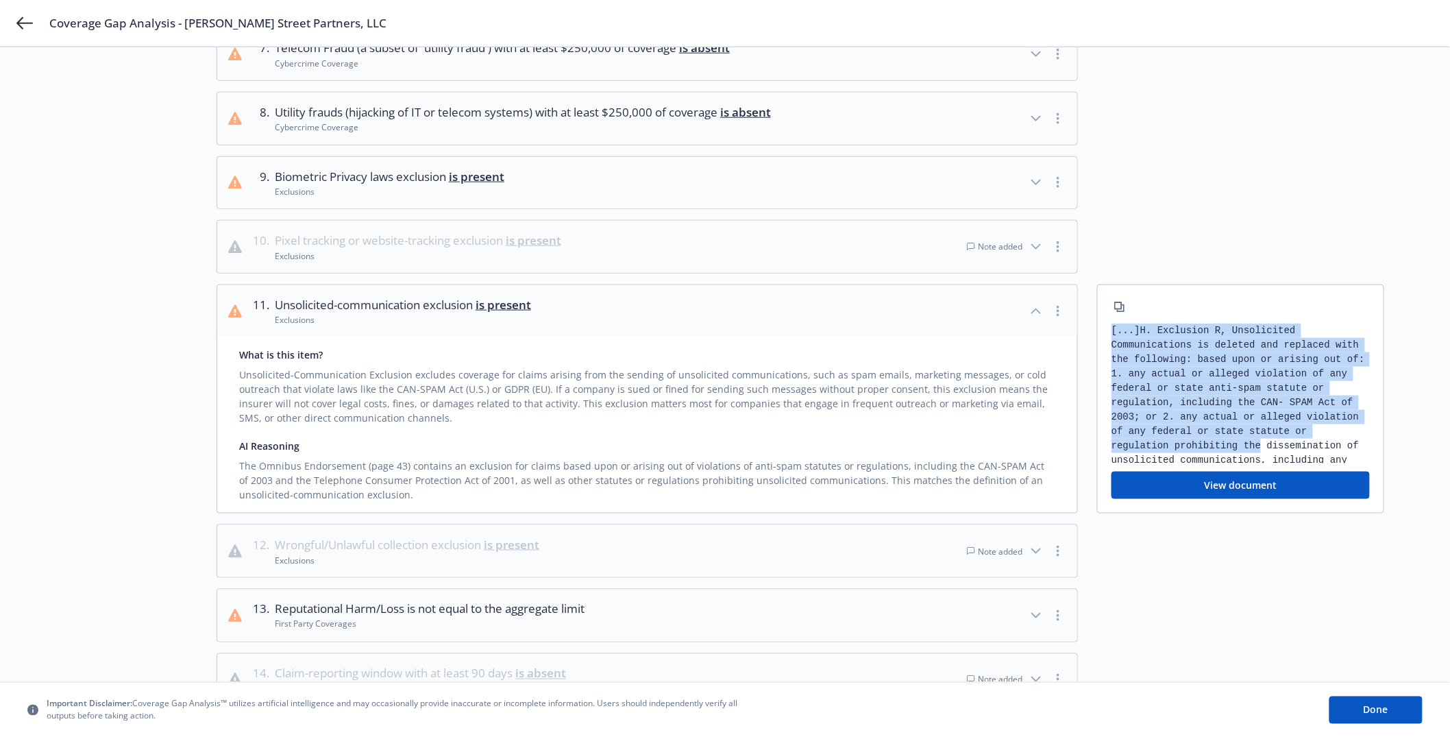
click at [1230, 338] on div "[...] [PERSON_NAME] Exclusion R, Unsolicited Communications is deleted and repl…" at bounding box center [1240, 393] width 258 height 140
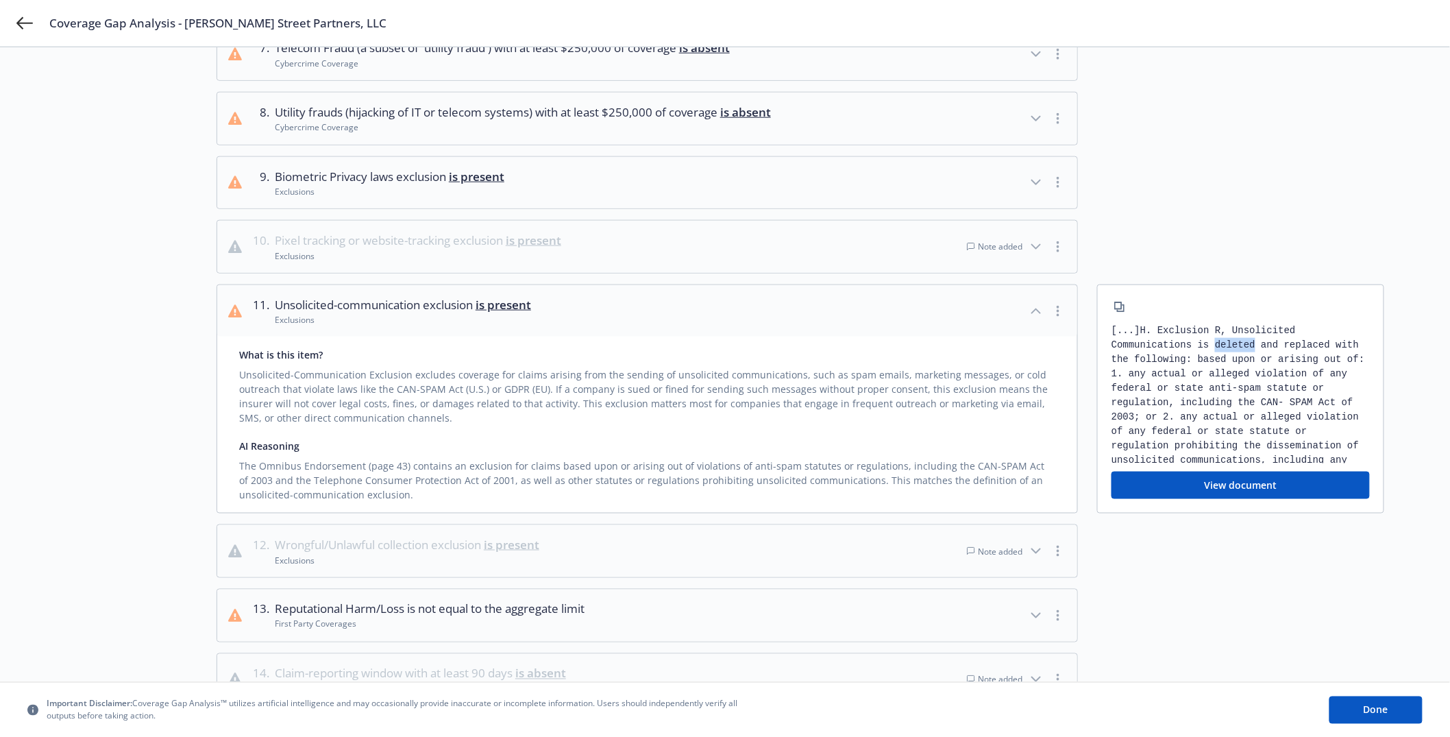
click at [1230, 338] on div "[...] [PERSON_NAME] Exclusion R, Unsolicited Communications is deleted and repl…" at bounding box center [1240, 393] width 258 height 140
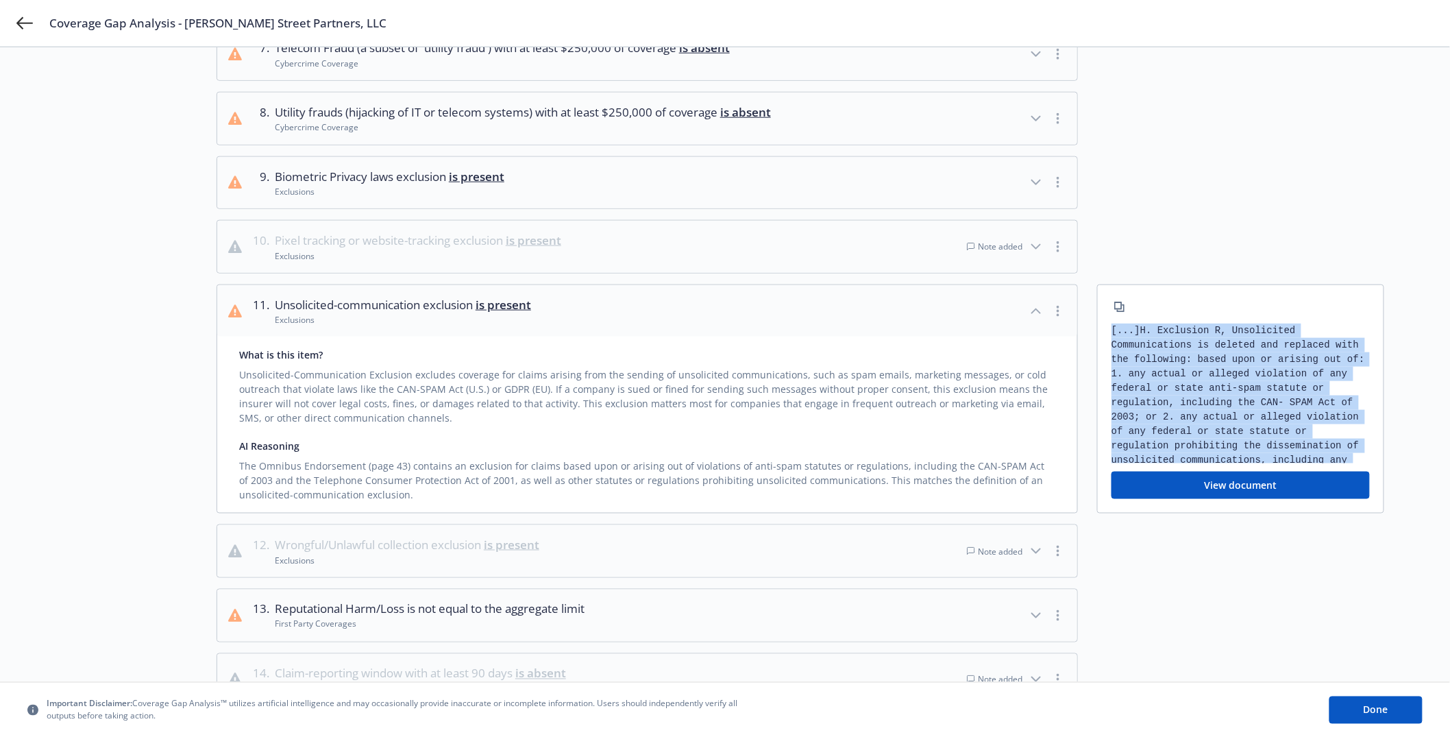
drag, startPoint x: 1230, startPoint y: 338, endPoint x: 1242, endPoint y: 414, distance: 76.4
click at [1242, 414] on div "[...] [PERSON_NAME] Exclusion R, Unsolicited Communications is deleted and repl…" at bounding box center [1240, 393] width 258 height 140
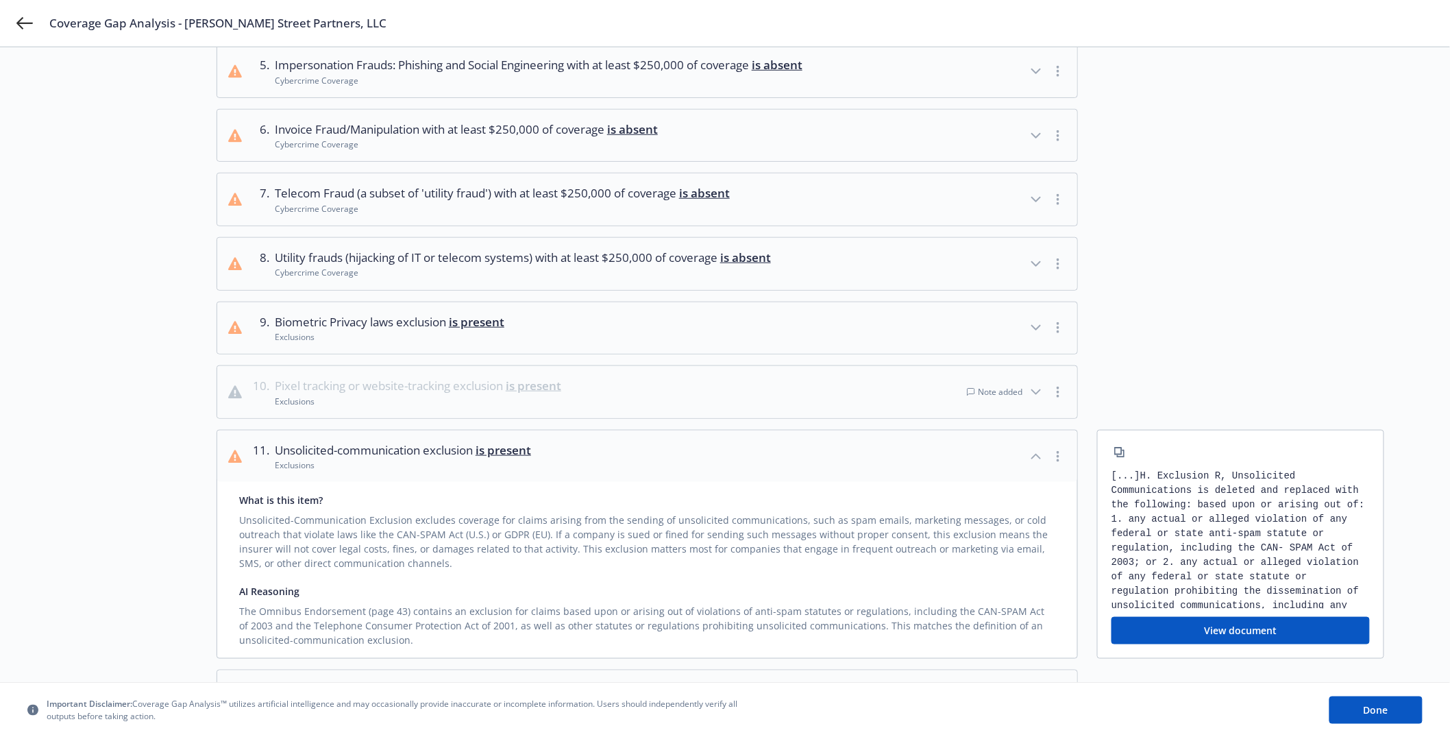
scroll to position [367, 0]
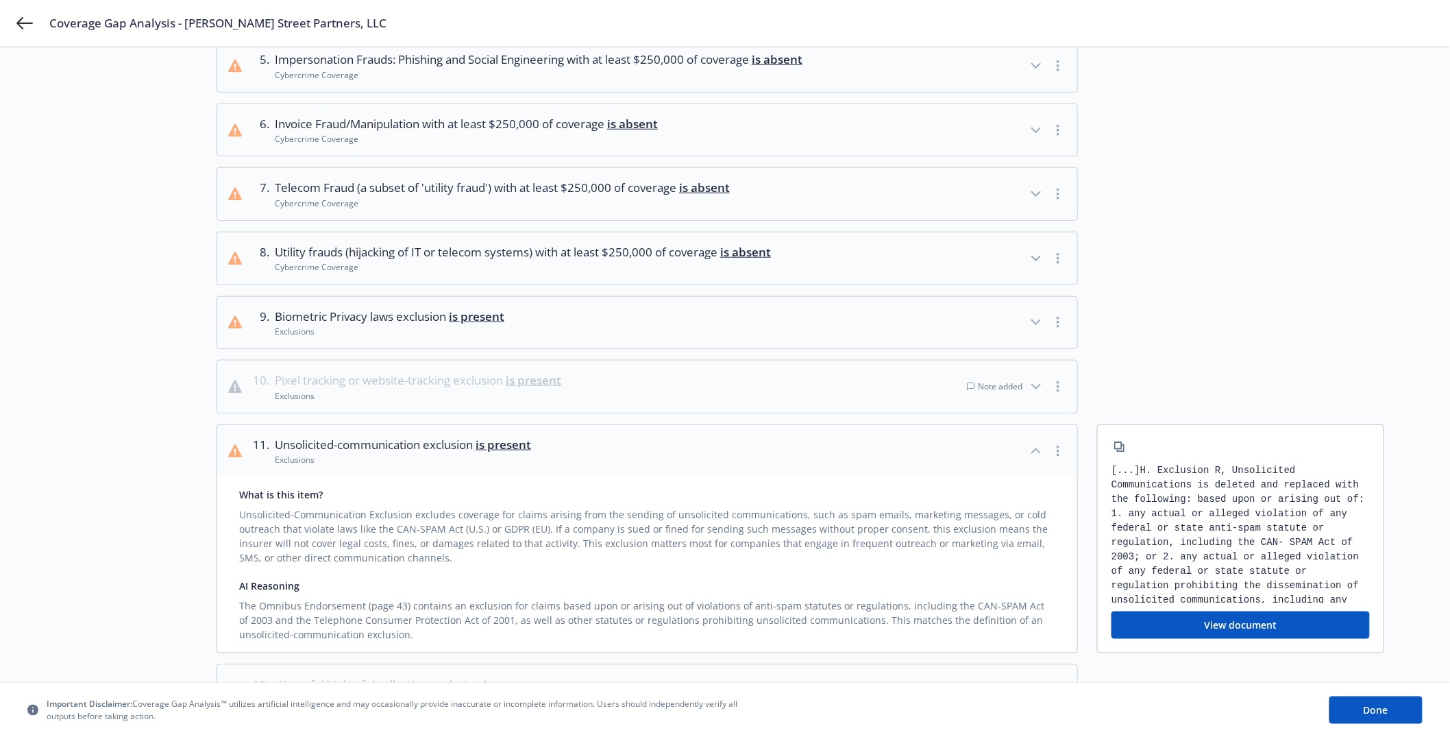
click at [482, 522] on div "Unsolicited-Communication Exclusion excludes coverage for claims arising from t…" at bounding box center [647, 533] width 816 height 63
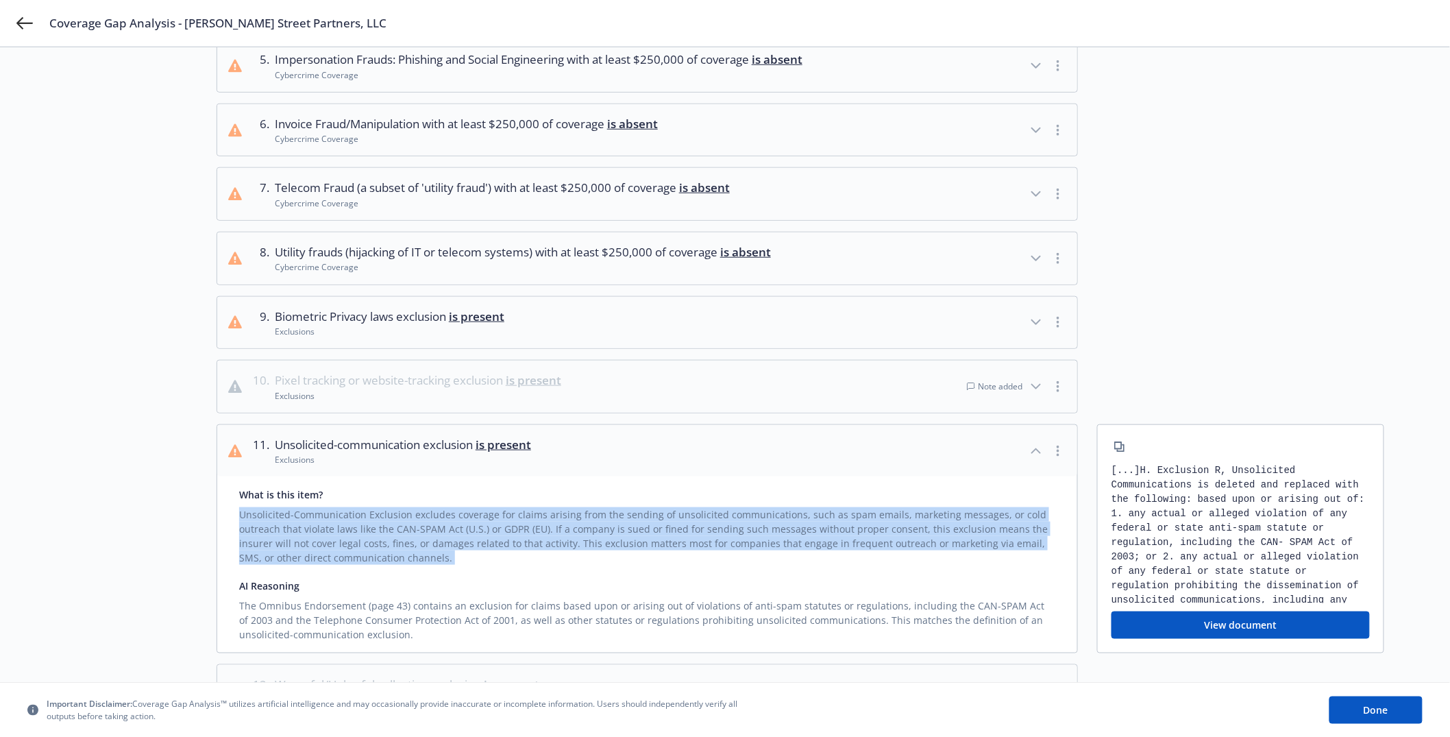
click at [482, 522] on div "Unsolicited-Communication Exclusion excludes coverage for claims arising from t…" at bounding box center [647, 533] width 816 height 63
click at [530, 557] on div "Unsolicited-Communication Exclusion excludes coverage for claims arising from t…" at bounding box center [647, 533] width 816 height 63
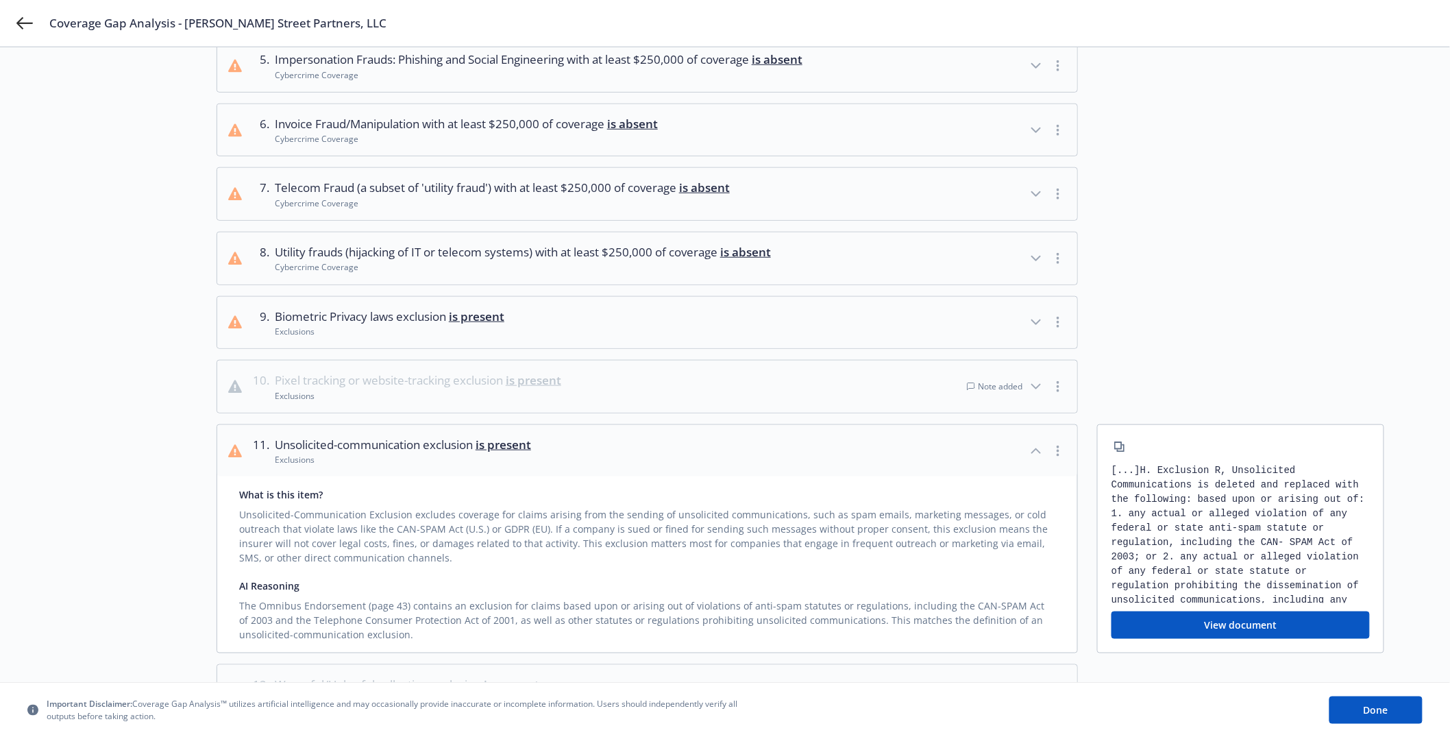
click at [540, 542] on div "Unsolicited-Communication Exclusion excludes coverage for claims arising from t…" at bounding box center [647, 533] width 816 height 63
click at [539, 542] on div "Unsolicited-Communication Exclusion excludes coverage for claims arising from t…" at bounding box center [647, 533] width 816 height 63
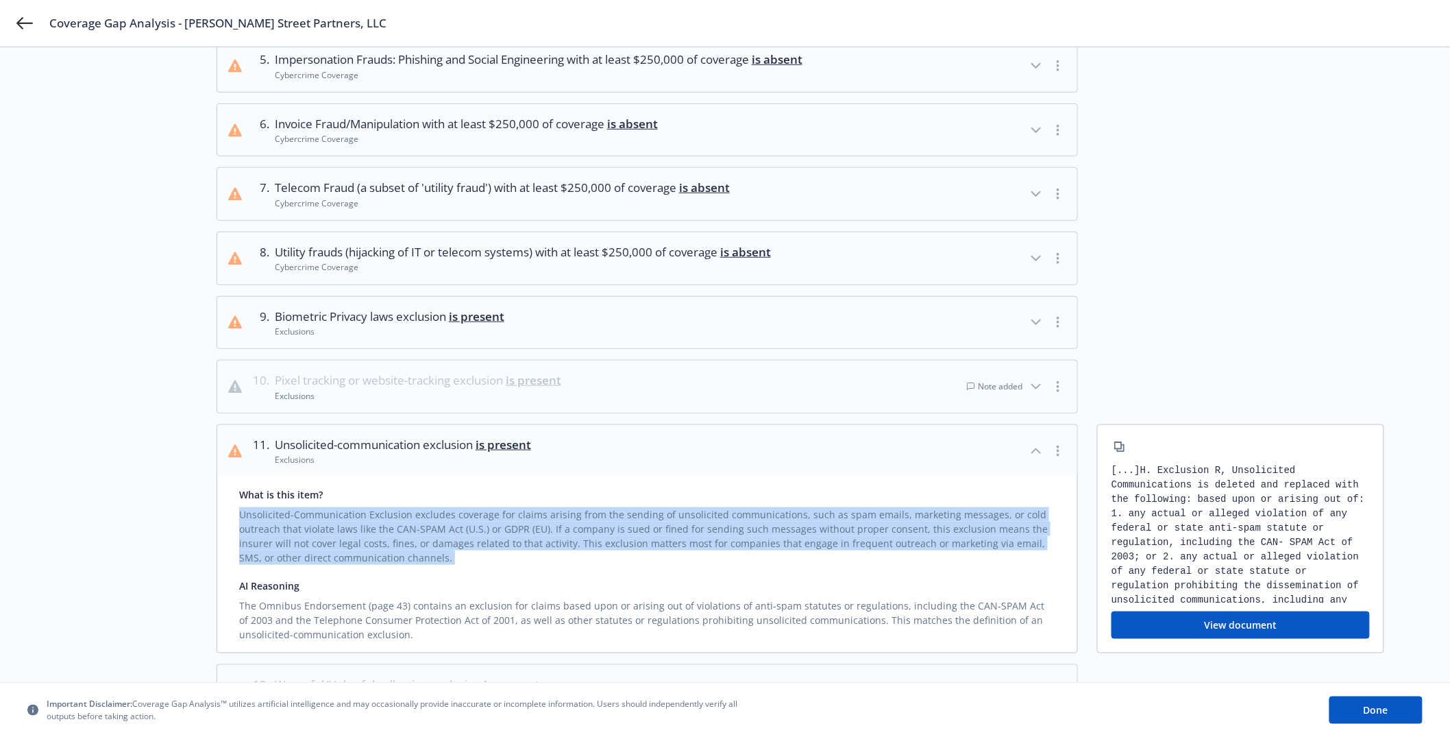
click at [539, 542] on div "Unsolicited-Communication Exclusion excludes coverage for claims arising from t…" at bounding box center [647, 533] width 816 height 63
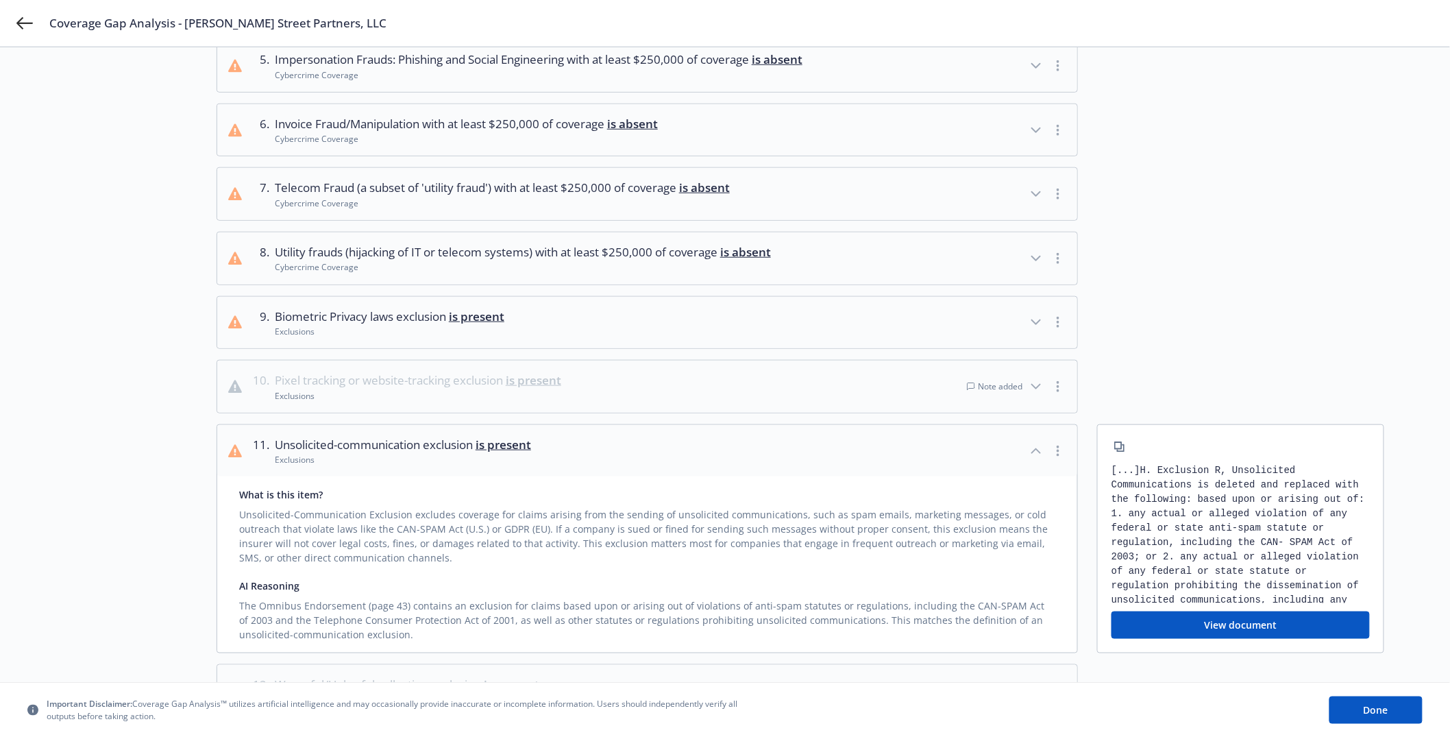
click at [1241, 119] on div at bounding box center [1240, 129] width 287 height 53
drag, startPoint x: 606, startPoint y: 445, endPoint x: 307, endPoint y: 462, distance: 299.2
click at [307, 462] on button "11 . Unsolicited-communication exclusion is present Exclusions" at bounding box center [647, 451] width 860 height 52
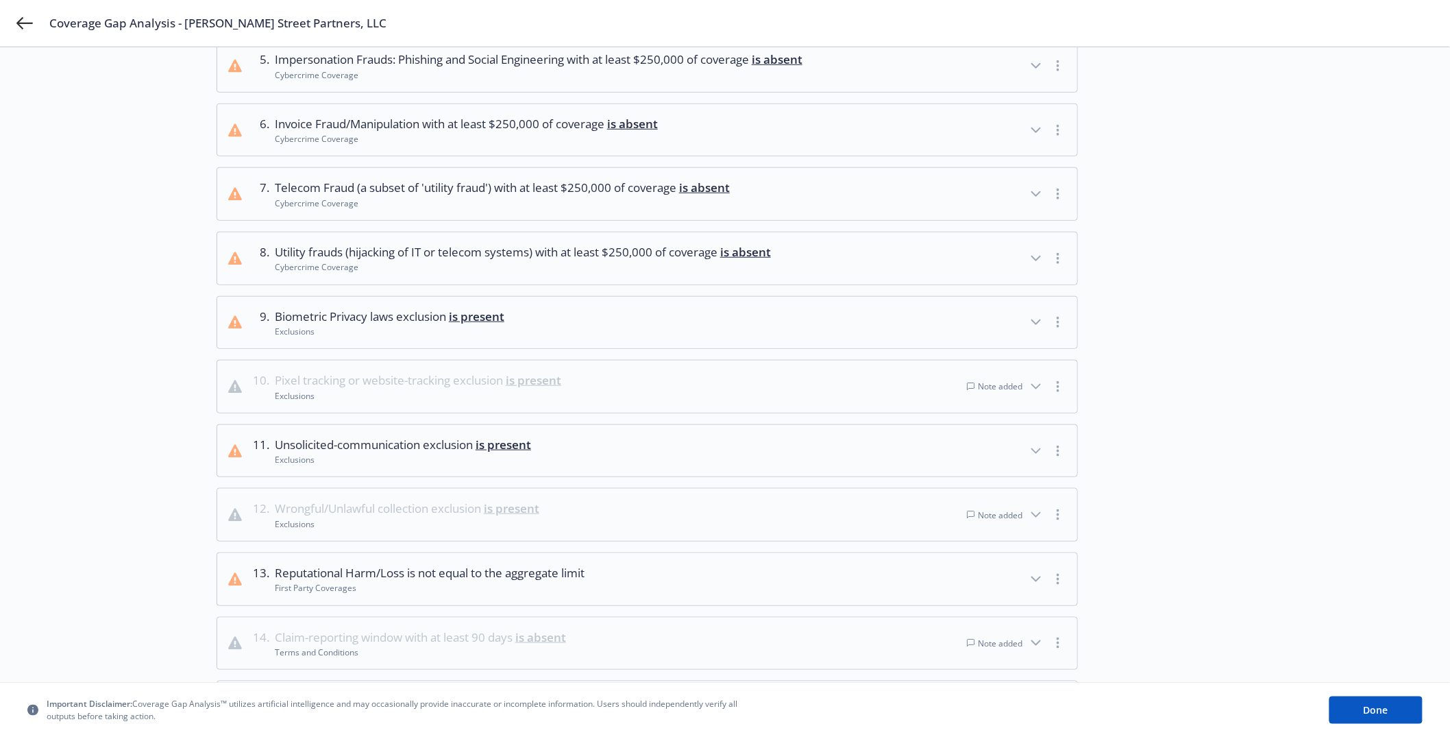
click at [343, 440] on span "Unsolicited-communication exclusion is present" at bounding box center [403, 445] width 256 height 18
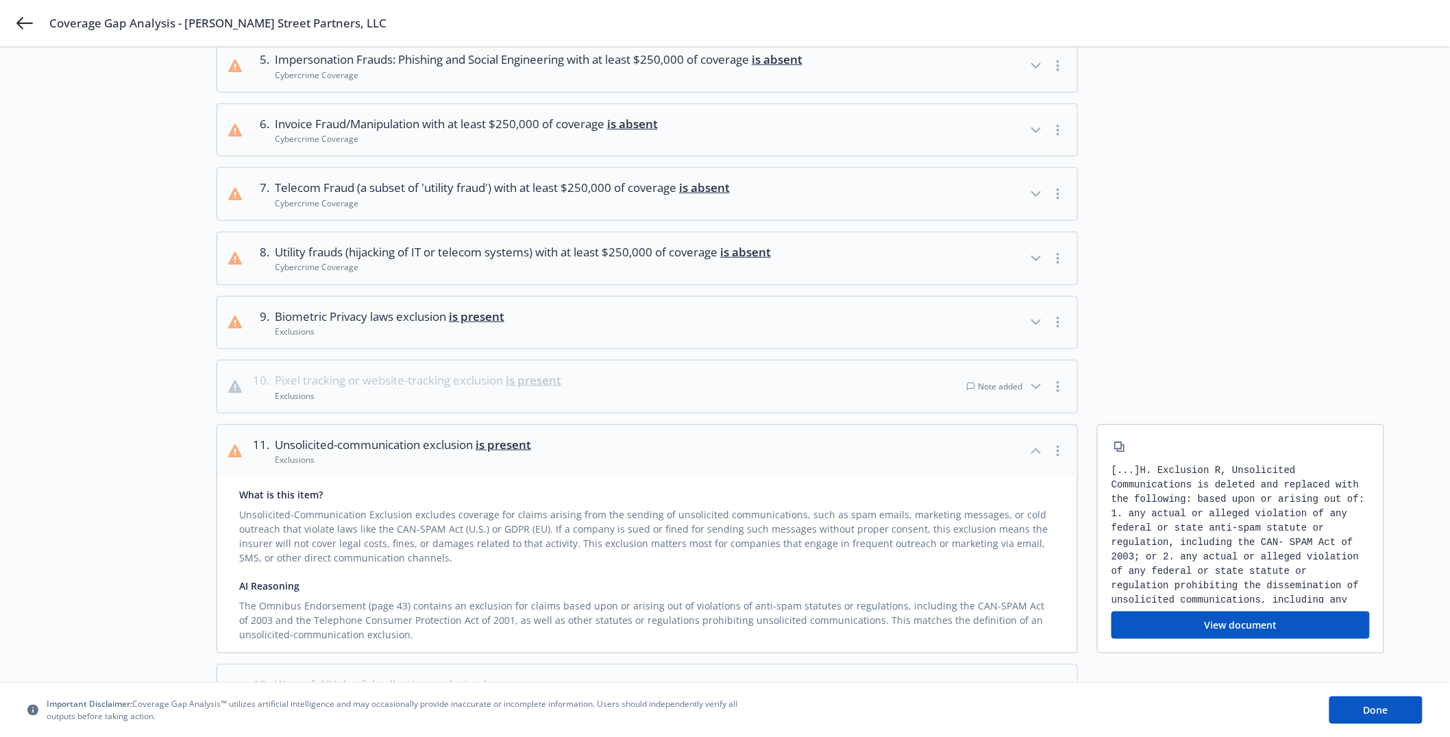
click at [278, 466] on button "11 . Unsolicited-communication exclusion is present Exclusions" at bounding box center [647, 451] width 860 height 52
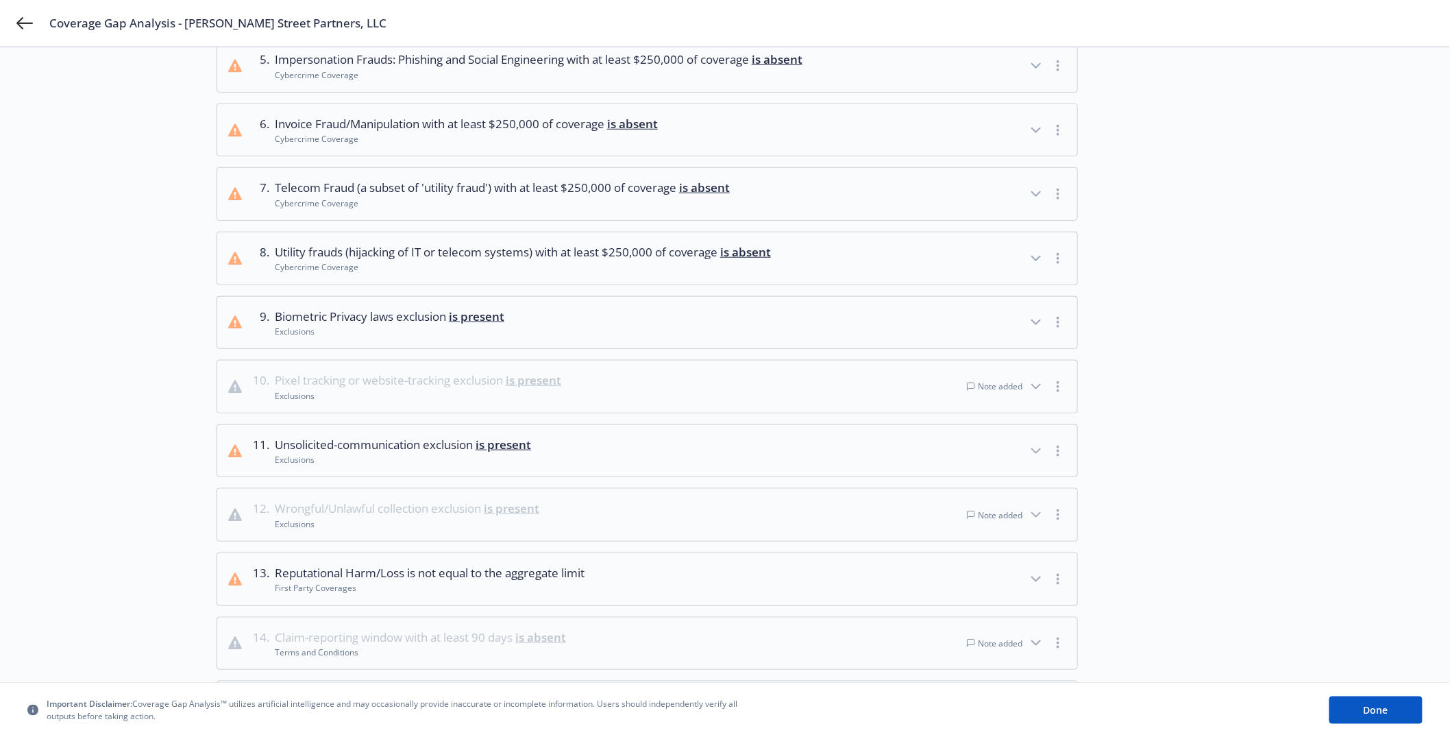
click at [279, 466] on button "11 . Unsolicited-communication exclusion is present Exclusions" at bounding box center [647, 451] width 860 height 52
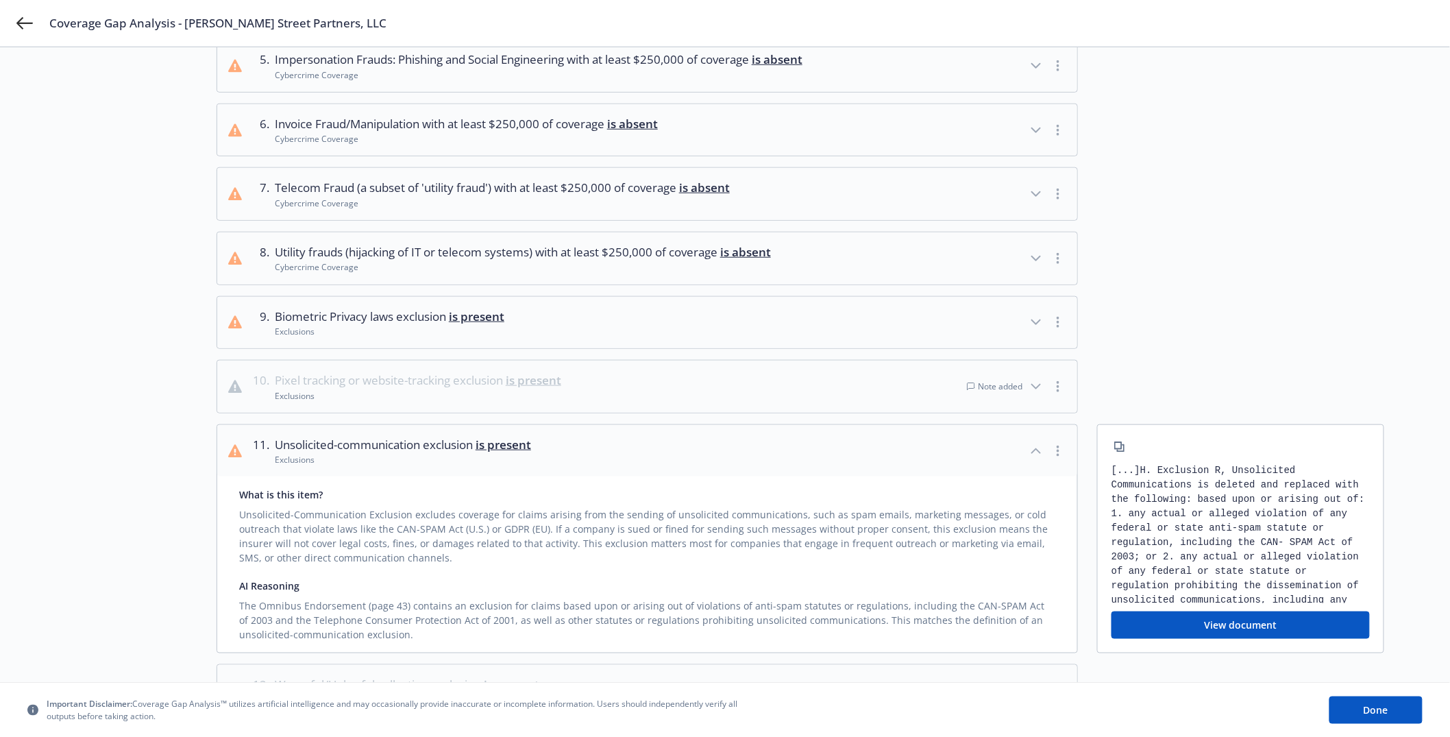
drag, startPoint x: 279, startPoint y: 466, endPoint x: 292, endPoint y: 436, distance: 32.8
click at [292, 436] on button "11 . Unsolicited-communication exclusion is present Exclusions" at bounding box center [647, 451] width 860 height 52
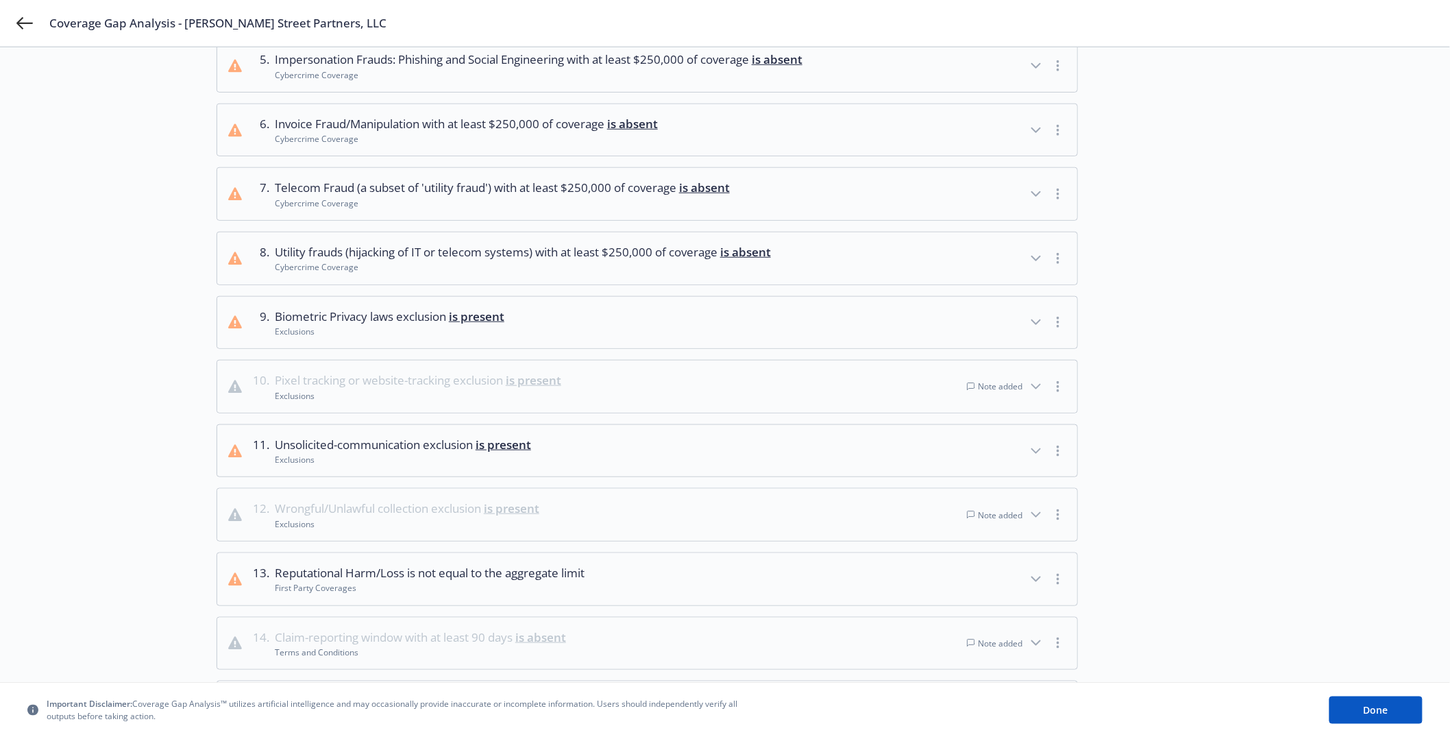
click at [1018, 444] on button "11 . Unsolicited-communication exclusion is present Exclusions" at bounding box center [647, 451] width 860 height 52
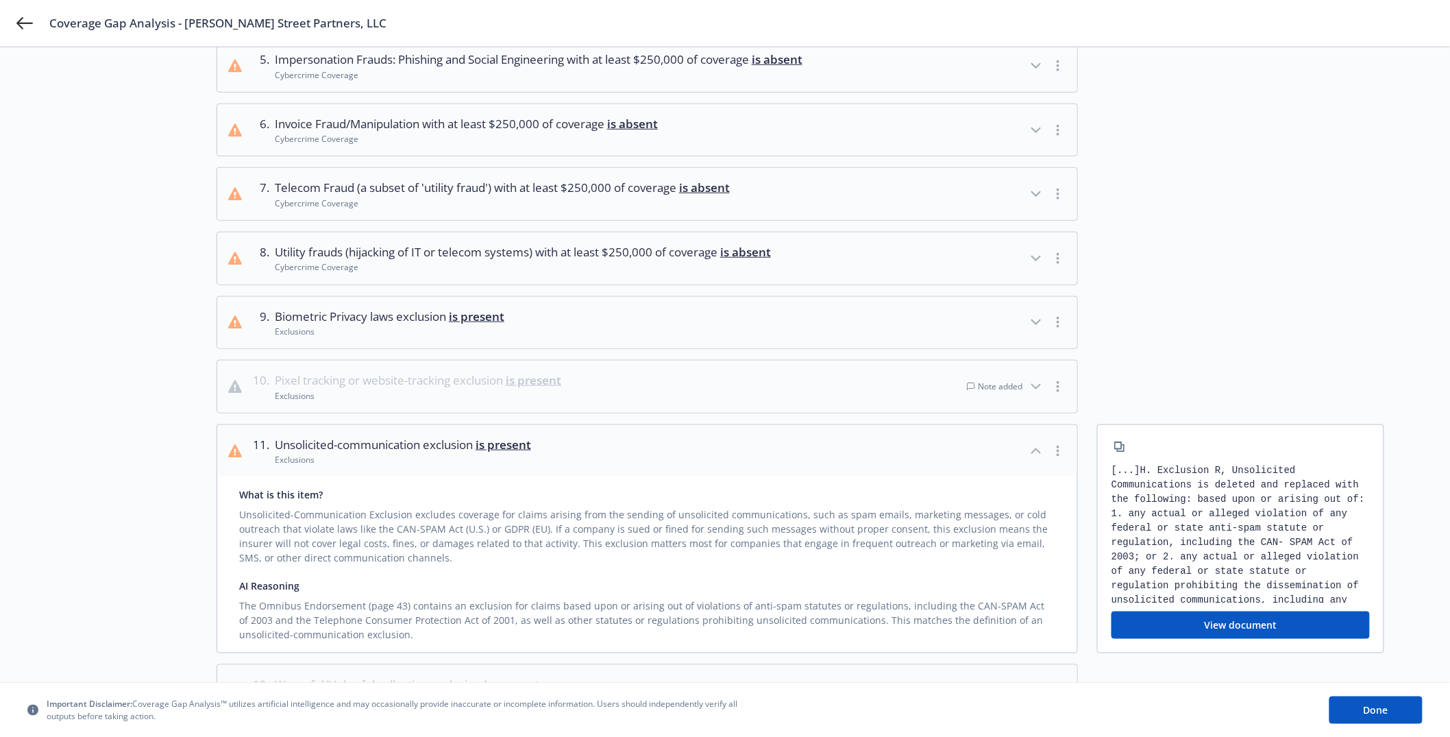
click at [1018, 444] on button "11 . Unsolicited-communication exclusion is present Exclusions" at bounding box center [647, 451] width 860 height 52
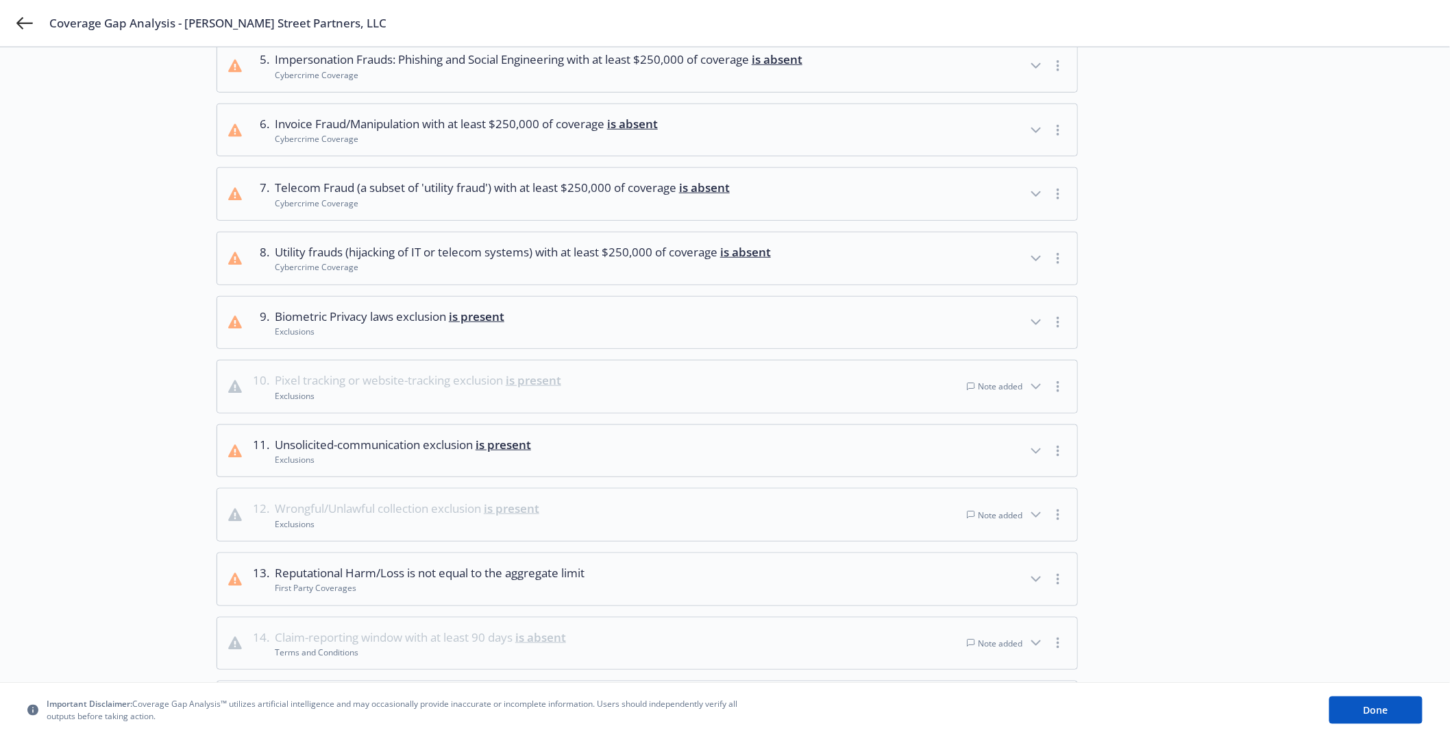
click at [995, 438] on button "11 . Unsolicited-communication exclusion is present Exclusions" at bounding box center [647, 451] width 860 height 52
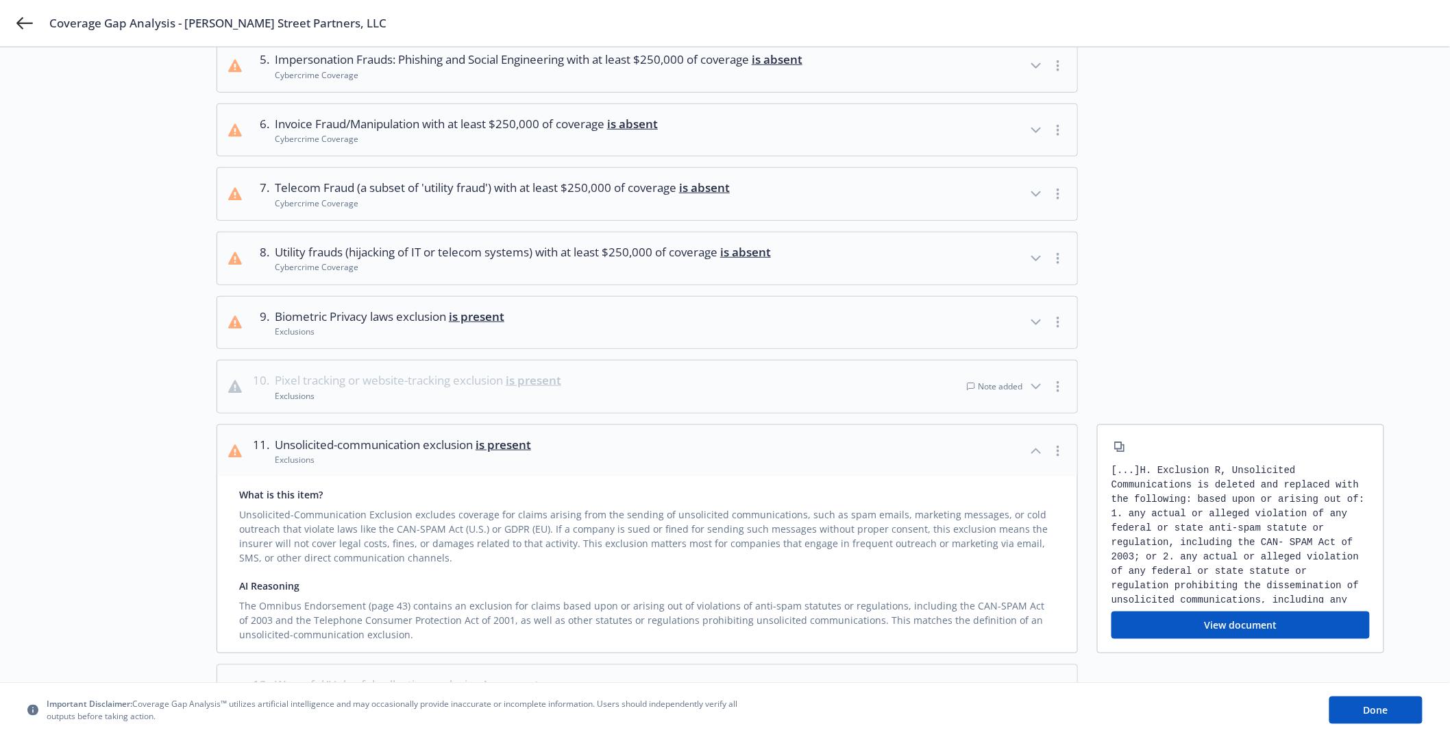
click at [626, 587] on div "AI Reasoning" at bounding box center [647, 585] width 816 height 14
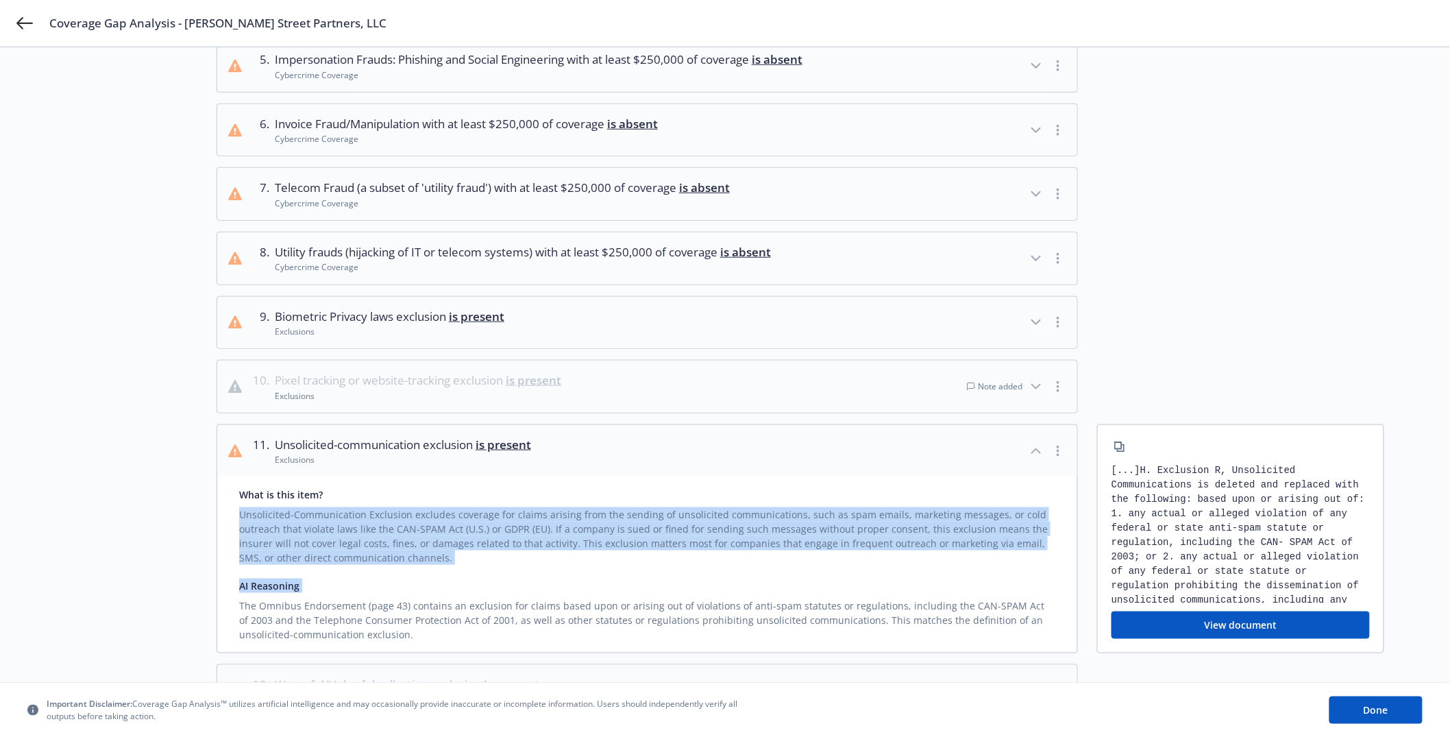
drag, startPoint x: 626, startPoint y: 587, endPoint x: 507, endPoint y: 520, distance: 136.8
click at [507, 520] on div "What is this item? Unsolicited-Communication Exclusion excludes coverage for cl…" at bounding box center [647, 564] width 860 height 176
click at [505, 512] on div "Unsolicited-Communication Exclusion excludes coverage for claims arising from t…" at bounding box center [647, 533] width 816 height 63
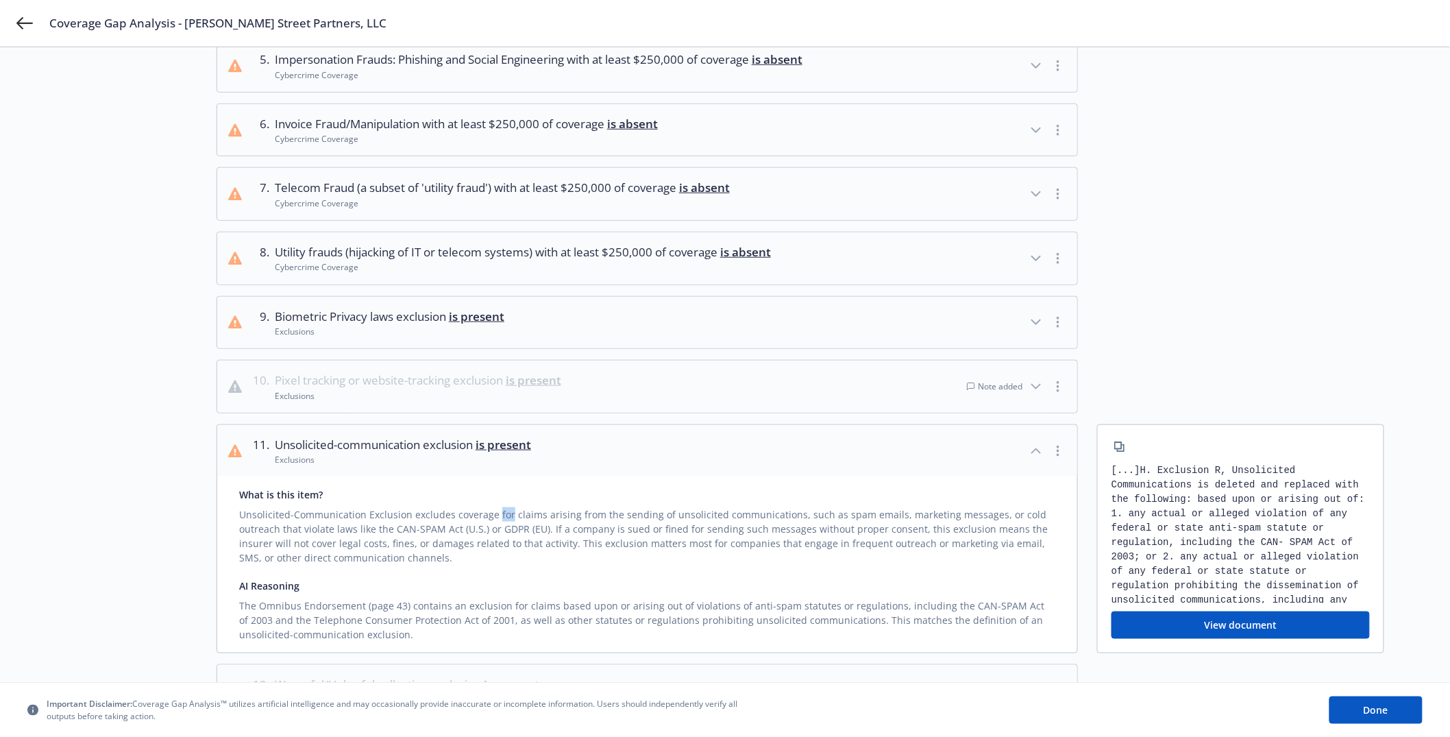
click at [505, 512] on div "Unsolicited-Communication Exclusion excludes coverage for claims arising from t…" at bounding box center [647, 533] width 816 height 63
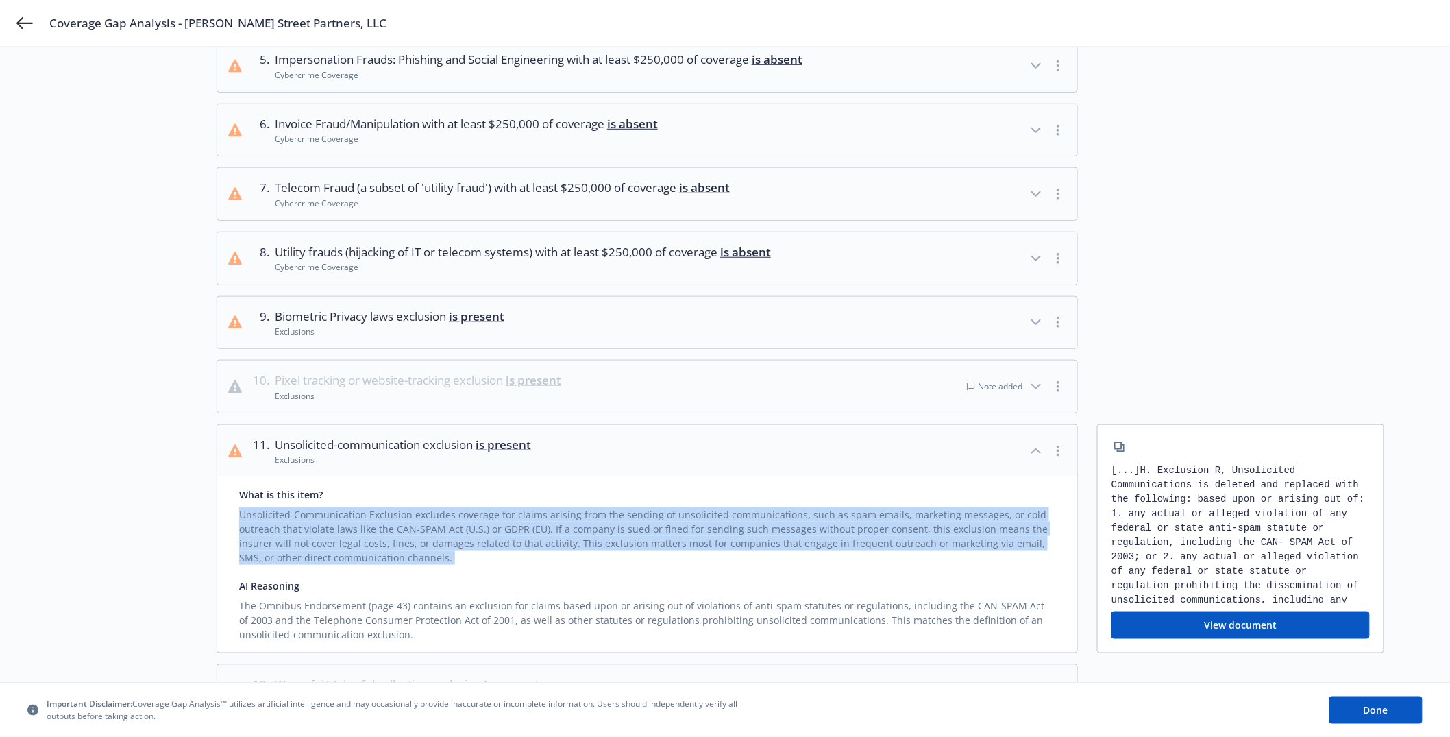
click at [505, 508] on div "Unsolicited-Communication Exclusion excludes coverage for claims arising from t…" at bounding box center [647, 533] width 816 height 63
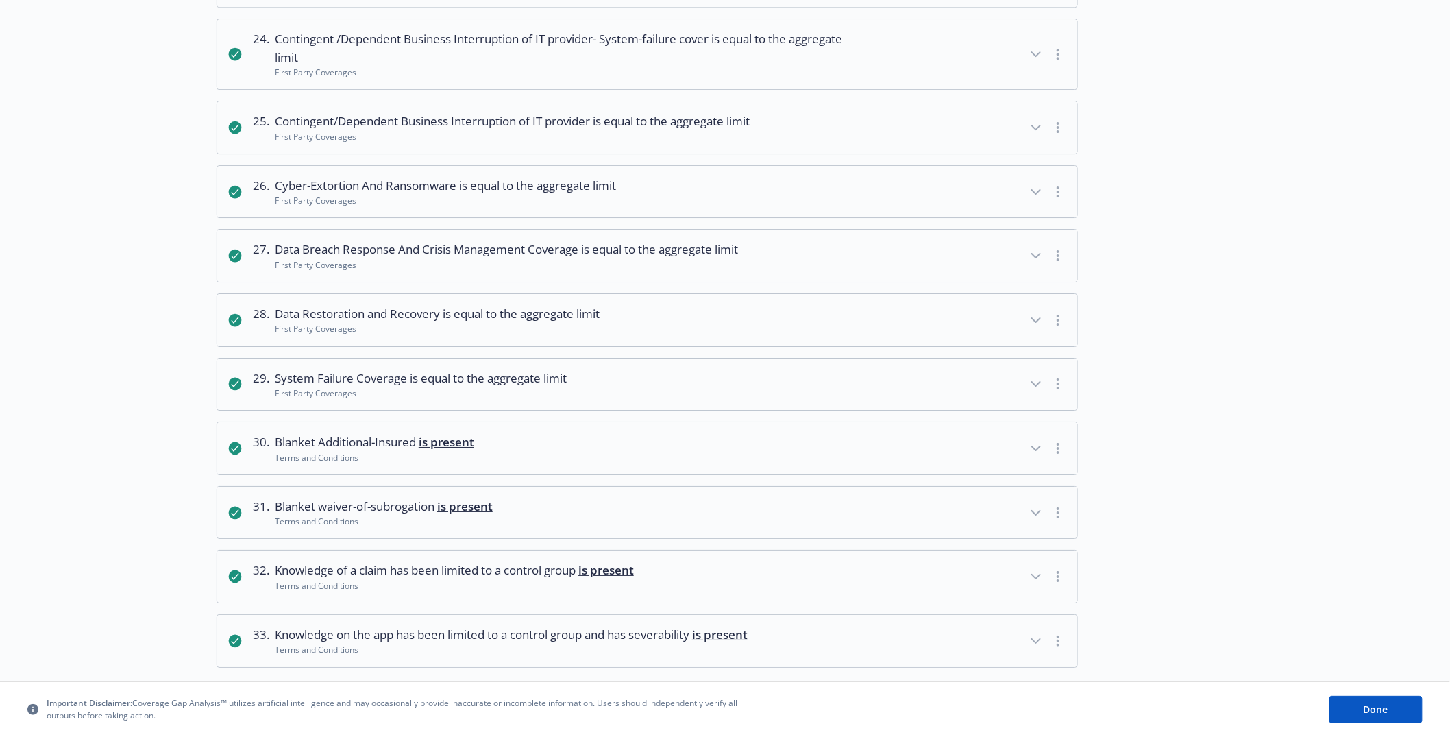
scroll to position [1859, 0]
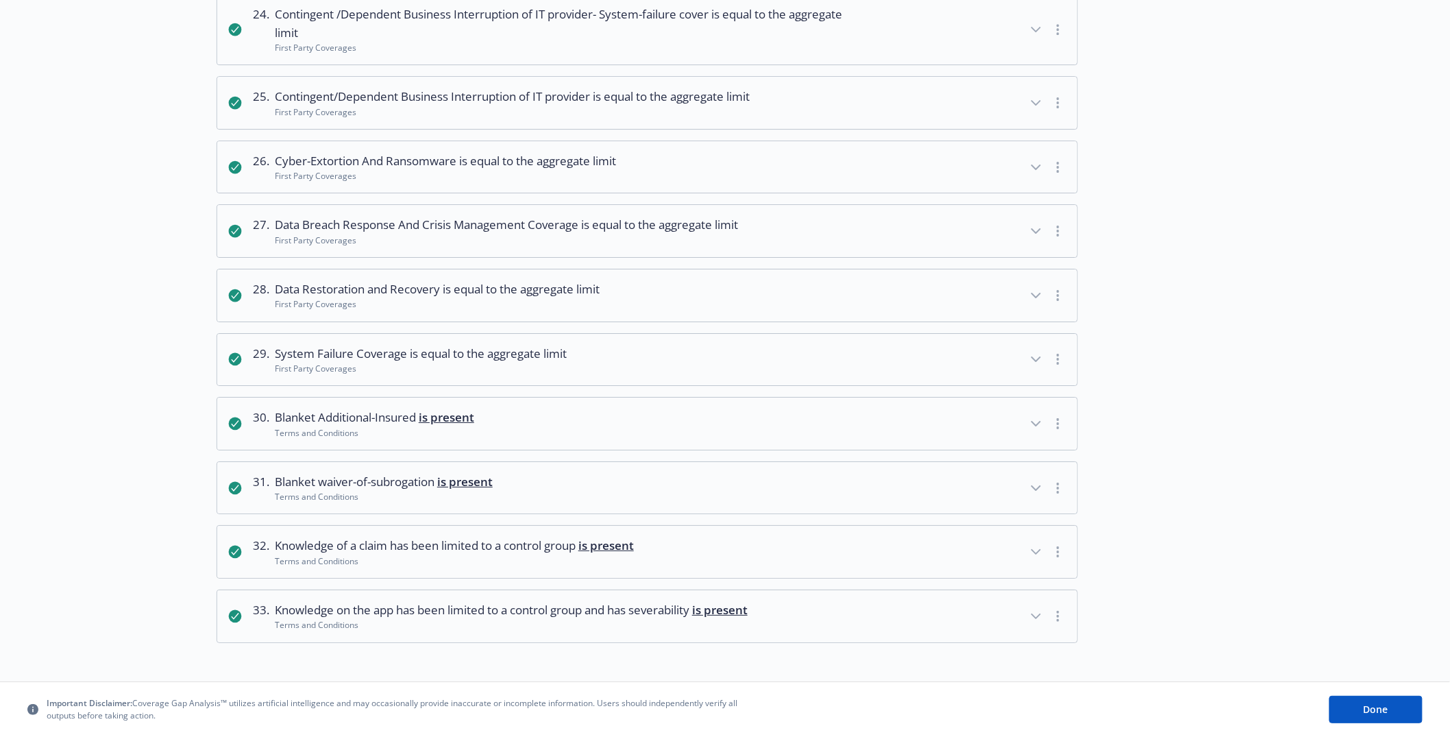
click at [1209, 211] on div at bounding box center [1240, 230] width 287 height 53
